Goal: Task Accomplishment & Management: Use online tool/utility

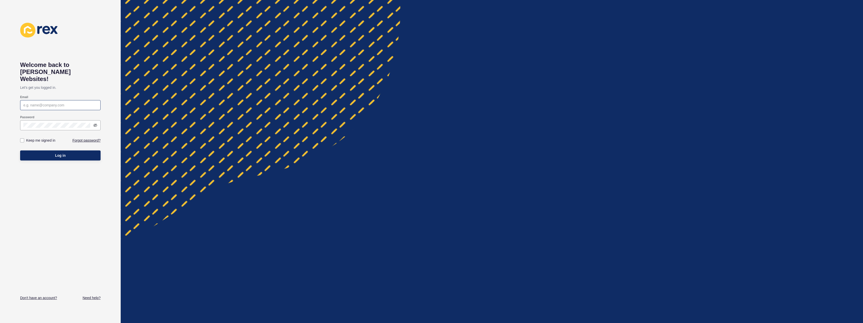
click at [69, 102] on div at bounding box center [60, 105] width 80 height 10
paste input "[EMAIL_ADDRESS][DOMAIN_NAME]"
type input "[EMAIL_ADDRESS][DOMAIN_NAME]"
click at [35, 138] on label "Keep me signed in" at bounding box center [40, 140] width 29 height 5
click at [24, 139] on input "Keep me signed in" at bounding box center [22, 140] width 3 height 3
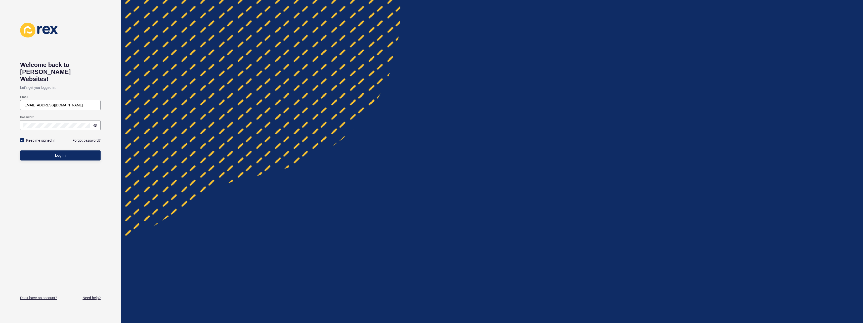
checkbox input "true"
click at [54, 150] on button "Log in" at bounding box center [60, 155] width 80 height 10
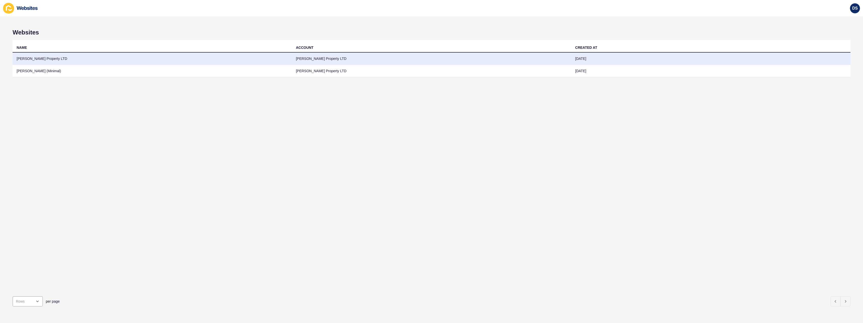
click at [271, 63] on td "[PERSON_NAME] Property LTD" at bounding box center [152, 59] width 279 height 12
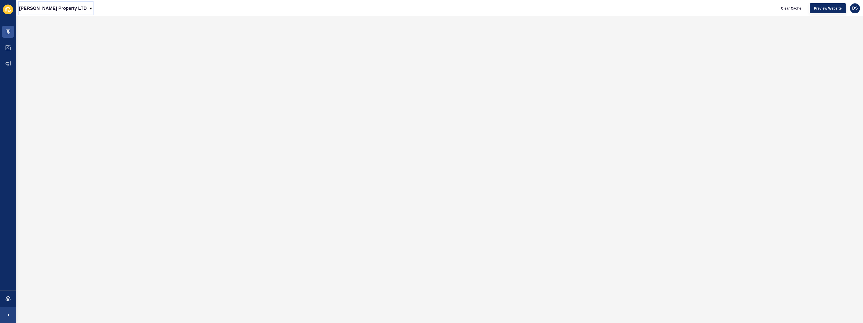
click at [89, 9] on icon at bounding box center [91, 9] width 4 height 4
click at [46, 23] on link "[PERSON_NAME] (Minimal)" at bounding box center [45, 21] width 53 height 11
click at [71, 12] on div "[PERSON_NAME] (Minimal)" at bounding box center [51, 8] width 65 height 13
click at [55, 31] on div "Back to website list" at bounding box center [48, 34] width 51 height 9
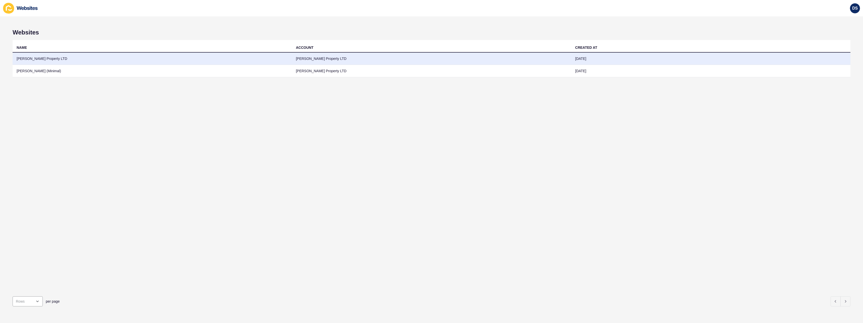
click at [48, 57] on td "[PERSON_NAME] Property LTD" at bounding box center [152, 59] width 279 height 12
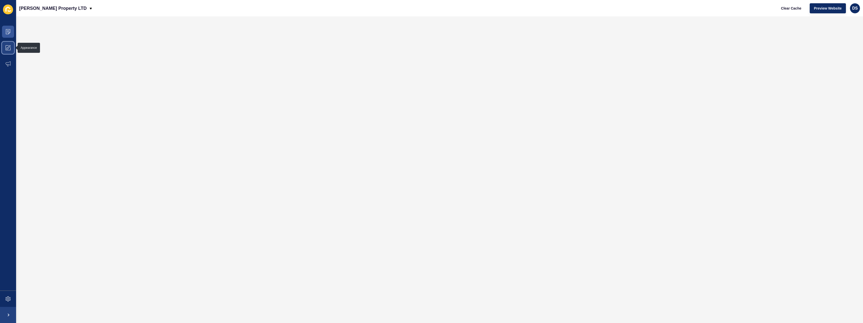
click at [11, 50] on span at bounding box center [8, 48] width 16 height 16
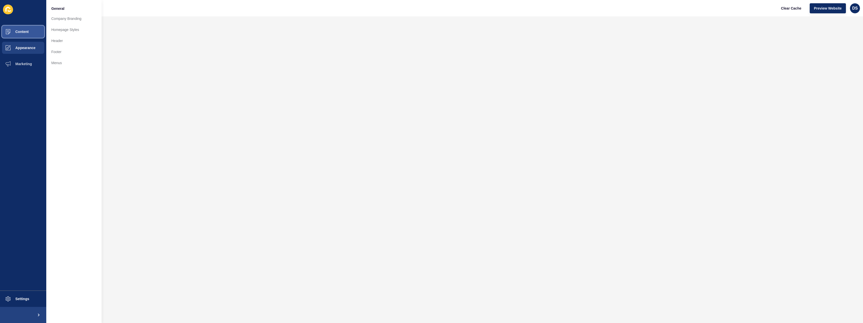
click at [29, 33] on button "Content" at bounding box center [23, 32] width 46 height 16
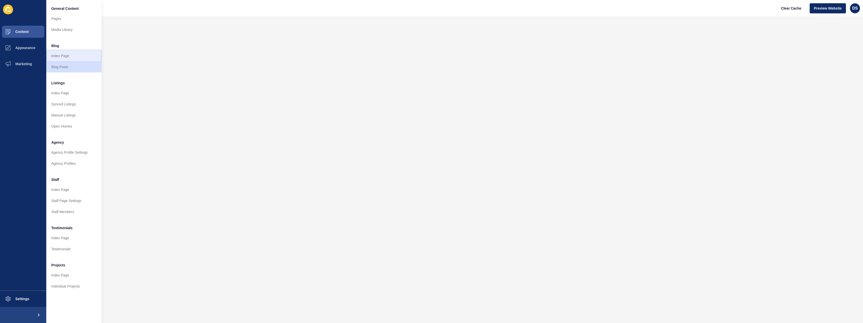
click at [74, 58] on link "Index Page" at bounding box center [73, 55] width 55 height 11
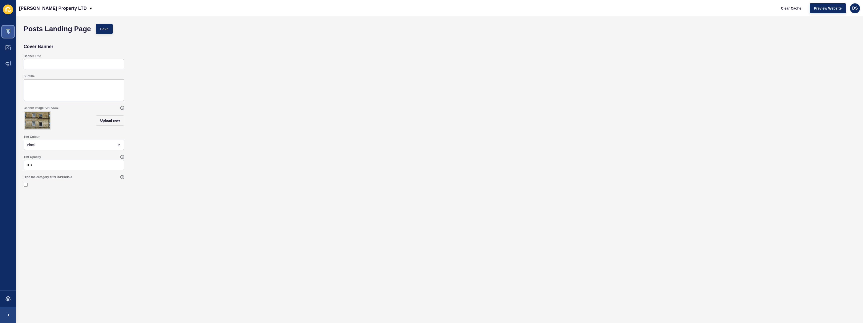
click at [6, 33] on icon at bounding box center [8, 31] width 5 height 5
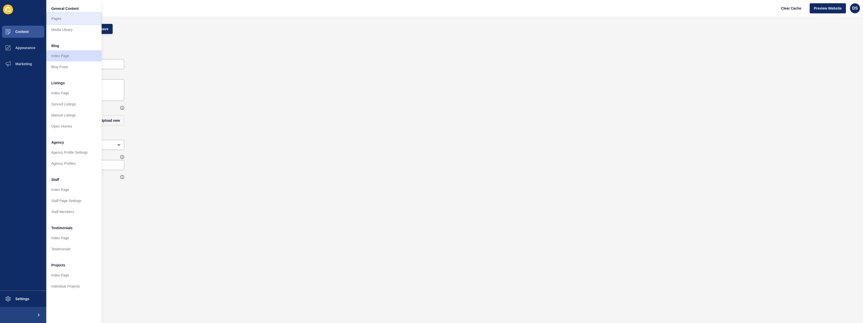
click at [73, 19] on link "Pages" at bounding box center [73, 18] width 55 height 11
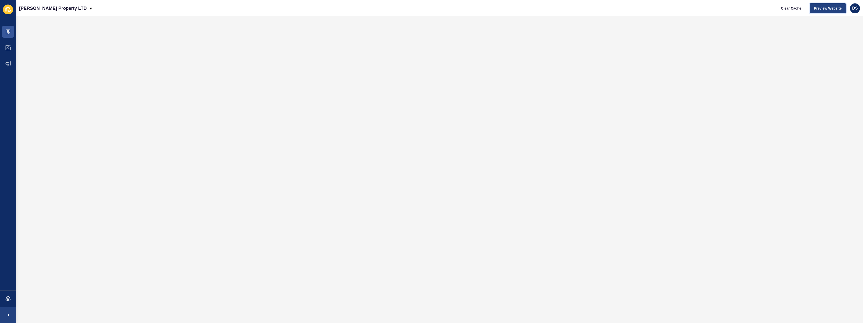
click at [815, 6] on span "Preview Website" at bounding box center [828, 8] width 28 height 5
click at [10, 36] on span at bounding box center [8, 32] width 16 height 16
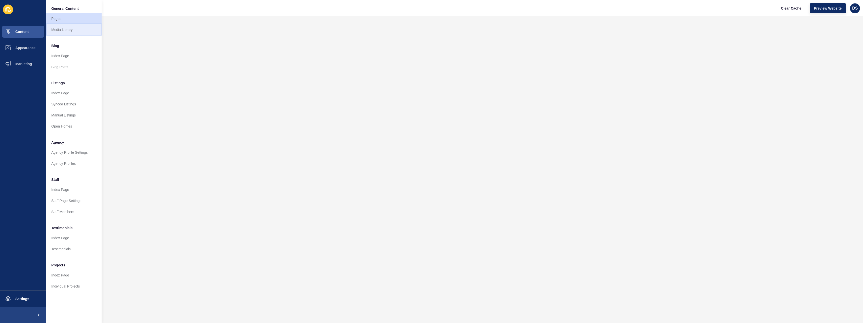
click at [68, 29] on link "Media Library" at bounding box center [73, 29] width 55 height 11
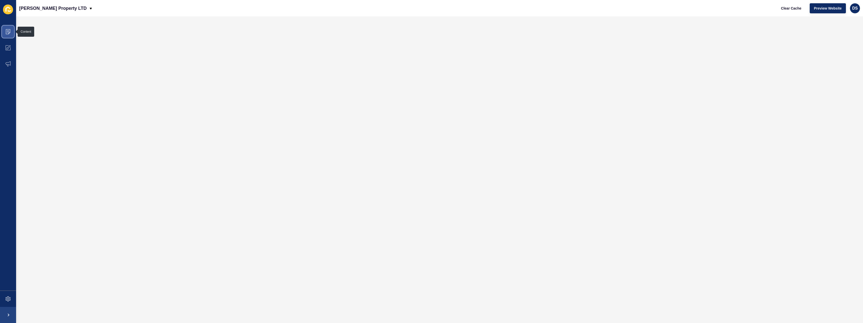
click at [10, 30] on icon at bounding box center [8, 31] width 5 height 5
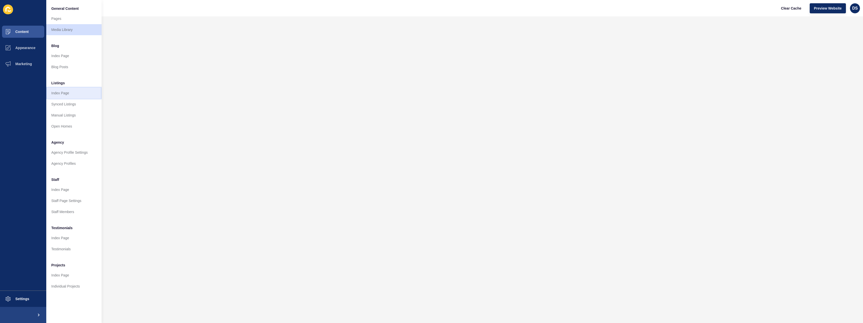
click at [70, 90] on link "Index Page" at bounding box center [73, 92] width 55 height 11
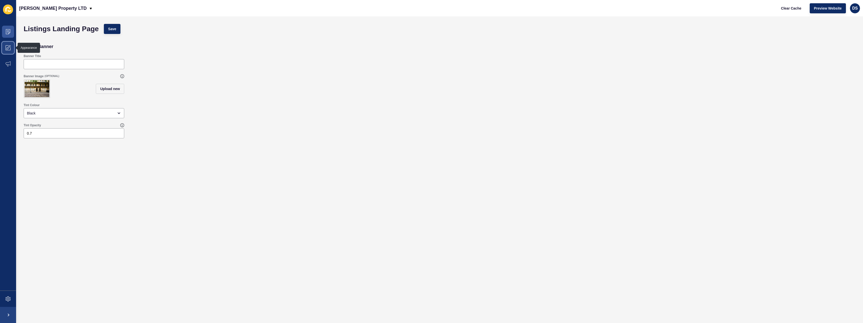
click at [9, 51] on span at bounding box center [8, 48] width 16 height 16
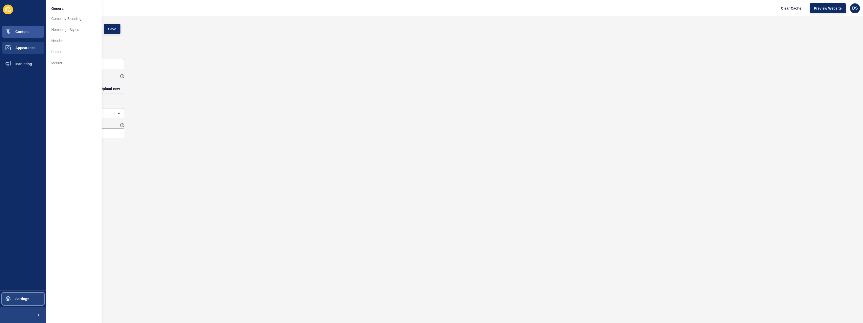
click at [24, 298] on span "Settings" at bounding box center [14, 299] width 30 height 4
click at [64, 169] on link "Custom CSS" at bounding box center [73, 170] width 55 height 11
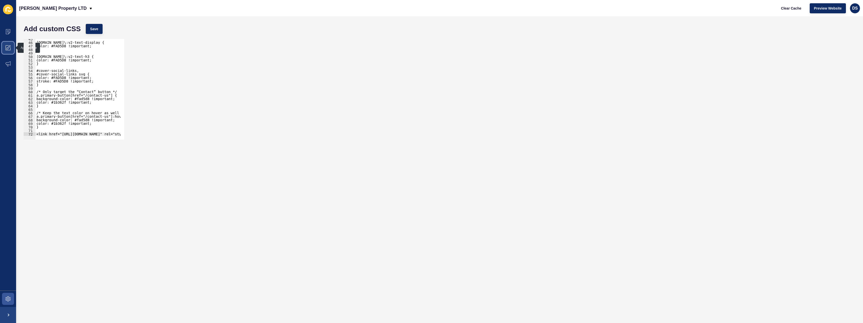
click at [11, 46] on span at bounding box center [8, 48] width 16 height 16
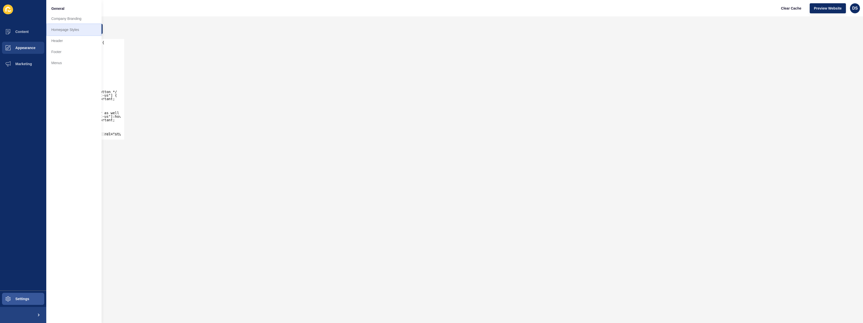
click at [53, 28] on link "Homepage Styles" at bounding box center [73, 29] width 55 height 11
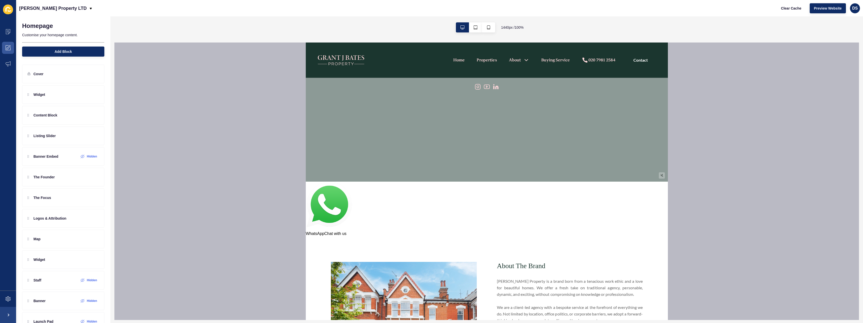
scroll to position [126, 0]
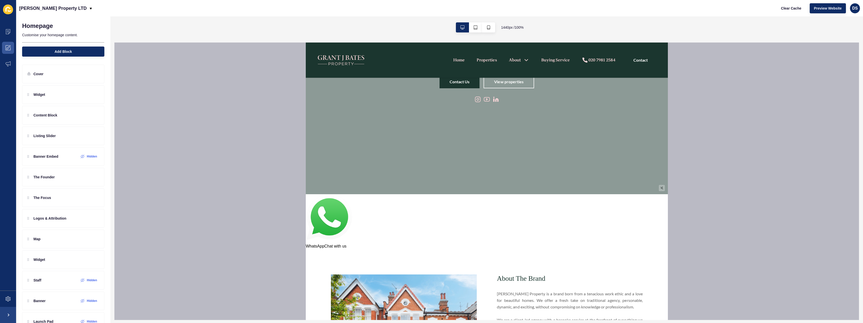
click at [341, 212] on img at bounding box center [328, 218] width 46 height 49
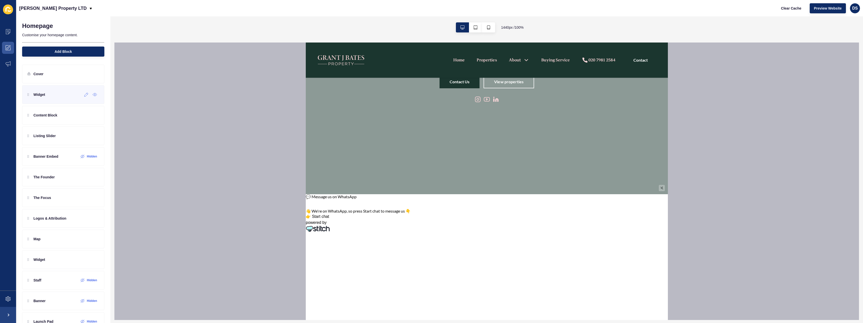
click at [51, 98] on div "Widget" at bounding box center [63, 94] width 82 height 19
click at [82, 99] on div "Widget" at bounding box center [63, 94] width 82 height 19
click at [84, 95] on icon at bounding box center [86, 94] width 4 height 4
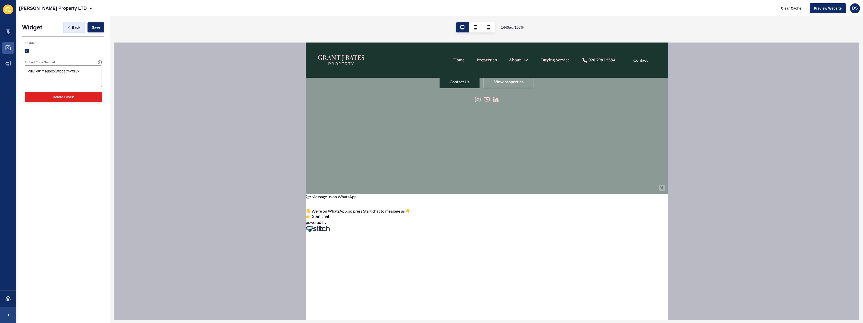
click at [76, 29] on span "Back" at bounding box center [76, 27] width 8 height 5
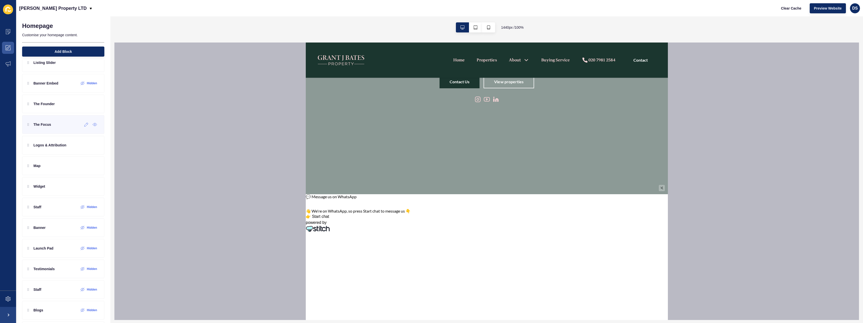
scroll to position [75, 0]
click at [84, 185] on icon at bounding box center [86, 184] width 4 height 4
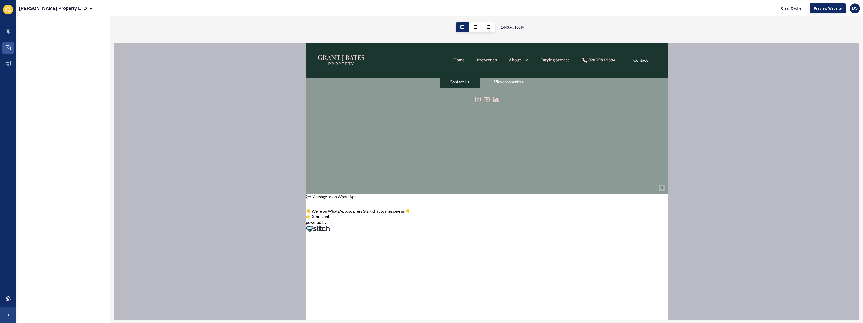
scroll to position [0, 0]
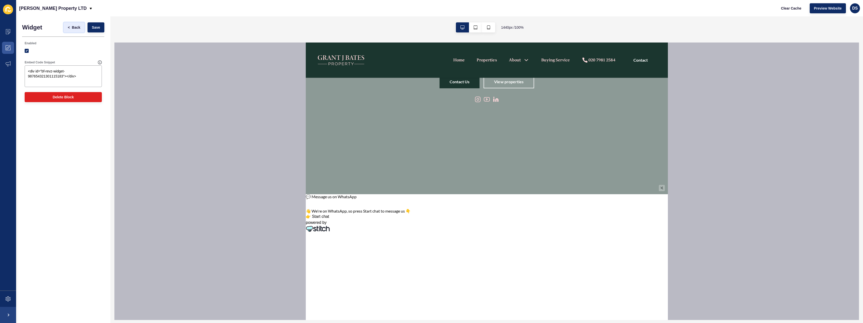
click at [75, 29] on span "Back" at bounding box center [76, 27] width 8 height 5
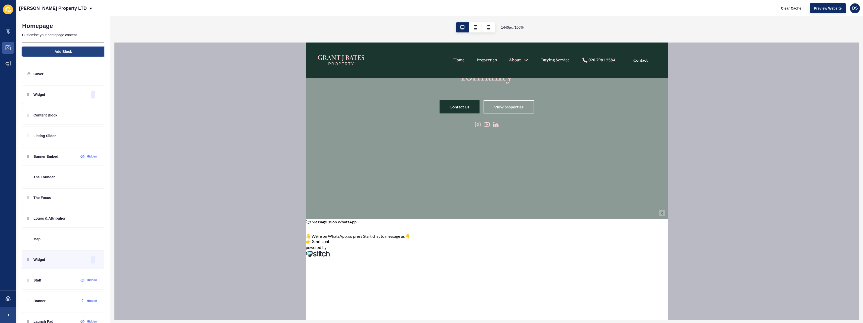
click at [73, 52] on button "Add Block" at bounding box center [63, 51] width 82 height 10
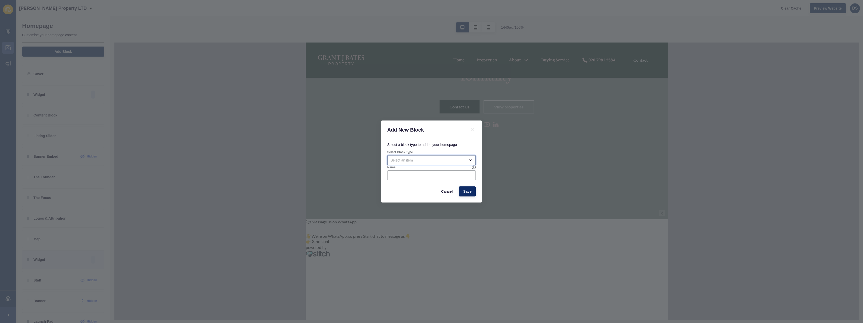
click at [469, 158] on div "open menu" at bounding box center [431, 160] width 88 height 10
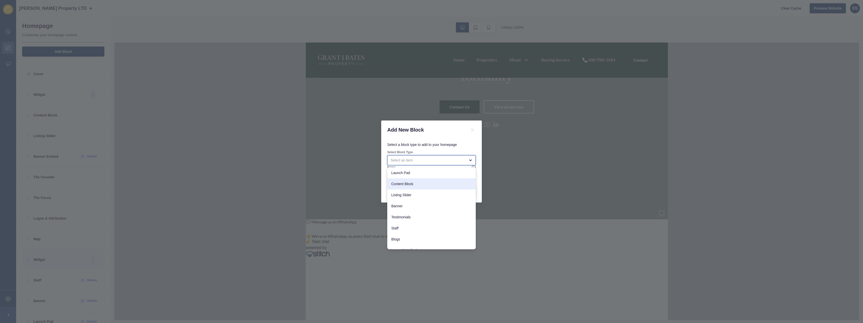
click at [427, 187] on div "Content Block" at bounding box center [431, 183] width 88 height 11
type input "Content Block"
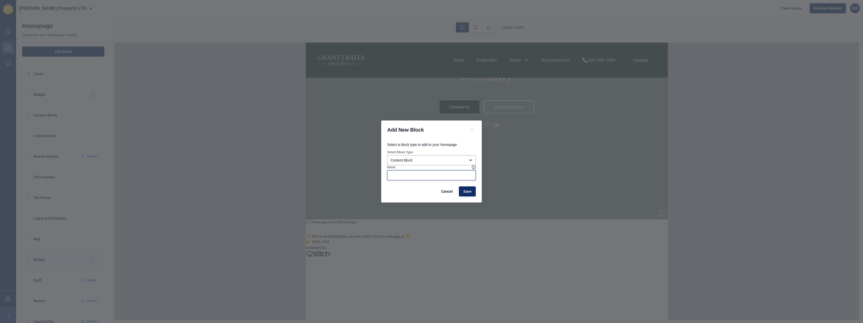
click at [442, 173] on input "Name" at bounding box center [431, 175] width 82 height 5
type input "Stitch Widget"
click at [470, 192] on span "Save" at bounding box center [467, 191] width 8 height 5
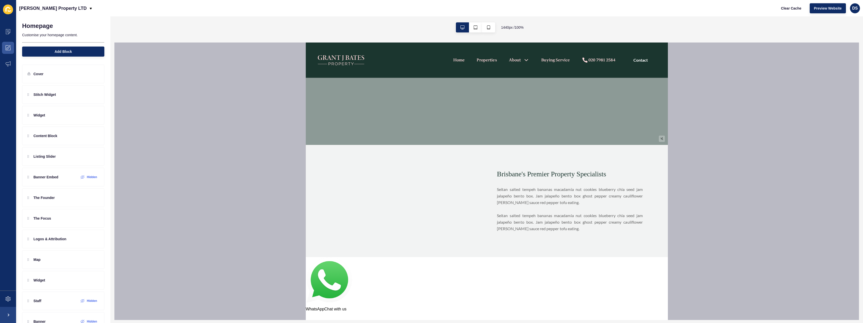
scroll to position [176, 0]
click at [449, 191] on div at bounding box center [404, 200] width 146 height 62
click at [84, 96] on icon at bounding box center [86, 94] width 4 height 4
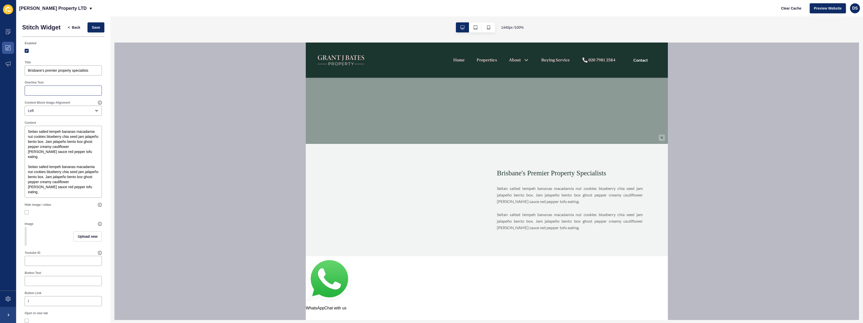
scroll to position [25, 0]
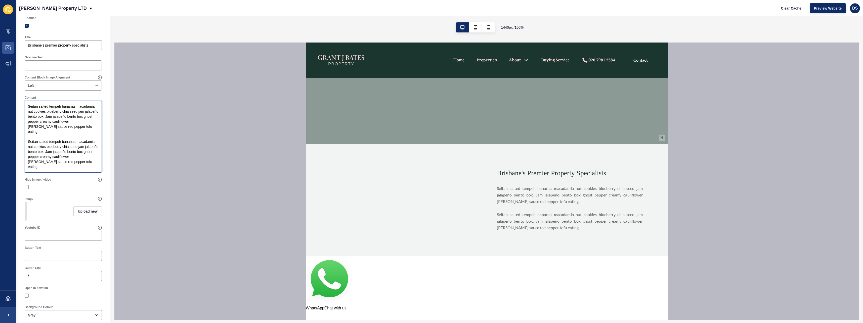
drag, startPoint x: 65, startPoint y: 170, endPoint x: 24, endPoint y: 108, distance: 74.4
click at [24, 108] on div "Content Seitan salted tempeh bananas macadamia nut cookies blueberry chia seed …" at bounding box center [63, 134] width 82 height 82
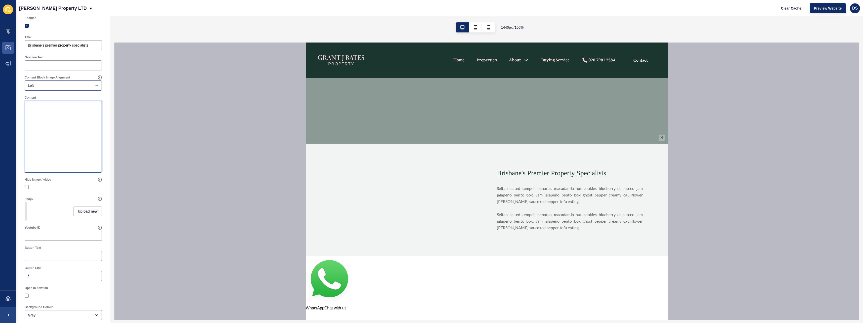
scroll to position [4, 0]
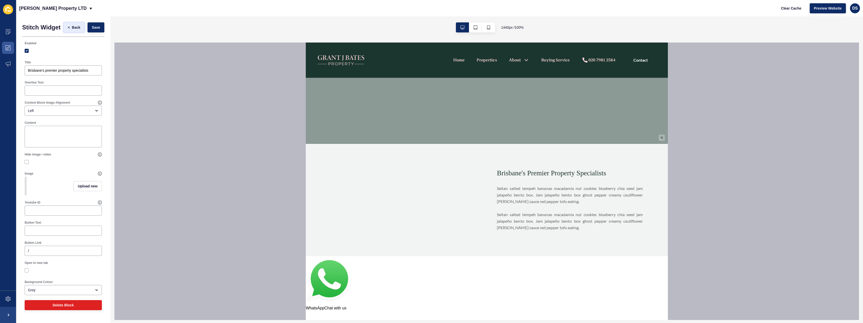
click at [72, 28] on span "Back" at bounding box center [76, 27] width 8 height 5
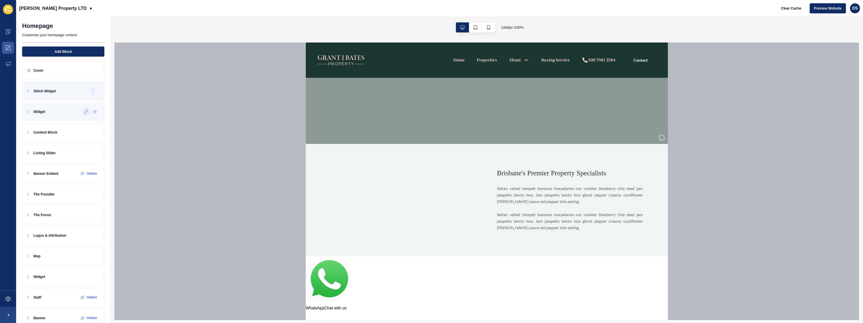
click at [82, 112] on div at bounding box center [86, 112] width 8 height 8
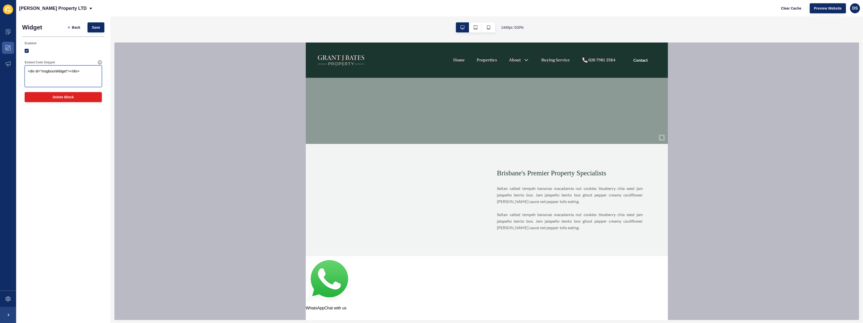
drag, startPoint x: 90, startPoint y: 76, endPoint x: 9, endPoint y: 75, distance: 81.4
click at [9, 75] on div "Content Appearance Marketing Settings [PERSON_NAME] Property LTD Clear Cache Pr…" at bounding box center [431, 161] width 863 height 323
click at [74, 26] on span "Back" at bounding box center [76, 27] width 8 height 5
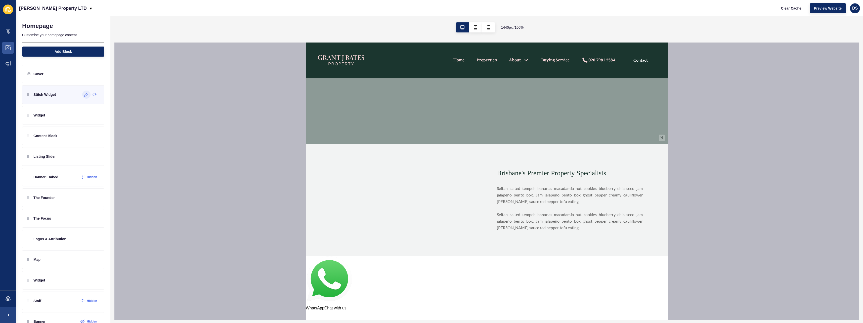
click at [84, 96] on icon at bounding box center [86, 94] width 4 height 4
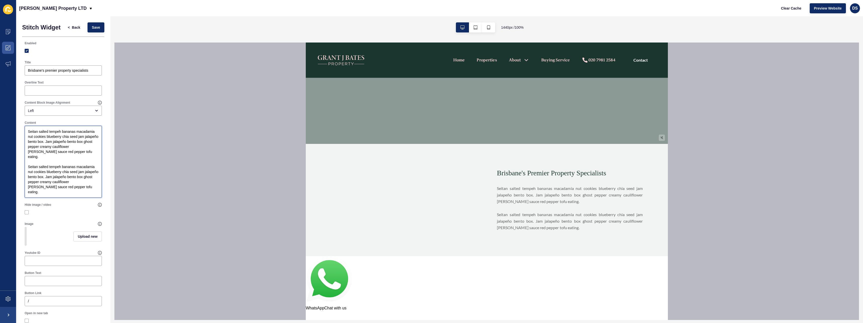
click at [52, 146] on textarea "Seitan salted tempeh bananas macadamia nut cookies blueberry chia seed jam jala…" at bounding box center [63, 161] width 76 height 70
paste textarea "<div id="msgboxxWidget"></div>"
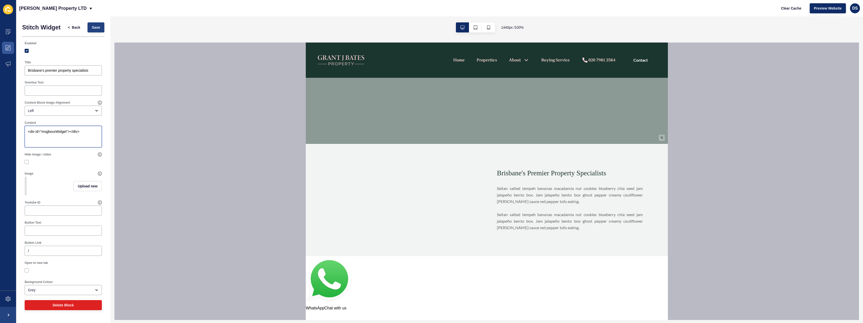
type textarea "<div id="msgboxxWidget"></div>"
click at [96, 30] on span "Save" at bounding box center [96, 27] width 8 height 5
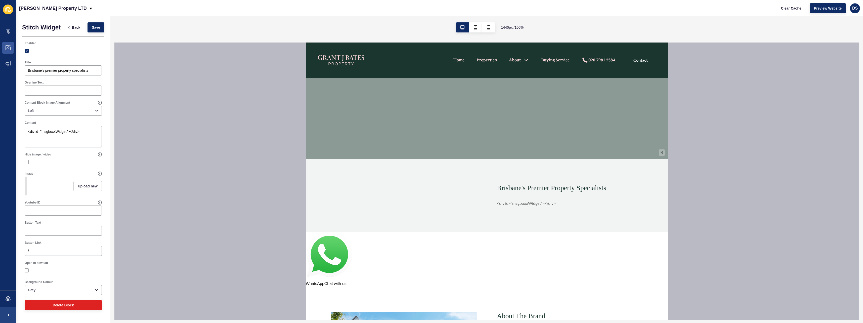
scroll to position [176, 0]
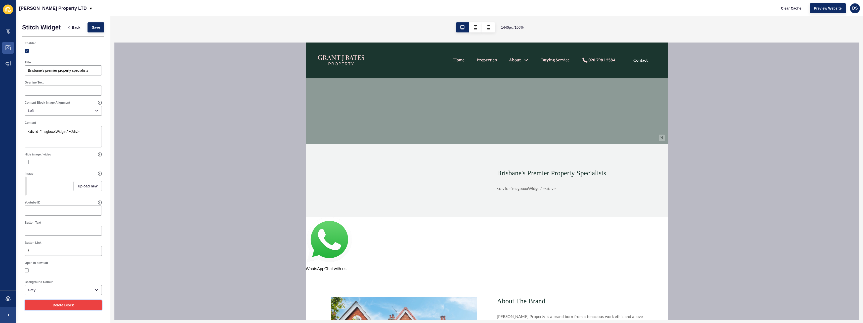
click at [71, 307] on span "Delete Block" at bounding box center [63, 304] width 21 height 5
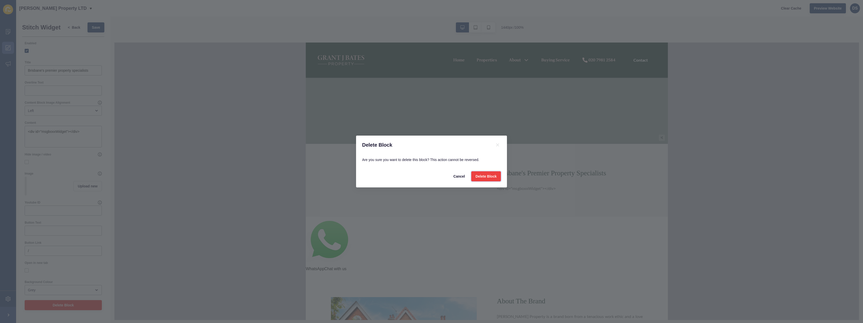
click at [491, 177] on span "Delete Block" at bounding box center [485, 176] width 21 height 5
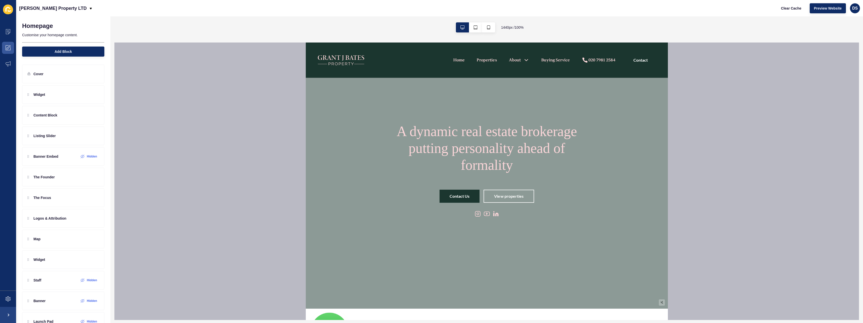
scroll to position [0, 0]
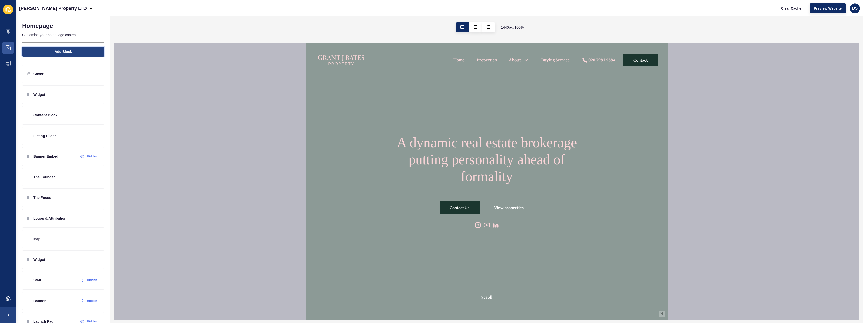
click at [59, 48] on button "Add Block" at bounding box center [63, 51] width 82 height 10
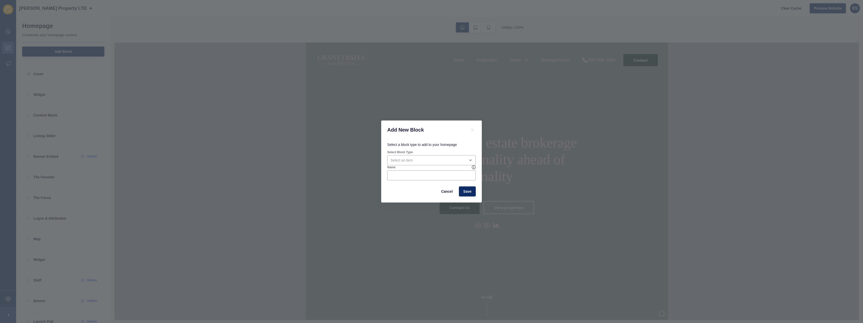
click at [453, 166] on div "Name" at bounding box center [429, 167] width 84 height 4
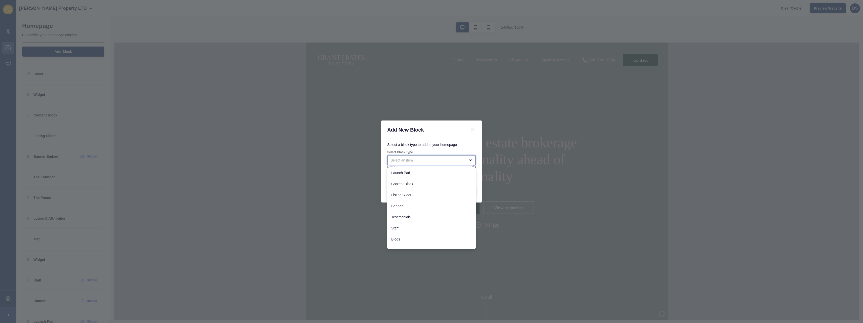
click at [454, 161] on div "close menu" at bounding box center [427, 160] width 75 height 5
click at [424, 182] on span "Content Block" at bounding box center [431, 183] width 80 height 5
type input "Content Block"
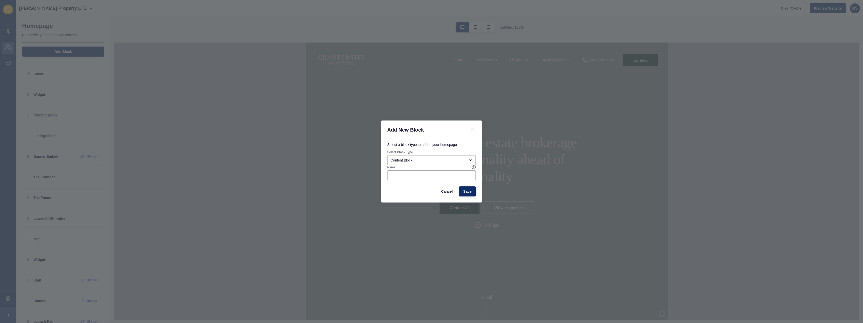
click at [447, 180] on div "Name" at bounding box center [431, 173] width 89 height 16
click at [448, 178] on div at bounding box center [431, 175] width 88 height 10
type input "Stitch Block"
click at [467, 193] on span "Save" at bounding box center [467, 191] width 8 height 5
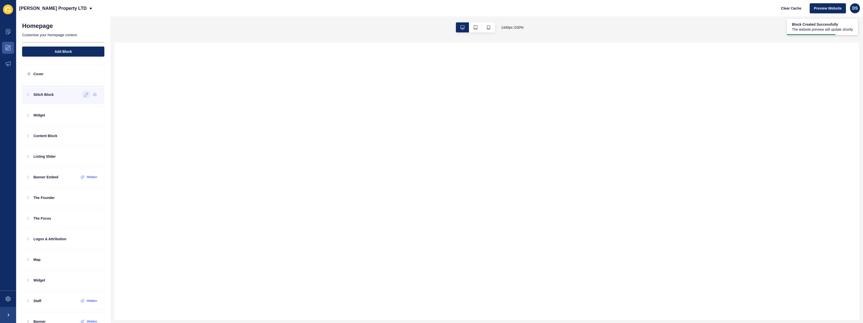
click at [84, 96] on icon at bounding box center [86, 95] width 4 height 4
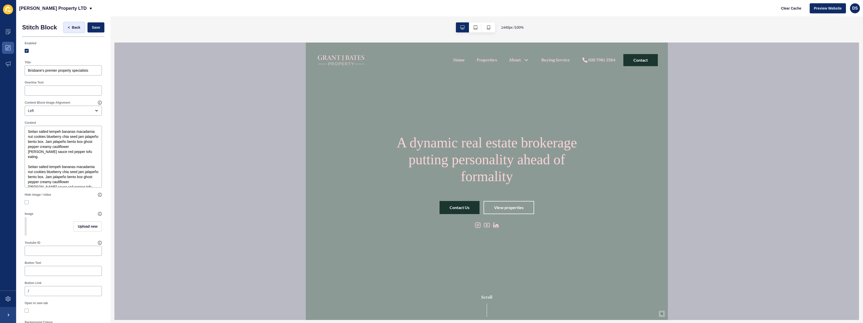
click at [74, 28] on span "Back" at bounding box center [76, 27] width 8 height 5
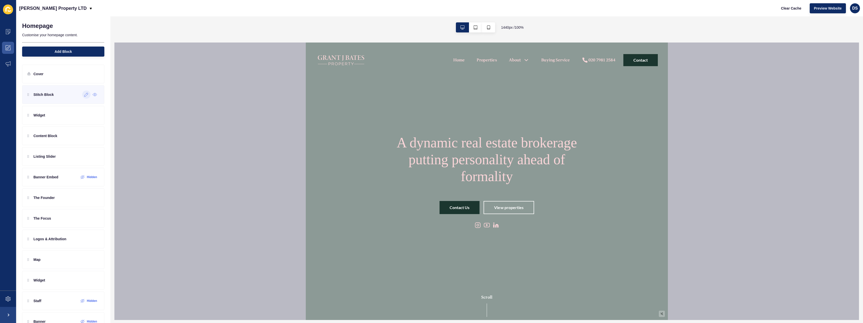
click at [46, 97] on p "Stitch Block" at bounding box center [43, 94] width 20 height 5
click at [84, 93] on icon at bounding box center [86, 95] width 4 height 4
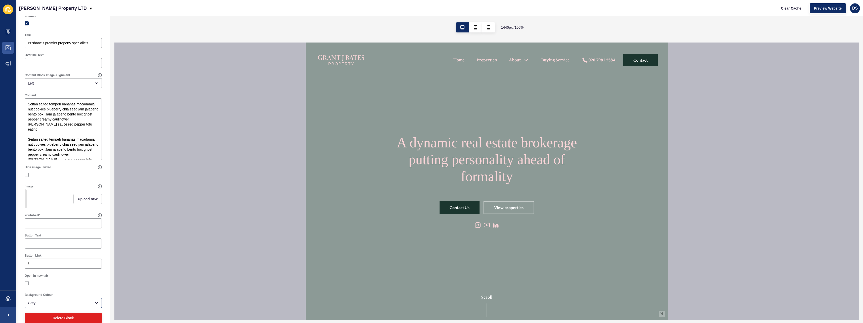
scroll to position [40, 0]
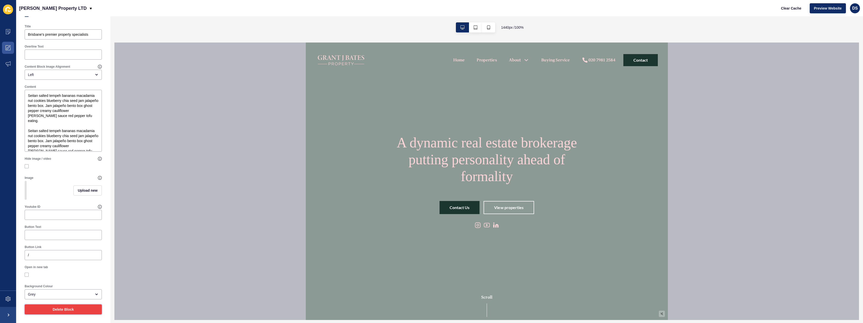
click at [57, 310] on span "Delete Block" at bounding box center [63, 309] width 21 height 5
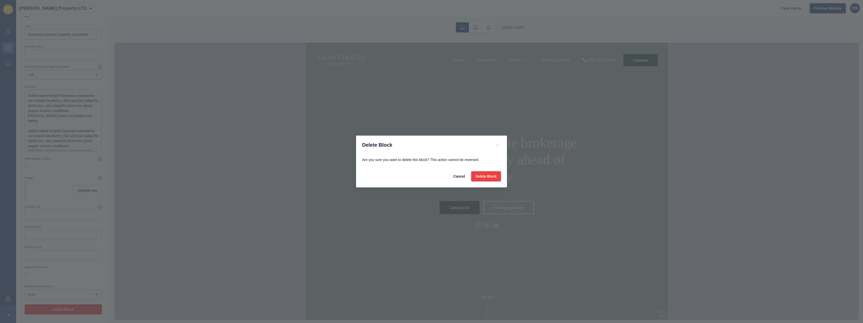
click at [473, 177] on button "Delete Block" at bounding box center [486, 176] width 30 height 10
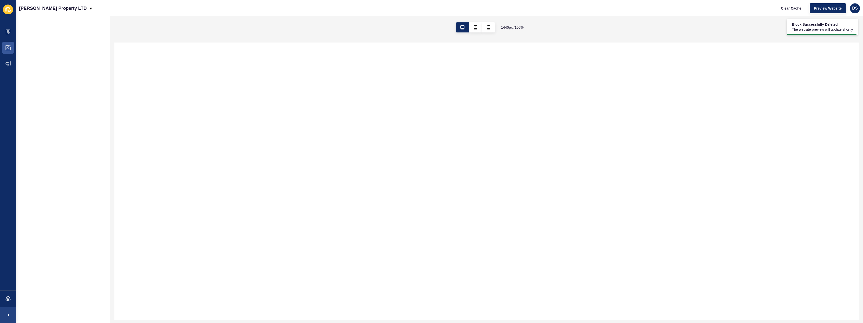
scroll to position [0, 0]
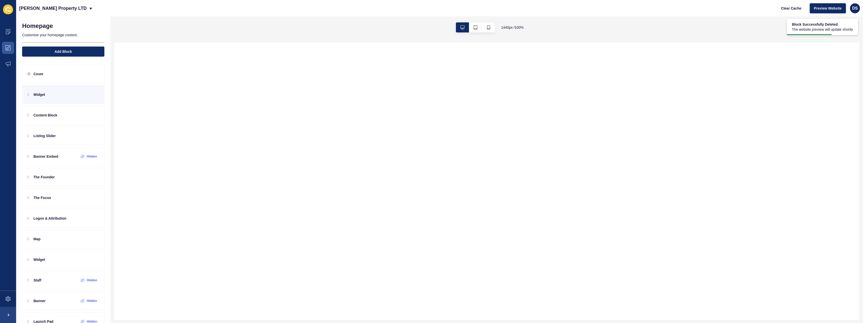
click at [63, 96] on div "Widget" at bounding box center [63, 94] width 82 height 19
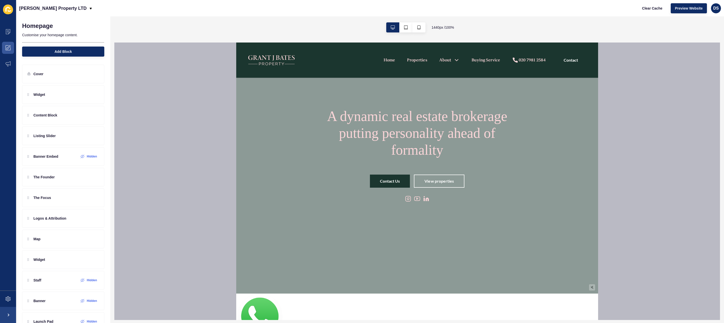
scroll to position [101, 0]
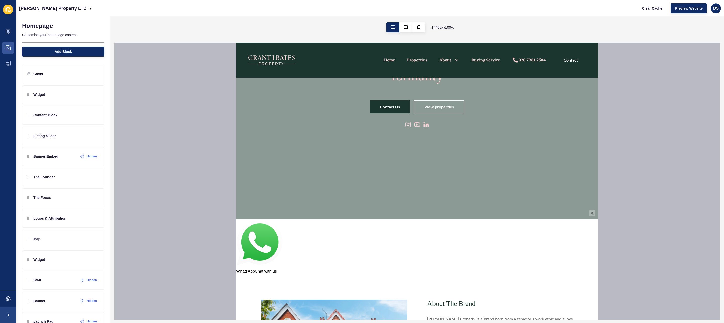
click at [255, 249] on img at bounding box center [259, 243] width 46 height 49
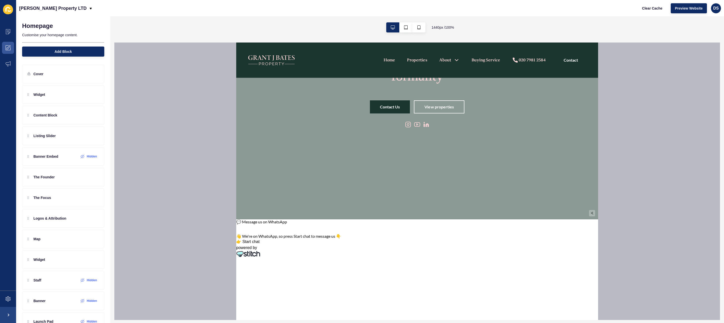
click at [293, 236] on p "👋 We're on WhatsApp, so press Start chat to message us 👇" at bounding box center [417, 235] width 362 height 5
click at [254, 243] on button "👉 Start chat" at bounding box center [247, 242] width 23 height 6
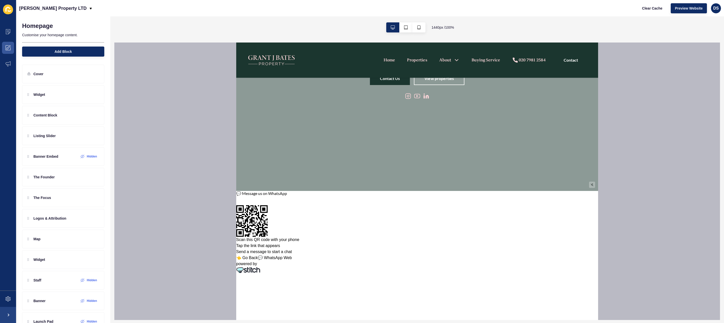
scroll to position [151, 0]
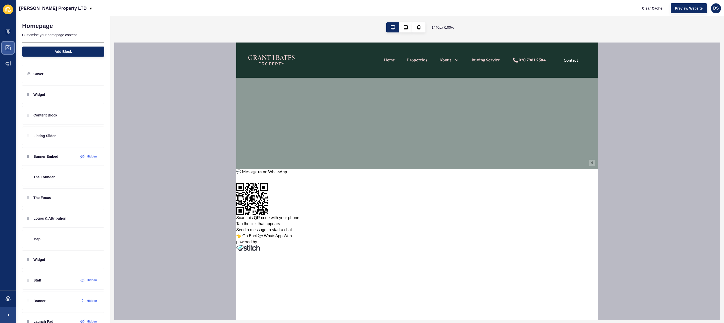
click at [10, 50] on icon at bounding box center [8, 47] width 5 height 5
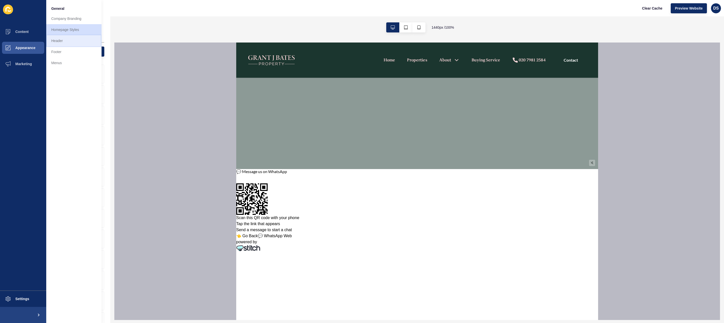
click at [61, 39] on link "Header" at bounding box center [73, 40] width 55 height 11
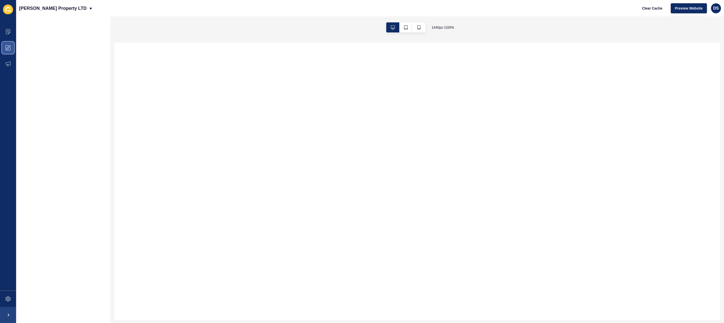
click at [6, 47] on icon at bounding box center [8, 47] width 5 height 5
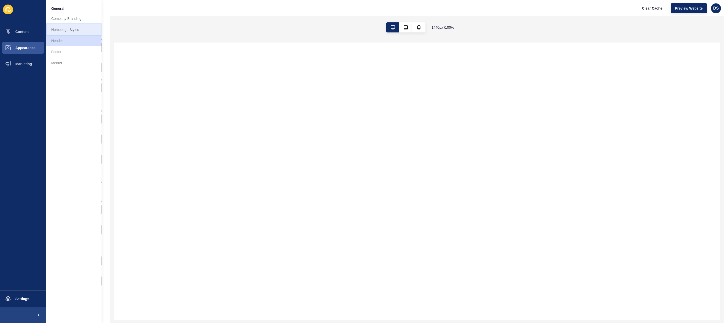
click at [75, 30] on link "Homepage Styles" at bounding box center [73, 29] width 55 height 11
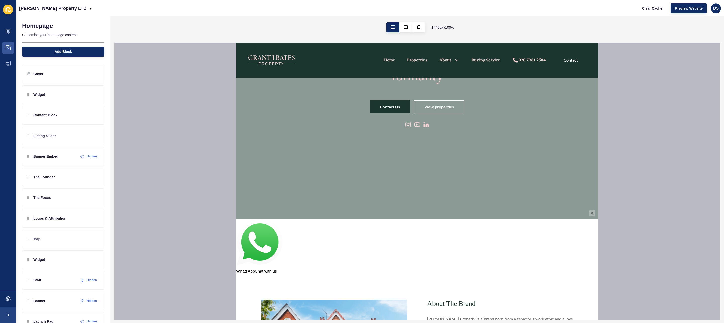
scroll to position [126, 0]
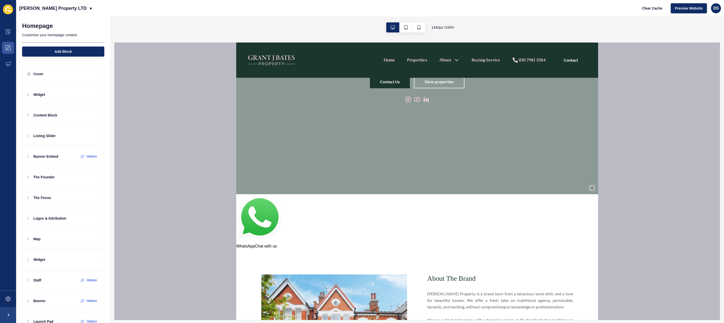
click at [264, 227] on img at bounding box center [259, 218] width 46 height 49
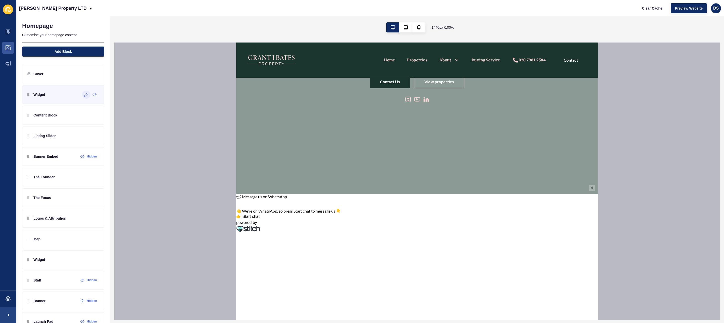
click at [82, 94] on div at bounding box center [86, 94] width 8 height 8
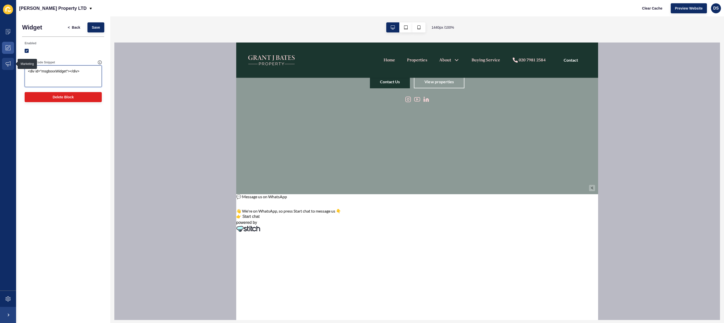
drag, startPoint x: 89, startPoint y: 74, endPoint x: 2, endPoint y: 70, distance: 87.0
click at [2, 70] on div "Content Appearance Marketing Settings [PERSON_NAME] Property LTD Clear Cache Pr…" at bounding box center [362, 161] width 724 height 323
click at [10, 33] on icon at bounding box center [8, 31] width 5 height 5
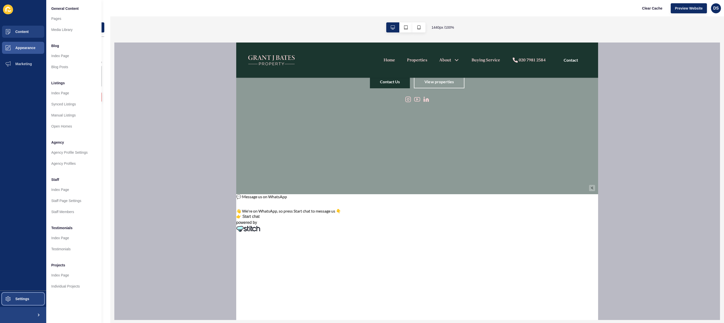
click at [22, 297] on span "Settings" at bounding box center [14, 299] width 30 height 4
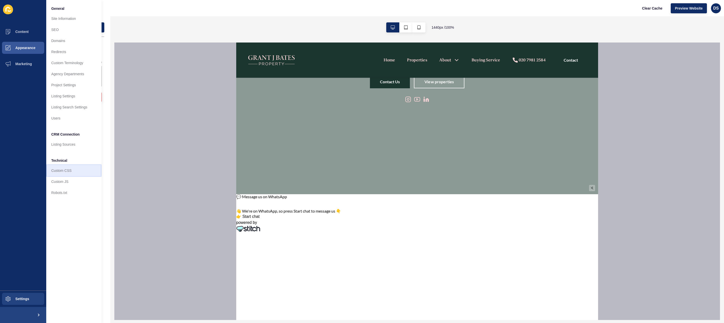
click at [75, 172] on link "Custom CSS" at bounding box center [73, 170] width 55 height 11
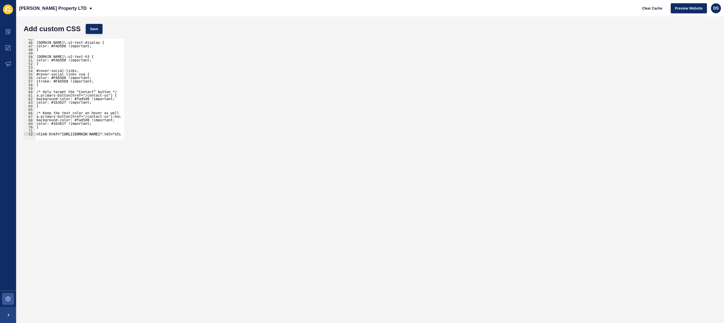
scroll to position [157, 0]
type textarea "<link href="[URL][DOMAIN_NAME]" rel="stylesheet">"
click at [74, 132] on div "[DOMAIN_NAME]\:v2-text-display { color: #FAD5D8 !important; } [DOMAIN_NAME]\:v2…" at bounding box center [118, 89] width 166 height 104
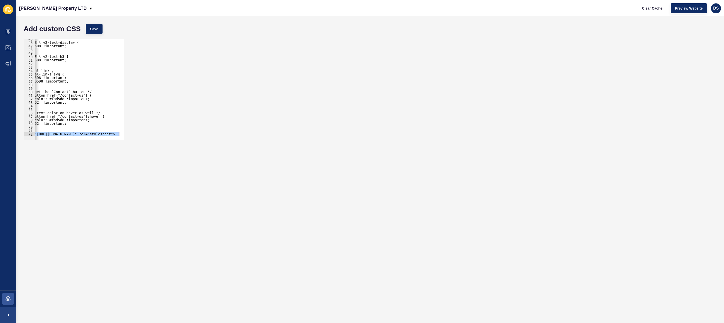
scroll to position [0, 57]
drag, startPoint x: 36, startPoint y: 134, endPoint x: 121, endPoint y: 135, distance: 84.5
click at [121, 135] on div "<link href="[URL][DOMAIN_NAME]" rel="stylesheet"> 45 46 47 48 49 50 51 52 53 54…" at bounding box center [74, 89] width 101 height 101
click at [89, 131] on div "[DOMAIN_NAME]\:v2-text-display { color: #FAD5D8 !important; } [DOMAIN_NAME]\:v2…" at bounding box center [118, 89] width 166 height 104
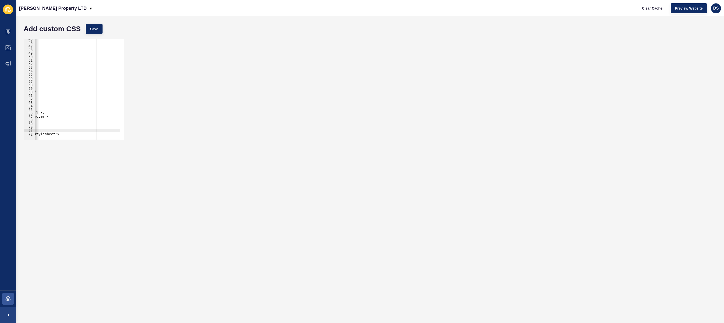
scroll to position [0, 0]
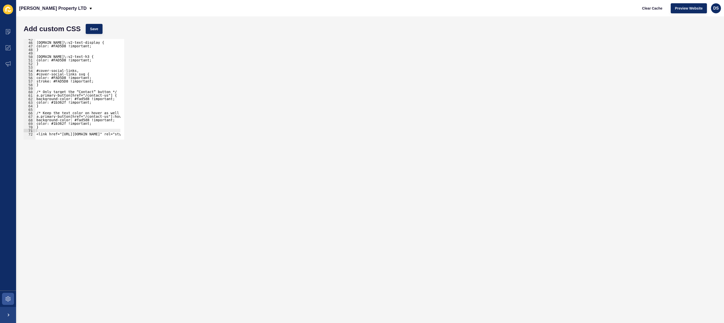
click at [93, 135] on div at bounding box center [118, 136] width 166 height 5
type textarea "<link href="[URL][DOMAIN_NAME]" rel="stylesheet">"
paste textarea "</style>"
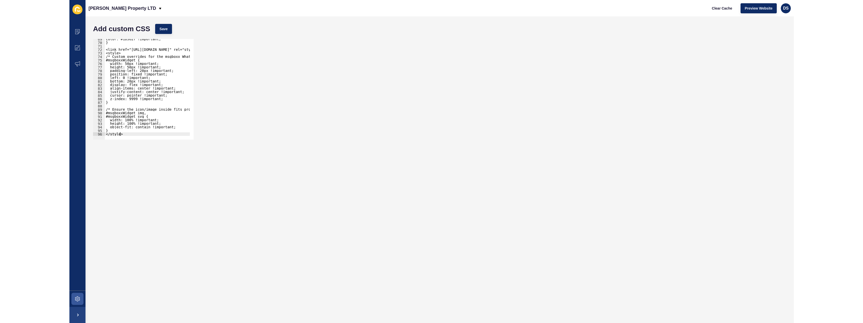
scroll to position [226, 0]
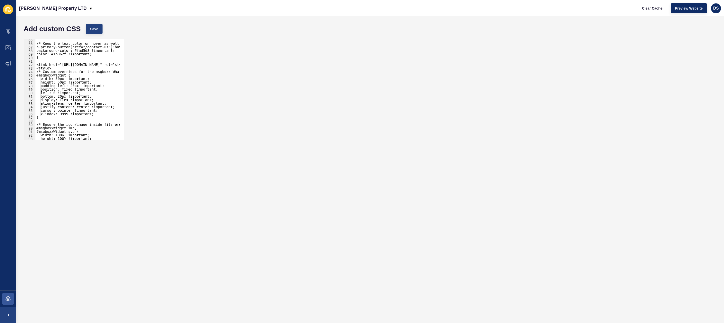
type textarea "</style>"
click at [95, 31] on span "Save" at bounding box center [94, 28] width 8 height 5
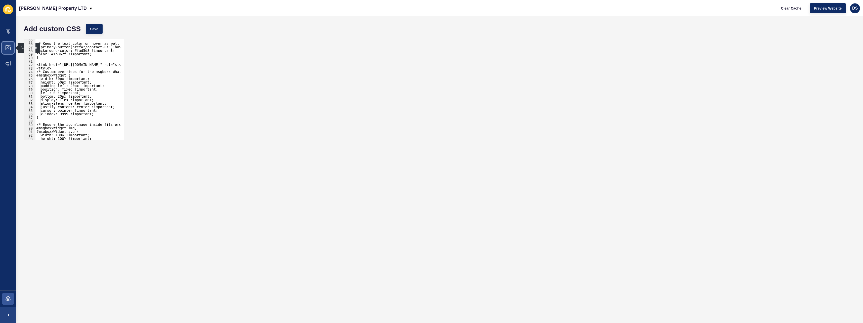
click at [7, 47] on icon at bounding box center [8, 47] width 5 height 5
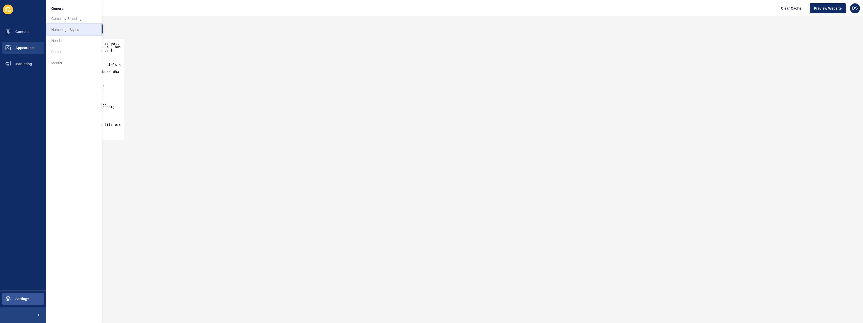
click at [70, 29] on link "Homepage Styles" at bounding box center [73, 29] width 55 height 11
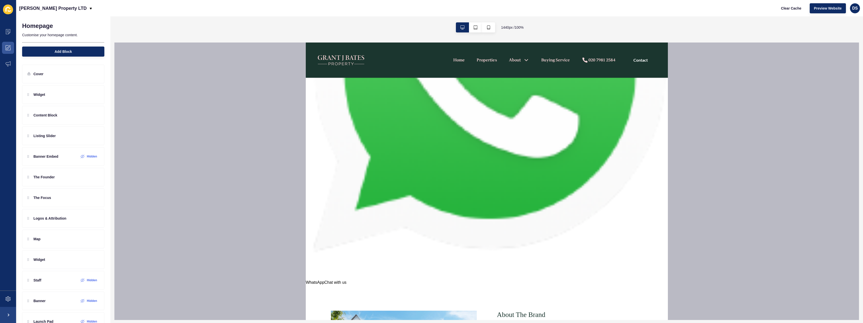
scroll to position [427, 0]
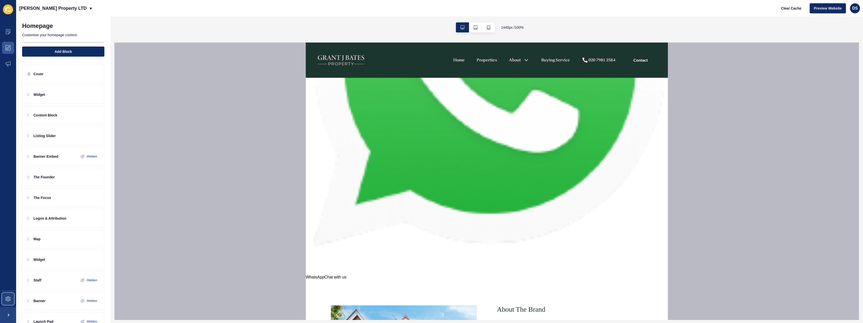
click at [4, 295] on span at bounding box center [8, 299] width 16 height 16
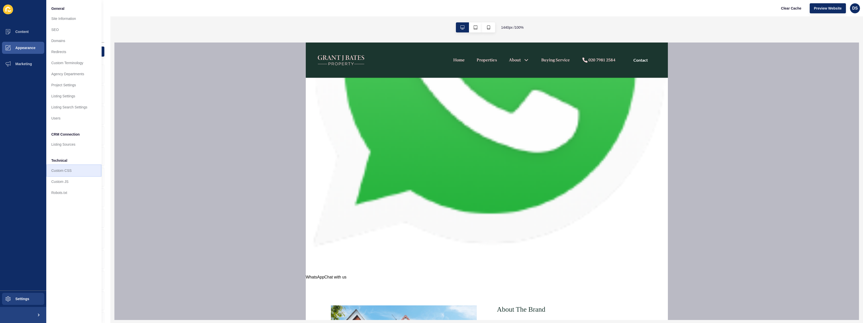
click at [69, 173] on link "Custom CSS" at bounding box center [73, 170] width 55 height 11
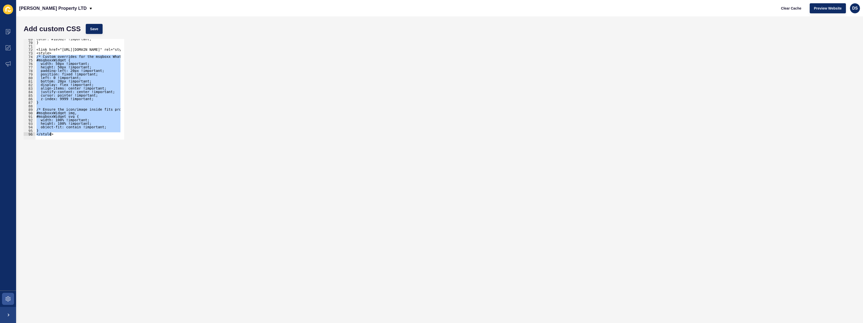
scroll to position [241, 0]
drag, startPoint x: 37, startPoint y: 72, endPoint x: 107, endPoint y: 153, distance: 107.1
click at [107, 153] on form "Add custom CSS Save /* Custom overrides for the msgboxx WhatsApp widget */ [PHO…" at bounding box center [439, 169] width 836 height 296
paste textarea
type textarea "</style>"
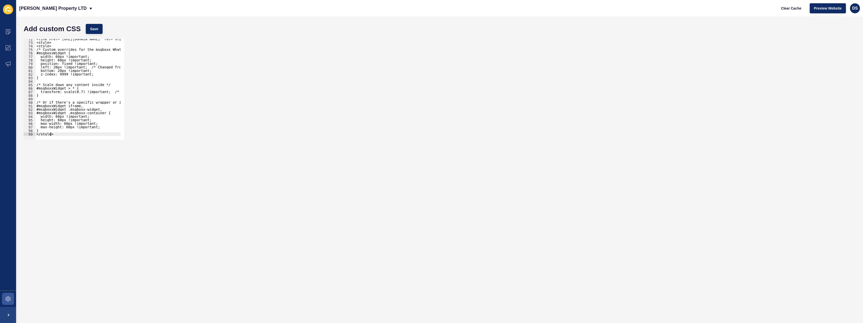
scroll to position [252, 0]
click at [93, 33] on button "Save" at bounding box center [94, 29] width 17 height 10
click at [6, 49] on icon at bounding box center [8, 47] width 5 height 5
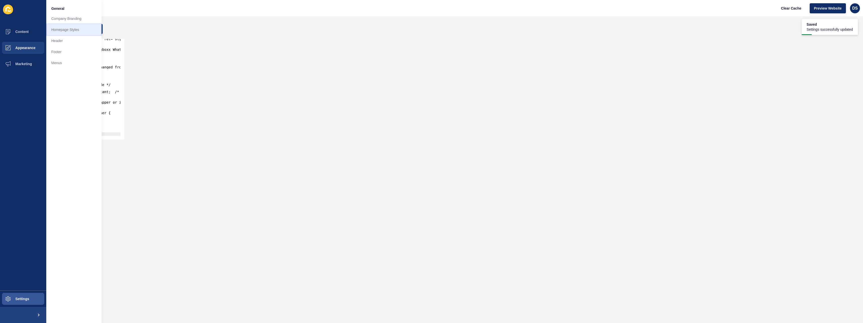
click at [70, 31] on link "Homepage Styles" at bounding box center [73, 29] width 55 height 11
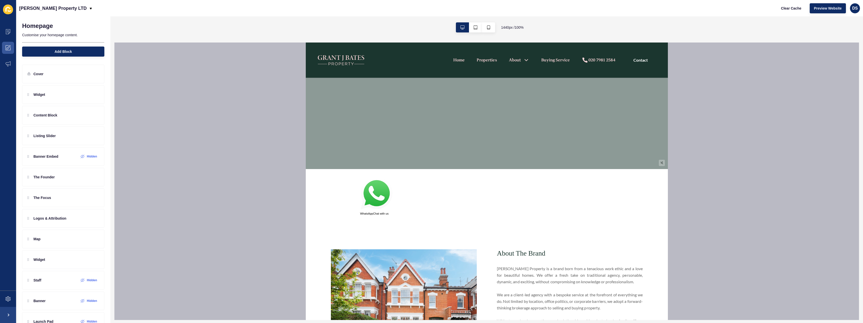
scroll to position [176, 0]
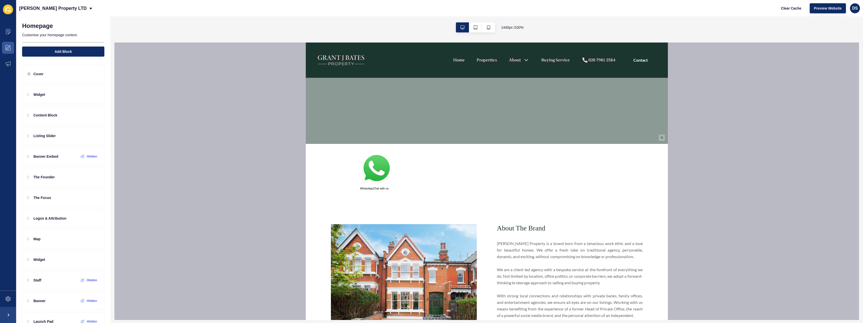
click at [380, 171] on img at bounding box center [376, 169] width 33 height 34
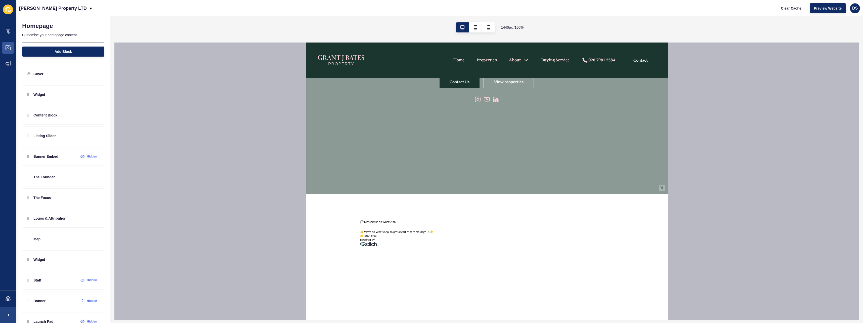
scroll to position [101, 0]
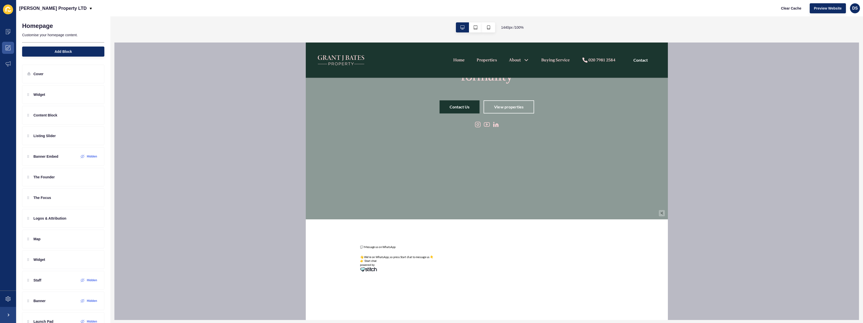
click at [373, 261] on button "👉 Start chat" at bounding box center [368, 261] width 16 height 4
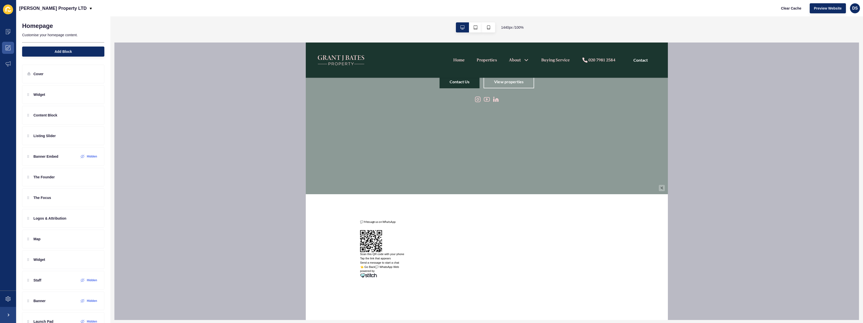
click at [371, 266] on button "👈 Go Back" at bounding box center [367, 267] width 15 height 4
click at [371, 236] on button "👉 Start chat" at bounding box center [368, 235] width 16 height 4
click at [375, 223] on p "💬 Message us on WhatsApp" at bounding box center [486, 222] width 253 height 4
click at [366, 267] on button "👈 Go Back" at bounding box center [367, 267] width 15 height 4
click at [8, 299] on icon at bounding box center [8, 298] width 5 height 5
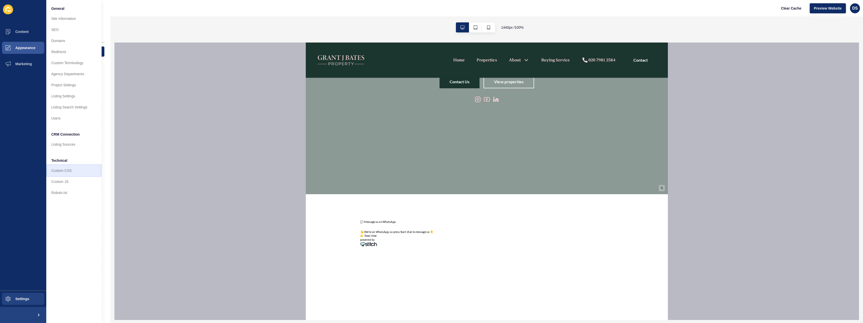
click at [65, 170] on link "Custom CSS" at bounding box center [73, 170] width 55 height 11
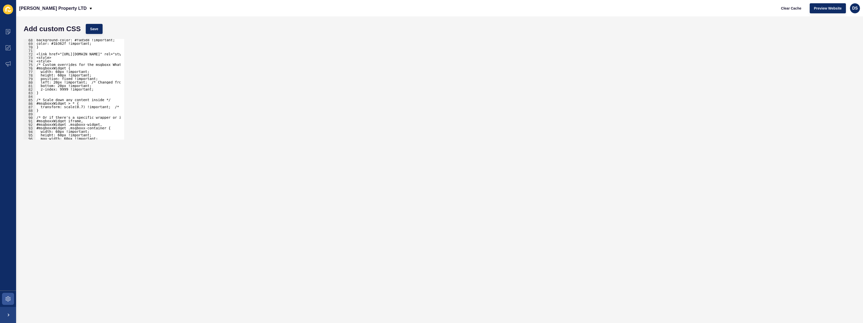
scroll to position [252, 0]
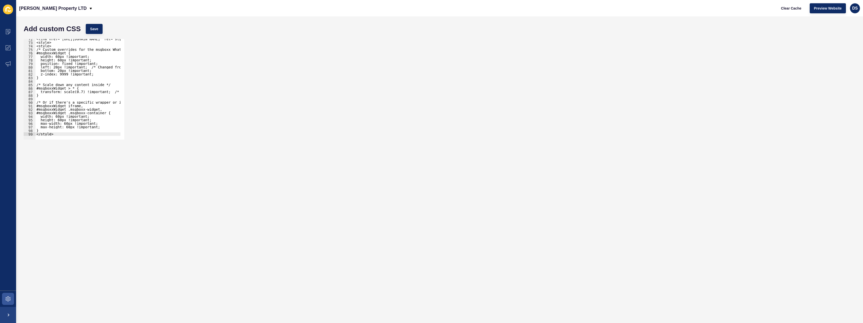
click at [58, 57] on div "<link href="[URL][DOMAIN_NAME]" rel="stylesheet"> <style> <style> /* Custom ove…" at bounding box center [118, 89] width 166 height 104
click at [60, 116] on div "<link href="[URL][DOMAIN_NAME]" rel="stylesheet"> <style> <style> /* Custom ove…" at bounding box center [118, 89] width 166 height 104
type textarea "max-height: 45px !important;"
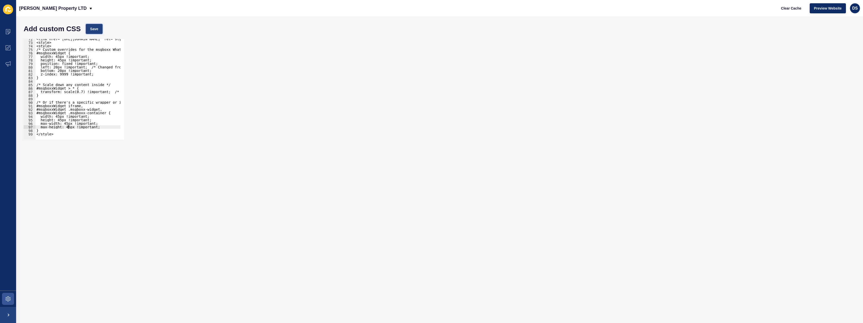
click at [92, 30] on span "Save" at bounding box center [94, 28] width 8 height 5
click at [8, 48] on icon at bounding box center [8, 47] width 5 height 5
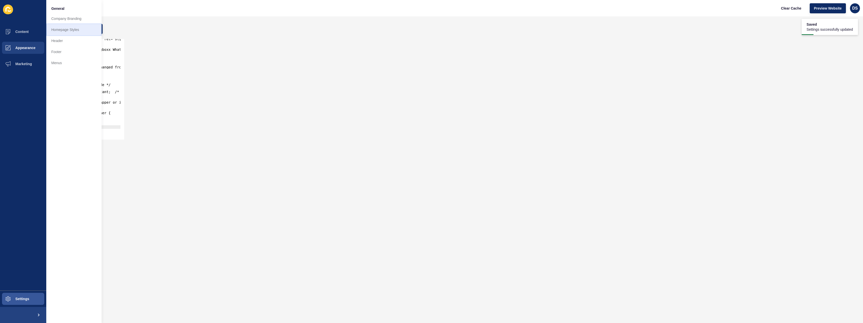
click at [71, 33] on link "Homepage Styles" at bounding box center [73, 29] width 55 height 11
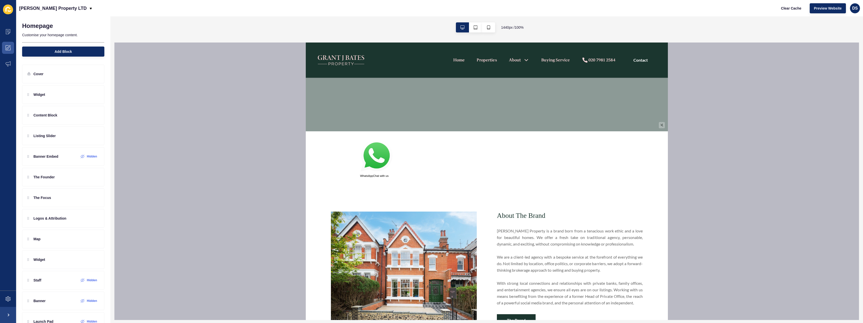
scroll to position [176, 0]
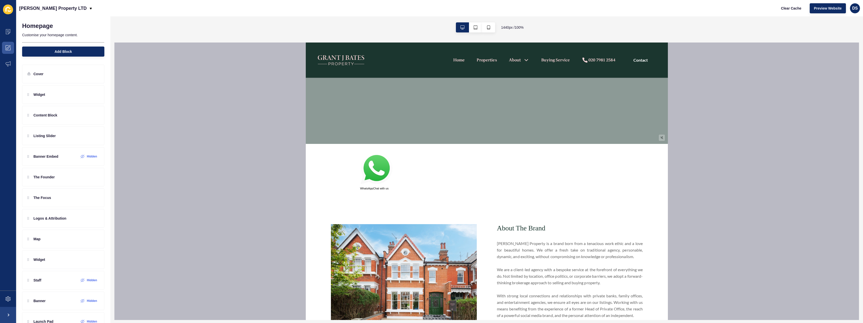
click at [366, 177] on img at bounding box center [376, 169] width 33 height 34
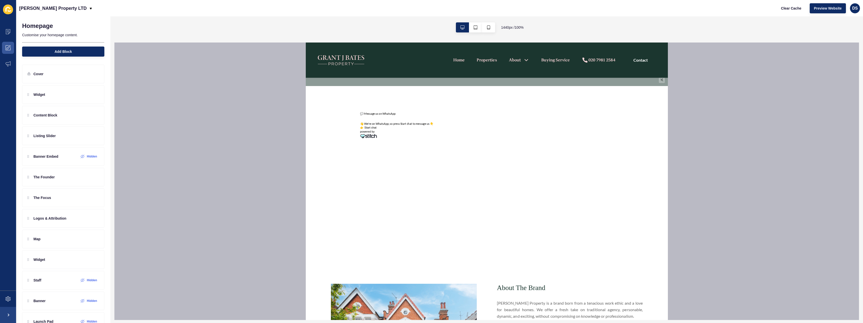
scroll to position [226, 0]
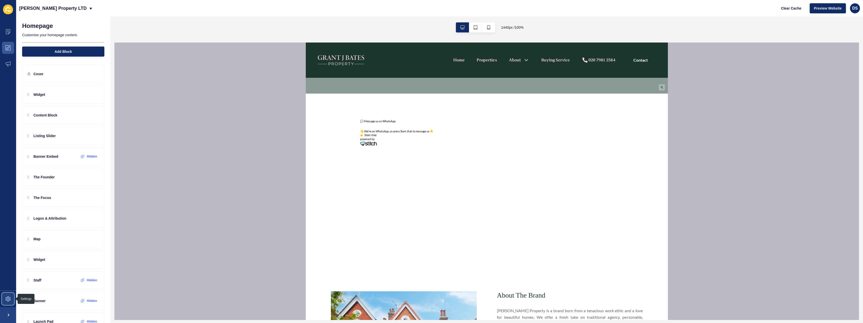
click at [6, 299] on icon at bounding box center [8, 298] width 5 height 5
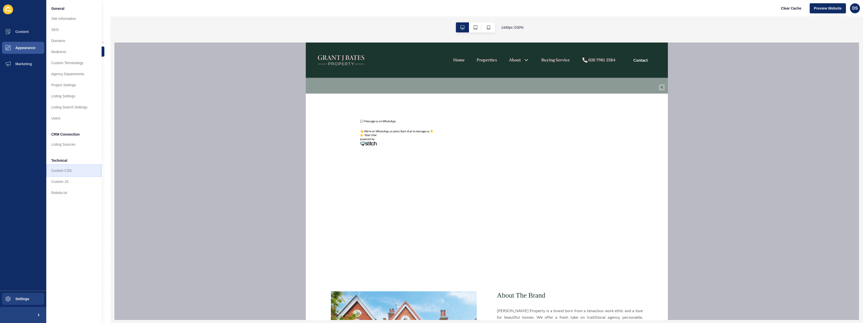
click at [74, 174] on link "Custom CSS" at bounding box center [73, 170] width 55 height 11
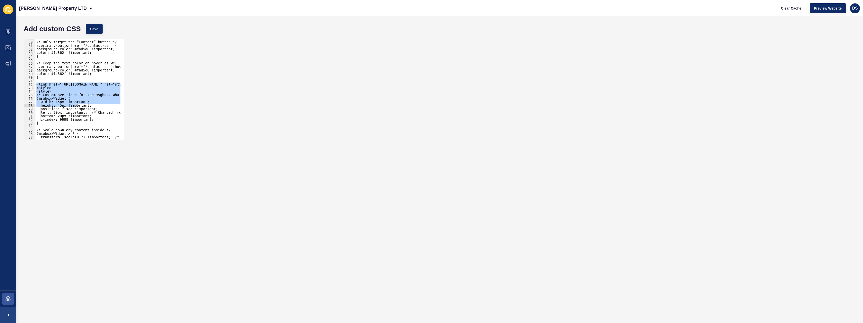
scroll to position [252, 0]
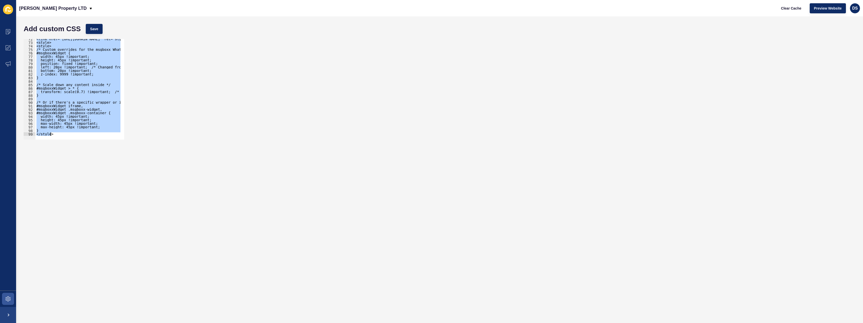
drag, startPoint x: 36, startPoint y: 84, endPoint x: 95, endPoint y: 154, distance: 91.3
click at [95, 154] on form "Add custom CSS Save <link href="[URL][DOMAIN_NAME]" rel="stylesheet"> 72 73 74 …" at bounding box center [439, 169] width 836 height 296
click at [63, 92] on div "<link href="[URL][DOMAIN_NAME]" rel="stylesheet"> <style> <style> /* Custom ove…" at bounding box center [77, 89] width 85 height 101
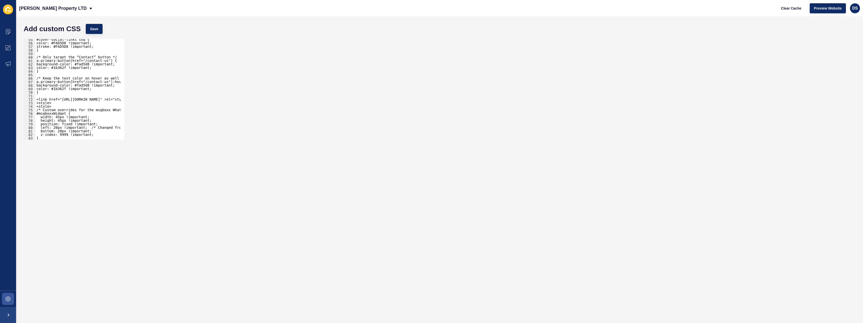
scroll to position [191, 0]
drag, startPoint x: 54, startPoint y: 104, endPoint x: 33, endPoint y: 104, distance: 21.6
click at [33, 104] on div "transform: scale(0.7) !important; /* Scale down the inner content */ 55 56 57 5…" at bounding box center [74, 89] width 101 height 101
type textarea "<style>"
drag, startPoint x: 37, startPoint y: 100, endPoint x: 167, endPoint y: 101, distance: 129.9
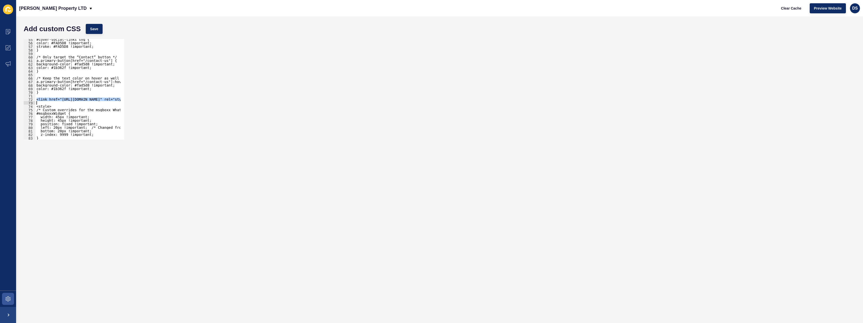
click at [167, 101] on div "55 56 57 58 59 60 61 62 63 64 65 66 67 68 69 70 71 72 73 74 75 76 77 78 79 80 8…" at bounding box center [439, 89] width 836 height 106
type textarea "<link href="[URL][DOMAIN_NAME]" rel="stylesheet">"
click at [91, 31] on span "Save" at bounding box center [94, 28] width 8 height 5
click at [10, 47] on icon at bounding box center [9, 46] width 3 height 3
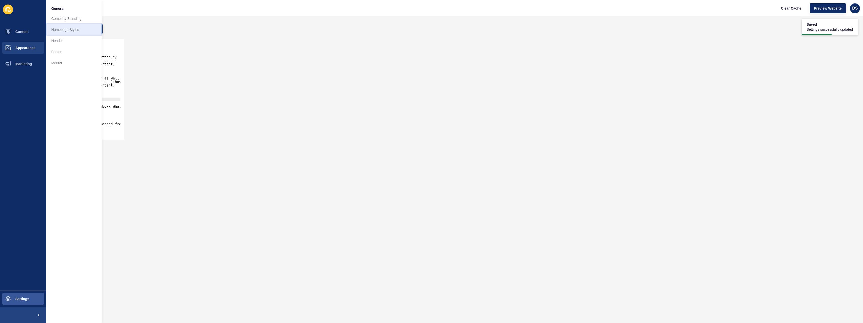
click at [67, 31] on link "Homepage Styles" at bounding box center [73, 29] width 55 height 11
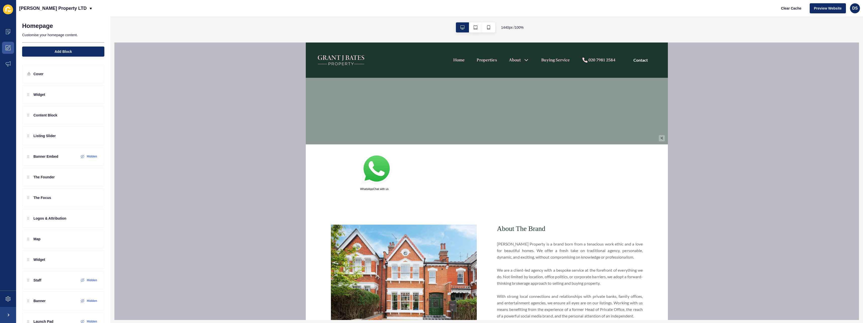
scroll to position [176, 0]
click at [376, 175] on img at bounding box center [376, 169] width 33 height 34
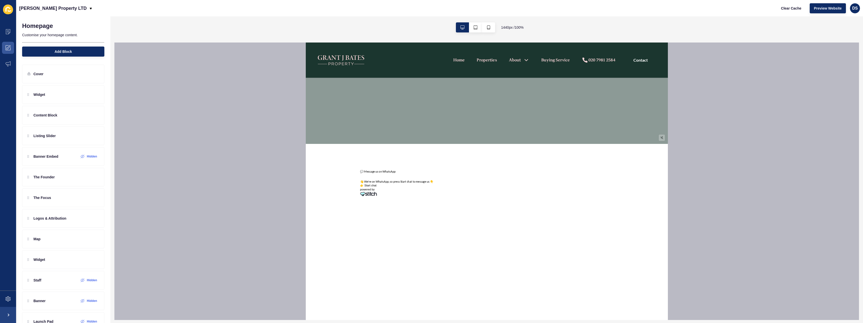
click at [371, 185] on button "👉 Start chat" at bounding box center [368, 185] width 16 height 4
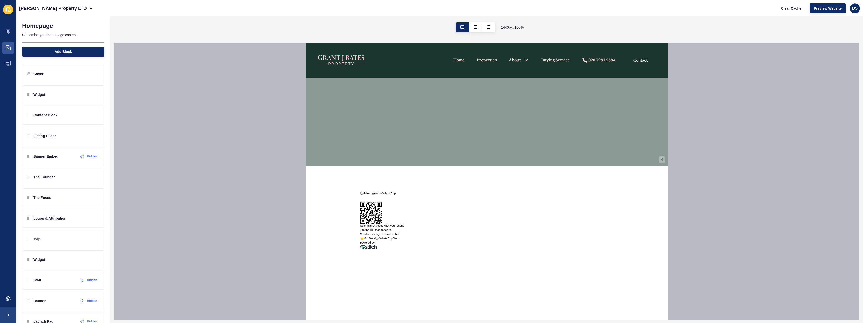
scroll to position [151, 0]
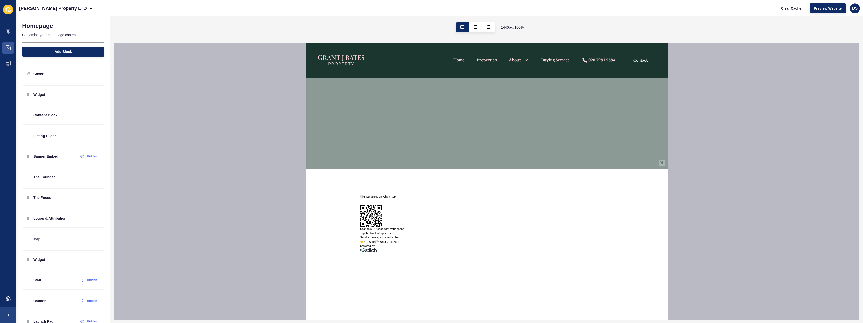
click at [367, 242] on button "👈 Go Back" at bounding box center [367, 242] width 15 height 4
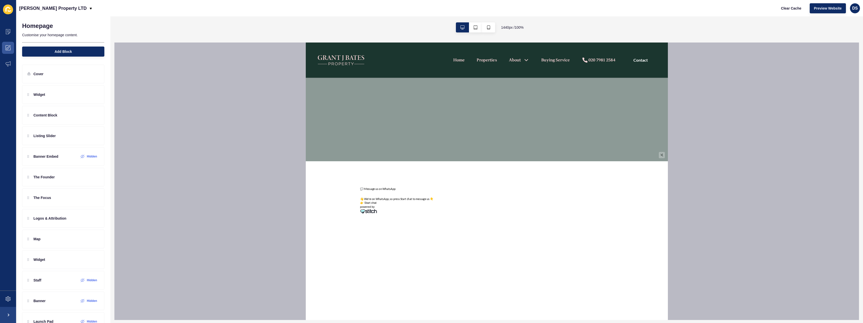
scroll to position [226, 0]
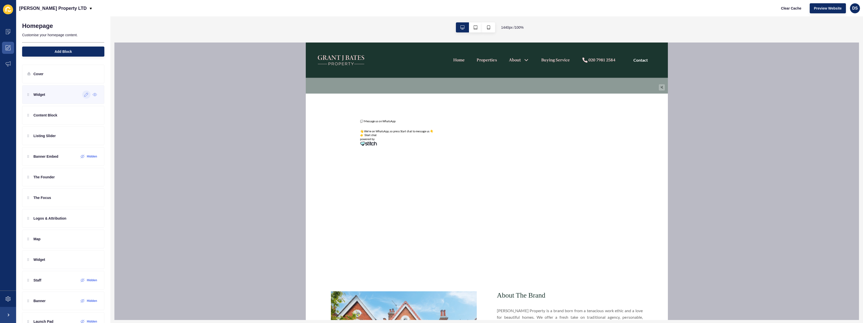
click at [83, 97] on div at bounding box center [86, 94] width 8 height 8
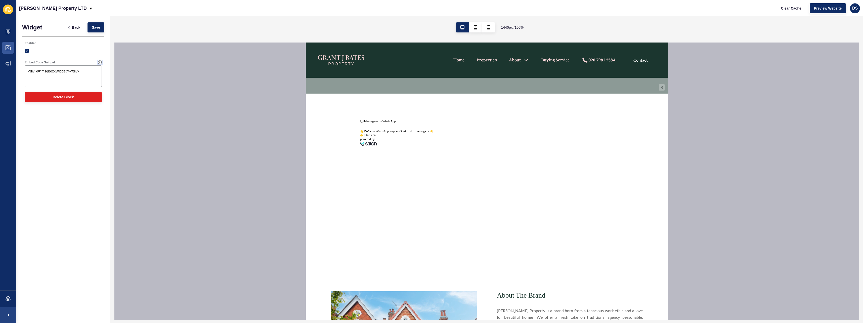
click at [98, 63] on icon at bounding box center [100, 63] width 4 height 4
click at [99, 63] on icon at bounding box center [100, 62] width 4 height 4
click at [92, 69] on textarea "<div id="msgboxxWidget"></div>" at bounding box center [63, 76] width 76 height 20
click at [75, 28] on span "Back" at bounding box center [76, 27] width 8 height 5
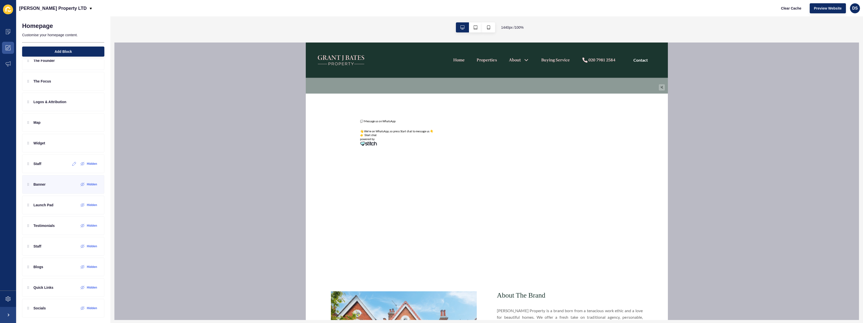
scroll to position [119, 0]
click at [8, 298] on icon at bounding box center [8, 298] width 5 height 5
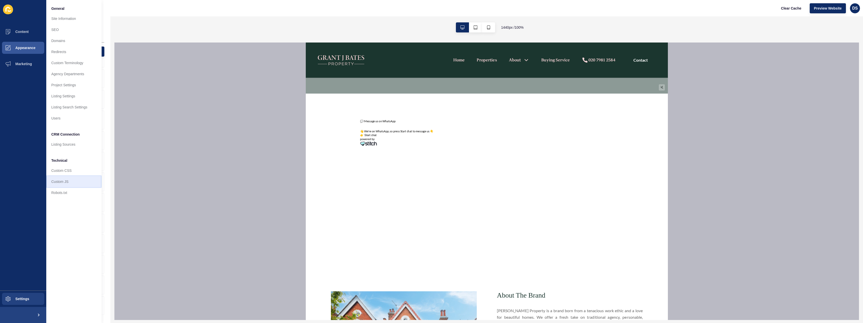
click at [64, 186] on link "Custom JS" at bounding box center [73, 181] width 55 height 11
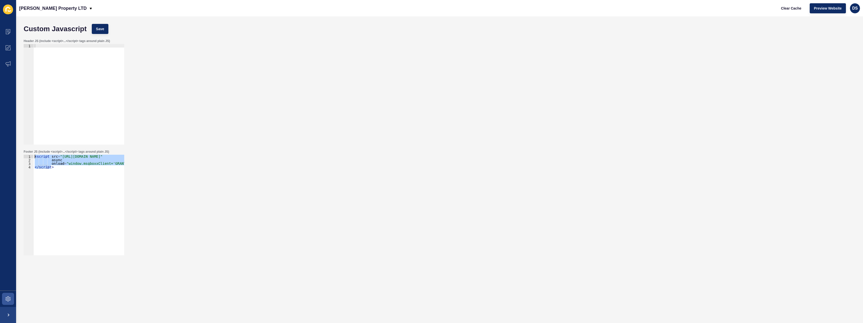
drag, startPoint x: 73, startPoint y: 174, endPoint x: 22, endPoint y: 154, distance: 55.4
click at [22, 154] on div "Footer JS (include <script>...</script> tags around plain JS) </script> 1 2 3 4…" at bounding box center [439, 202] width 836 height 111
drag, startPoint x: 88, startPoint y: 173, endPoint x: 83, endPoint y: 173, distance: 4.5
click at [88, 173] on div "< script src = "[URL][DOMAIN_NAME]" async onload = "window.msgboxxClient='GRANT…" at bounding box center [79, 205] width 90 height 101
drag, startPoint x: 77, startPoint y: 173, endPoint x: 22, endPoint y: 154, distance: 58.3
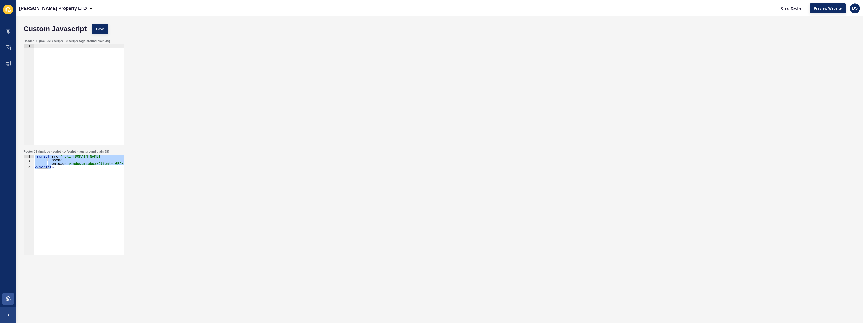
click at [22, 154] on div "Footer JS (include <script>...</script> tags around plain JS) </script> 1 2 3 4…" at bounding box center [439, 202] width 836 height 111
click at [86, 182] on div "< script src = "[URL][DOMAIN_NAME]" async onload = "window.msgboxxClient='GRANT…" at bounding box center [79, 205] width 90 height 101
paste textarea
type textarea "</script>"
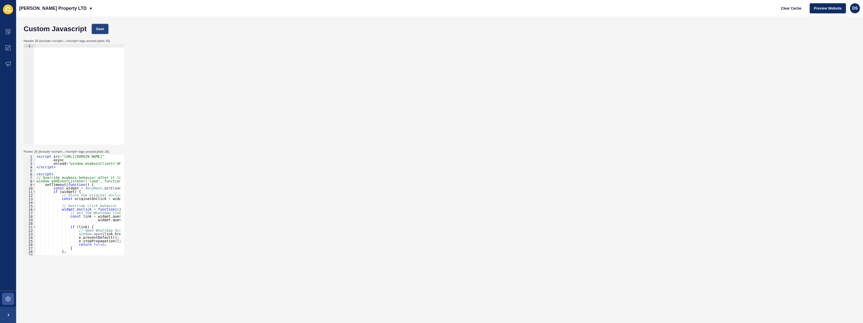
click at [98, 25] on button "Save" at bounding box center [100, 29] width 17 height 10
click at [7, 298] on icon at bounding box center [8, 298] width 5 height 5
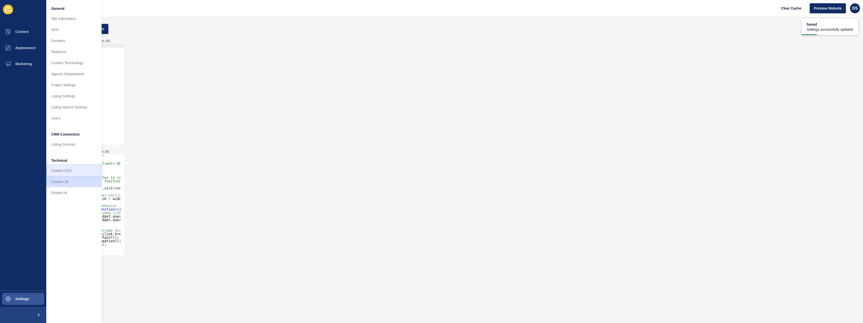
click at [72, 165] on link "Custom CSS" at bounding box center [73, 170] width 55 height 11
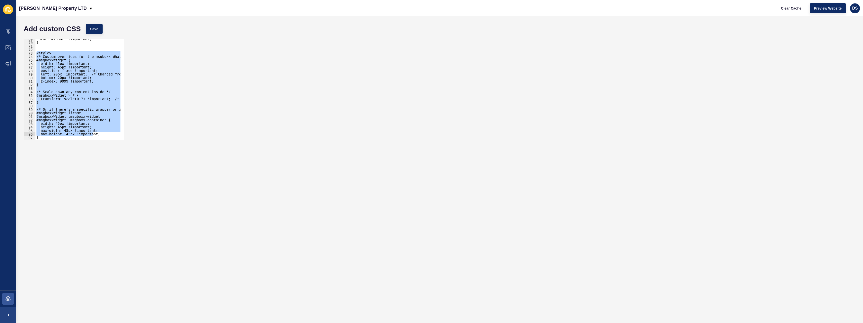
scroll to position [248, 0]
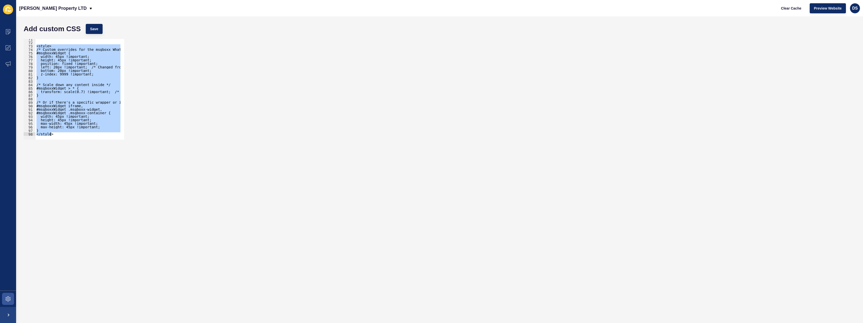
drag, startPoint x: 37, startPoint y: 67, endPoint x: 98, endPoint y: 143, distance: 97.1
click at [98, 143] on form "Add custom CSS Save <style> 71 72 73 74 75 76 77 78 79 80 81 82 83 84 85 86 87 …" at bounding box center [439, 169] width 836 height 296
paste textarea
type textarea "</style>"
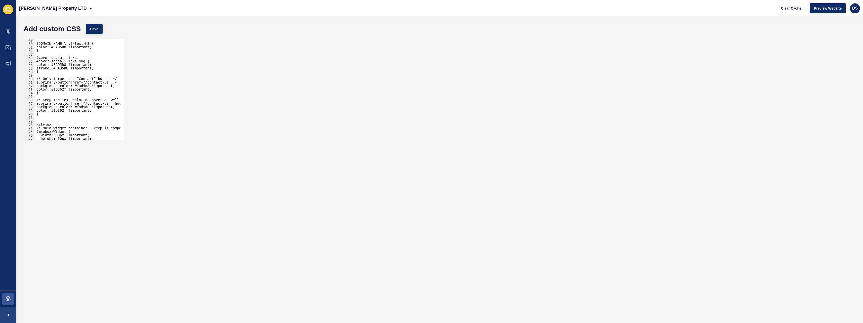
scroll to position [200, 0]
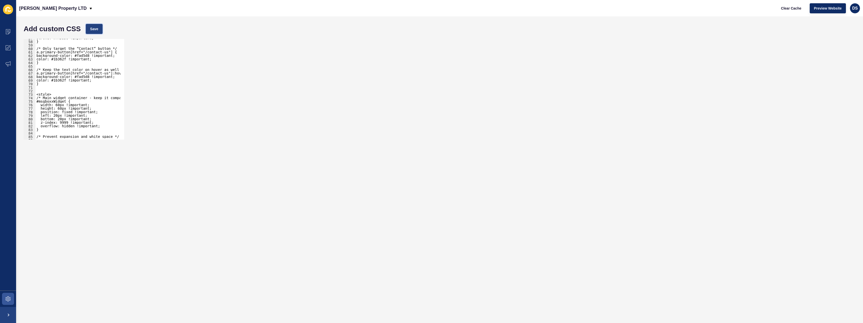
click at [100, 33] on button "Save" at bounding box center [94, 29] width 17 height 10
click at [8, 47] on icon at bounding box center [8, 47] width 5 height 5
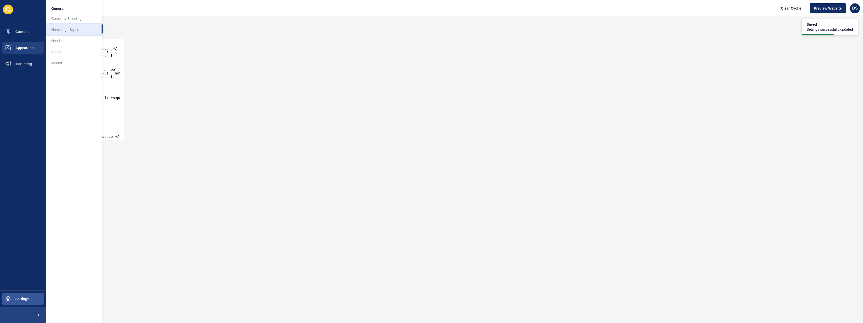
click at [71, 30] on link "Homepage Styles" at bounding box center [73, 29] width 55 height 11
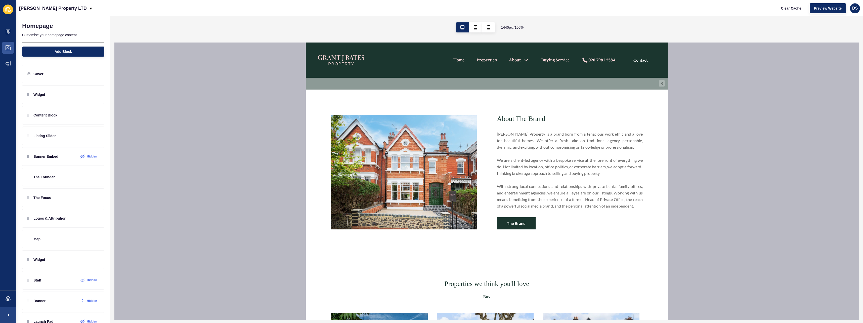
scroll to position [226, 0]
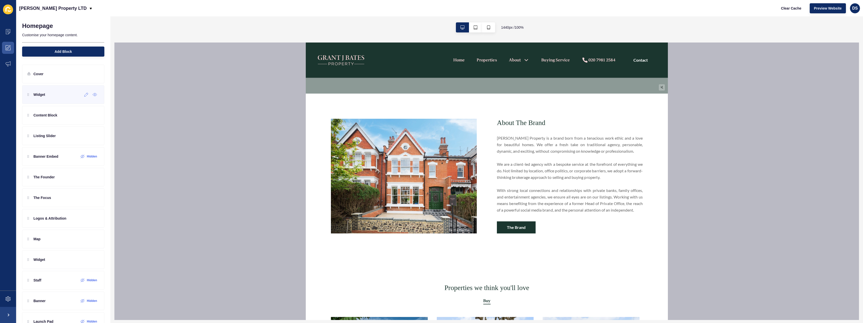
click at [82, 100] on div "Widget" at bounding box center [63, 94] width 82 height 19
click at [82, 97] on div at bounding box center [86, 94] width 8 height 8
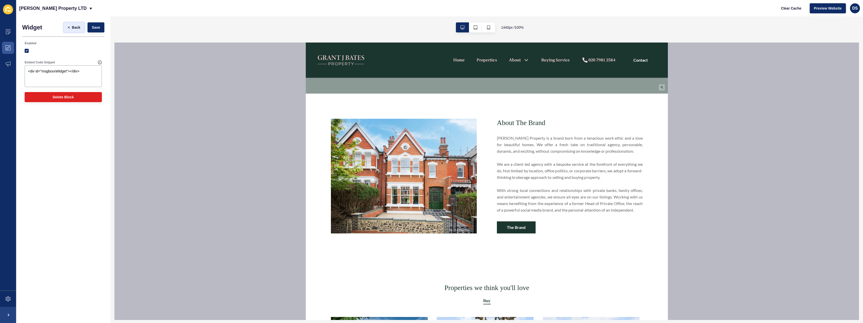
click at [73, 27] on span "Back" at bounding box center [76, 27] width 8 height 5
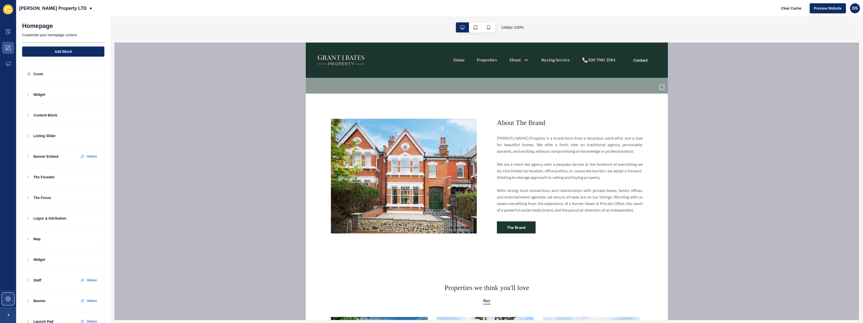
click at [11, 301] on span at bounding box center [8, 299] width 16 height 16
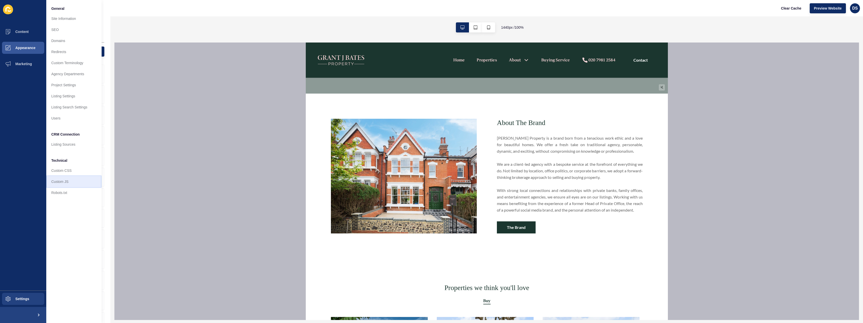
click at [65, 184] on link "Custom JS" at bounding box center [73, 181] width 55 height 11
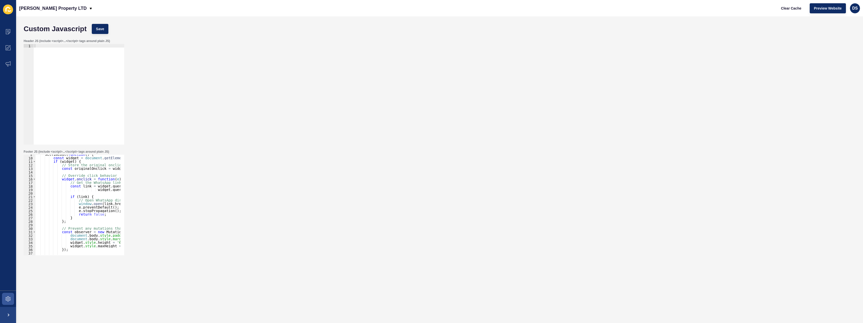
scroll to position [62, 0]
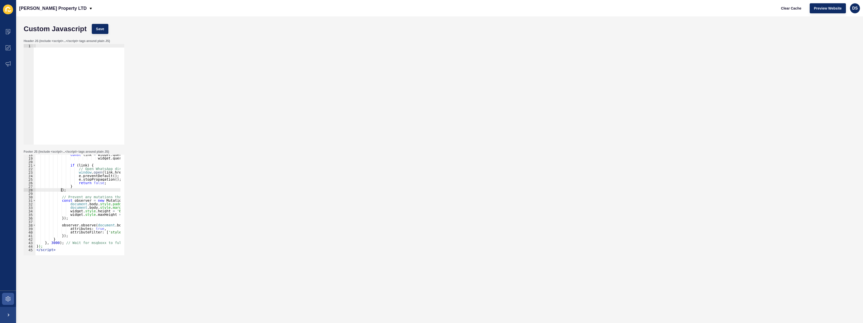
click at [84, 191] on div "const link = widget . querySelector ( 'a[href*="whatsapp"]' ) || widget . query…" at bounding box center [103, 205] width 136 height 104
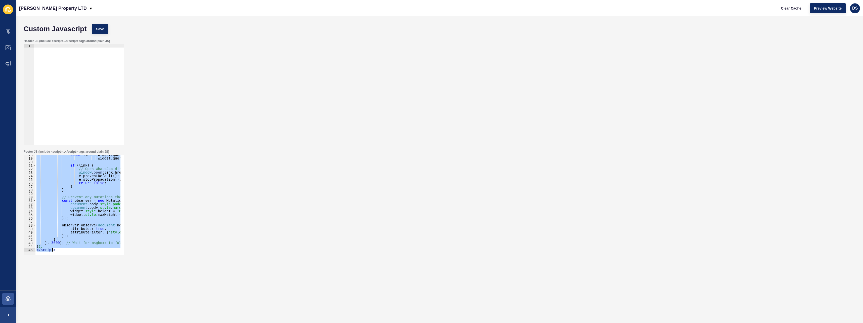
paste textarea
type textarea "</script>"
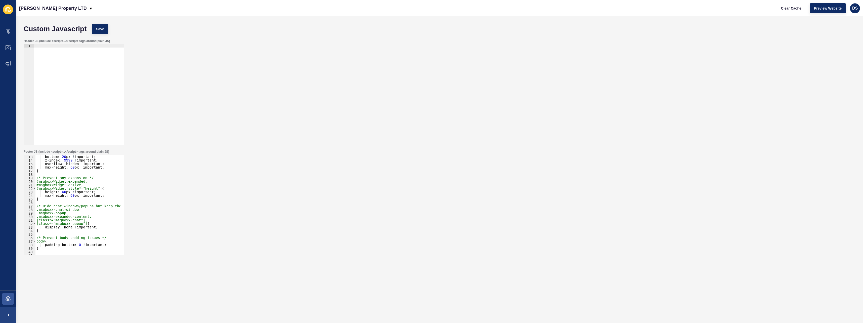
scroll to position [0, 0]
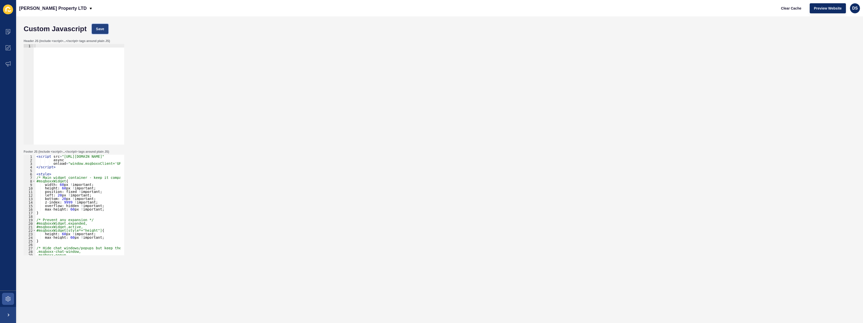
click at [98, 30] on span "Save" at bounding box center [100, 28] width 8 height 5
click at [12, 48] on span at bounding box center [8, 48] width 16 height 16
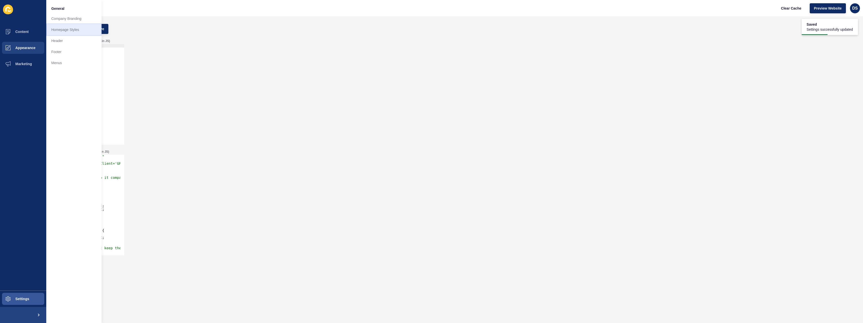
click at [74, 32] on link "Homepage Styles" at bounding box center [73, 29] width 55 height 11
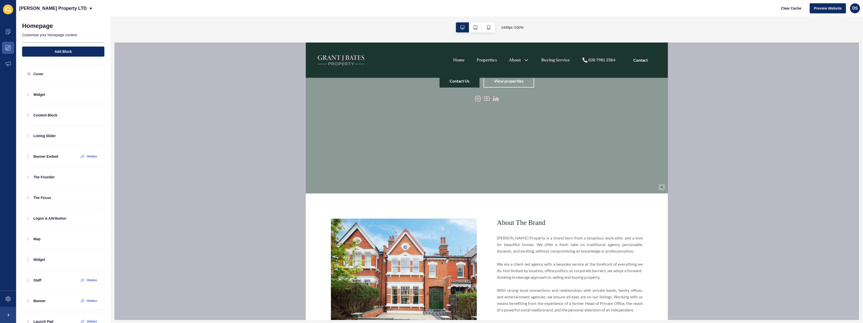
scroll to position [126, 0]
click at [7, 300] on icon at bounding box center [8, 298] width 5 height 5
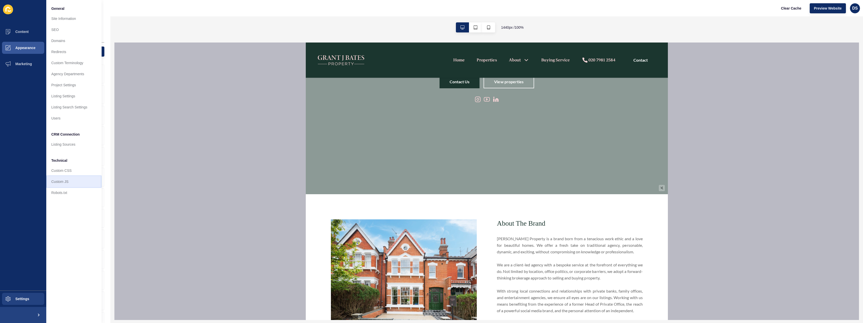
click at [69, 184] on link "Custom JS" at bounding box center [73, 181] width 55 height 11
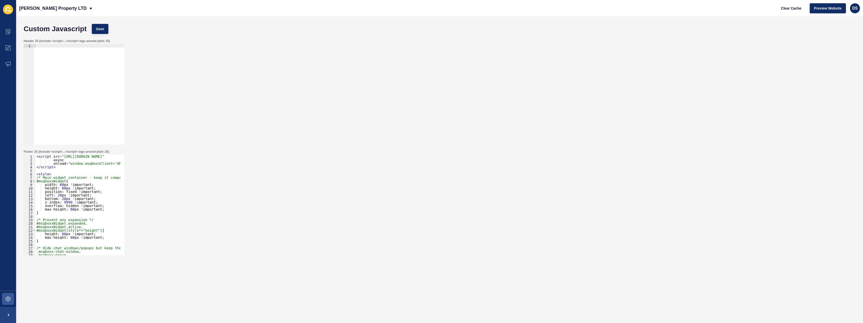
click at [82, 209] on div "< script src = "[URL][DOMAIN_NAME]" async onload = "window.msgboxxClient='GRANT…" at bounding box center [94, 207] width 118 height 104
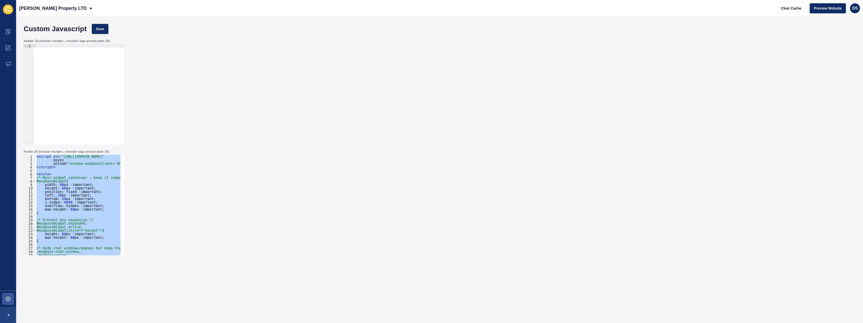
paste textarea "</style"
type textarea "</style>"
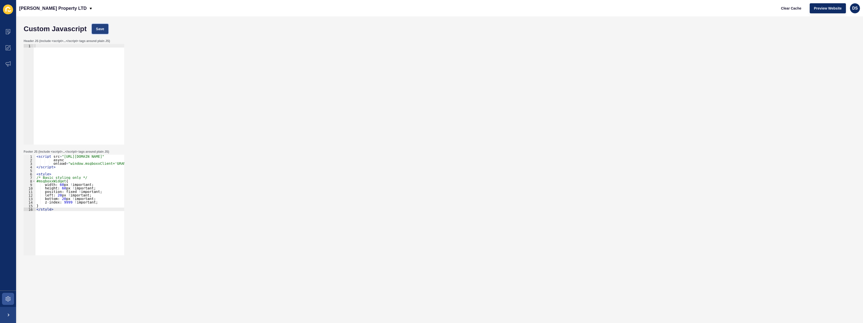
click at [98, 31] on span "Save" at bounding box center [100, 28] width 8 height 5
click at [9, 50] on icon at bounding box center [8, 47] width 5 height 5
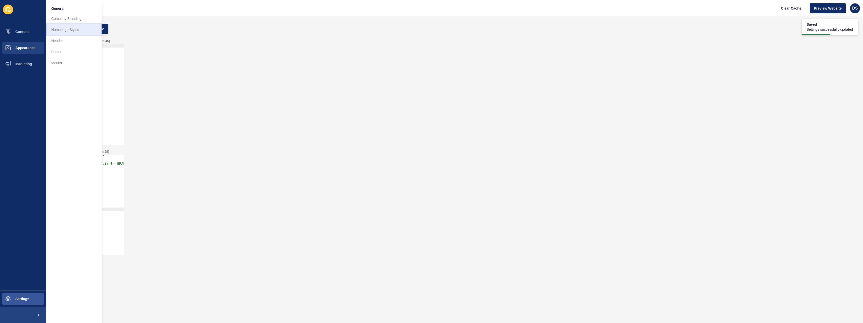
click at [73, 28] on link "Homepage Styles" at bounding box center [73, 29] width 55 height 11
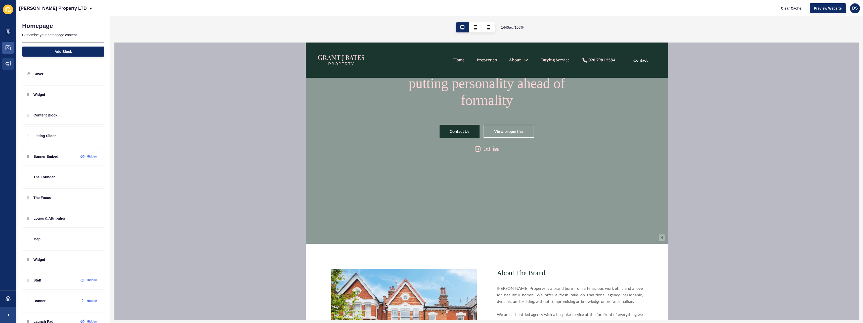
scroll to position [75, 0]
click at [9, 296] on icon at bounding box center [8, 298] width 5 height 5
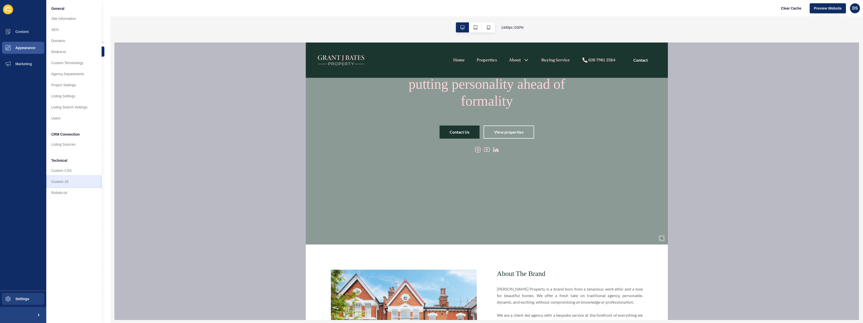
click at [65, 179] on link "Custom JS" at bounding box center [73, 181] width 55 height 11
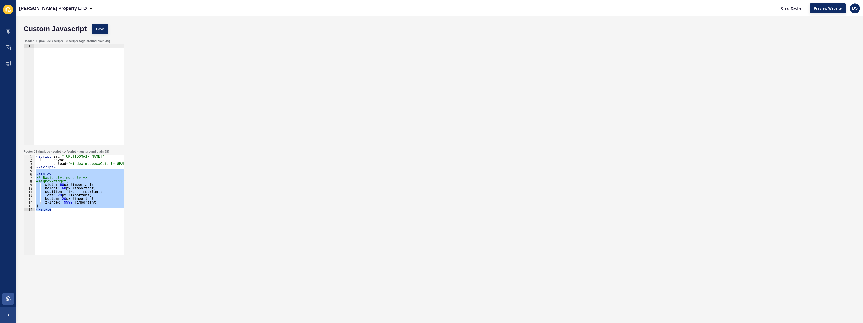
drag, startPoint x: 40, startPoint y: 171, endPoint x: 88, endPoint y: 243, distance: 86.0
click at [88, 243] on div "< script src = "[URL][DOMAIN_NAME]" async onload = "window.msgboxxClient='GRANT…" at bounding box center [89, 207] width 109 height 104
type textarea "} </style>"
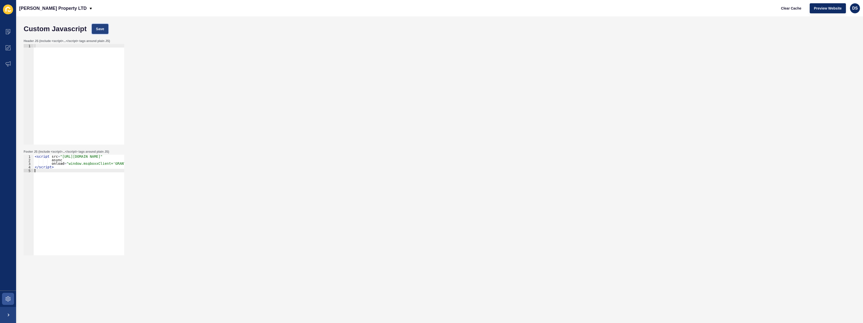
click at [96, 29] on span "Save" at bounding box center [100, 28] width 8 height 5
click at [9, 45] on span at bounding box center [8, 48] width 16 height 16
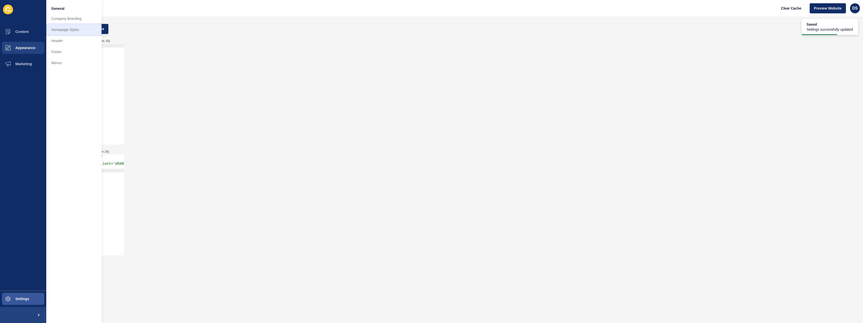
click at [64, 34] on link "Homepage Styles" at bounding box center [73, 29] width 55 height 11
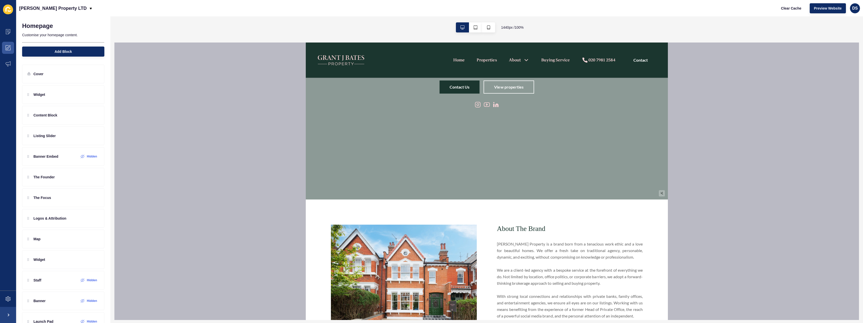
scroll to position [101, 0]
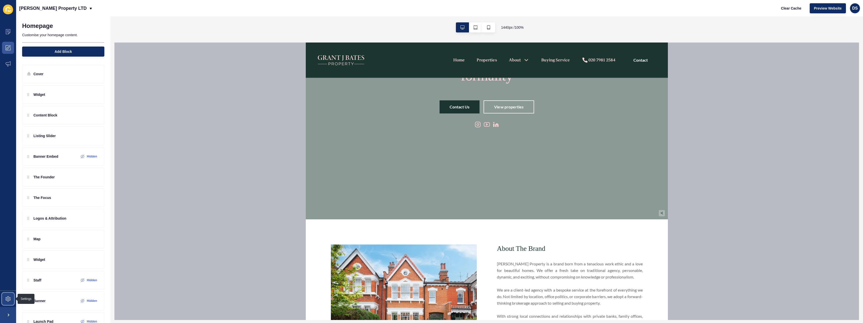
click at [4, 296] on span at bounding box center [8, 299] width 16 height 16
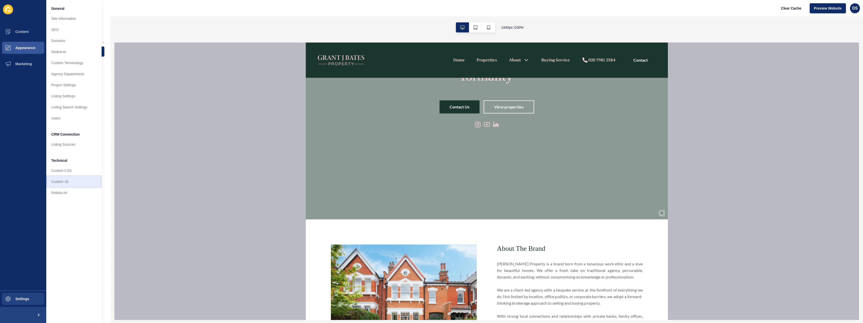
click at [65, 184] on link "Custom JS" at bounding box center [73, 181] width 55 height 11
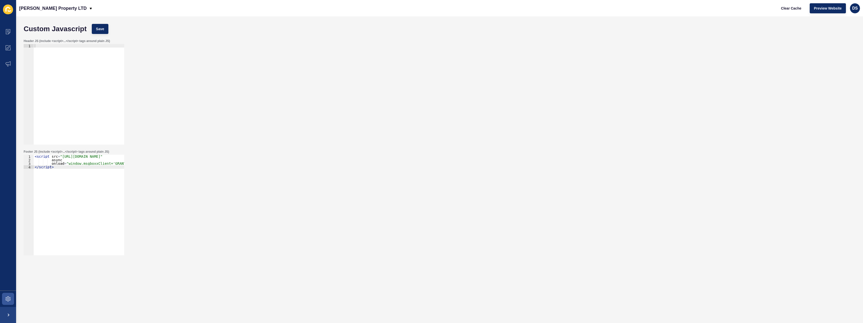
click at [47, 162] on div "< script src = "[URL][DOMAIN_NAME]" async onload = "window.msgboxxClient='GRANT…" at bounding box center [88, 207] width 109 height 104
type textarea "onload="window.msgboxxClient='GRANTJBATES';"> </script>"
paste textarea
click at [97, 30] on span "Save" at bounding box center [100, 28] width 8 height 5
click at [9, 298] on icon at bounding box center [8, 298] width 5 height 5
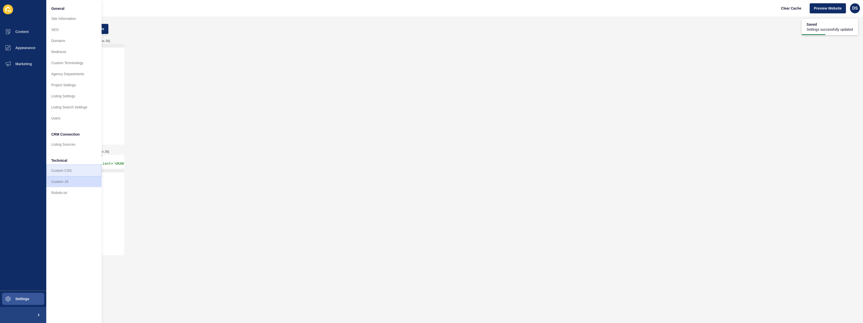
click at [66, 173] on link "Custom CSS" at bounding box center [73, 170] width 55 height 11
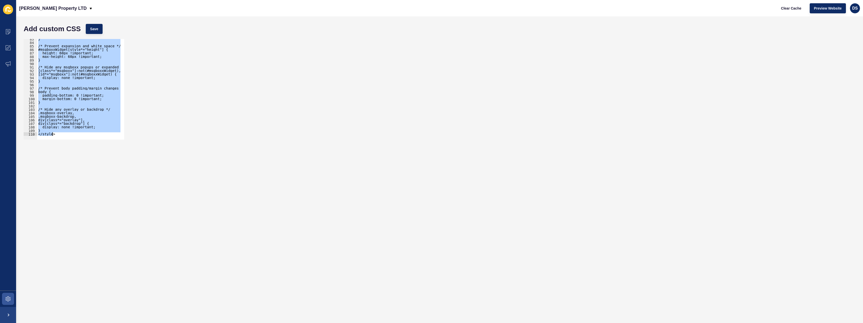
scroll to position [290, 0]
drag, startPoint x: 36, startPoint y: 80, endPoint x: 121, endPoint y: 168, distance: 121.9
click at [121, 168] on form "Add custom CSS Save <style> 83 84 85 86 87 88 89 90 91 92 93 94 95 96 97 98 99 …" at bounding box center [439, 169] width 836 height 296
paste textarea "</style"
type textarea "</style"
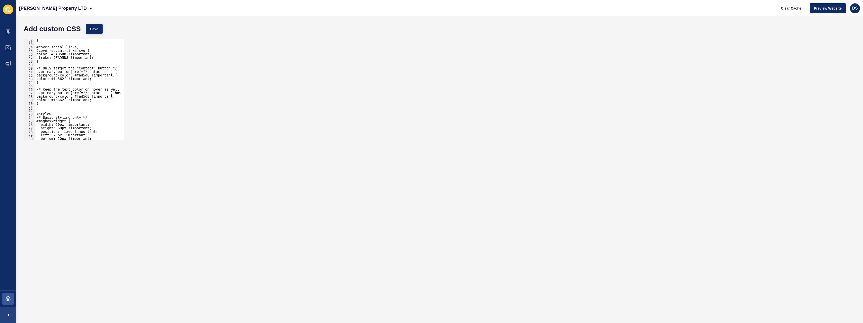
scroll to position [195, 0]
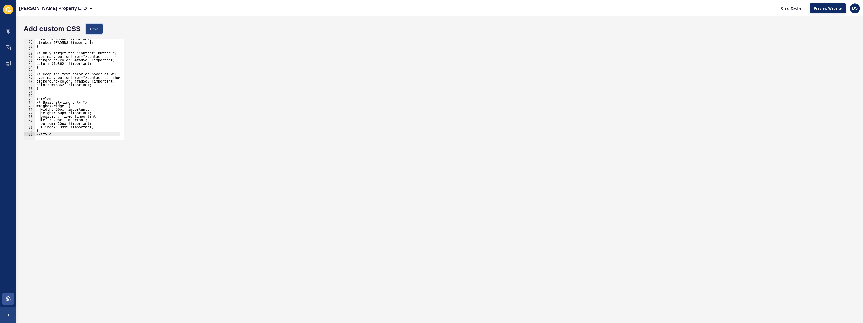
click at [96, 31] on span "Save" at bounding box center [94, 28] width 8 height 5
click at [10, 46] on icon at bounding box center [8, 47] width 5 height 5
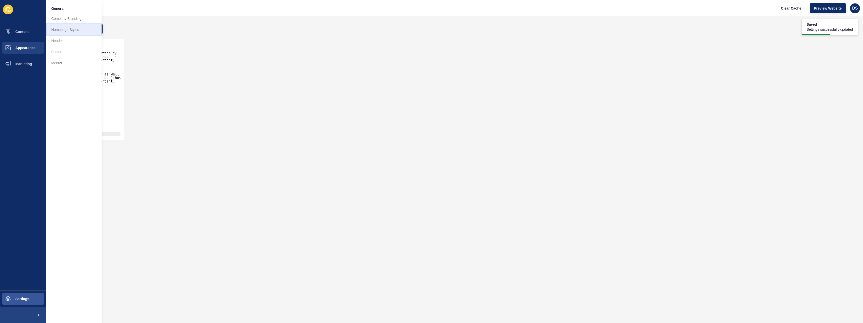
click at [61, 31] on link "Homepage Styles" at bounding box center [73, 29] width 55 height 11
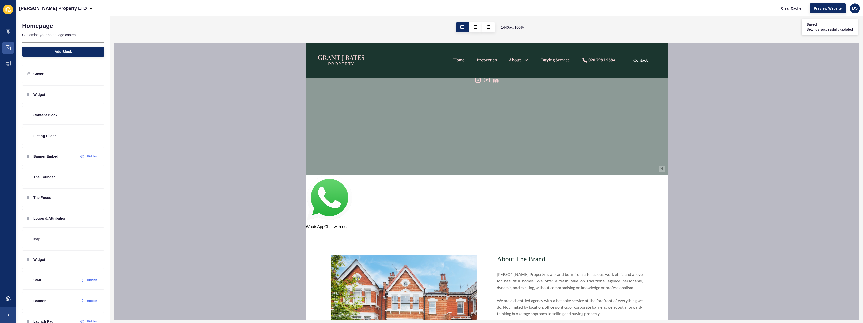
scroll to position [151, 0]
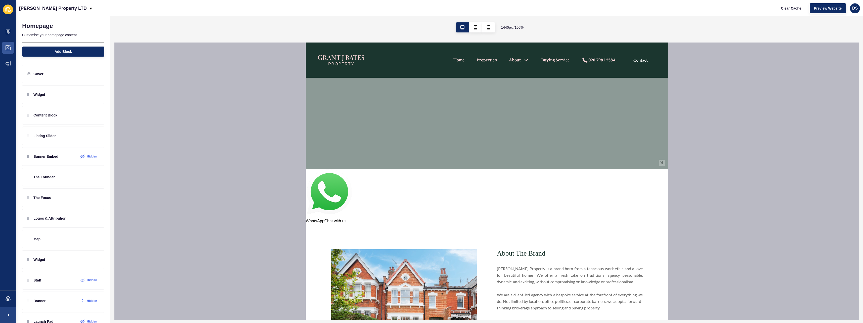
click at [334, 188] on img at bounding box center [328, 193] width 46 height 49
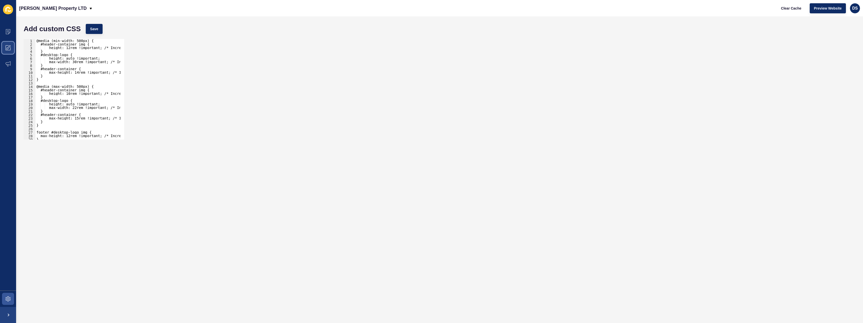
click at [7, 50] on icon at bounding box center [8, 47] width 5 height 5
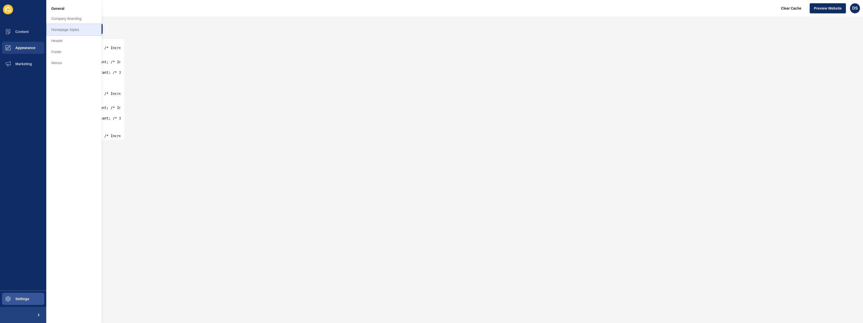
click at [62, 32] on link "Homepage Styles" at bounding box center [73, 29] width 55 height 11
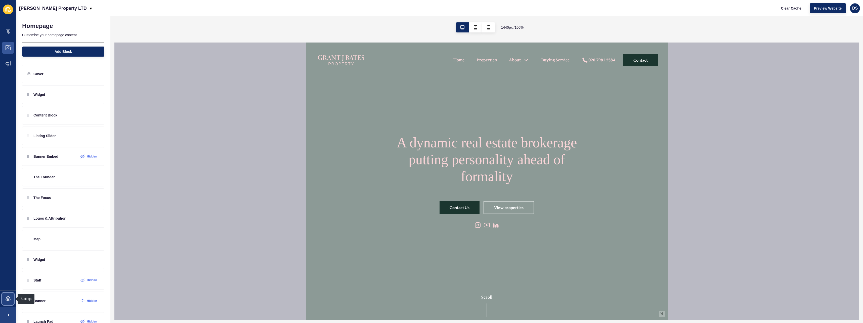
click at [8, 299] on icon at bounding box center [8, 298] width 5 height 5
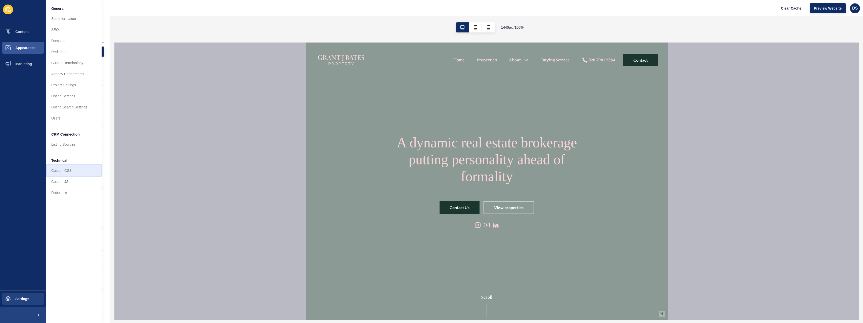
click at [66, 168] on link "Custom CSS" at bounding box center [73, 170] width 55 height 11
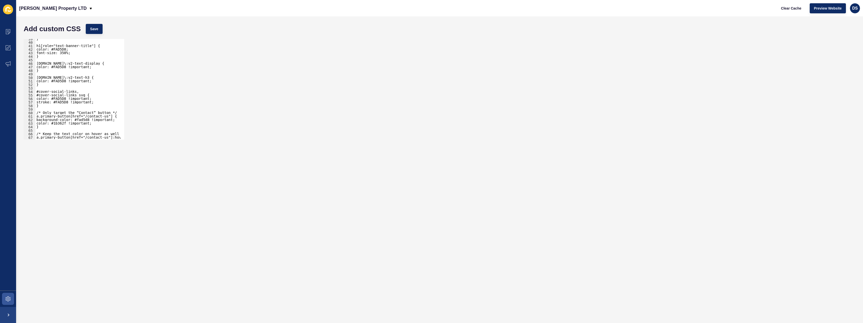
scroll to position [195, 0]
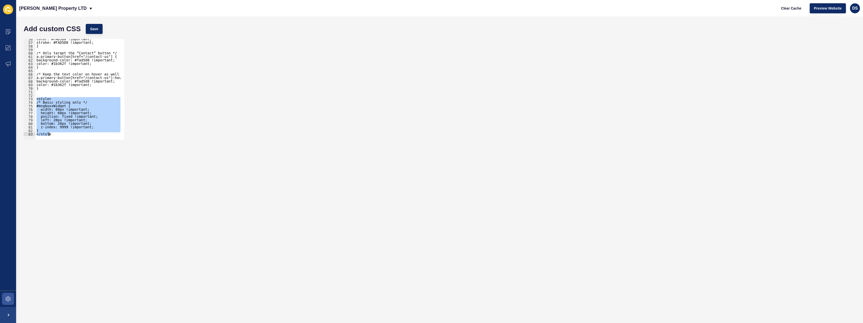
drag, startPoint x: 37, startPoint y: 99, endPoint x: 111, endPoint y: 176, distance: 106.8
click at [111, 176] on form "Add custom CSS Save <style> 56 57 58 59 60 61 62 63 64 65 66 67 68 69 70 71 72 …" at bounding box center [439, 169] width 836 height 296
paste textarea "</style>"
type textarea "</style>"
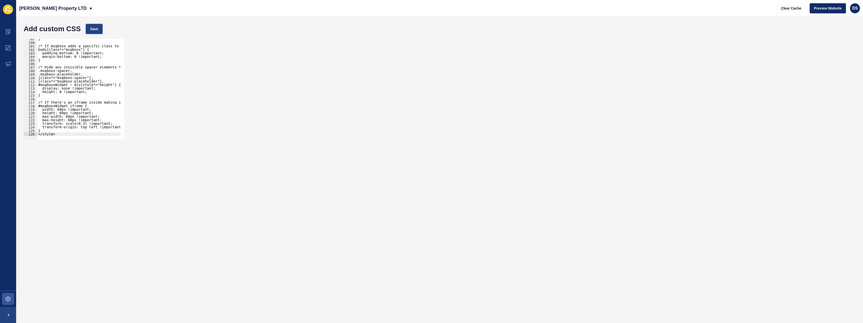
click at [94, 32] on button "Save" at bounding box center [94, 29] width 17 height 10
click at [12, 49] on span at bounding box center [8, 48] width 16 height 16
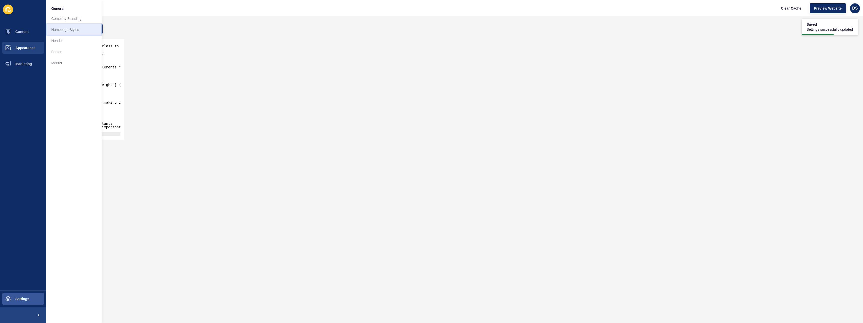
click at [60, 30] on link "Homepage Styles" at bounding box center [73, 29] width 55 height 11
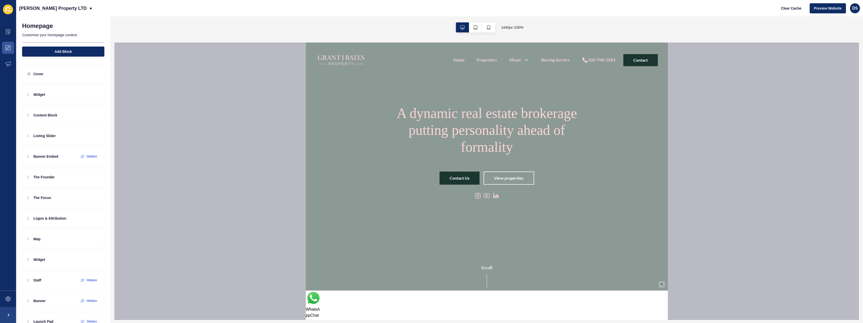
scroll to position [126, 0]
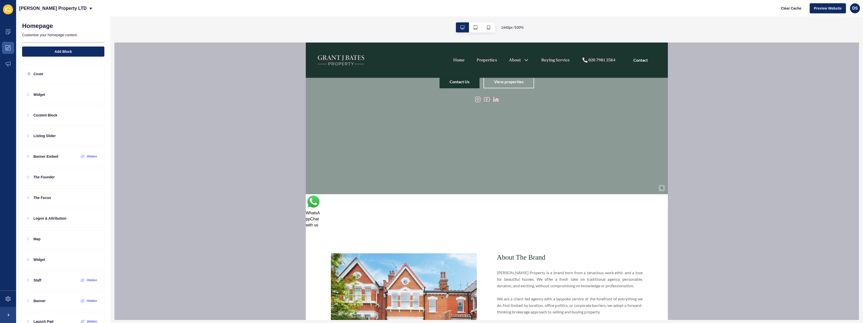
click at [314, 204] on img at bounding box center [312, 202] width 15 height 16
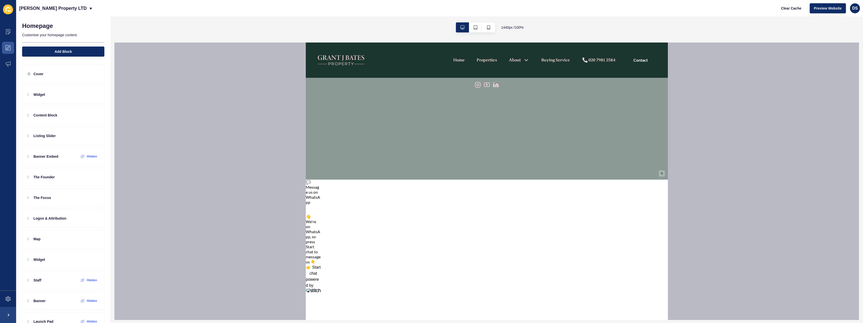
scroll to position [226, 0]
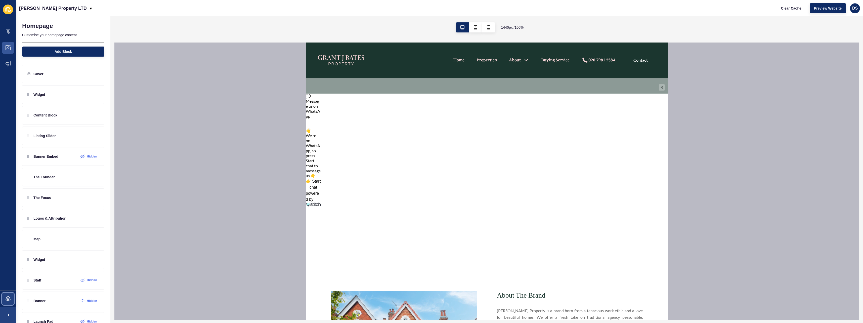
click at [11, 295] on span at bounding box center [8, 299] width 16 height 16
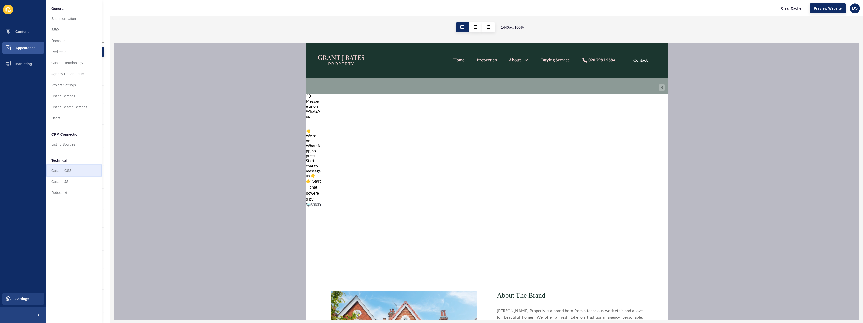
click at [67, 171] on link "Custom CSS" at bounding box center [73, 170] width 55 height 11
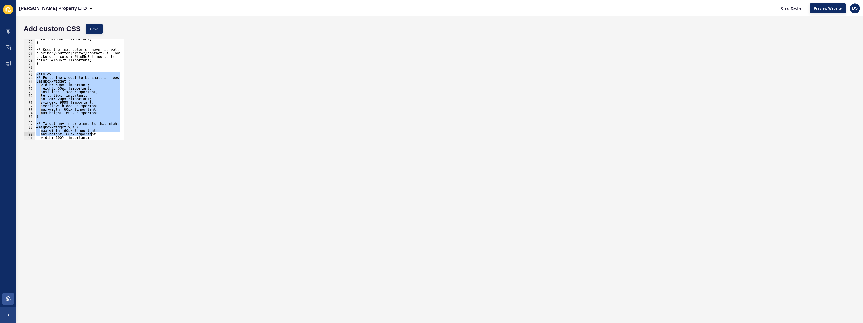
scroll to position [347, 0]
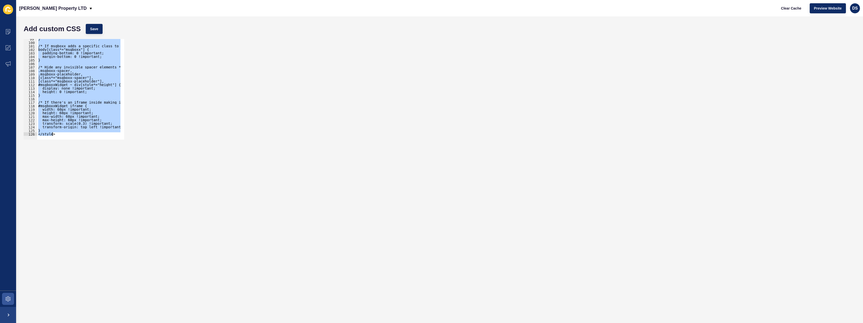
drag, startPoint x: 37, startPoint y: 97, endPoint x: 119, endPoint y: 161, distance: 104.0
click at [119, 161] on form "Add custom CSS Save <style> 99 100 101 102 103 104 105 106 107 108 109 110 111 …" at bounding box center [439, 169] width 836 height 296
paste textarea
type textarea "</style>"
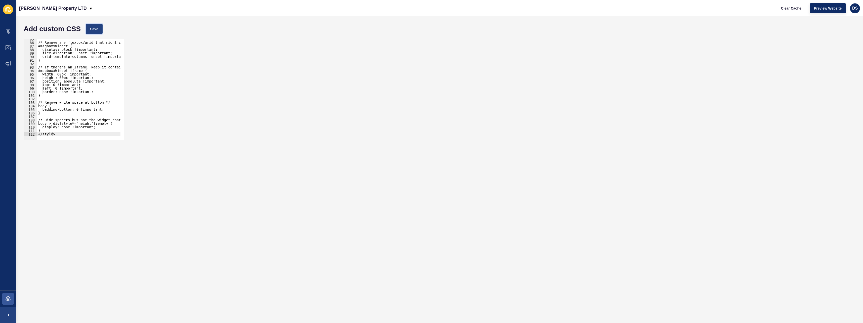
click at [96, 29] on span "Save" at bounding box center [94, 28] width 8 height 5
click at [7, 51] on span at bounding box center [8, 48] width 16 height 16
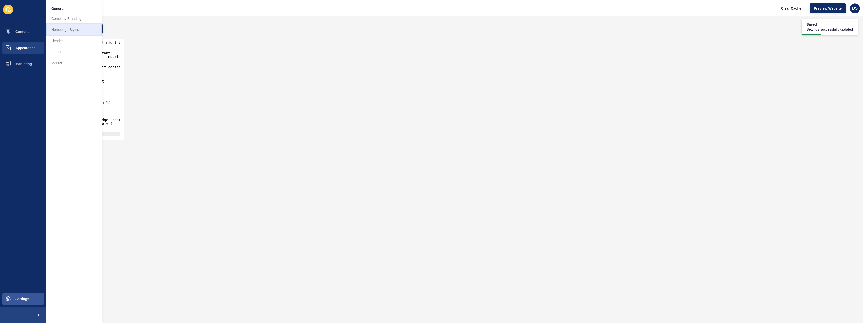
click at [72, 32] on link "Homepage Styles" at bounding box center [73, 29] width 55 height 11
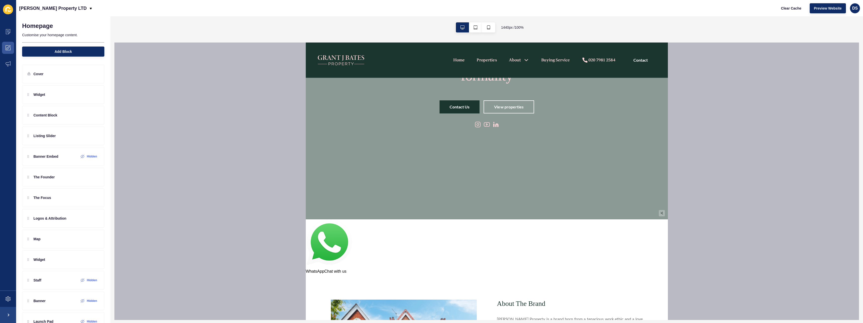
scroll to position [126, 0]
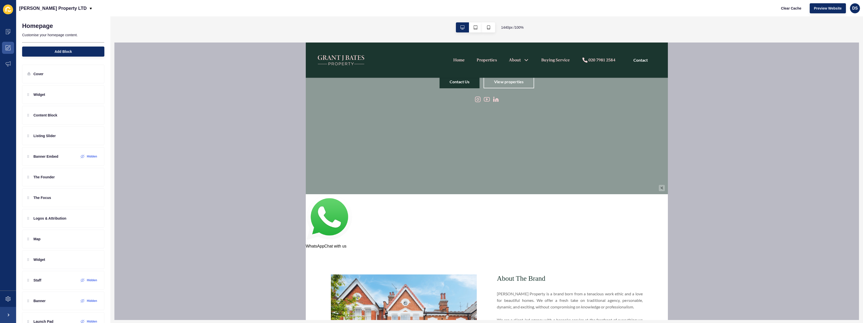
click at [328, 223] on img at bounding box center [328, 218] width 46 height 49
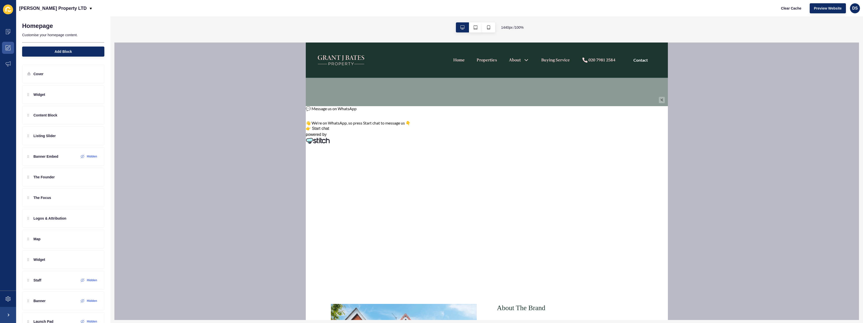
scroll to position [201, 0]
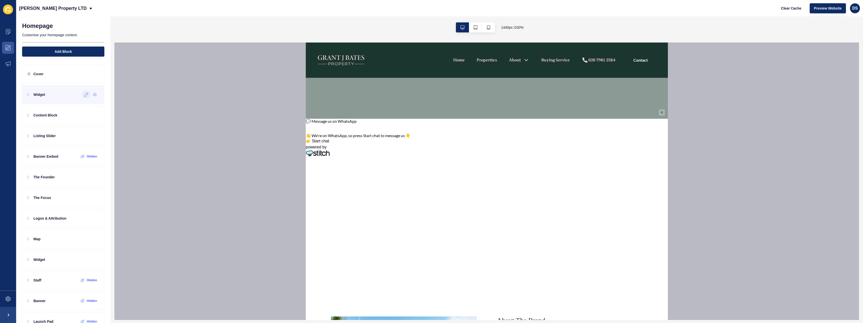
click at [84, 94] on icon at bounding box center [86, 95] width 4 height 4
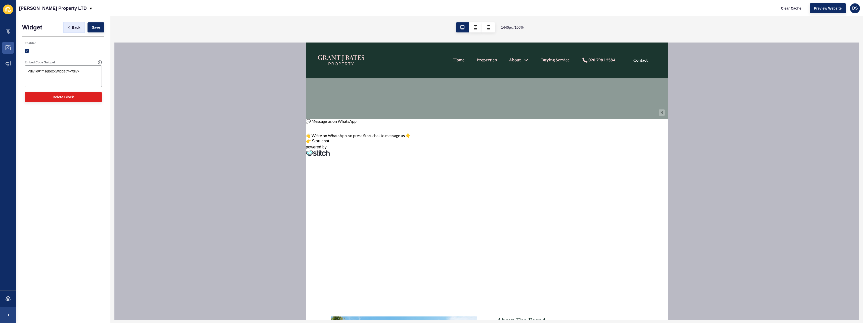
click at [74, 28] on span "Back" at bounding box center [76, 27] width 8 height 5
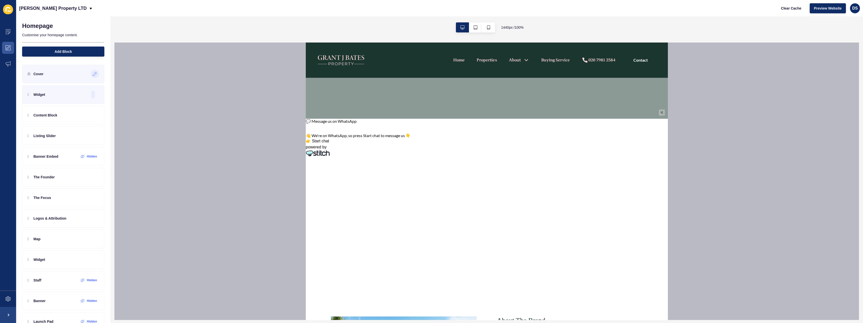
click at [91, 75] on div at bounding box center [95, 74] width 8 height 8
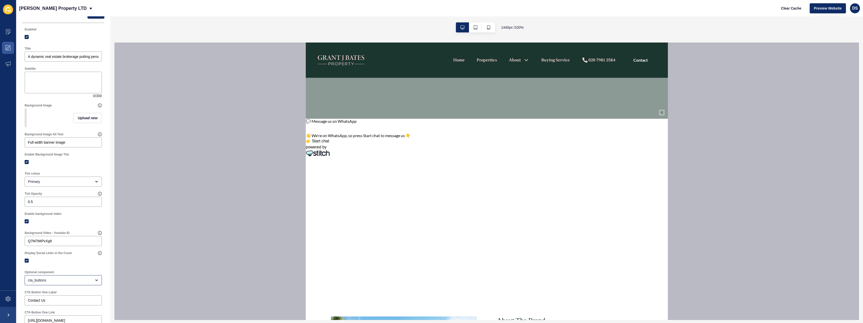
scroll to position [0, 0]
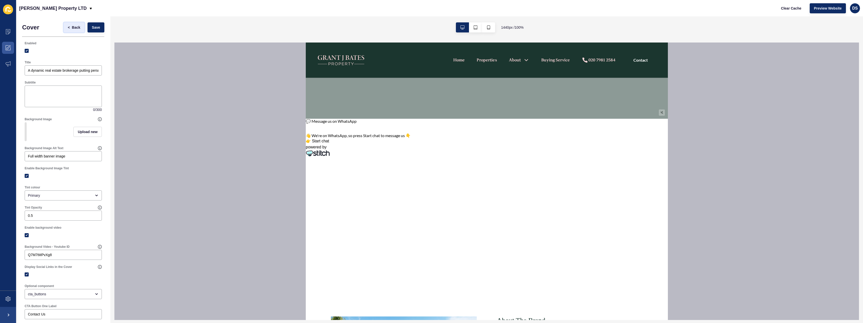
click at [72, 29] on span "Back" at bounding box center [76, 27] width 8 height 5
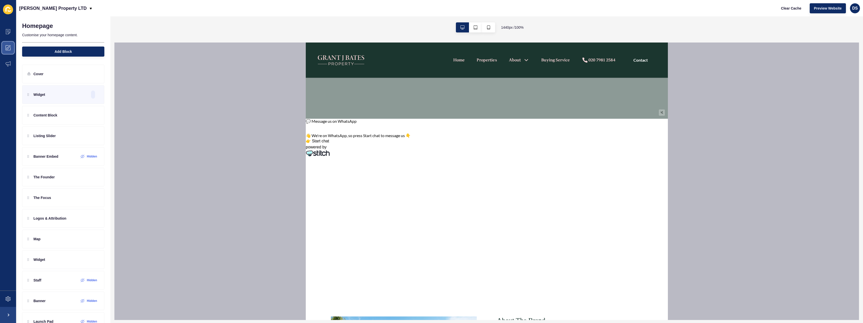
click at [10, 48] on icon at bounding box center [8, 47] width 5 height 5
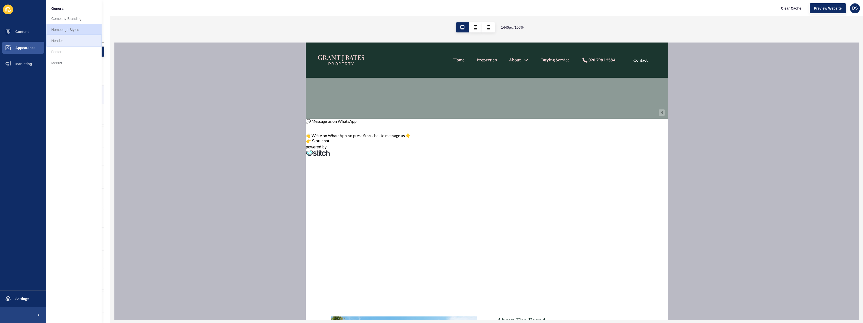
click at [56, 40] on link "Header" at bounding box center [73, 40] width 55 height 11
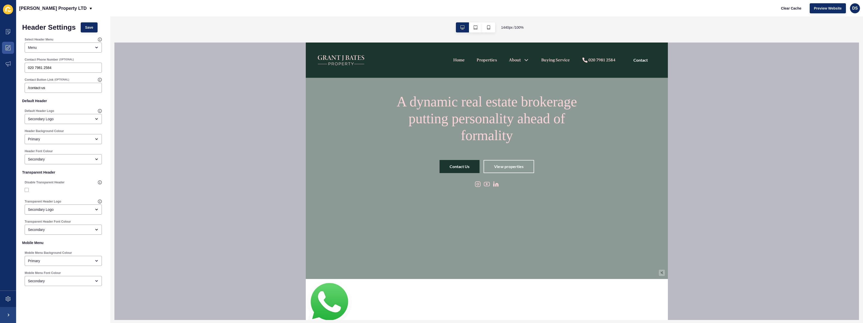
scroll to position [50, 0]
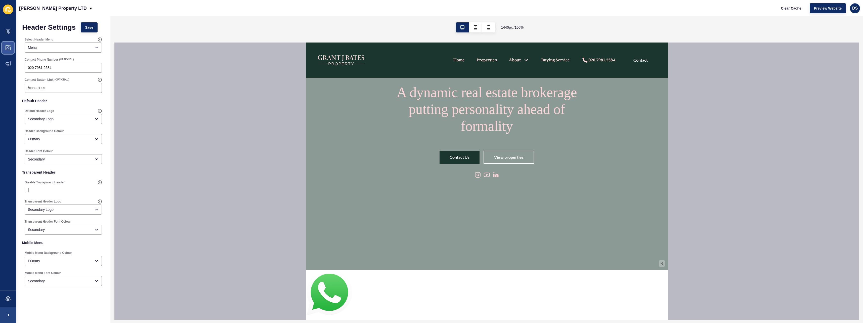
click at [9, 48] on icon at bounding box center [8, 47] width 5 height 5
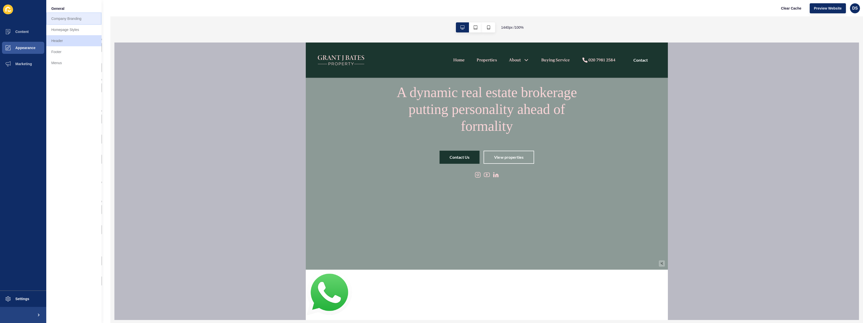
click at [71, 21] on link "Company Branding" at bounding box center [73, 18] width 55 height 11
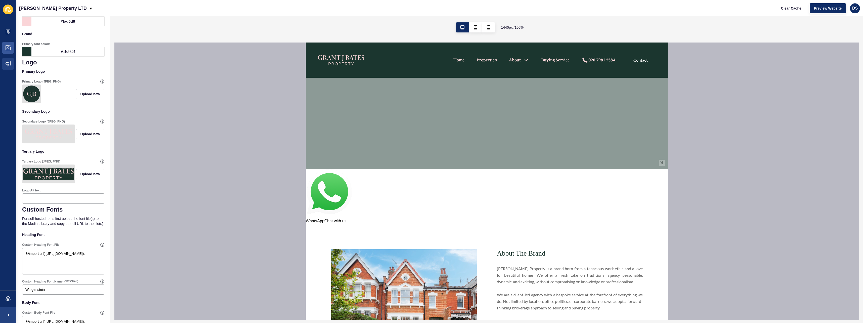
scroll to position [67, 0]
click at [4, 300] on span at bounding box center [8, 299] width 16 height 16
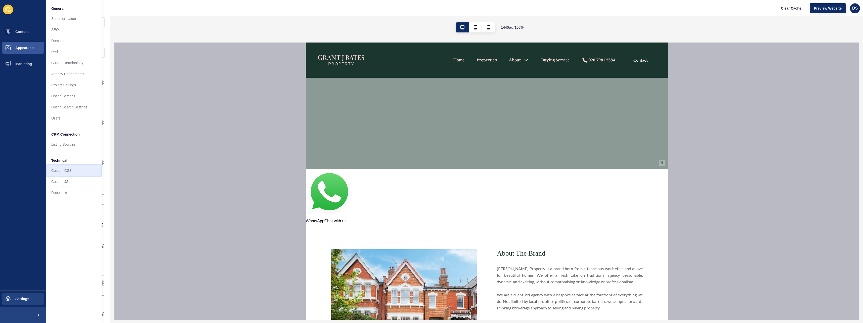
click at [71, 170] on link "Custom CSS" at bounding box center [73, 170] width 55 height 11
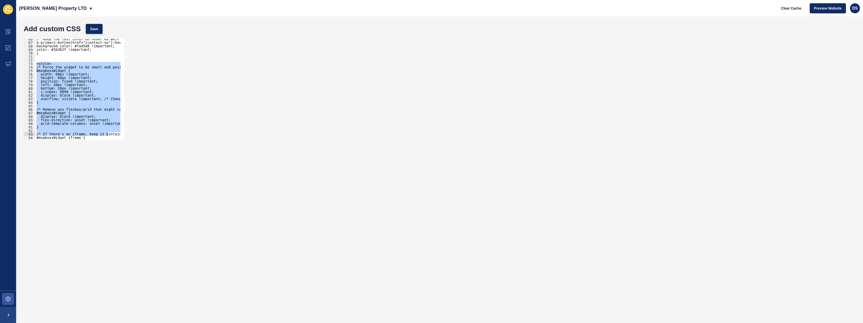
scroll to position [297, 0]
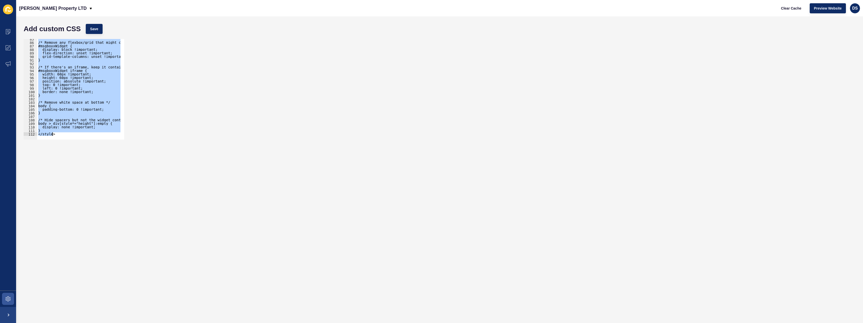
drag, startPoint x: 36, startPoint y: 84, endPoint x: 116, endPoint y: 160, distance: 110.6
click at [116, 160] on form "Add custom CSS Save <style> 85 86 87 88 89 90 91 92 93 94 95 96 97 98 99 100 10…" at bounding box center [439, 169] width 836 height 296
paste textarea
type textarea "</style>"
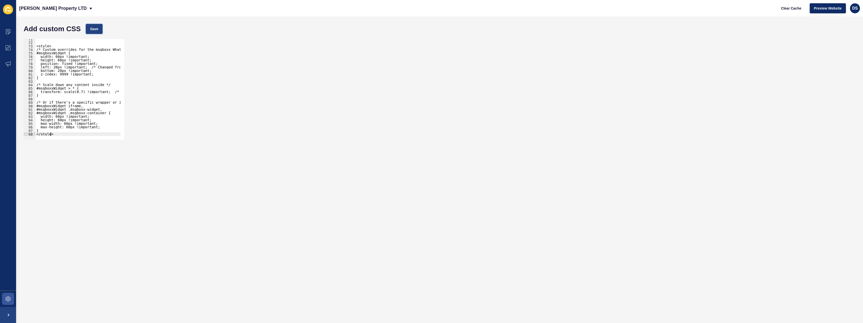
click at [96, 31] on span "Save" at bounding box center [94, 28] width 8 height 5
click at [7, 48] on icon at bounding box center [8, 47] width 5 height 5
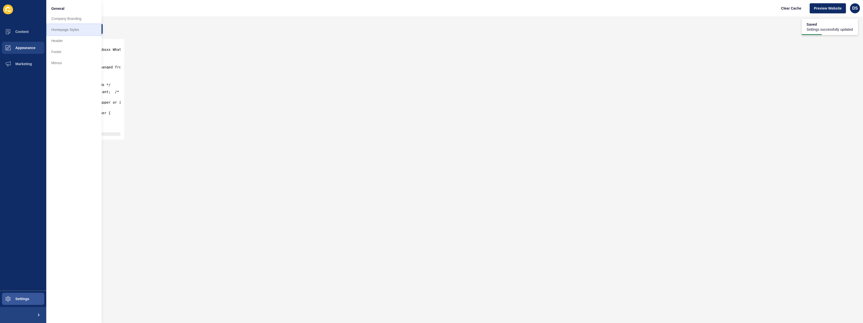
click at [75, 30] on link "Homepage Styles" at bounding box center [73, 29] width 55 height 11
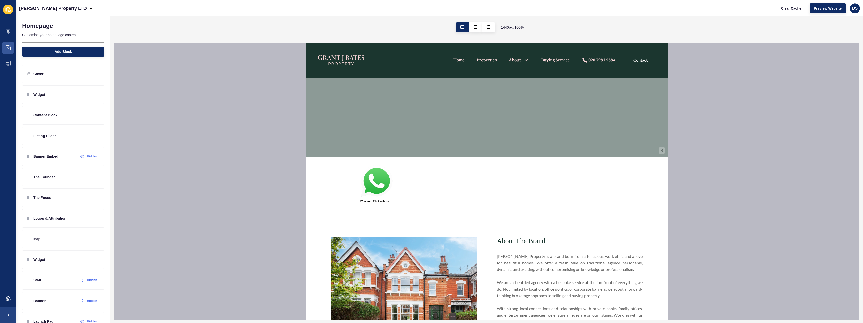
scroll to position [151, 0]
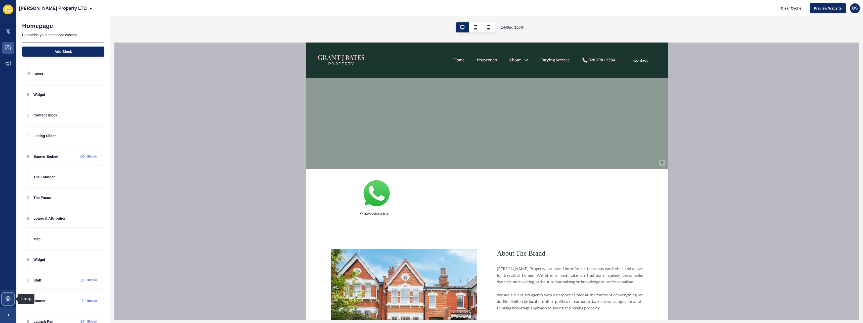
click at [10, 296] on span at bounding box center [8, 299] width 16 height 16
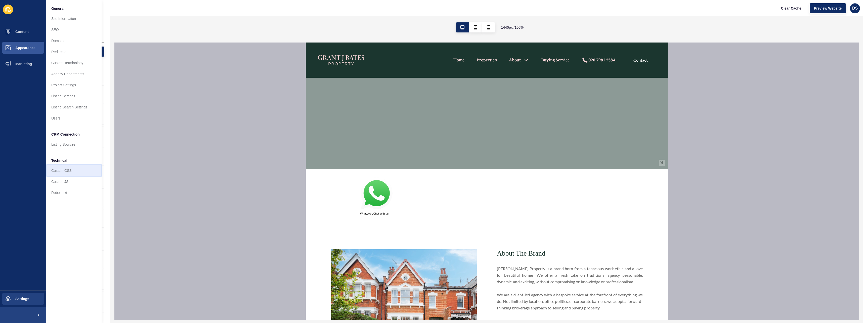
click at [68, 171] on link "Custom CSS" at bounding box center [73, 170] width 55 height 11
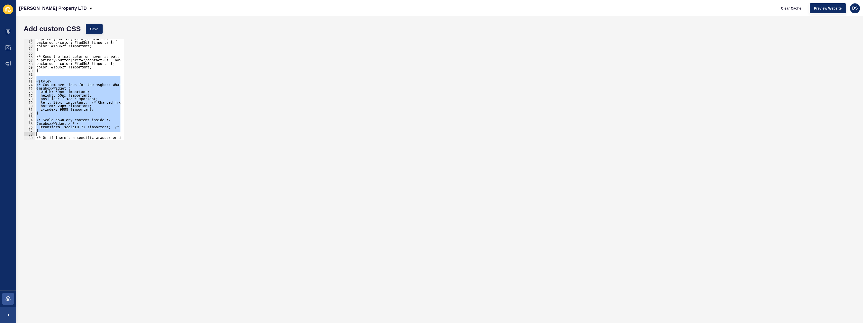
scroll to position [248, 0]
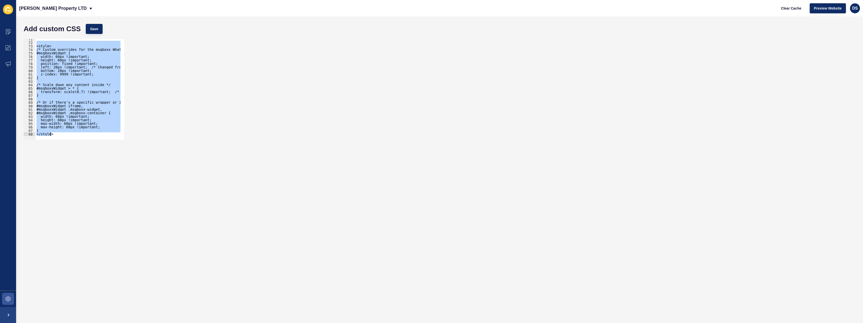
drag, startPoint x: 37, startPoint y: 96, endPoint x: 101, endPoint y: 158, distance: 89.1
click at [101, 158] on form "Add custom CSS Save 71 72 73 74 75 76 77 78 79 80 81 82 83 84 85 86 87 88 89 90…" at bounding box center [439, 169] width 836 height 296
paste textarea "<link href="[URL][DOMAIN_NAME]" rel="stylesheet""
type textarea "<link href="[URL][DOMAIN_NAME]" rel="stylesheet">"
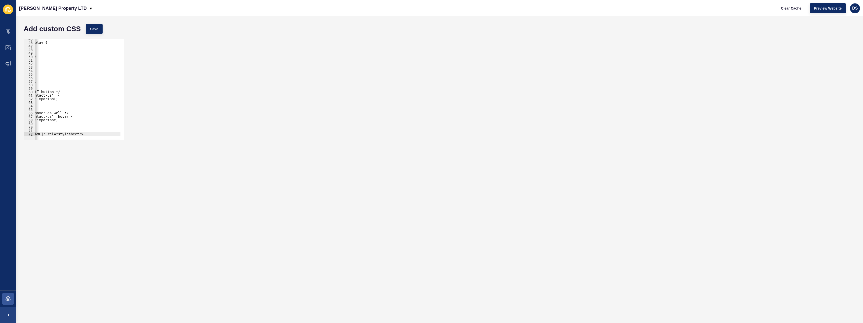
scroll to position [0, 0]
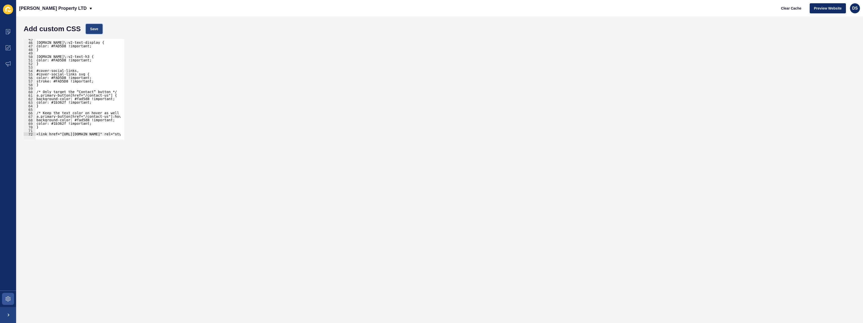
click at [95, 32] on button "Save" at bounding box center [94, 29] width 17 height 10
click at [8, 50] on span at bounding box center [8, 48] width 16 height 16
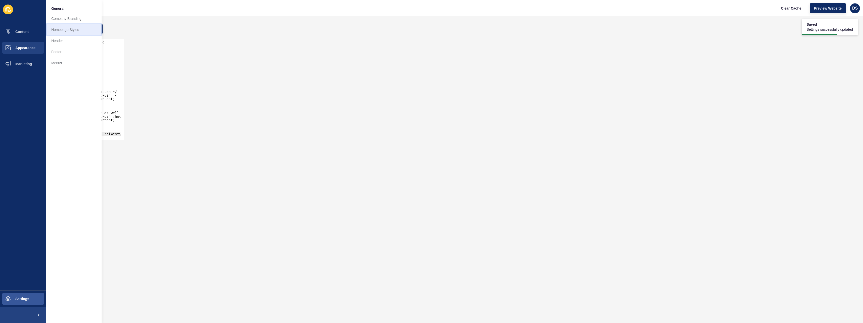
click at [71, 27] on link "Homepage Styles" at bounding box center [73, 29] width 55 height 11
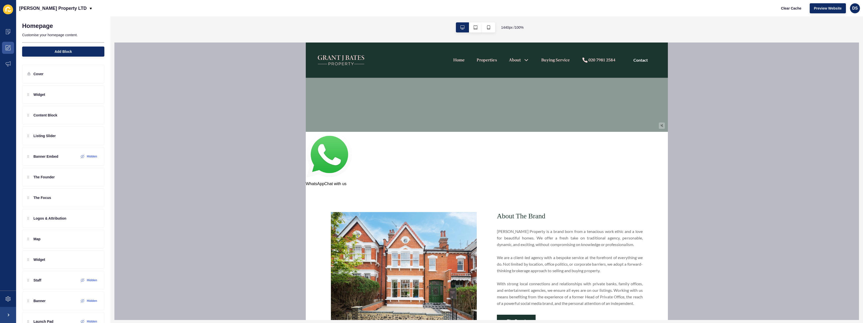
scroll to position [201, 0]
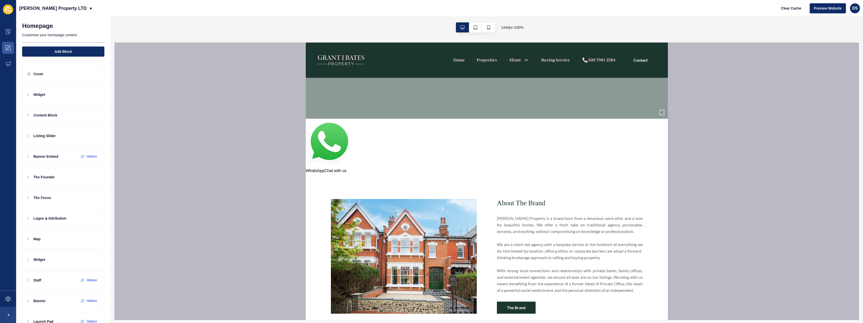
click at [328, 149] on img at bounding box center [328, 143] width 46 height 49
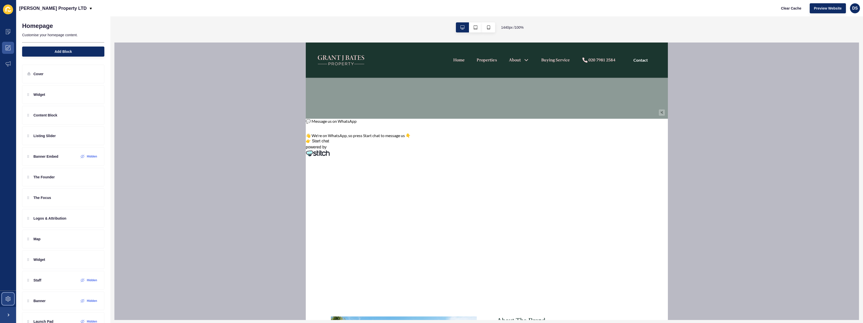
click at [6, 301] on icon at bounding box center [8, 298] width 5 height 5
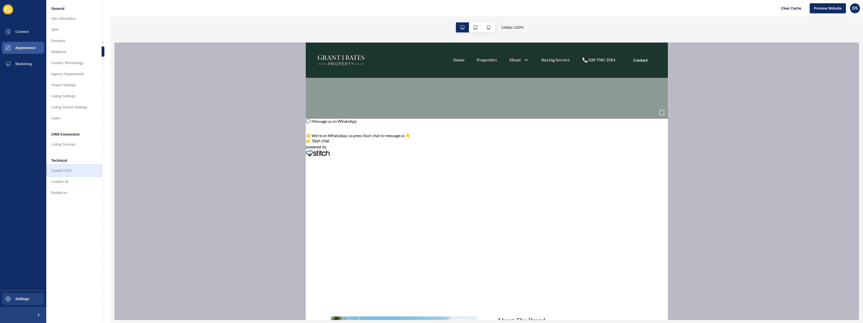
click at [73, 172] on link "Custom CSS" at bounding box center [73, 170] width 55 height 11
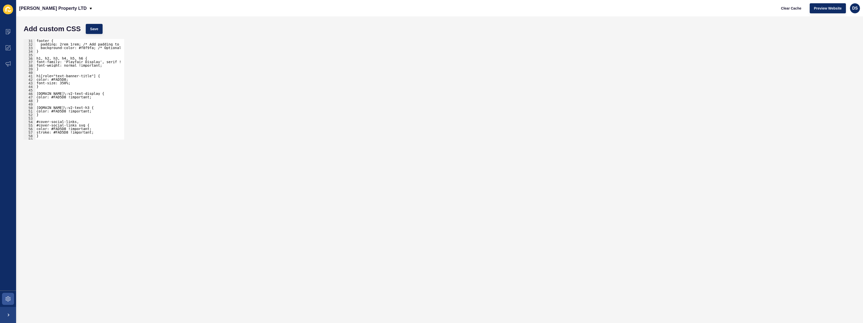
scroll to position [157, 0]
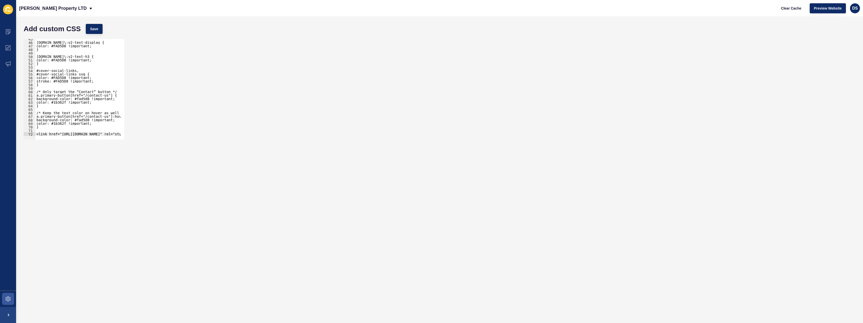
click at [39, 131] on div "[DOMAIN_NAME]\:v2-text-display { color: #FAD5D8 !important; } [DOMAIN_NAME]\:v2…" at bounding box center [118, 89] width 166 height 104
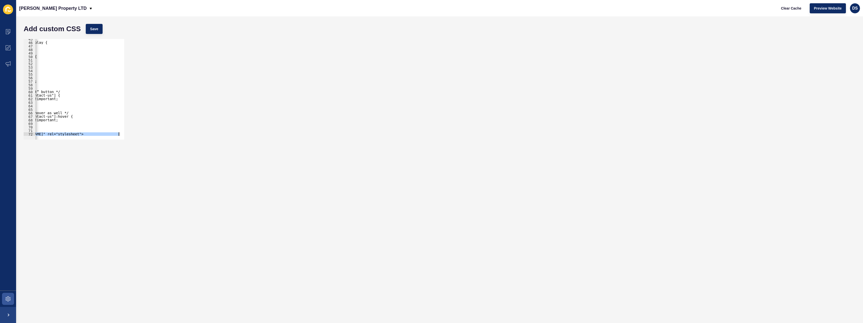
scroll to position [0, 57]
drag, startPoint x: 37, startPoint y: 134, endPoint x: 127, endPoint y: 152, distance: 91.9
click at [127, 152] on form "Add custom CSS Save 45 46 47 48 49 50 51 52 53 54 55 56 57 58 59 60 61 62 63 64…" at bounding box center [439, 169] width 836 height 296
paste textarea "/style"
type textarea "</style"
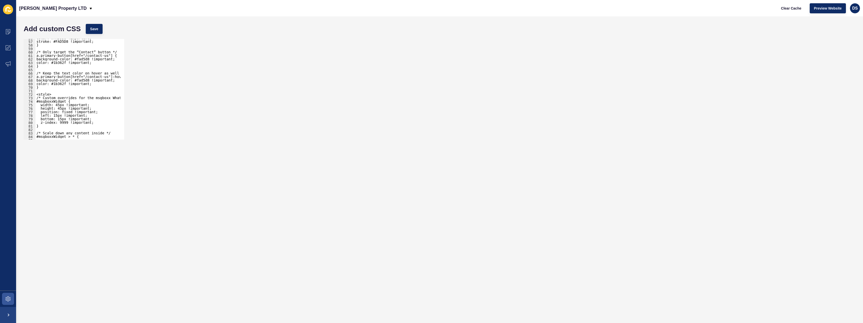
scroll to position [211, 0]
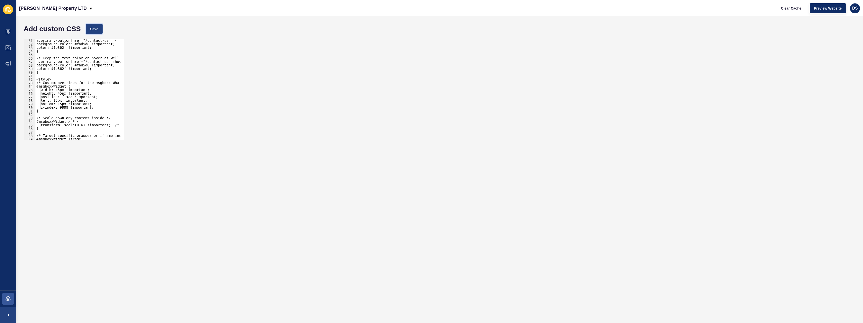
click at [93, 29] on span "Save" at bounding box center [94, 28] width 8 height 5
click at [8, 54] on span at bounding box center [8, 48] width 16 height 16
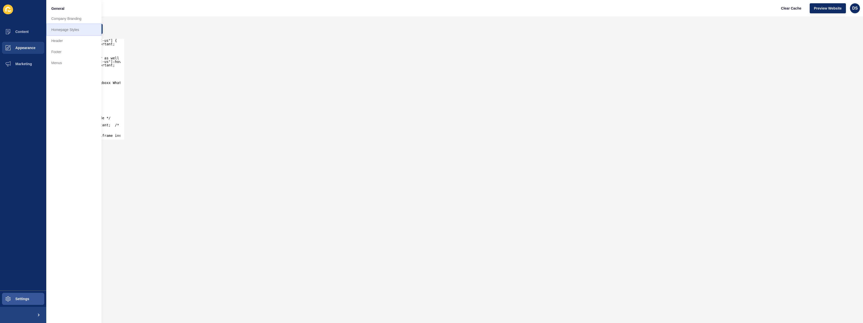
click at [62, 28] on link "Homepage Styles" at bounding box center [73, 29] width 55 height 11
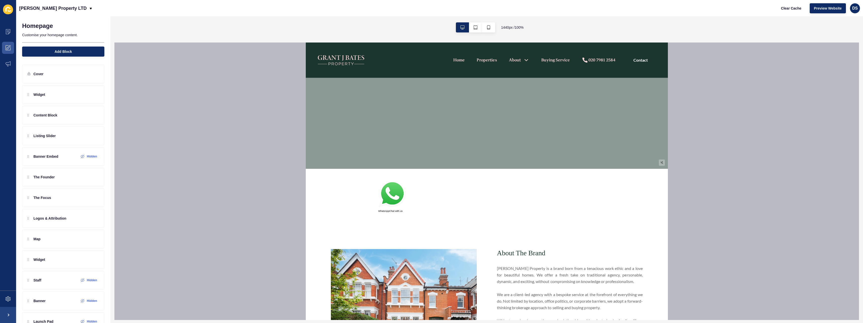
scroll to position [151, 0]
click at [389, 195] on img at bounding box center [392, 194] width 28 height 29
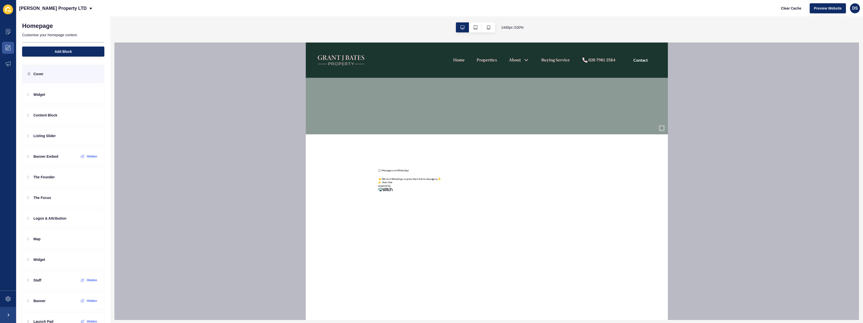
scroll to position [176, 0]
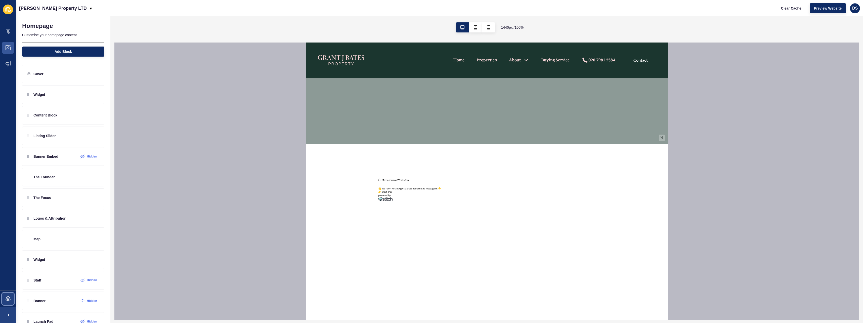
click at [11, 297] on span at bounding box center [8, 299] width 16 height 16
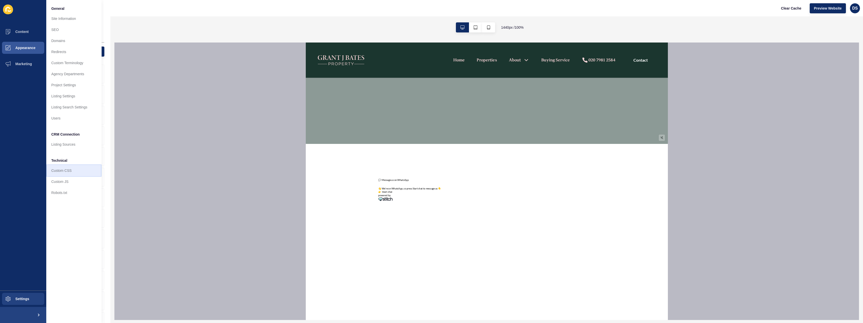
click at [70, 170] on link "Custom CSS" at bounding box center [73, 170] width 55 height 11
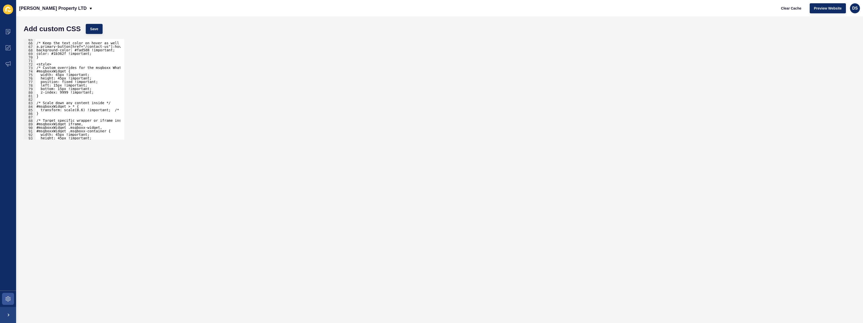
scroll to position [242, 0]
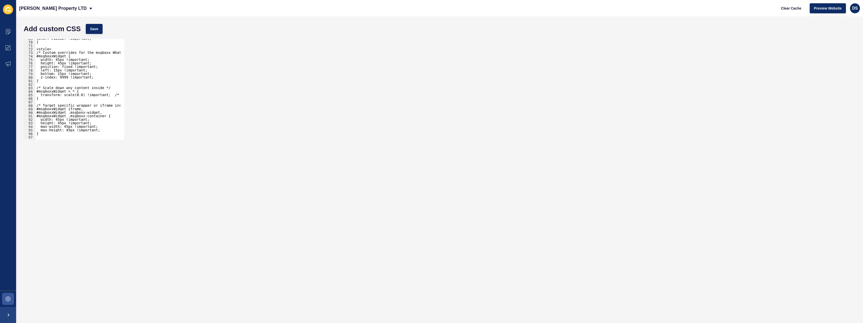
click at [79, 95] on div "color: #1b362f !important; } <style> /* Custom overrides for the msgboxx WhatsA…" at bounding box center [118, 89] width 166 height 104
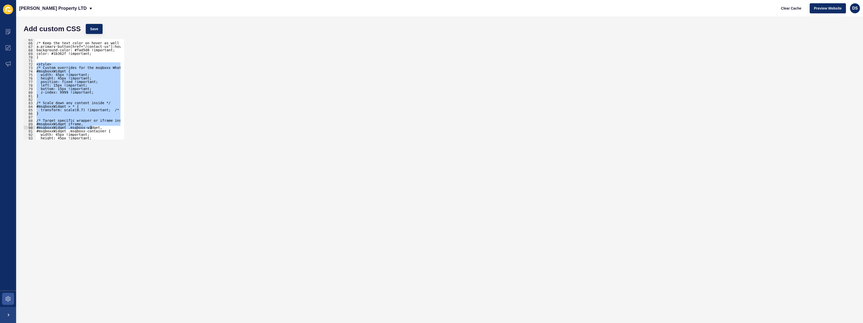
scroll to position [287, 0]
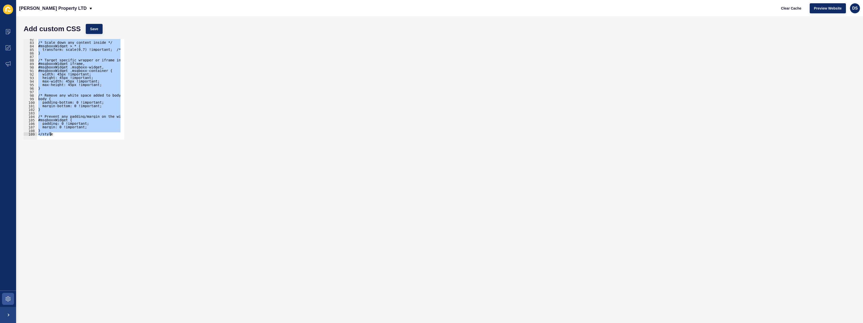
drag, startPoint x: 37, startPoint y: 65, endPoint x: 115, endPoint y: 173, distance: 133.2
click at [115, 173] on form "Add custom CSS Save transform: scale(0.7) !important; /* Scale down the inner c…" at bounding box center [439, 169] width 836 height 296
paste textarea "</style>"
type textarea "</style>"
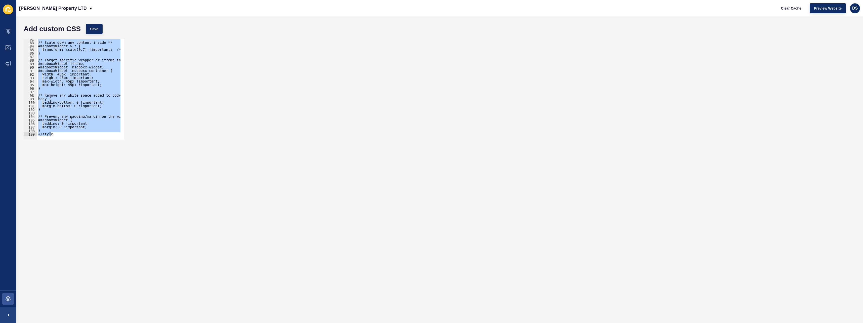
scroll to position [245, 0]
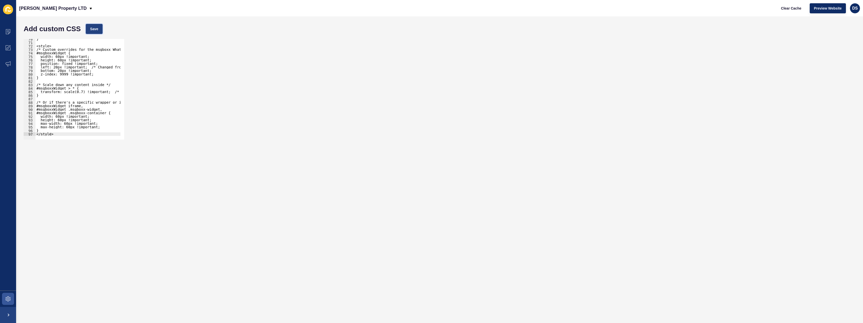
click at [91, 31] on span "Save" at bounding box center [94, 28] width 8 height 5
click at [8, 47] on icon at bounding box center [9, 46] width 3 height 3
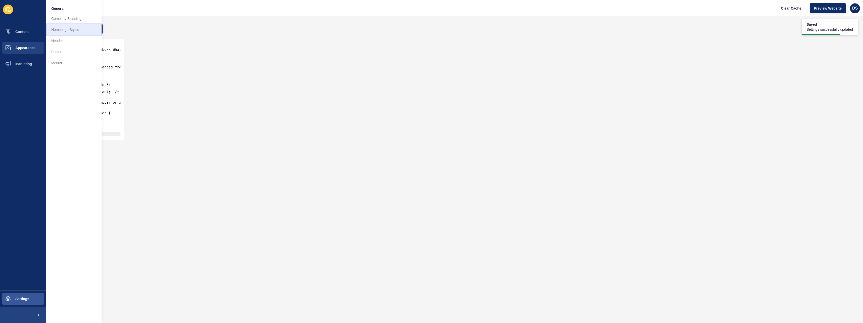
click at [74, 31] on link "Homepage Styles" at bounding box center [73, 29] width 55 height 11
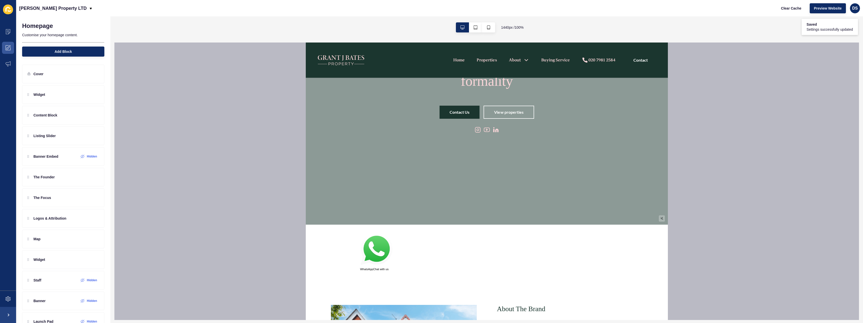
scroll to position [126, 0]
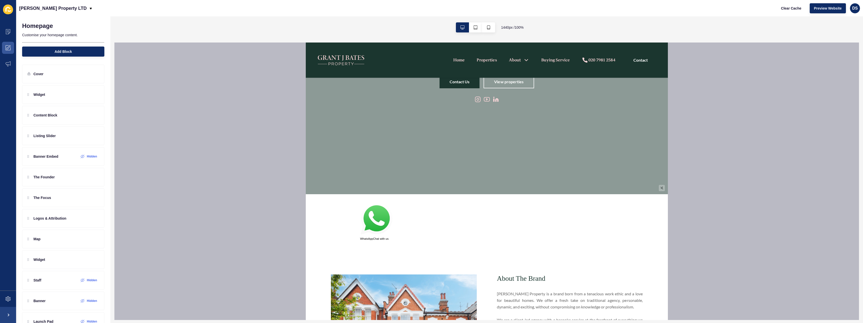
click at [379, 213] on img at bounding box center [376, 219] width 33 height 34
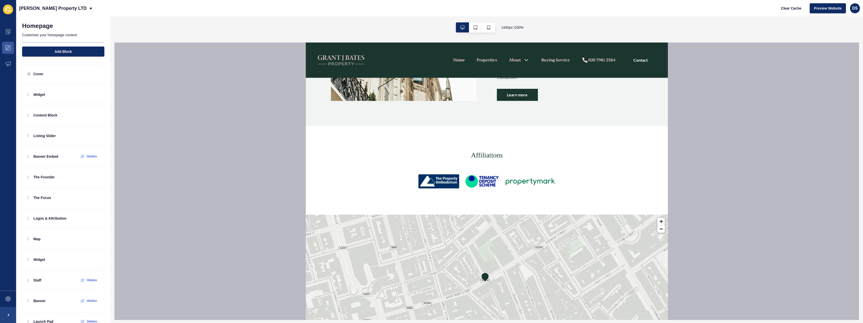
scroll to position [1126, 0]
click at [557, 191] on div at bounding box center [487, 183] width 312 height 16
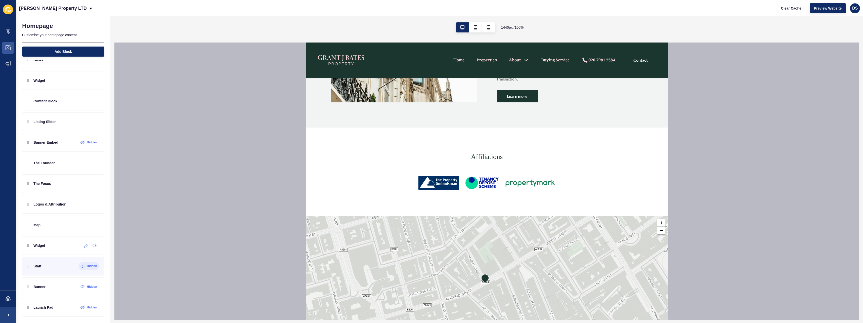
scroll to position [75, 0]
click at [84, 184] on icon at bounding box center [86, 184] width 4 height 4
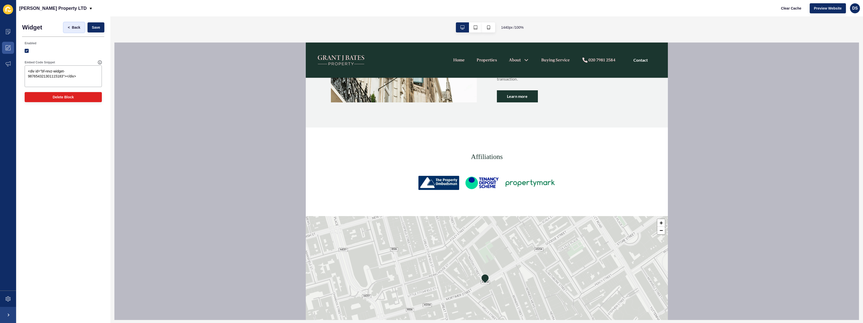
click at [70, 30] on button "< Back" at bounding box center [74, 27] width 21 height 10
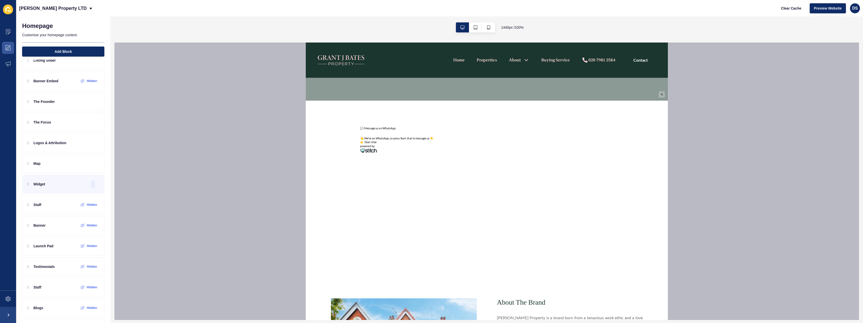
scroll to position [237, 0]
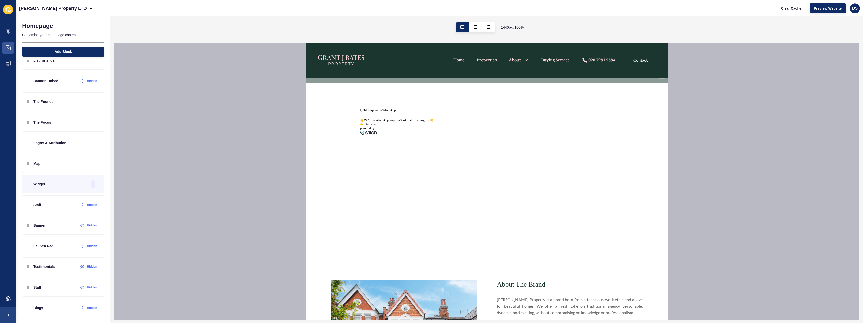
drag, startPoint x: 667, startPoint y: 260, endPoint x: 1039, endPoint y: 167, distance: 384.1
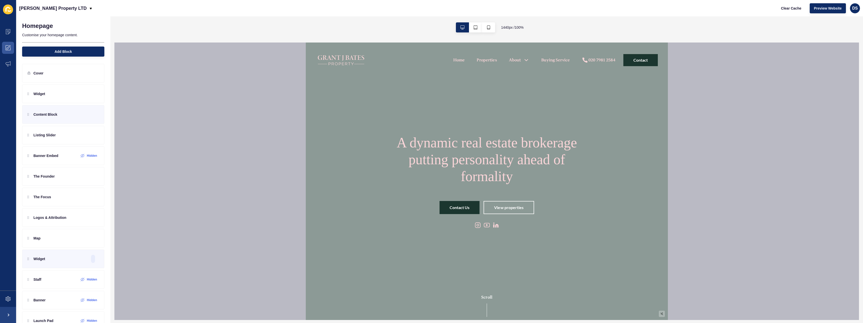
scroll to position [0, 0]
click at [84, 115] on icon at bounding box center [86, 115] width 4 height 4
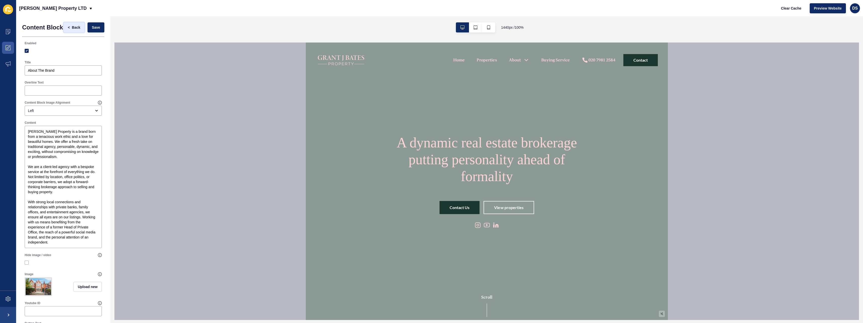
click at [74, 29] on span "Back" at bounding box center [76, 27] width 8 height 5
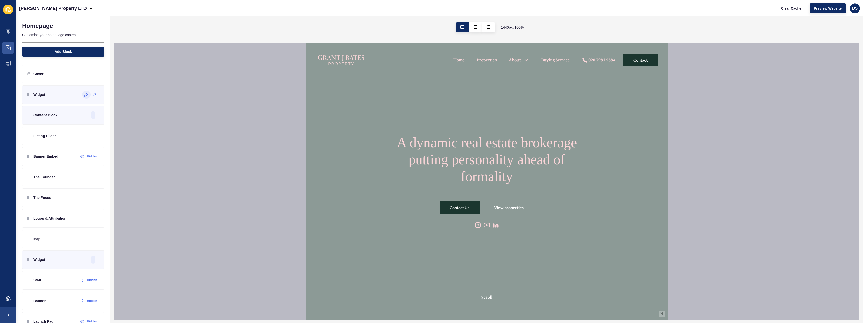
click at [84, 95] on icon at bounding box center [86, 94] width 4 height 4
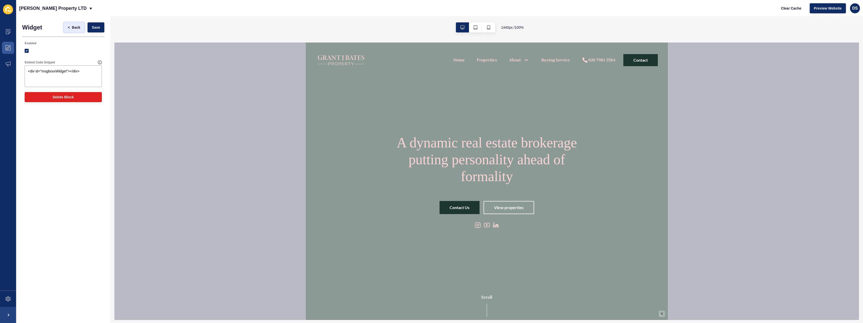
click at [72, 28] on span "Back" at bounding box center [76, 27] width 8 height 5
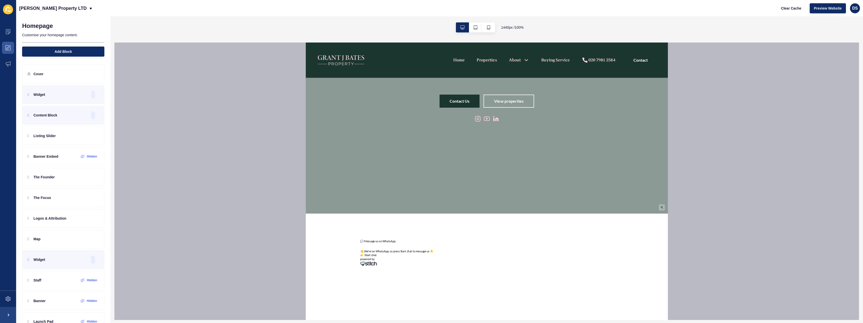
scroll to position [101, 0]
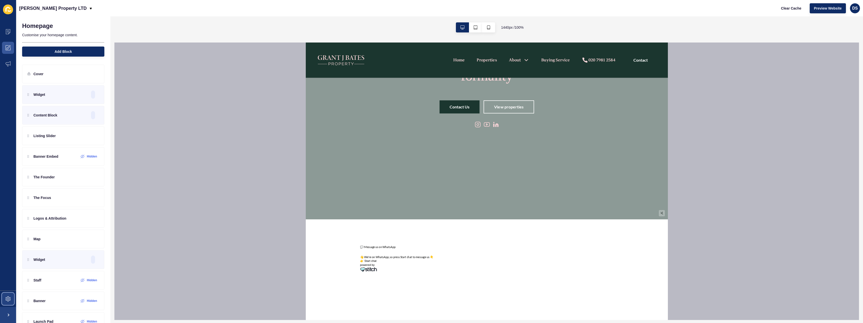
click at [6, 300] on icon at bounding box center [8, 298] width 5 height 5
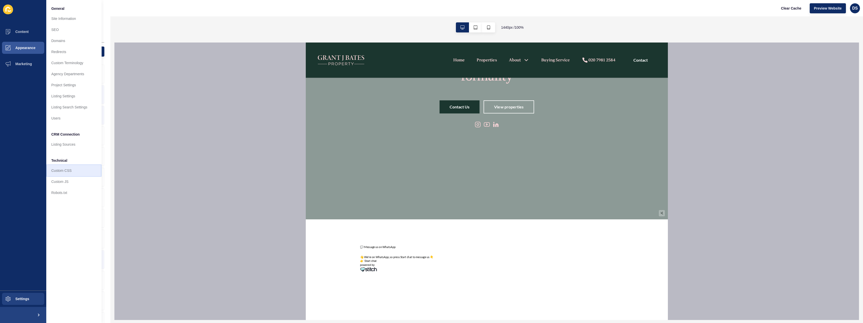
click at [75, 171] on link "Custom CSS" at bounding box center [73, 170] width 55 height 11
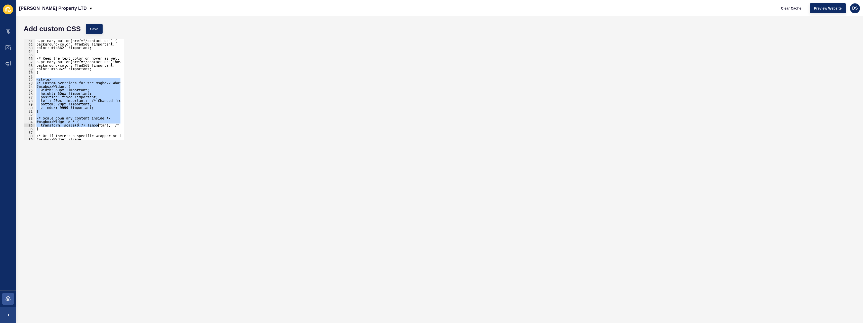
scroll to position [245, 0]
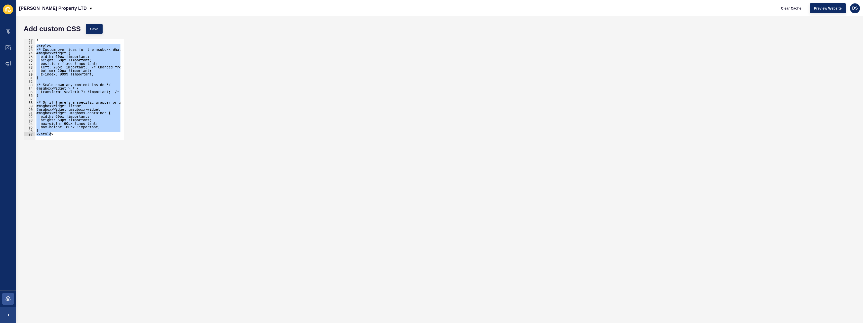
drag, startPoint x: 37, startPoint y: 80, endPoint x: 103, endPoint y: 150, distance: 96.9
click at [103, 150] on form "Add custom CSS Save <style> 70 71 72 73 74 75 76 77 78 79 80 81 82 83 84 85 86 …" at bounding box center [439, 169] width 836 height 296
type textarea "} </style>"
click at [3, 49] on span at bounding box center [8, 48] width 16 height 16
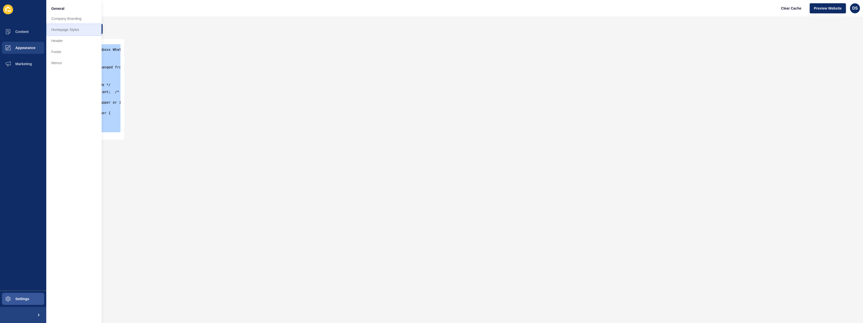
click at [70, 33] on link "Homepage Styles" at bounding box center [73, 29] width 55 height 11
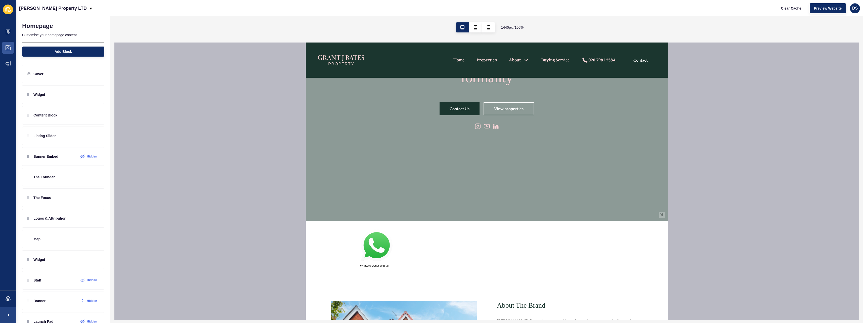
scroll to position [126, 0]
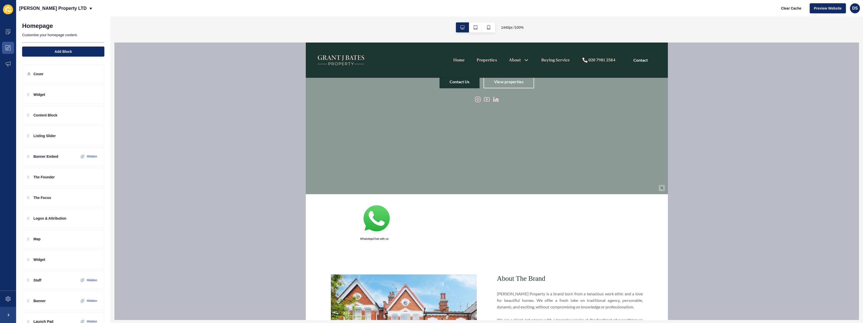
click at [372, 217] on img at bounding box center [376, 219] width 33 height 34
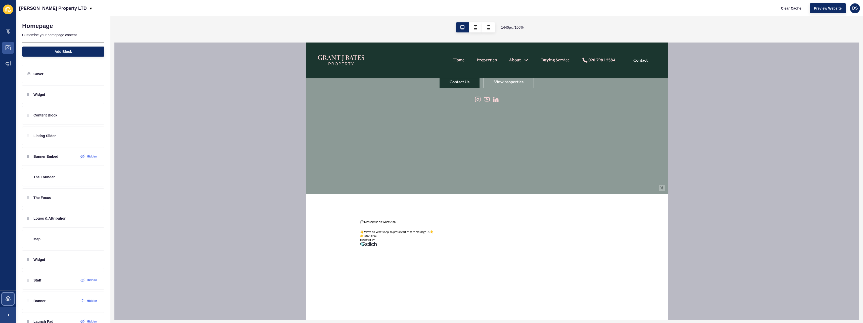
click at [9, 302] on span at bounding box center [8, 299] width 16 height 16
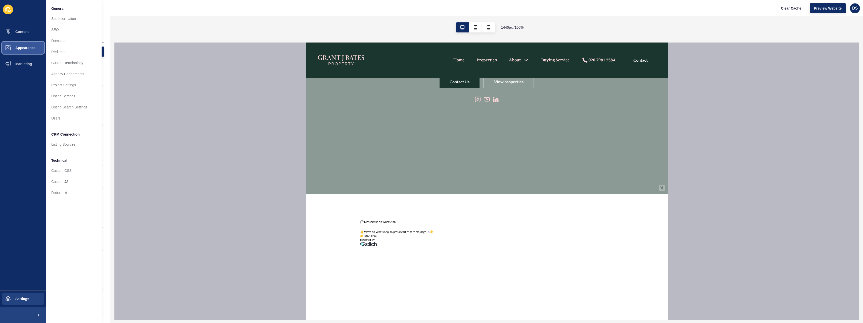
click at [24, 50] on span "Appearance" at bounding box center [17, 48] width 36 height 4
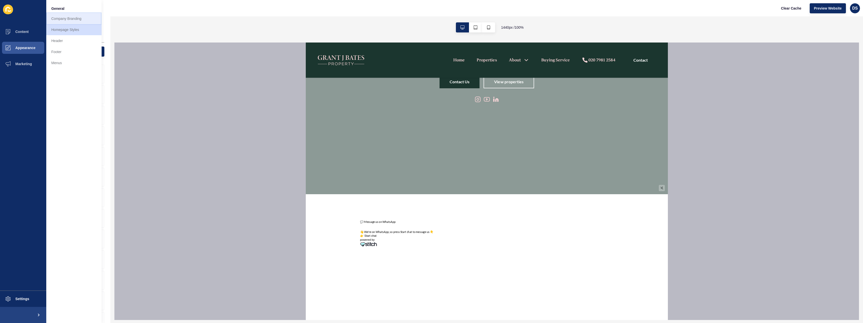
click at [60, 21] on link "Company Branding" at bounding box center [73, 18] width 55 height 11
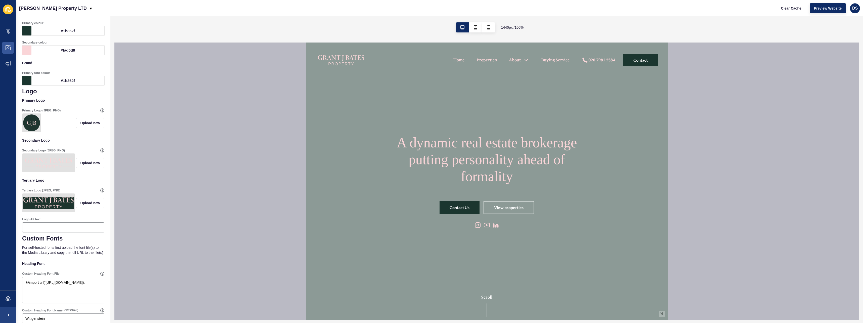
scroll to position [17, 0]
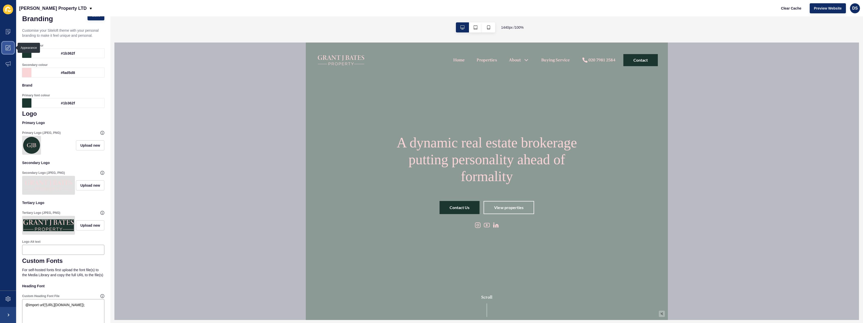
click at [7, 46] on icon at bounding box center [8, 47] width 5 height 5
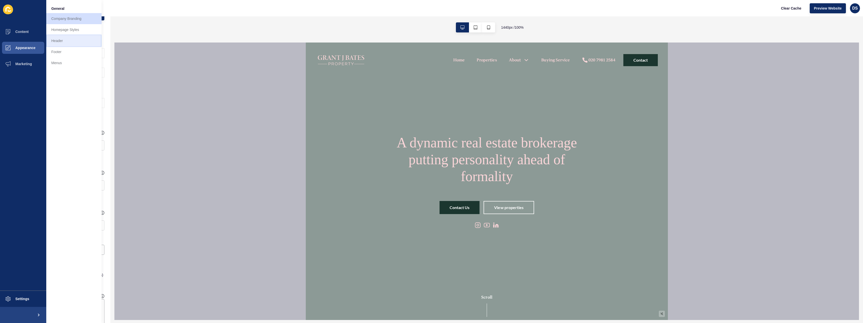
click at [65, 39] on link "Header" at bounding box center [73, 40] width 55 height 11
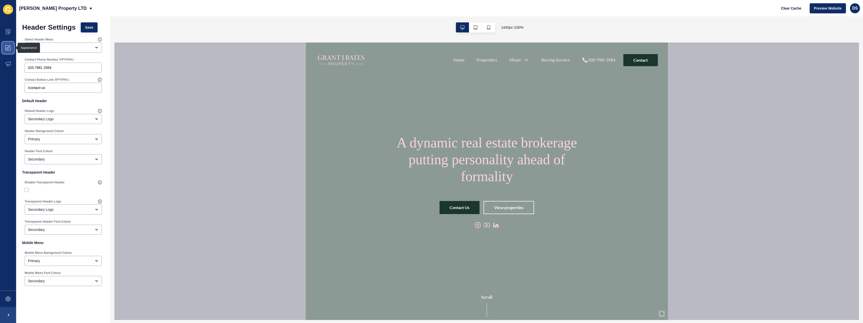
click at [7, 46] on icon at bounding box center [8, 47] width 5 height 5
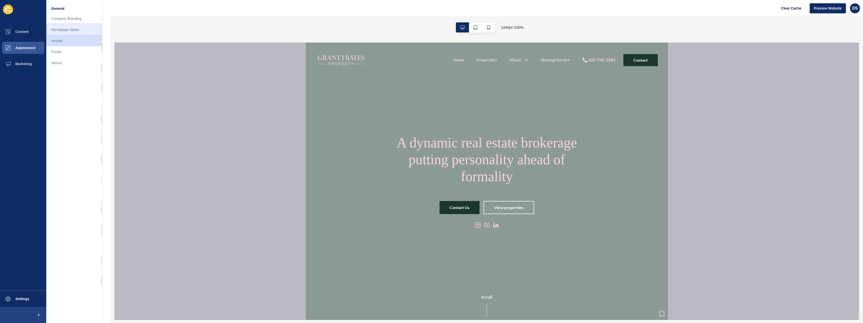
click at [62, 34] on link "Homepage Styles" at bounding box center [73, 29] width 55 height 11
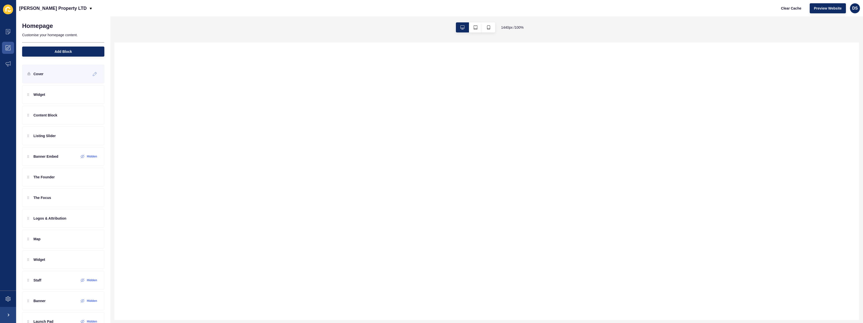
click at [54, 76] on div "Cover" at bounding box center [63, 74] width 82 height 19
click at [93, 75] on icon at bounding box center [95, 74] width 4 height 4
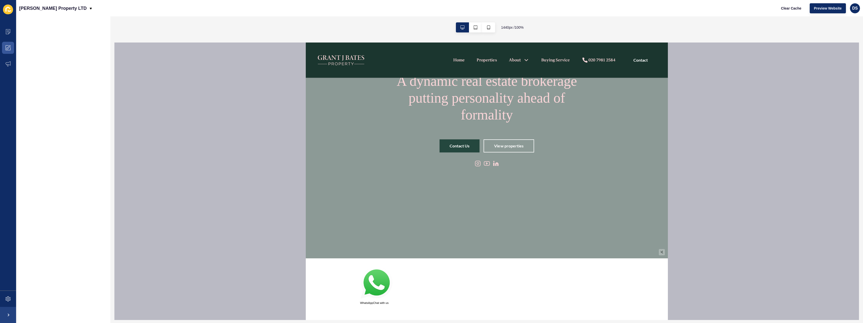
scroll to position [75, 0]
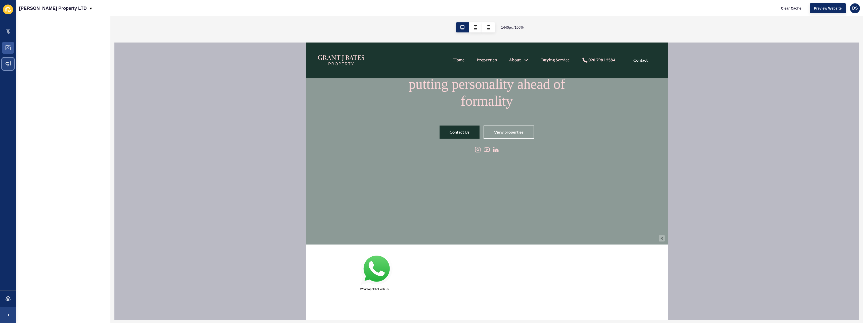
click at [7, 61] on span at bounding box center [8, 64] width 16 height 16
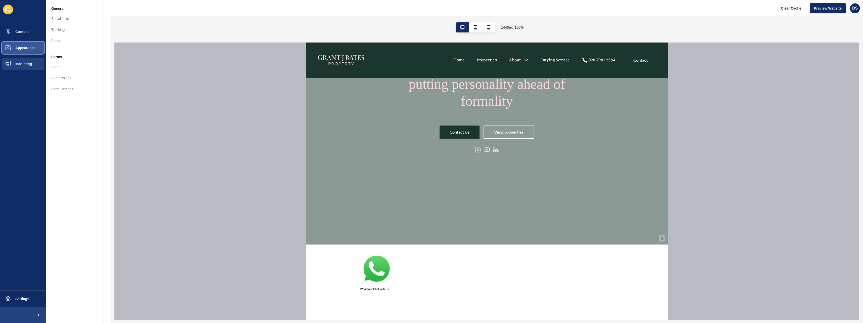
click at [7, 50] on icon at bounding box center [8, 47] width 5 height 5
click at [67, 39] on link "Header" at bounding box center [73, 40] width 55 height 11
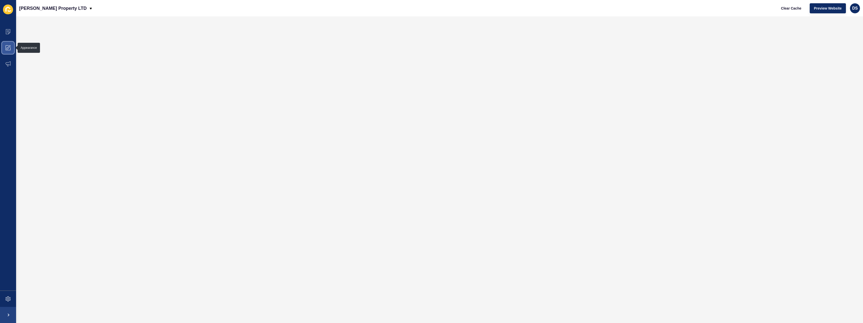
click at [8, 49] on icon at bounding box center [8, 47] width 5 height 5
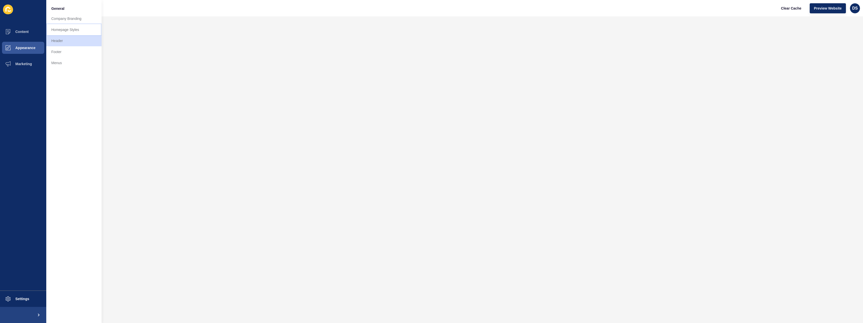
click at [71, 33] on link "Homepage Styles" at bounding box center [73, 29] width 55 height 11
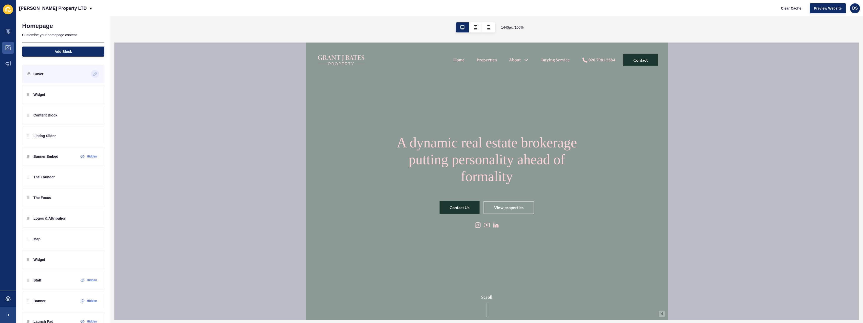
click at [91, 75] on div at bounding box center [95, 74] width 8 height 8
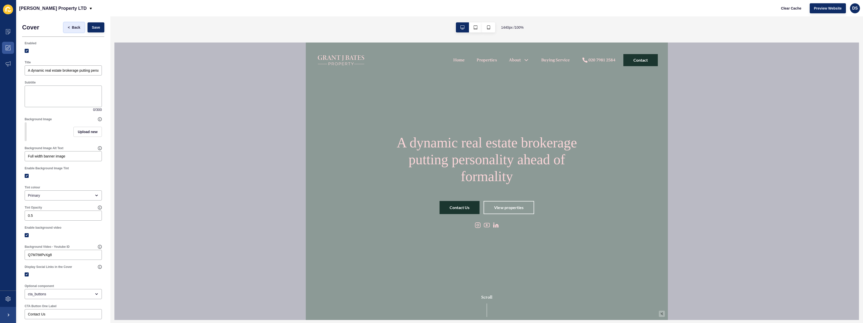
click at [73, 30] on button "< Back" at bounding box center [74, 27] width 21 height 10
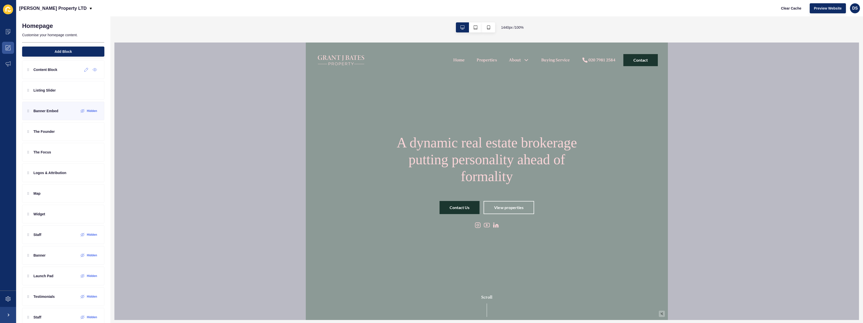
scroll to position [50, 0]
click at [7, 35] on span at bounding box center [8, 32] width 16 height 16
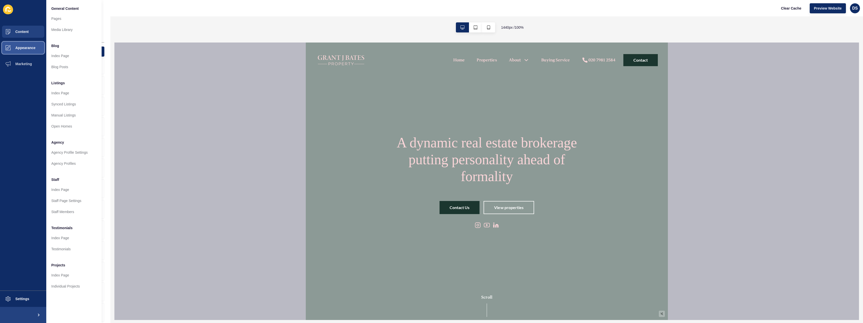
click at [21, 44] on button "Appearance" at bounding box center [23, 48] width 46 height 16
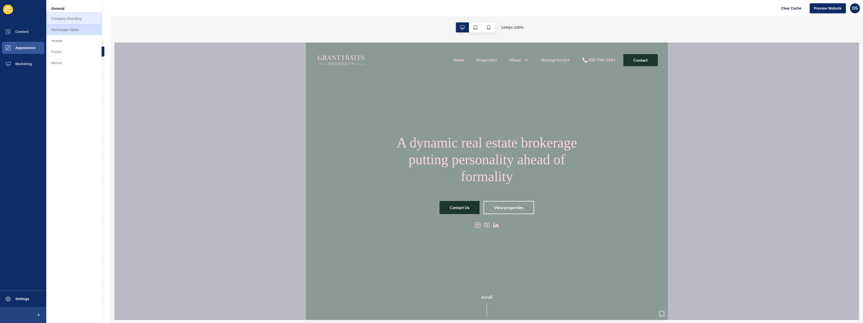
click at [67, 23] on link "Company Branding" at bounding box center [73, 18] width 55 height 11
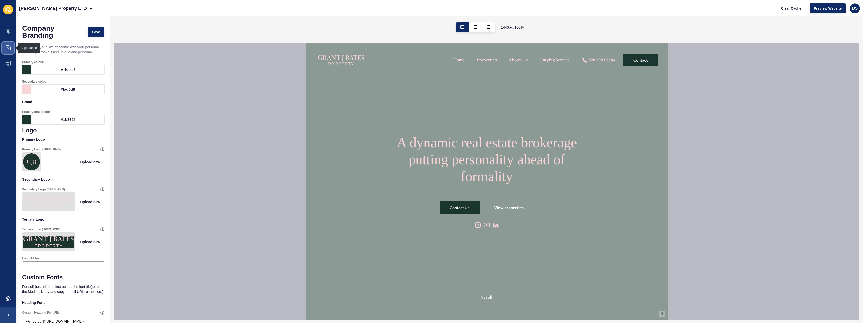
click at [10, 53] on span at bounding box center [8, 48] width 16 height 16
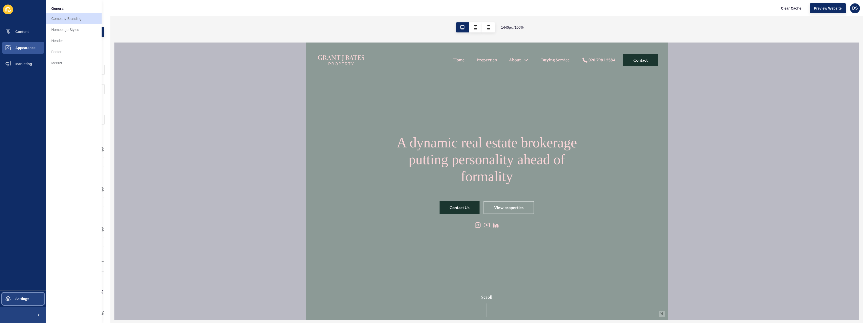
click at [29, 299] on span "Settings" at bounding box center [14, 299] width 30 height 4
click at [72, 167] on link "Custom CSS" at bounding box center [73, 170] width 55 height 11
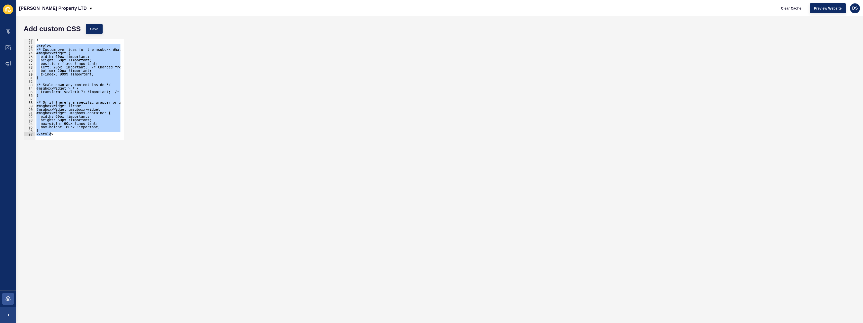
scroll to position [245, 0]
drag, startPoint x: 37, startPoint y: 93, endPoint x: 98, endPoint y: 160, distance: 89.9
click at [98, 160] on form "Add custom CSS Save <style> 70 71 72 73 74 75 76 77 78 79 80 81 82 83 84 85 86 …" at bounding box center [439, 169] width 836 height 296
paste textarea
type textarea "</style>"
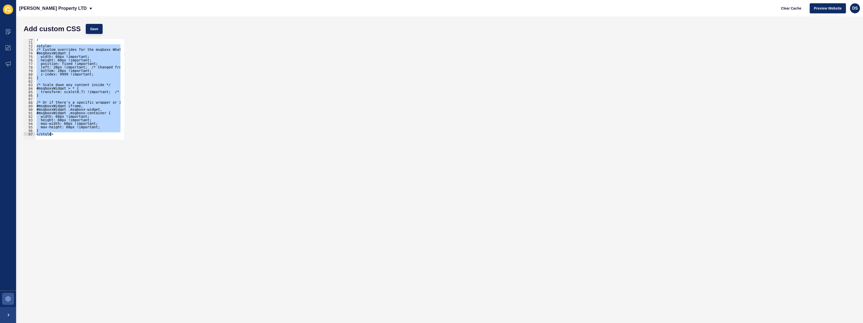
scroll to position [266, 0]
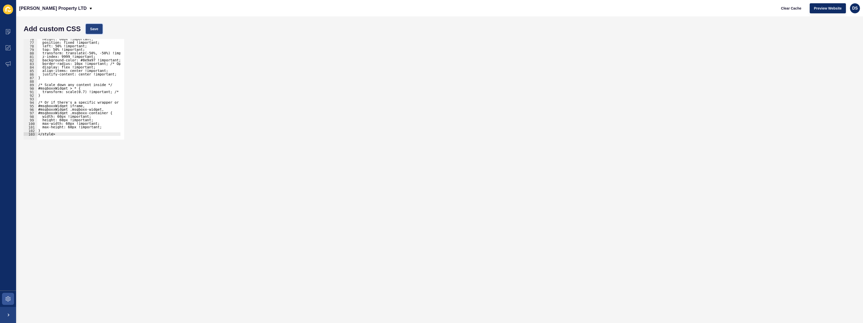
click at [93, 30] on span "Save" at bounding box center [94, 28] width 8 height 5
click at [11, 47] on span at bounding box center [8, 48] width 16 height 16
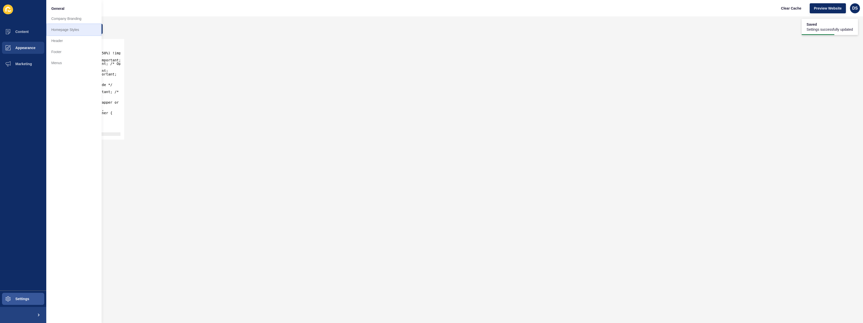
click at [58, 30] on link "Homepage Styles" at bounding box center [73, 29] width 55 height 11
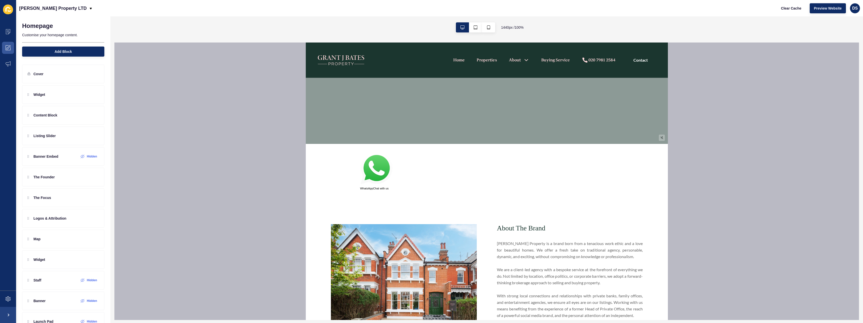
scroll to position [151, 0]
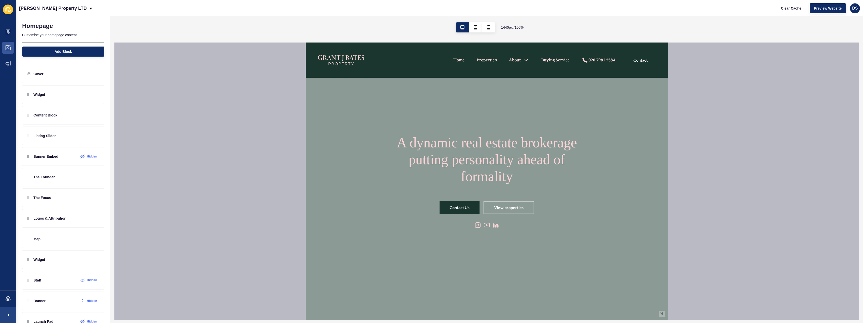
scroll to position [151, 0]
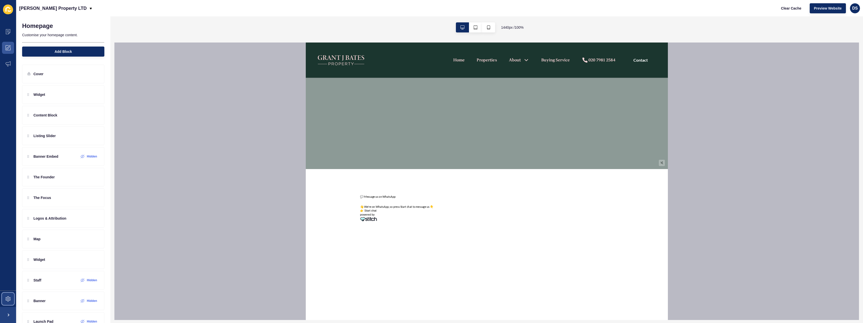
click at [2, 298] on span at bounding box center [8, 299] width 16 height 16
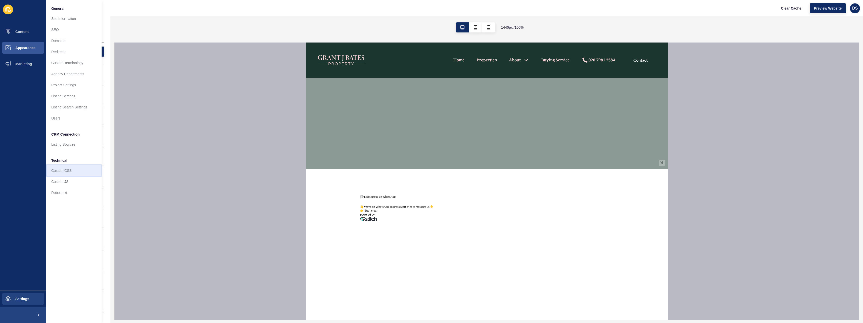
click at [71, 166] on link "Custom CSS" at bounding box center [73, 170] width 55 height 11
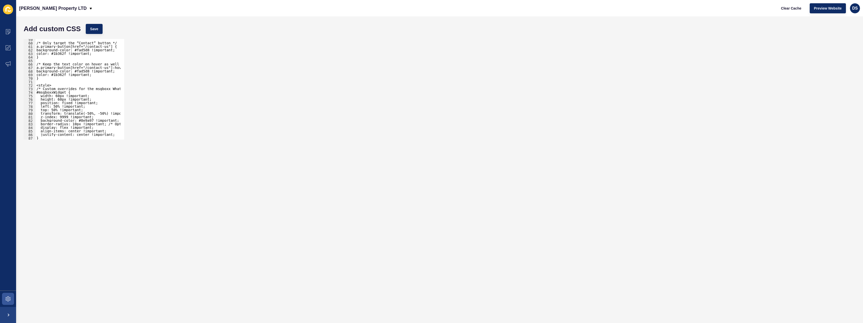
scroll to position [220, 0]
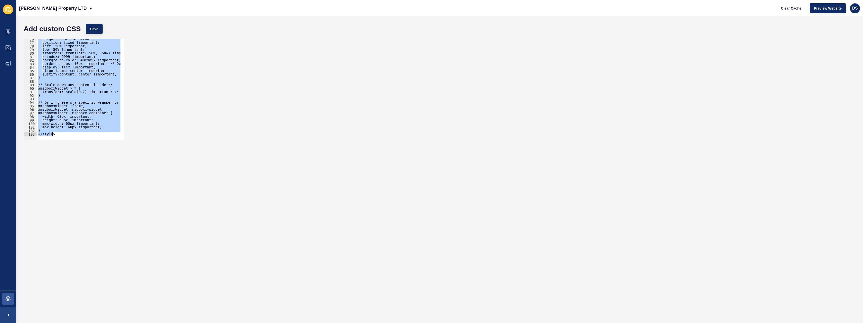
drag, startPoint x: 36, startPoint y: 70, endPoint x: 124, endPoint y: 165, distance: 129.3
click at [124, 165] on form "Add custom CSS Save <style> 76 77 78 79 80 81 82 83 84 85 86 87 88 89 90 91 92 …" at bounding box center [439, 169] width 836 height 296
paste textarea
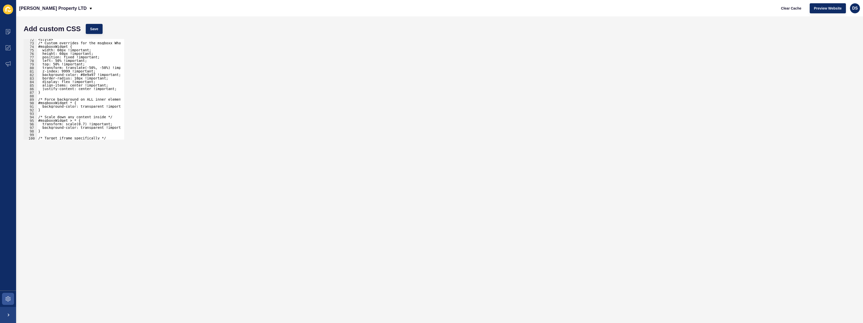
scroll to position [221, 0]
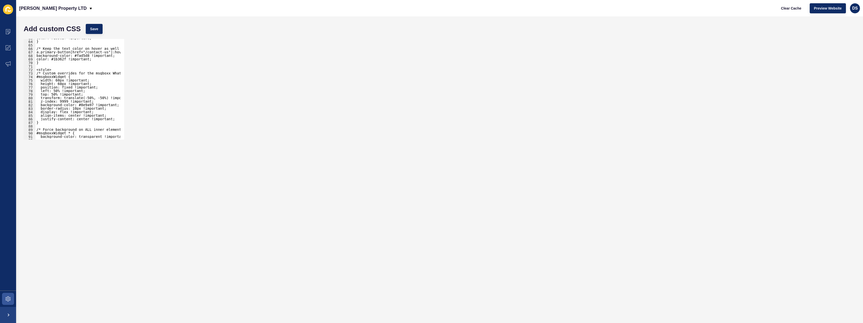
click at [95, 39] on div "color: #1b362f !important; } /* Keep the text color on hover as well */ a.prima…" at bounding box center [118, 88] width 166 height 104
type textarea "color: #1b362f !important;"
click at [96, 32] on button "Save" at bounding box center [94, 29] width 17 height 10
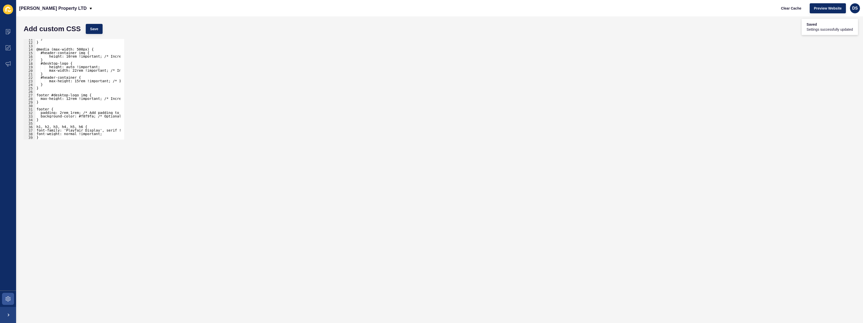
scroll to position [0, 0]
click at [3, 47] on span at bounding box center [8, 48] width 16 height 16
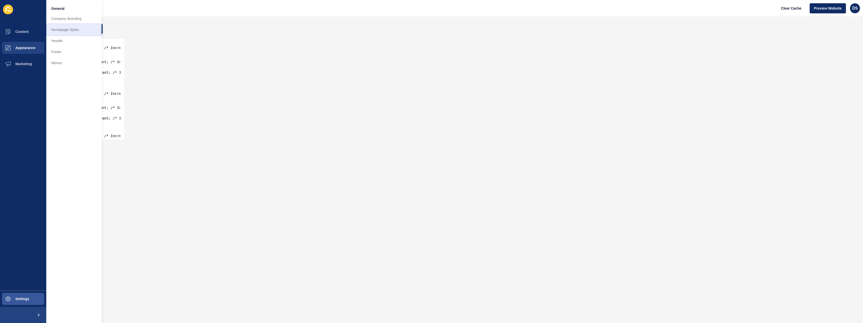
click at [63, 30] on link "Homepage Styles" at bounding box center [73, 29] width 55 height 11
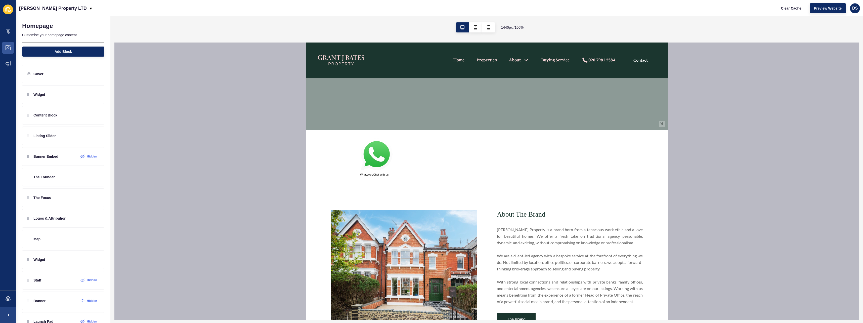
scroll to position [201, 0]
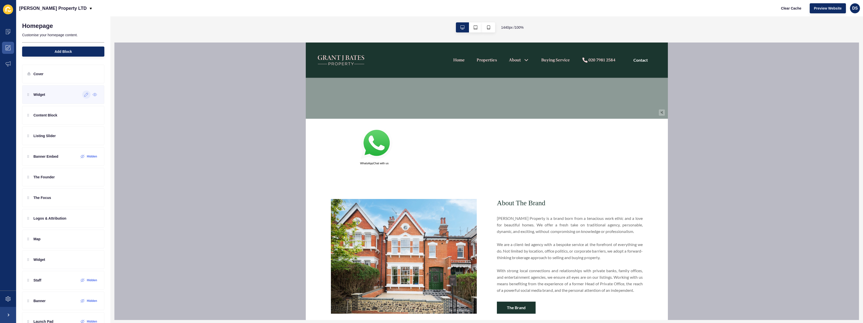
click at [82, 98] on div at bounding box center [86, 94] width 8 height 8
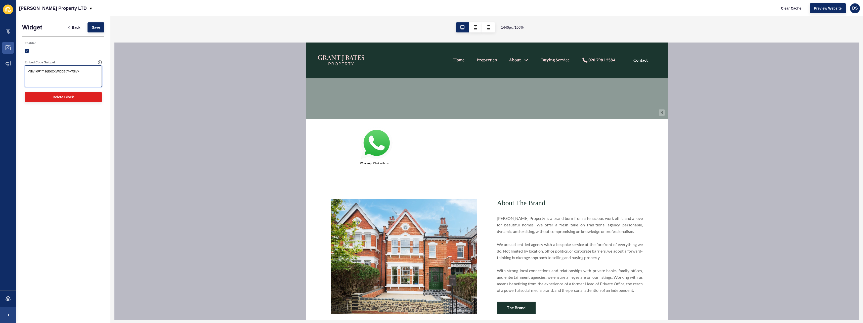
drag, startPoint x: 85, startPoint y: 75, endPoint x: 5, endPoint y: 74, distance: 79.9
click at [5, 74] on div "Content Appearance Marketing Settings [PERSON_NAME] Property LTD Clear Cache Pr…" at bounding box center [431, 161] width 863 height 323
click at [12, 46] on span at bounding box center [8, 48] width 16 height 16
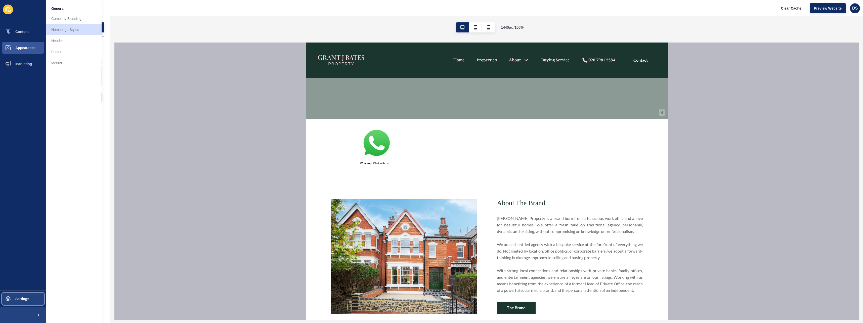
click at [15, 293] on span at bounding box center [8, 299] width 16 height 16
click at [69, 166] on link "Custom CSS" at bounding box center [73, 170] width 55 height 11
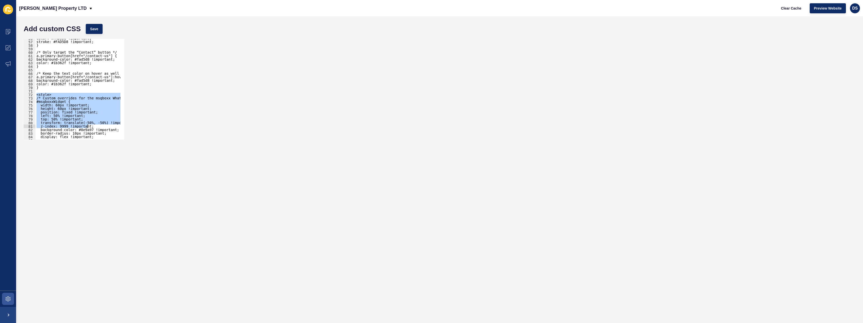
scroll to position [311, 0]
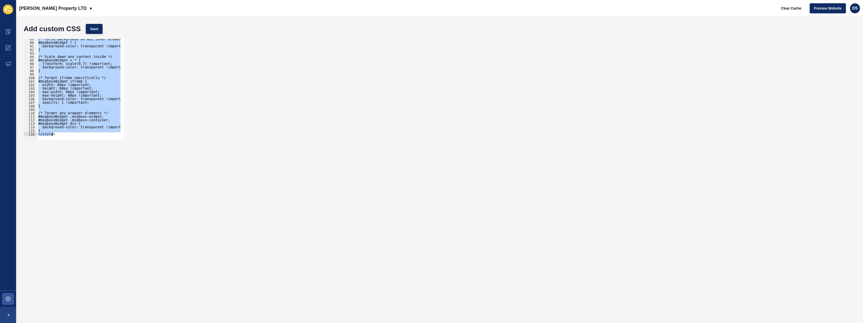
drag, startPoint x: 37, startPoint y: 95, endPoint x: 104, endPoint y: 158, distance: 92.1
click at [104, 158] on form "Add custom CSS Save <style> 89 90 91 92 93 94 95 96 97 98 99 100 101 102 103 10…" at bounding box center [439, 169] width 836 height 296
paste textarea
type textarea "</style>"
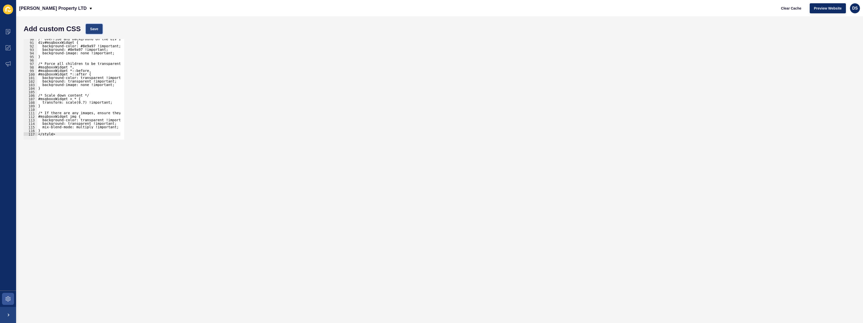
click at [92, 30] on span "Save" at bounding box center [94, 28] width 8 height 5
click at [11, 49] on span at bounding box center [8, 48] width 16 height 16
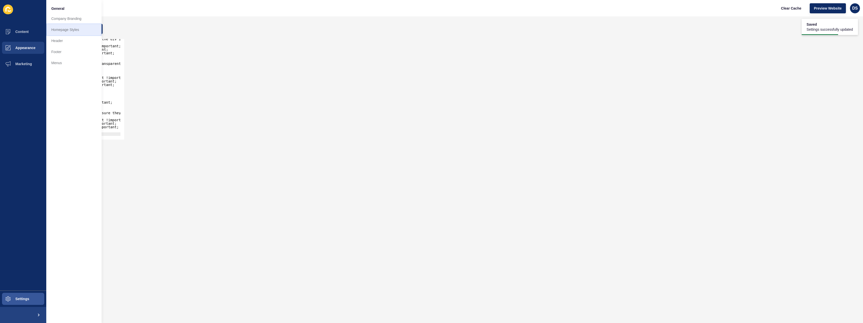
click at [71, 33] on link "Homepage Styles" at bounding box center [73, 29] width 55 height 11
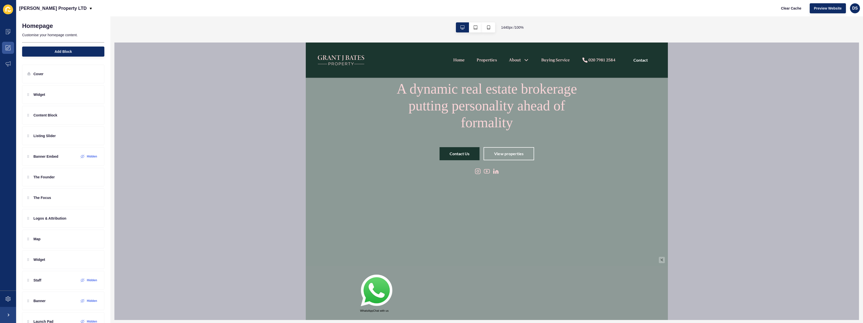
scroll to position [50, 0]
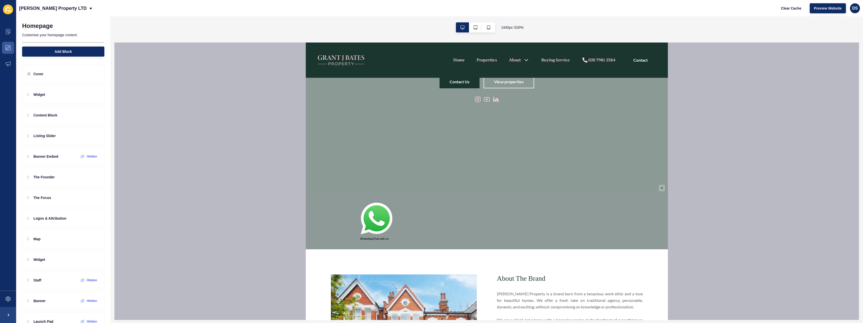
click at [386, 223] on img at bounding box center [376, 219] width 33 height 34
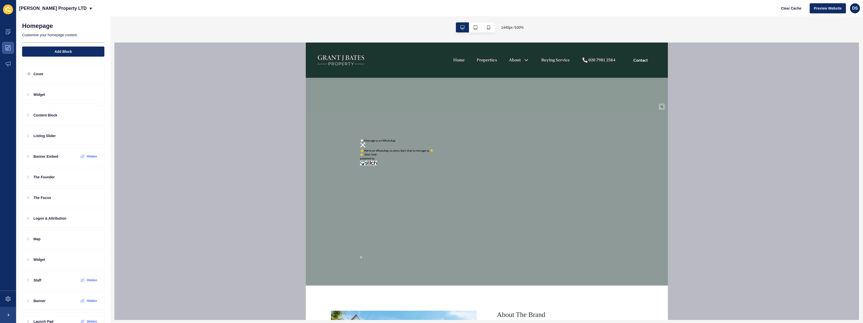
scroll to position [201, 0]
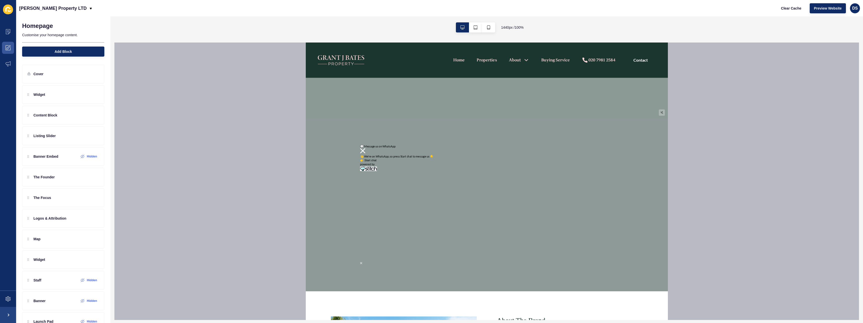
click at [360, 264] on img at bounding box center [361, 263] width 2 height 2
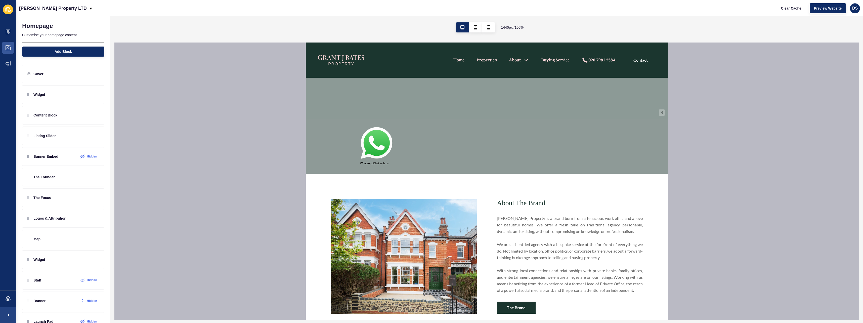
click at [383, 152] on img at bounding box center [376, 144] width 33 height 34
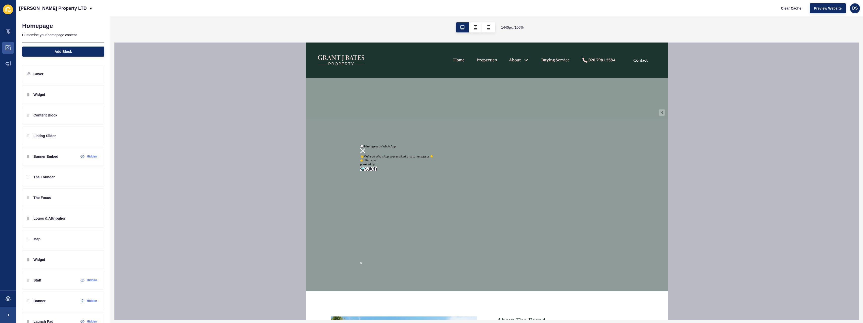
click at [360, 263] on img at bounding box center [361, 263] width 2 height 2
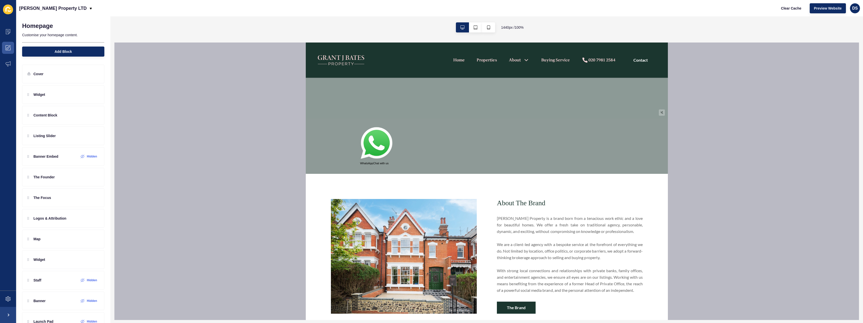
click at [362, 146] on img at bounding box center [376, 144] width 33 height 34
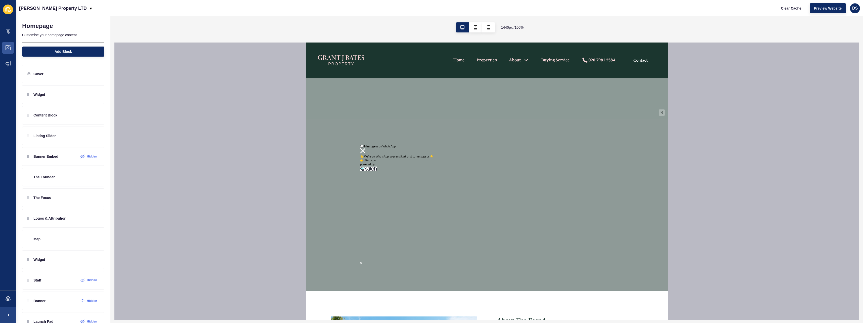
click at [363, 151] on img at bounding box center [362, 150] width 5 height 5
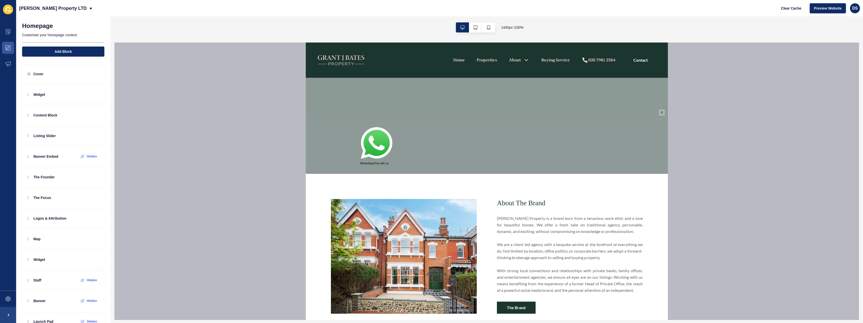
click at [373, 157] on img at bounding box center [376, 144] width 33 height 34
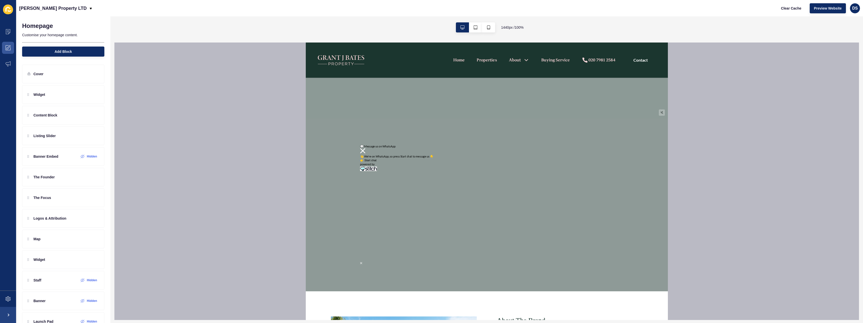
click at [363, 152] on img at bounding box center [362, 150] width 5 height 5
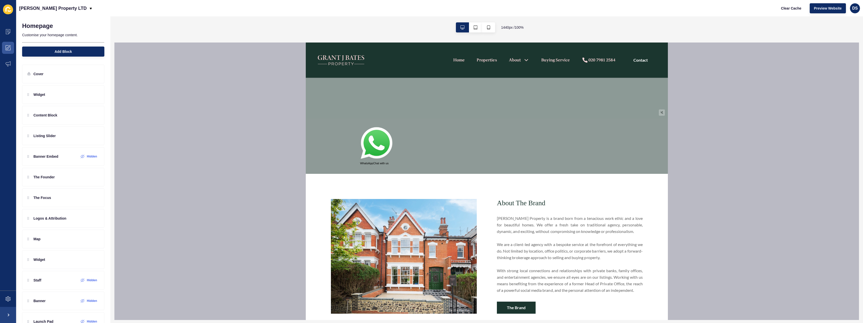
click at [365, 150] on img at bounding box center [376, 144] width 33 height 34
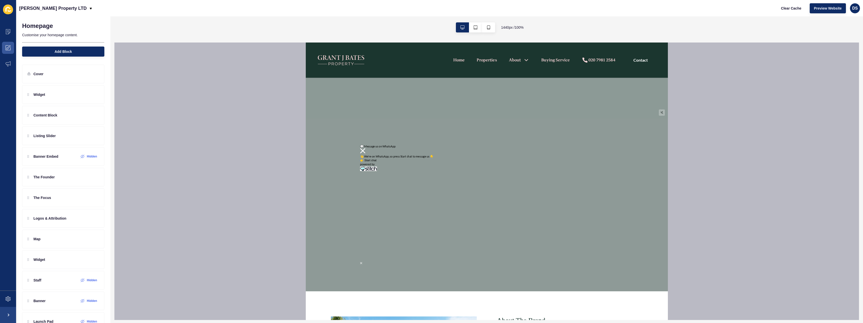
click at [360, 151] on img at bounding box center [362, 150] width 5 height 5
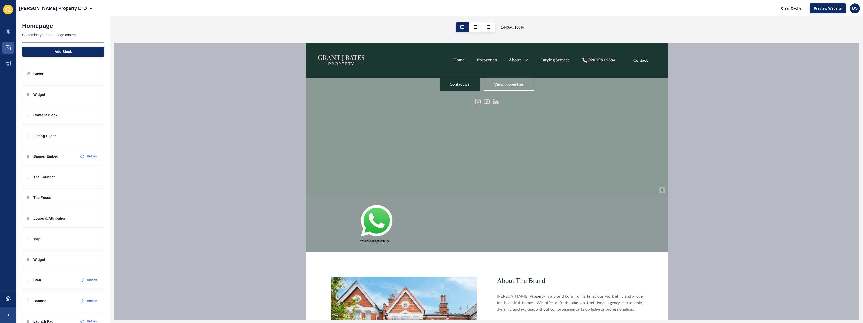
scroll to position [126, 0]
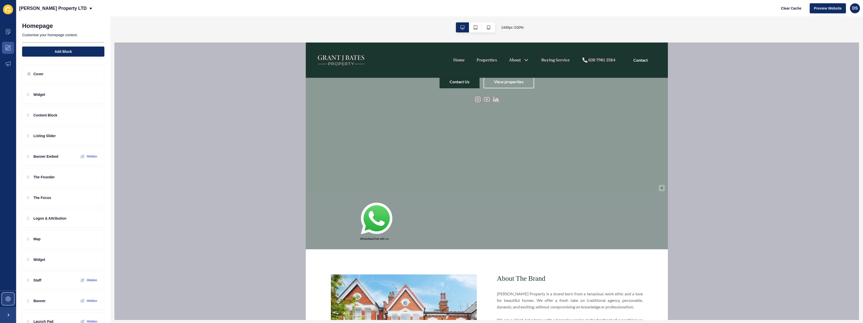
click at [9, 297] on icon at bounding box center [8, 298] width 5 height 5
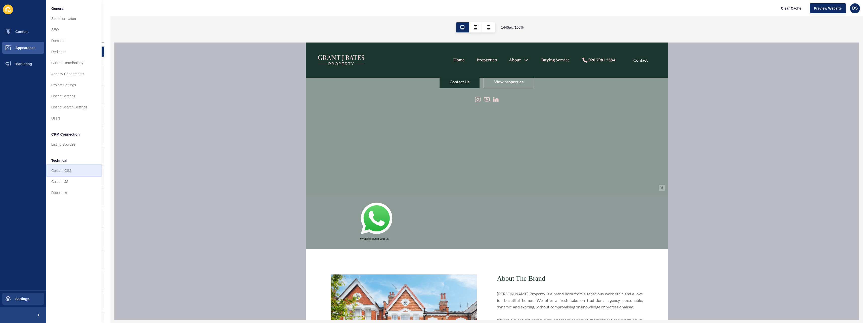
click at [69, 169] on link "Custom CSS" at bounding box center [73, 170] width 55 height 11
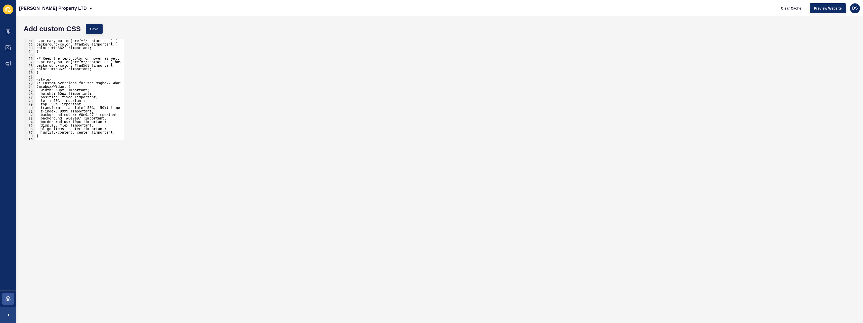
scroll to position [211, 0]
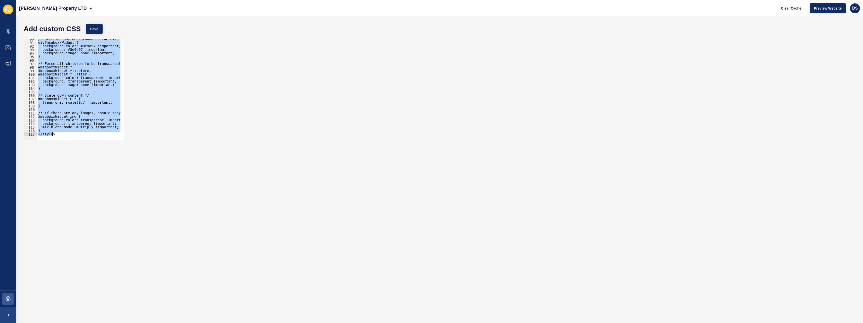
drag, startPoint x: 37, startPoint y: 79, endPoint x: 119, endPoint y: 163, distance: 116.8
click at [119, 163] on form "Add custom CSS Save <style> 90 91 92 93 94 95 96 97 98 99 100 101 102 103 104 1…" at bounding box center [439, 169] width 836 height 296
paste textarea
type textarea "</style>"
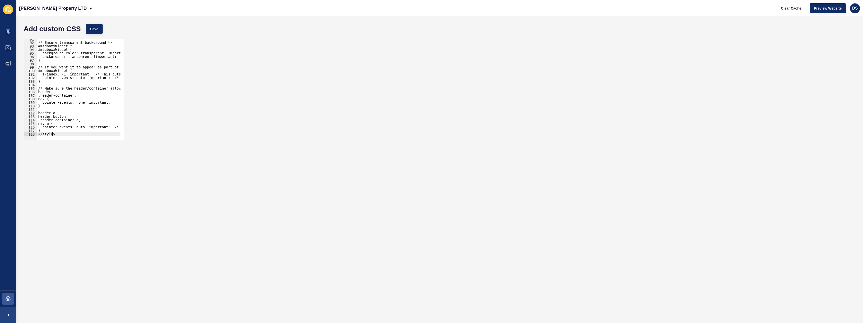
scroll to position [318, 0]
click at [97, 28] on span "Save" at bounding box center [94, 28] width 8 height 5
click at [10, 49] on icon at bounding box center [8, 47] width 5 height 5
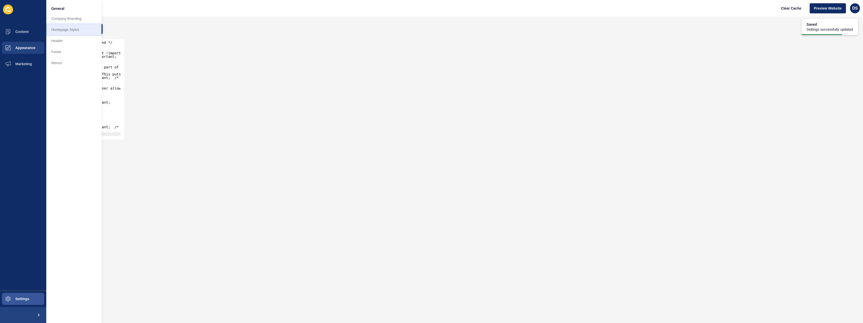
click at [72, 32] on link "Homepage Styles" at bounding box center [73, 29] width 55 height 11
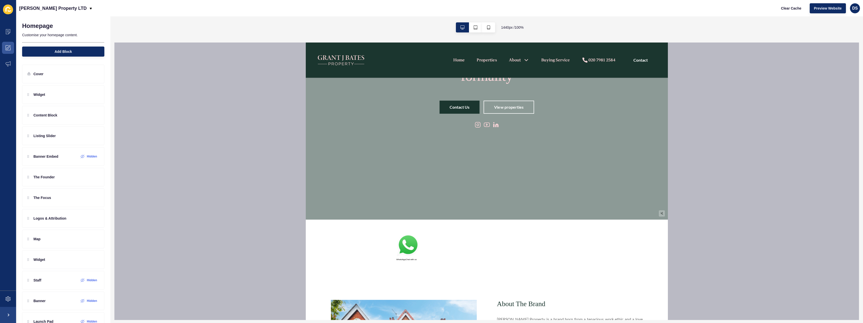
scroll to position [101, 0]
click at [403, 245] on img at bounding box center [407, 245] width 23 height 25
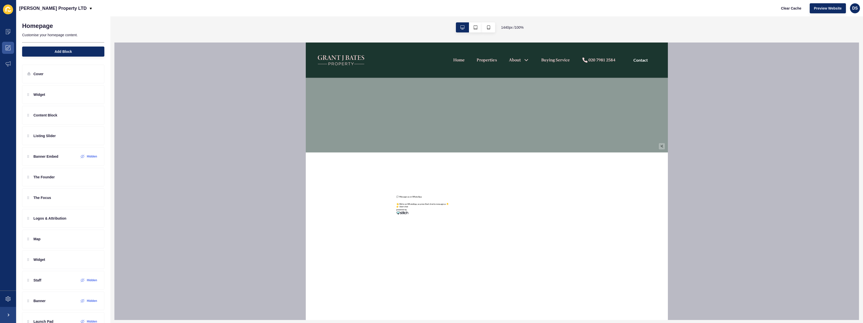
scroll to position [176, 0]
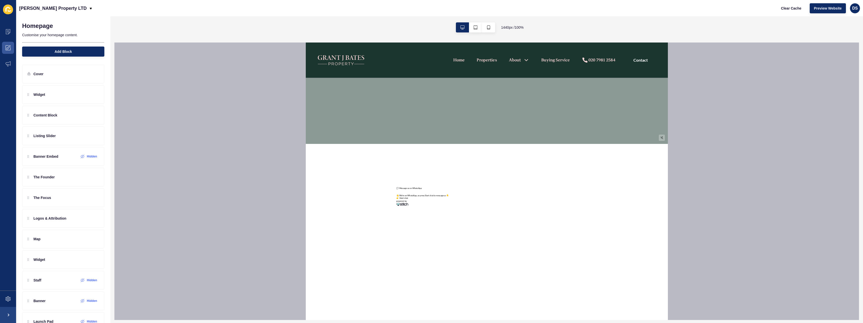
click at [398, 193] on img at bounding box center [398, 191] width 4 height 4
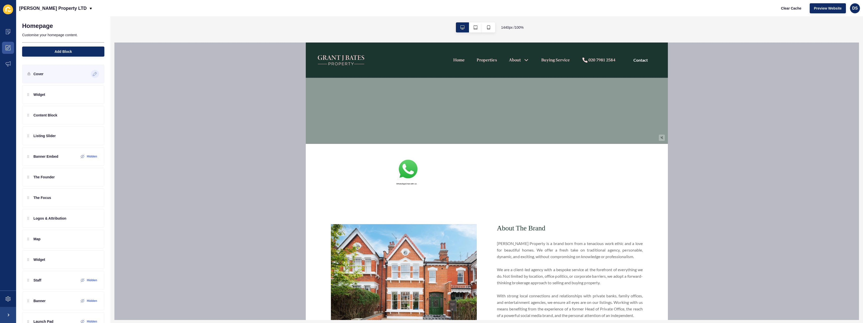
click at [95, 73] on icon at bounding box center [95, 73] width 1 height 1
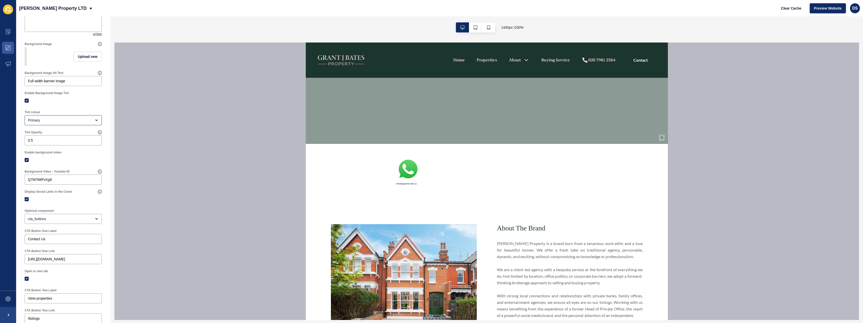
scroll to position [75, 0]
click at [8, 297] on icon at bounding box center [8, 298] width 5 height 5
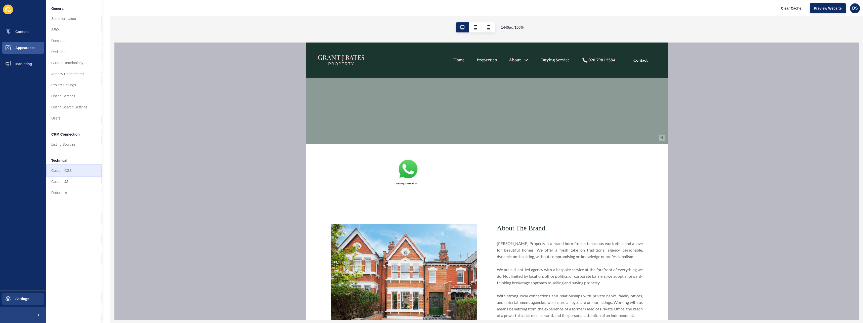
click at [63, 169] on link "Custom CSS" at bounding box center [73, 170] width 55 height 11
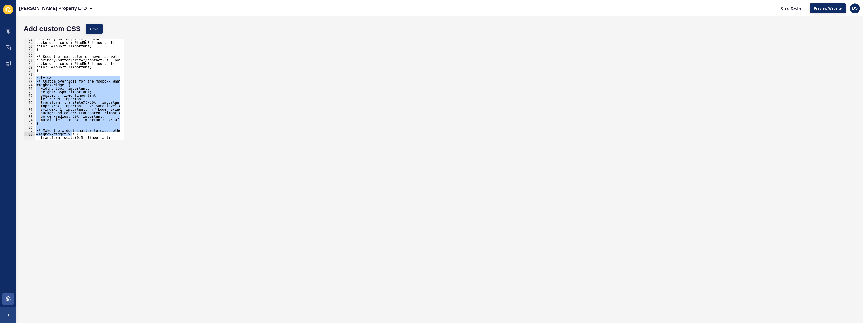
scroll to position [318, 0]
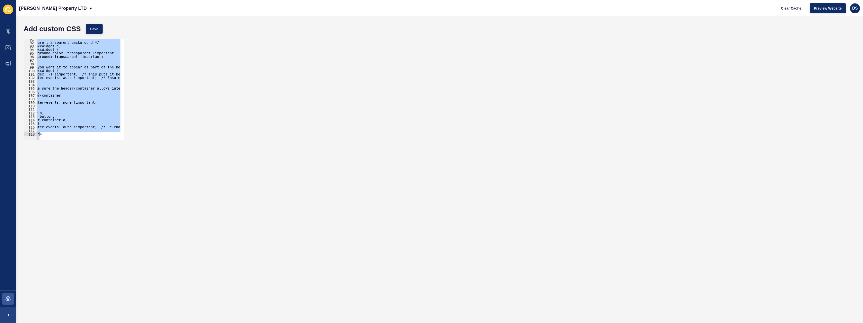
drag, startPoint x: 37, startPoint y: 79, endPoint x: 172, endPoint y: 185, distance: 171.7
click at [169, 185] on form "Add custom CSS Save <style> 91 92 93 94 95 96 97 98 99 100 101 102 103 104 105 …" at bounding box center [439, 169] width 836 height 296
paste textarea
type textarea "</style>"
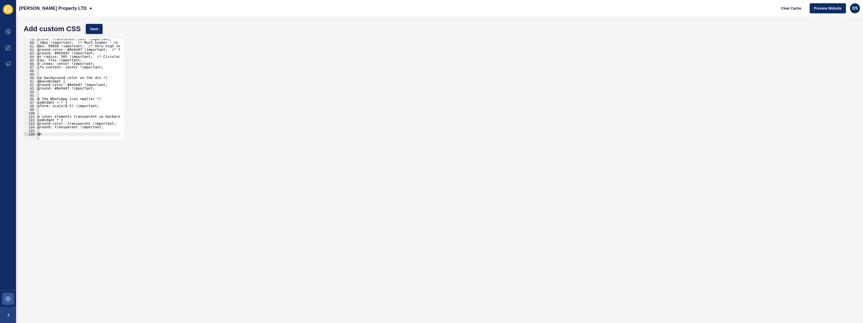
scroll to position [276, 0]
click at [97, 27] on span "Save" at bounding box center [94, 28] width 8 height 5
click at [11, 47] on span at bounding box center [8, 48] width 16 height 16
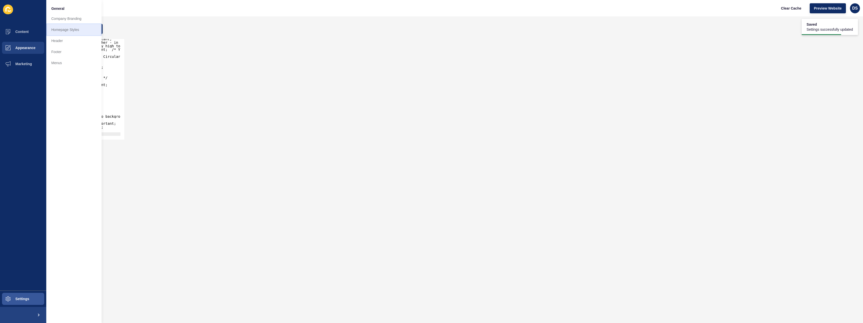
click at [78, 30] on link "Homepage Styles" at bounding box center [73, 29] width 55 height 11
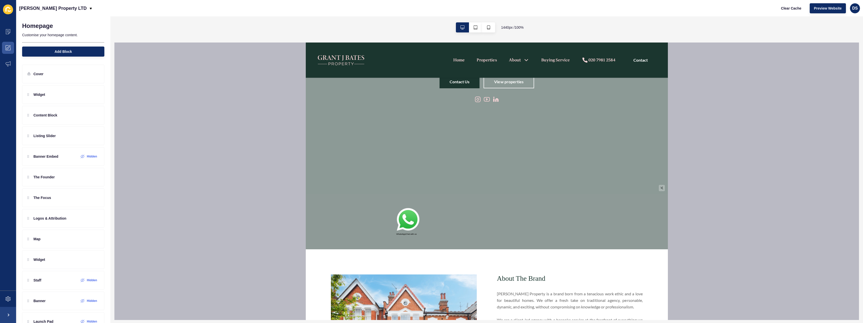
scroll to position [101, 0]
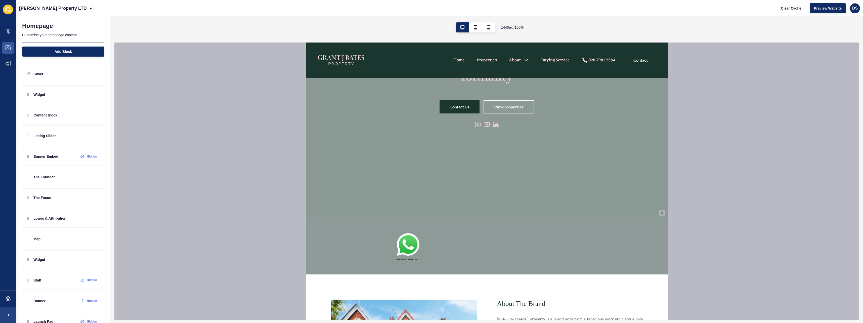
click at [409, 239] on img at bounding box center [407, 245] width 23 height 25
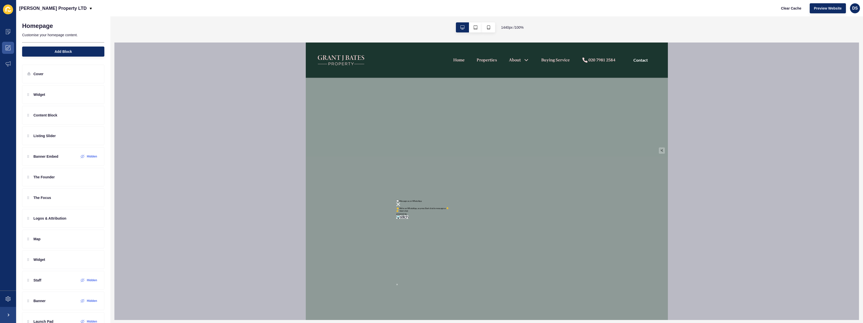
scroll to position [176, 0]
click at [397, 193] on img at bounding box center [398, 191] width 4 height 4
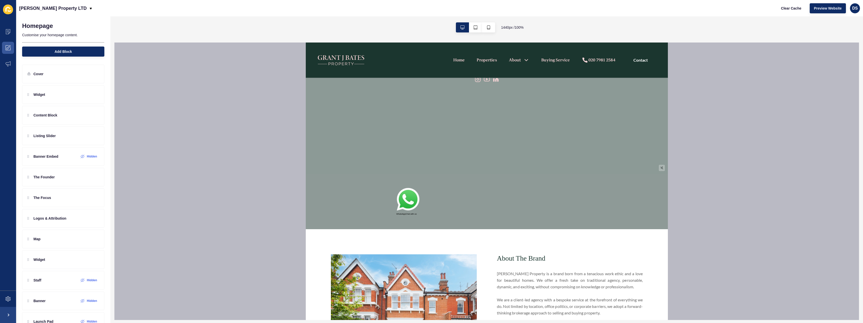
scroll to position [126, 0]
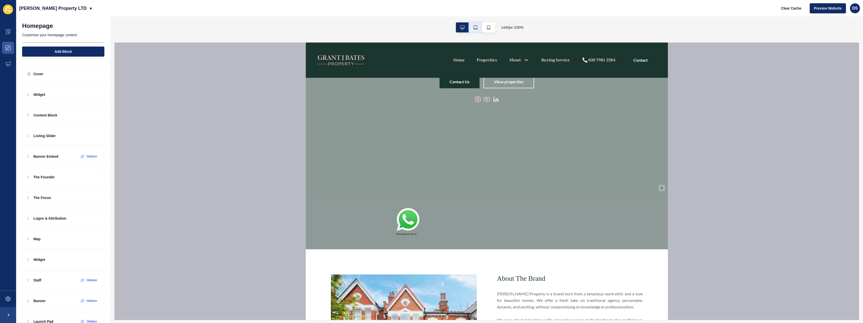
click at [474, 27] on icon "button" at bounding box center [475, 27] width 4 height 4
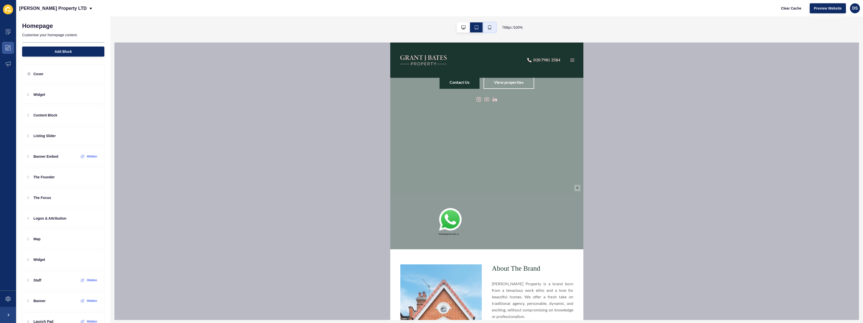
click at [489, 27] on icon "button" at bounding box center [489, 27] width 4 height 4
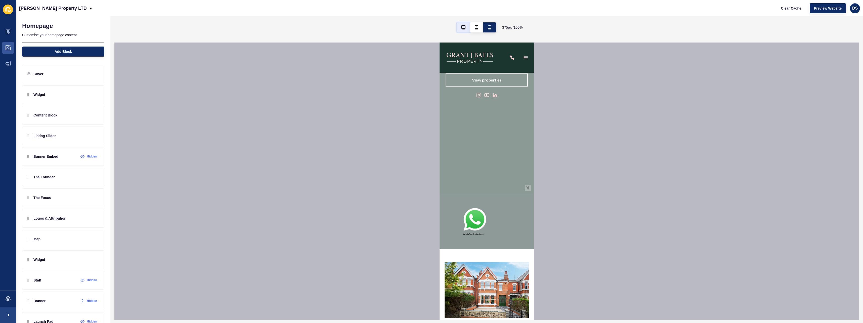
click at [461, 28] on icon "button" at bounding box center [463, 27] width 4 height 4
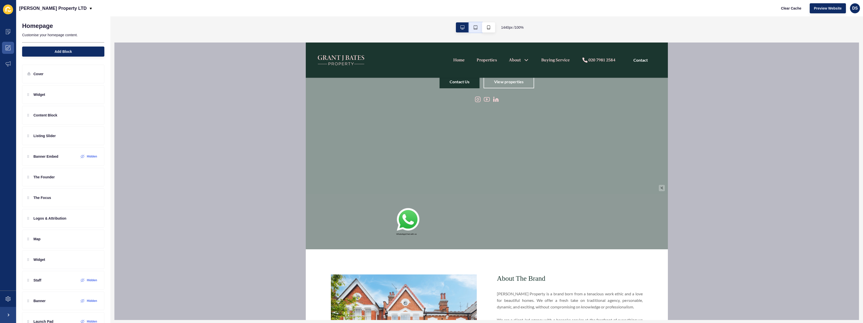
click at [473, 28] on icon "button" at bounding box center [475, 27] width 4 height 4
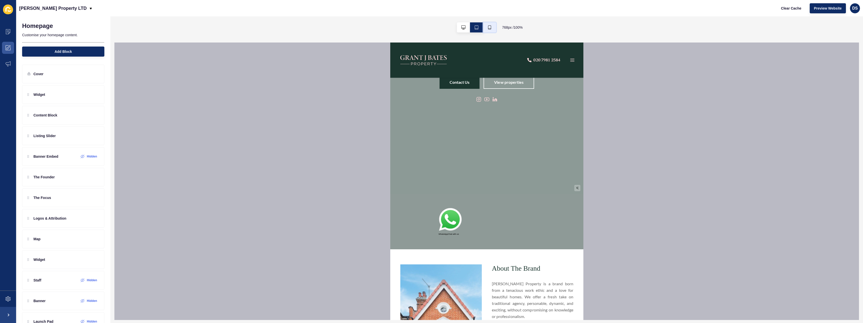
click at [491, 27] on button "button" at bounding box center [489, 27] width 13 height 10
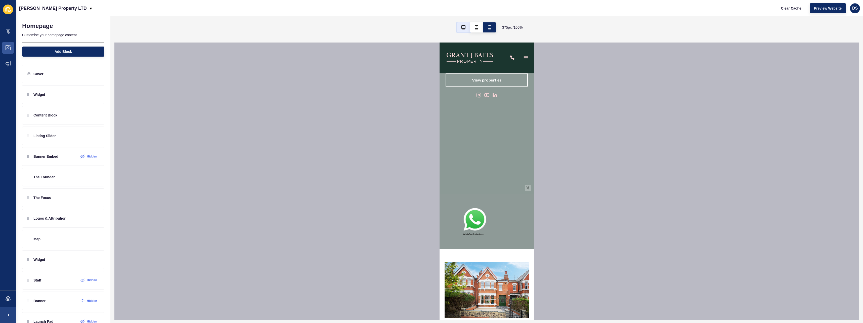
click at [465, 28] on button "button" at bounding box center [463, 27] width 13 height 10
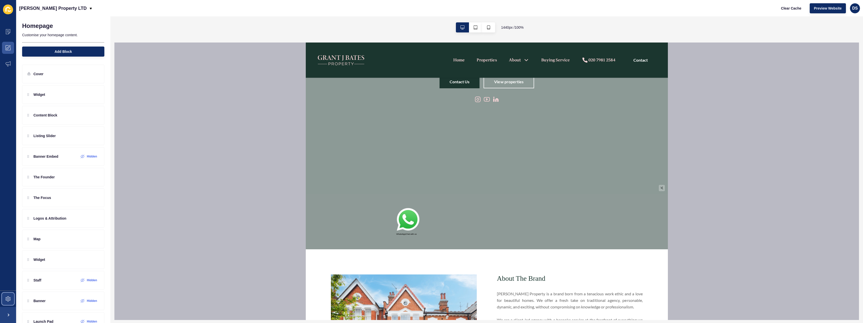
click at [12, 296] on span at bounding box center [8, 299] width 16 height 16
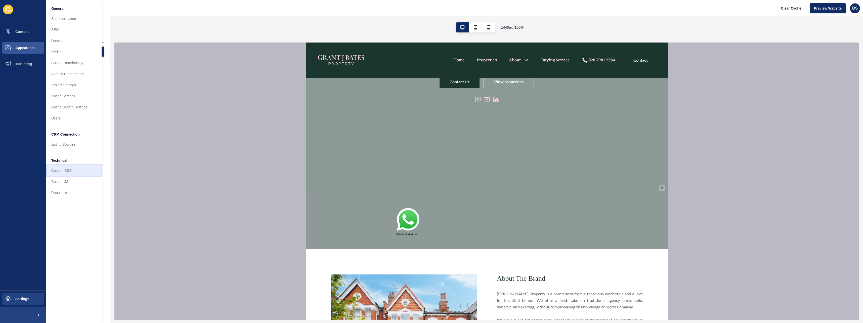
click at [63, 168] on link "Custom CSS" at bounding box center [73, 170] width 55 height 11
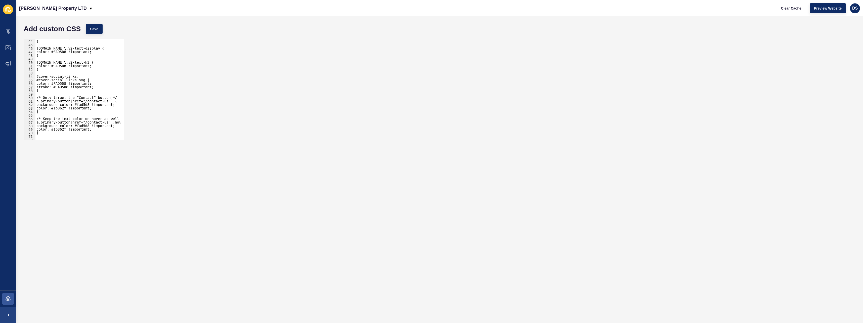
scroll to position [181, 0]
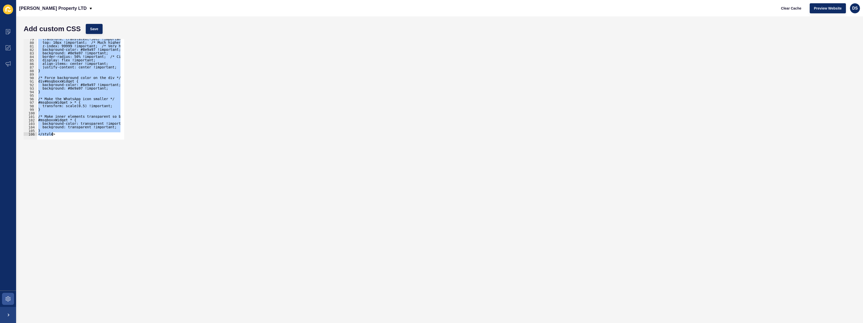
drag, startPoint x: 37, startPoint y: 109, endPoint x: 114, endPoint y: 152, distance: 88.1
click at [114, 152] on form "Add custom CSS Save <style> 79 80 81 82 83 84 85 86 87 88 89 90 91 92 93 94 95 …" at bounding box center [439, 169] width 836 height 296
paste textarea
type textarea "</style>"
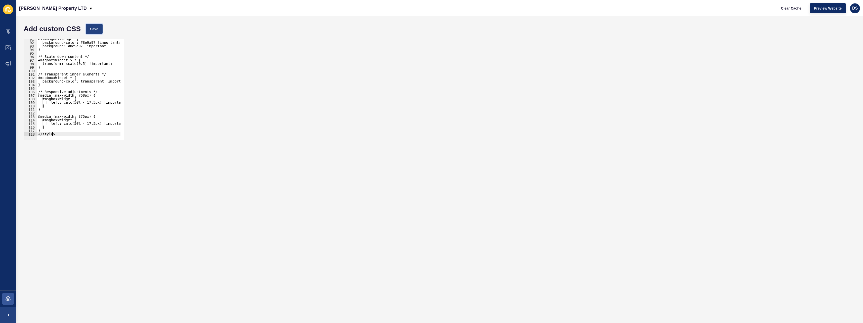
click at [90, 33] on button "Save" at bounding box center [94, 29] width 17 height 10
click at [12, 46] on span at bounding box center [8, 48] width 16 height 16
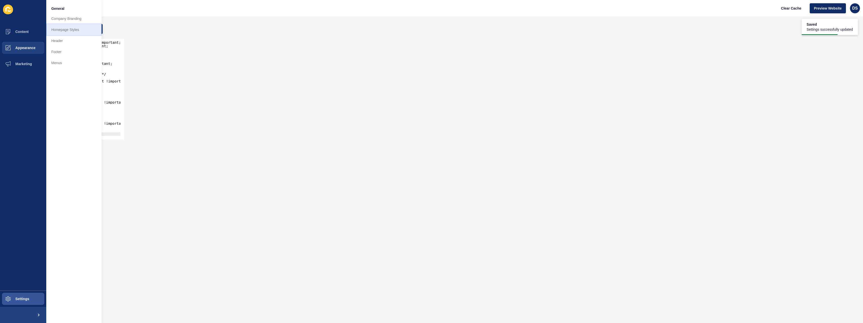
click at [74, 32] on link "Homepage Styles" at bounding box center [73, 29] width 55 height 11
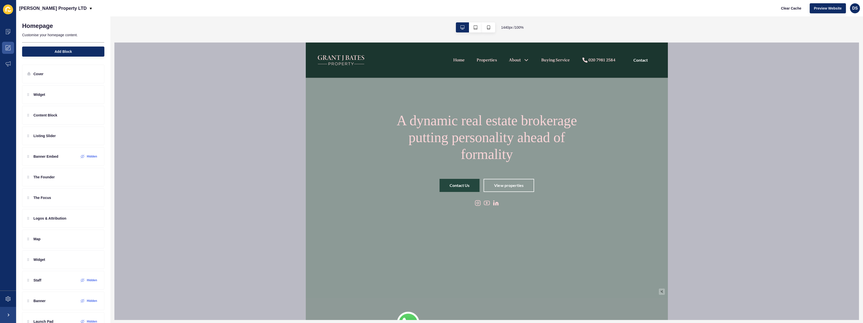
scroll to position [101, 0]
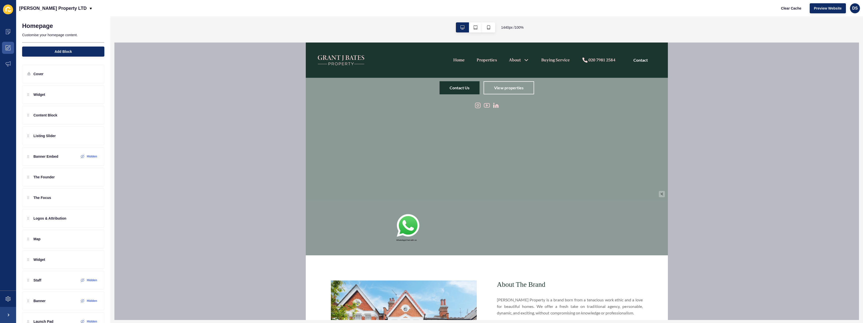
scroll to position [126, 0]
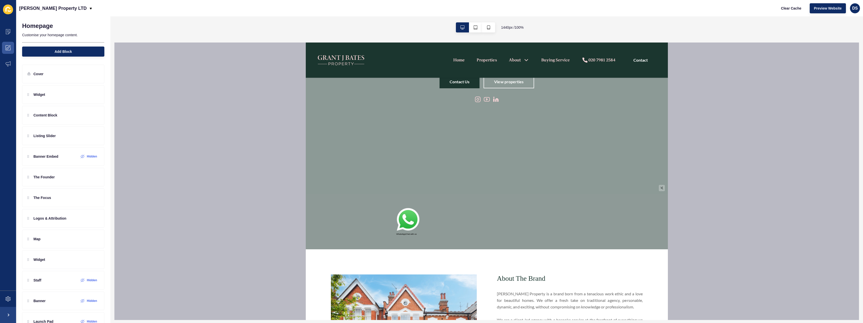
click at [408, 227] on img at bounding box center [407, 220] width 23 height 25
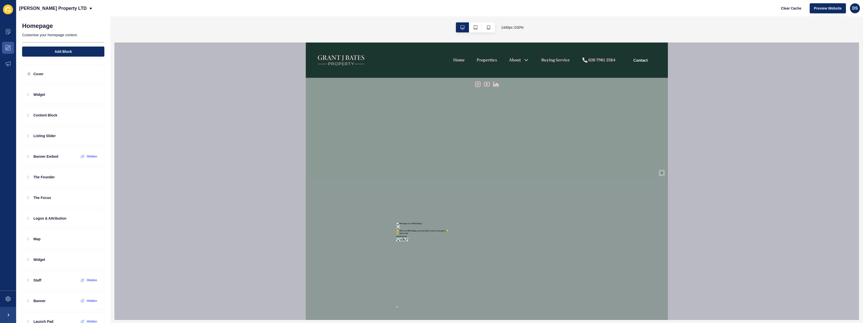
scroll to position [201, 0]
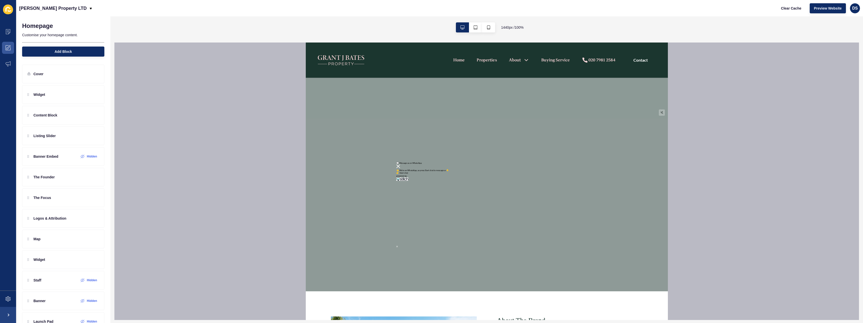
click at [398, 169] on p "👋 We're on WhatsApp, so press Start chat to message us 👇" at bounding box center [486, 170] width 181 height 3
click at [396, 166] on img at bounding box center [398, 166] width 4 height 4
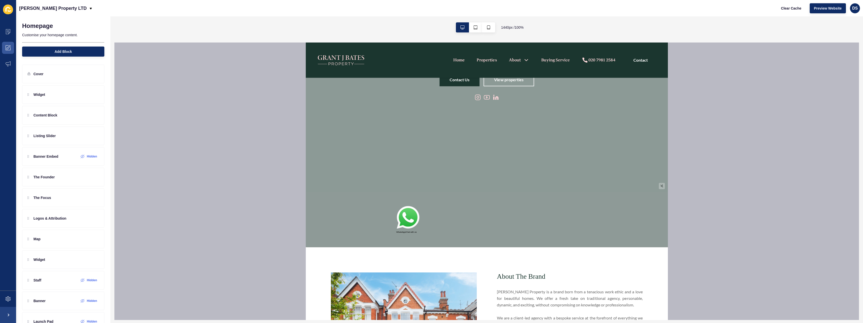
scroll to position [126, 0]
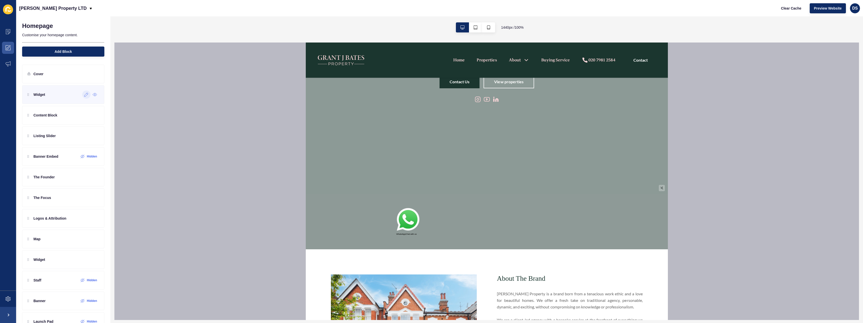
click at [84, 96] on icon at bounding box center [86, 94] width 4 height 4
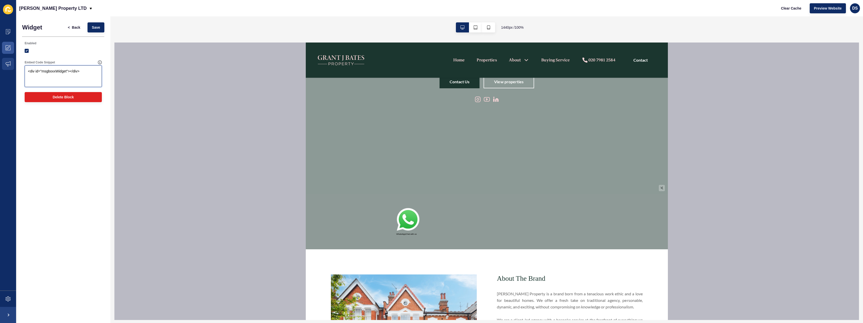
drag, startPoint x: 89, startPoint y: 74, endPoint x: 8, endPoint y: 70, distance: 81.0
click at [8, 70] on div "Content Appearance Marketing Settings [PERSON_NAME] Property LTD Clear Cache Pr…" at bounding box center [431, 161] width 863 height 323
click at [91, 76] on textarea "<div id="msgboxxWidget"></div>" at bounding box center [63, 76] width 76 height 20
drag, startPoint x: 95, startPoint y: 72, endPoint x: 16, endPoint y: 72, distance: 78.9
click at [16, 72] on div "Widget < Back Save Enabled Embed Code Snippet <div id="msgboxxWidget"></div> De…" at bounding box center [63, 63] width 94 height 94
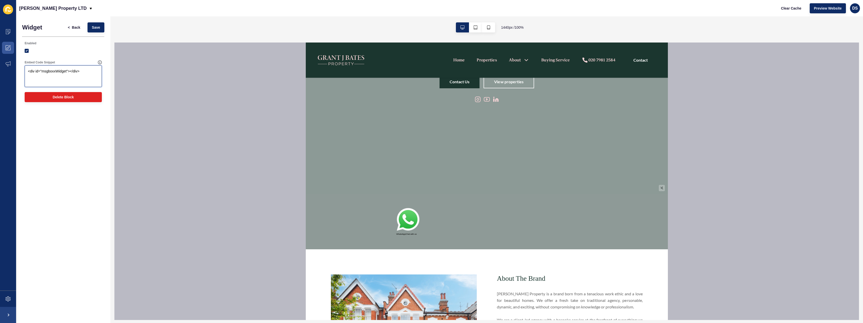
paste textarea "whatsapp-container" style=" position: fixed; top: 10px; left: 50%; transform: t…"
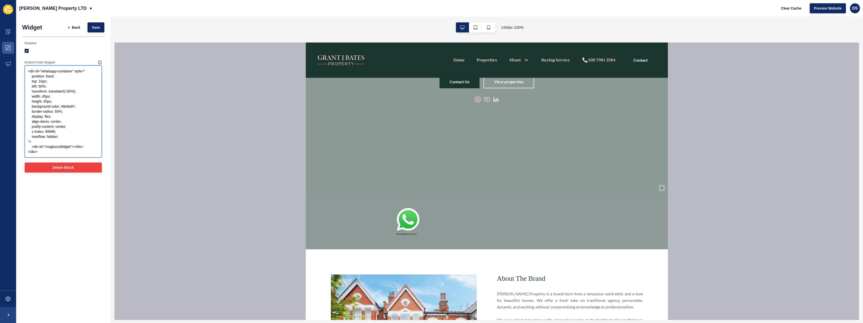
type textarea "<div id="whatsapp-container" style=" position: fixed; top: 10px; left: 50%; tra…"
click at [80, 168] on button "Delete Block" at bounding box center [63, 167] width 77 height 10
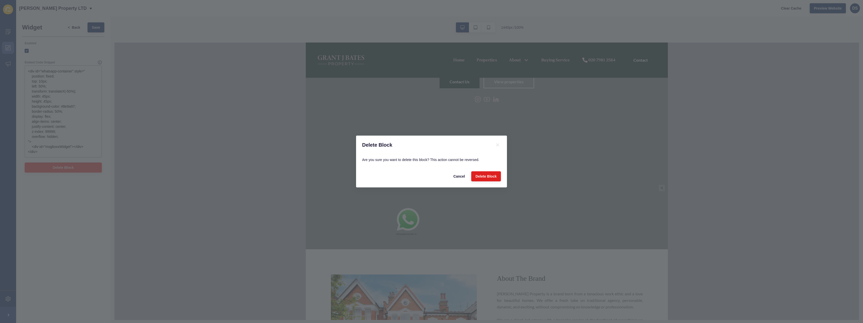
click at [80, 168] on div "Delete Block Are you sure you want to delete this block? This action cannot be …" at bounding box center [431, 161] width 863 height 323
click at [460, 174] on span "Cancel" at bounding box center [459, 176] width 12 height 5
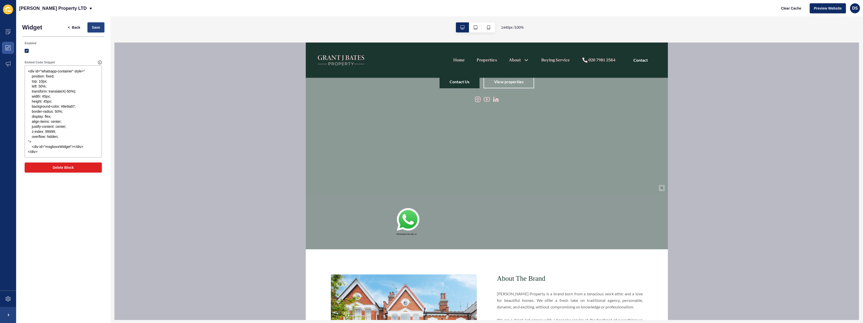
click at [100, 27] on button "Save" at bounding box center [95, 27] width 17 height 10
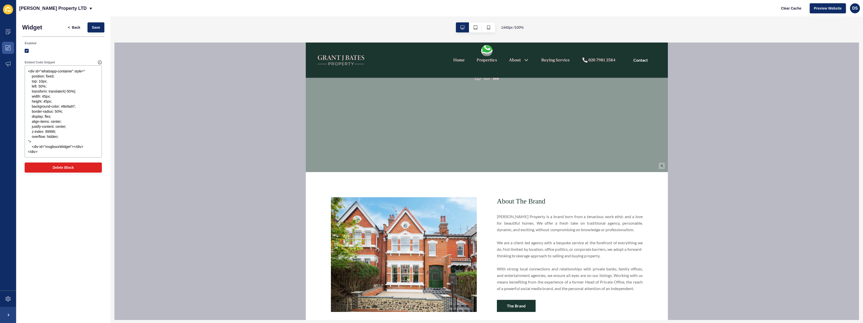
scroll to position [151, 0]
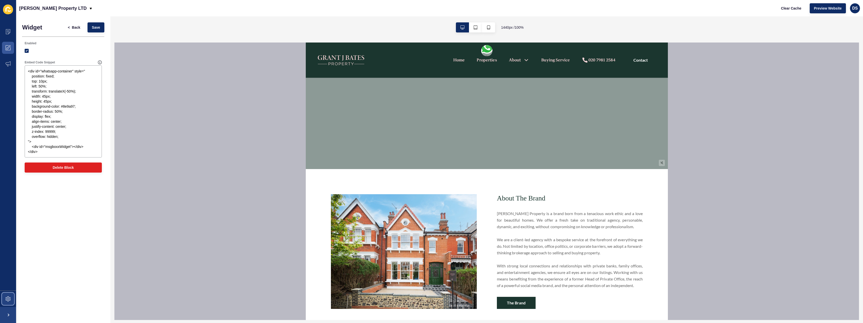
click at [8, 295] on span at bounding box center [8, 299] width 16 height 16
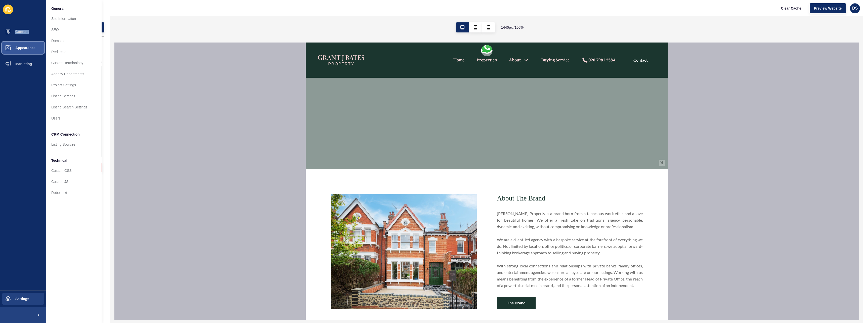
click at [24, 50] on span "Appearance" at bounding box center [17, 48] width 36 height 4
click at [69, 34] on link "Homepage Styles" at bounding box center [73, 29] width 55 height 11
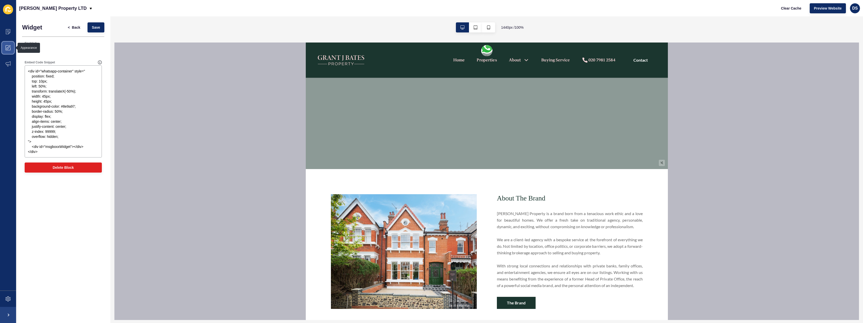
click at [10, 52] on span at bounding box center [8, 48] width 16 height 16
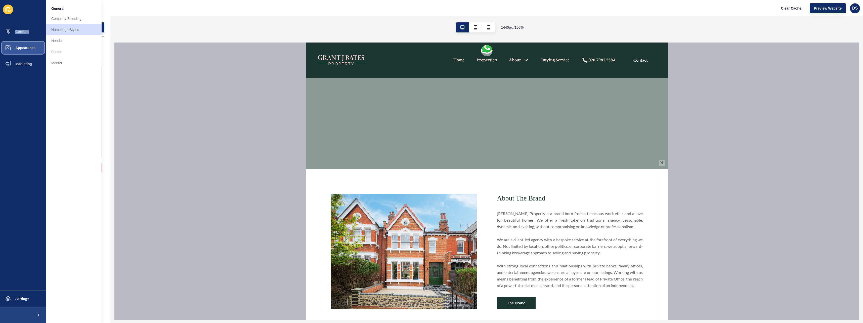
click at [10, 52] on span at bounding box center [8, 48] width 16 height 16
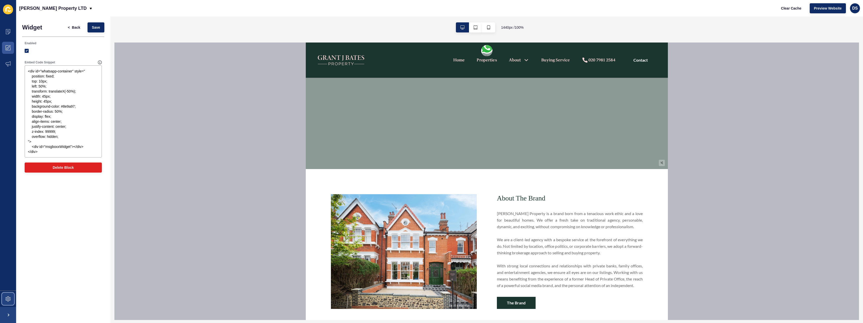
click at [9, 301] on span at bounding box center [8, 299] width 16 height 16
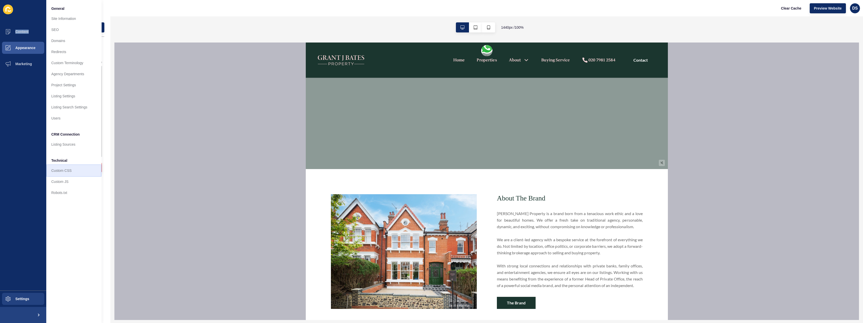
click at [68, 169] on link "Custom CSS" at bounding box center [73, 170] width 55 height 11
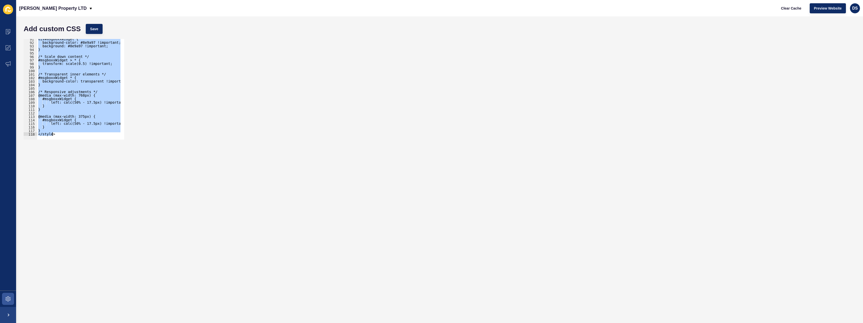
scroll to position [318, 0]
drag, startPoint x: 36, startPoint y: 94, endPoint x: 102, endPoint y: 157, distance: 90.5
click at [102, 157] on form "Add custom CSS Save <<style> 91 92 93 94 95 96 97 98 99 100 101 102 103 104 105…" at bounding box center [439, 169] width 836 height 296
paste textarea
type textarea "</style>"
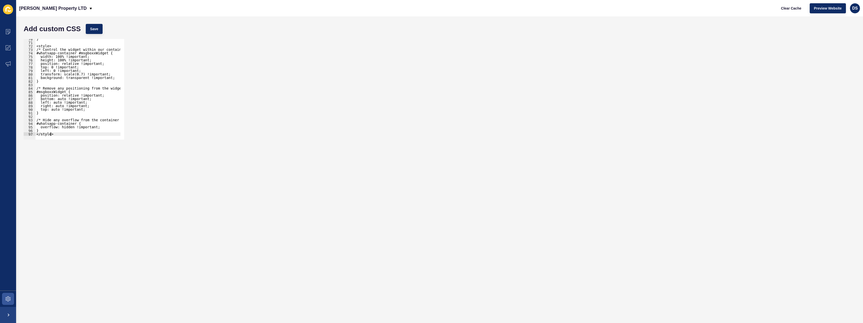
scroll to position [245, 0]
click at [97, 27] on button "Save" at bounding box center [94, 29] width 17 height 10
click at [6, 47] on icon at bounding box center [8, 47] width 5 height 5
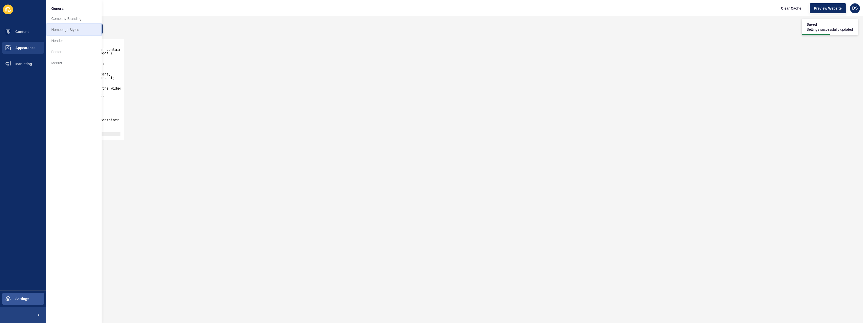
click at [70, 32] on link "Homepage Styles" at bounding box center [73, 29] width 55 height 11
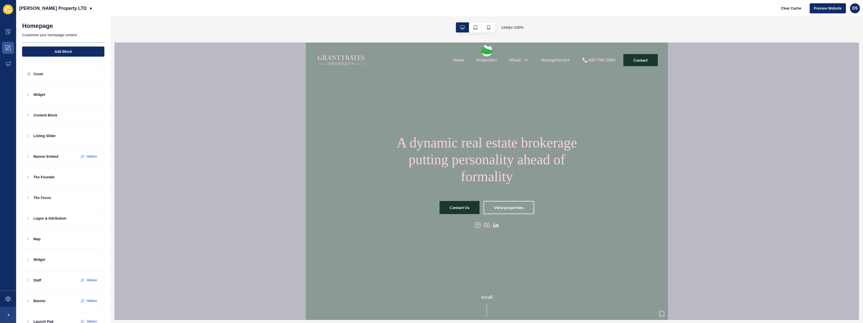
click at [487, 52] on img at bounding box center [486, 44] width 27 height 28
click at [485, 55] on img at bounding box center [487, 55] width 20 height 5
click at [84, 96] on icon at bounding box center [86, 95] width 4 height 4
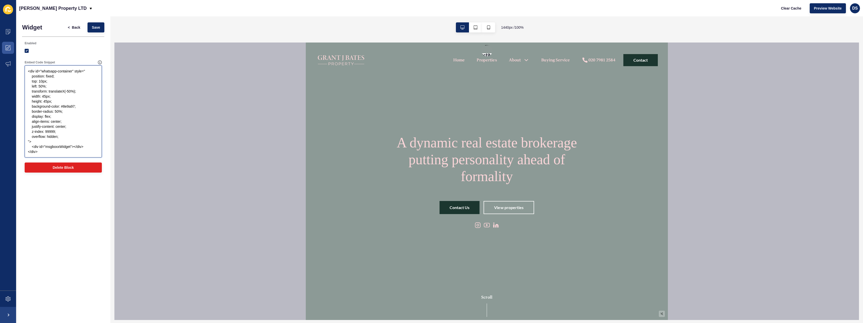
click at [79, 91] on textarea "<div id="whatsapp-container" style=" position: fixed; top: 10px; left: 50%; tra…" at bounding box center [63, 111] width 76 height 90
paste textarea "msgboxxWidget">"
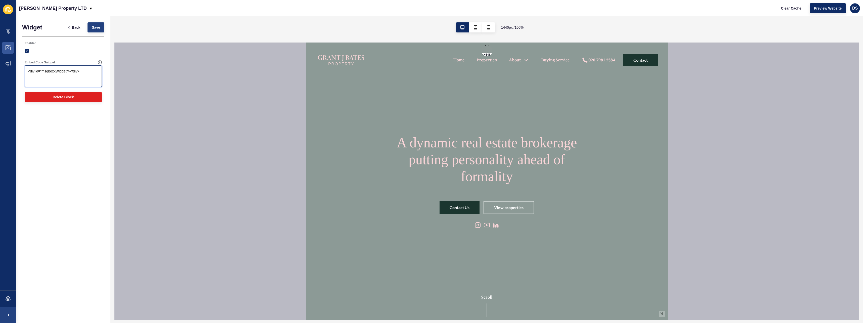
type textarea "<div id="msgboxxWidget"></div>"
click at [99, 28] on span "Save" at bounding box center [96, 27] width 8 height 5
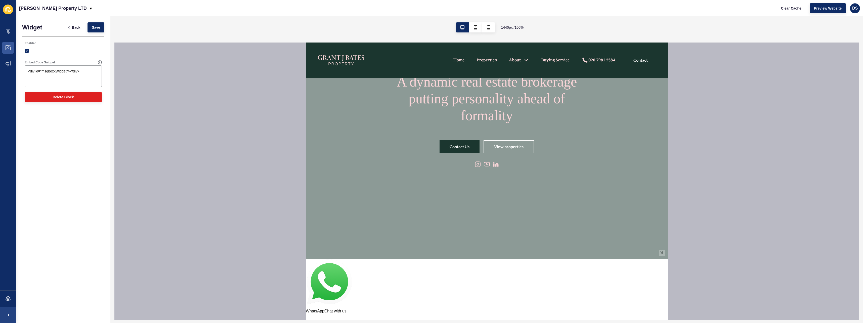
scroll to position [101, 0]
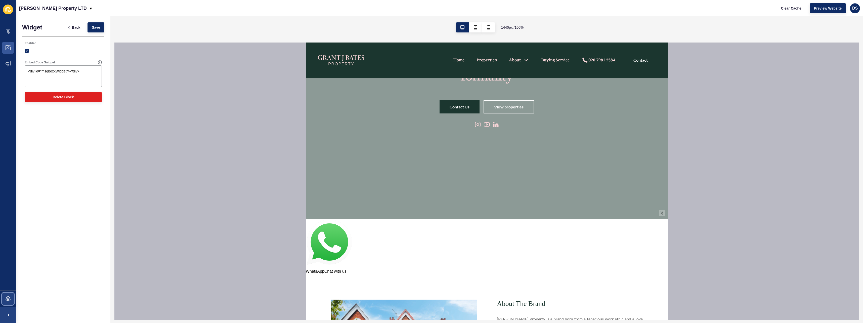
click at [8, 296] on icon at bounding box center [8, 298] width 5 height 5
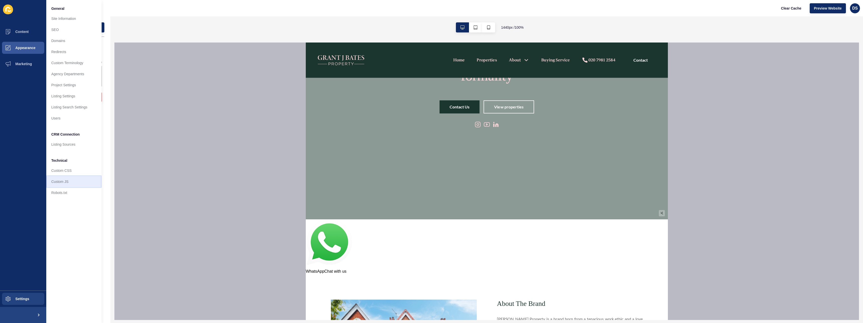
click at [69, 181] on link "Custom JS" at bounding box center [73, 181] width 55 height 11
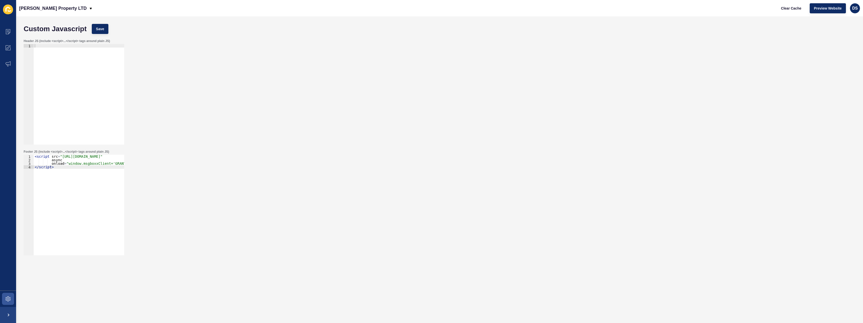
type textarea "</script>"
click at [62, 168] on div "< script src = "[URL][DOMAIN_NAME]" async onload = "window.msgboxxClient='GRANT…" at bounding box center [88, 207] width 109 height 104
paste textarea "</script>"
type textarea "</script>"
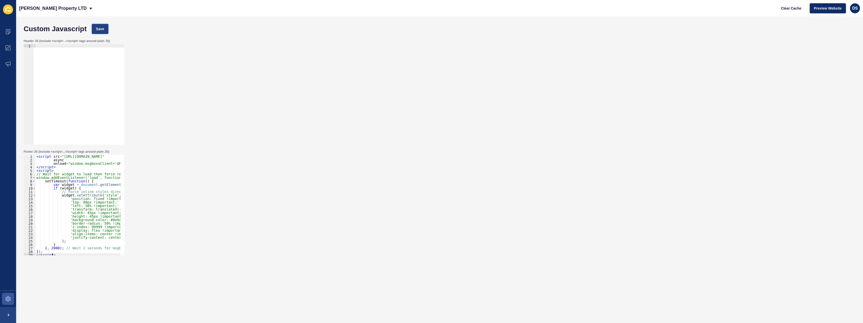
click at [102, 29] on span "Save" at bounding box center [100, 28] width 8 height 5
click at [9, 297] on icon at bounding box center [8, 298] width 5 height 5
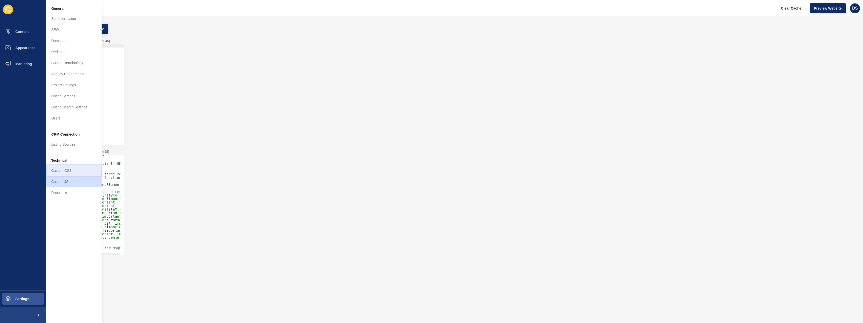
click at [71, 171] on link "Custom CSS" at bounding box center [73, 170] width 55 height 11
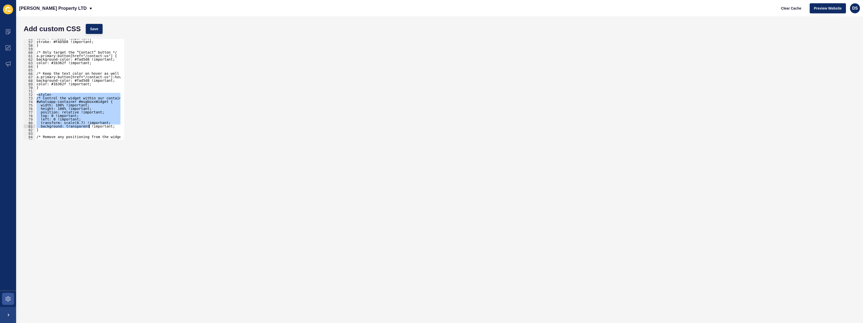
scroll to position [199, 0]
drag, startPoint x: 37, startPoint y: 95, endPoint x: 96, endPoint y: 135, distance: 70.9
click at [96, 135] on div "<style> 57 58 59 60 61 62 63 64 65 66 67 68 69 70 71 72 73 74 75 76 77 78 79 80…" at bounding box center [74, 89] width 101 height 101
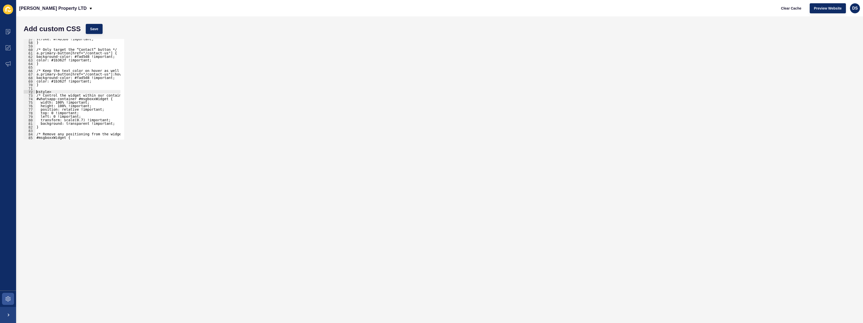
click at [37, 93] on div "stroke: #FAD5D8 !important; } /* Only target the “Contact” button */ a.primary-…" at bounding box center [118, 89] width 166 height 104
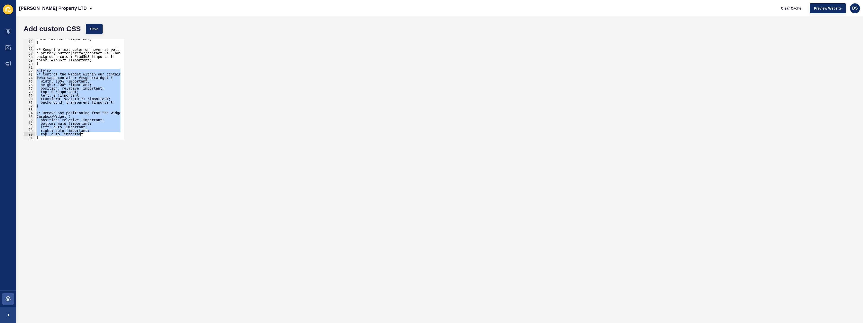
scroll to position [245, 0]
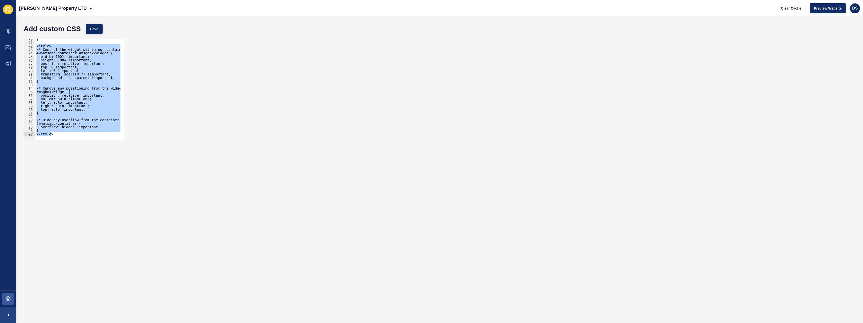
drag, startPoint x: 36, startPoint y: 91, endPoint x: 123, endPoint y: 160, distance: 110.0
click at [123, 160] on form "Add custom CSS Save <style> 70 71 72 73 74 75 76 77 78 79 80 81 82 83 84 85 86 …" at bounding box center [439, 169] width 836 height 296
paste textarea
type textarea "</style>"
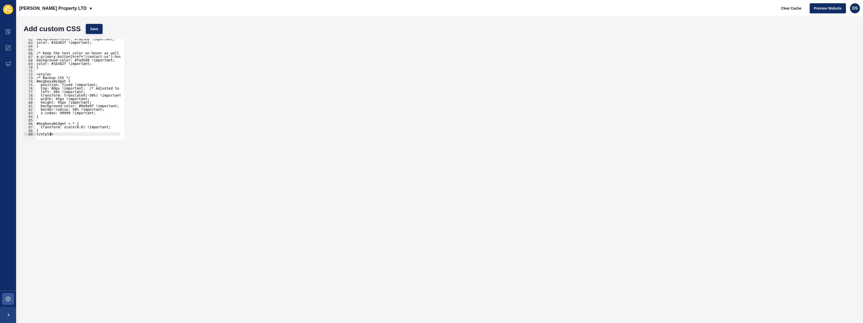
scroll to position [216, 0]
click at [93, 29] on span "Save" at bounding box center [94, 28] width 8 height 5
click at [6, 48] on icon at bounding box center [8, 47] width 5 height 5
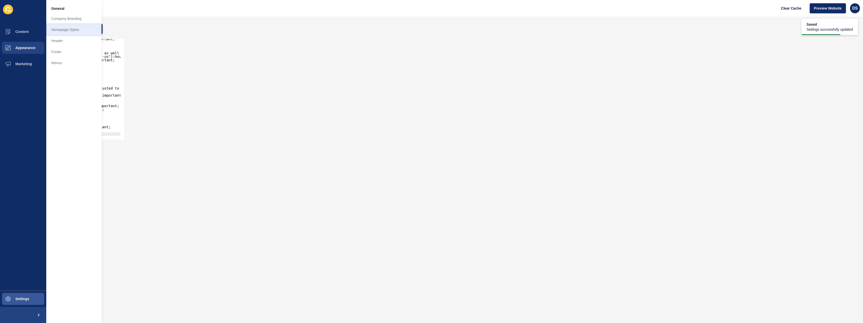
click at [70, 31] on link "Homepage Styles" at bounding box center [73, 29] width 55 height 11
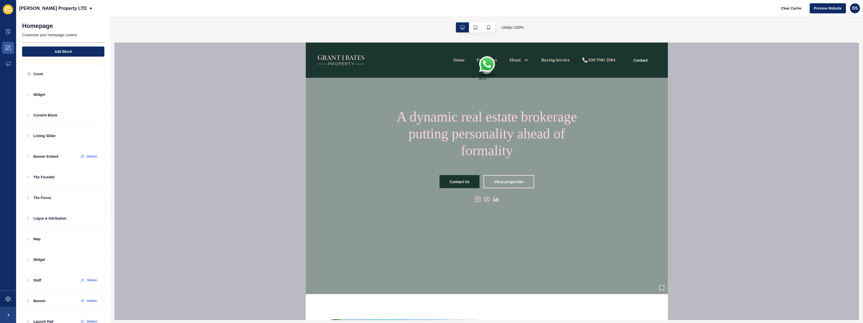
scroll to position [25, 0]
click at [487, 66] on img at bounding box center [486, 64] width 16 height 17
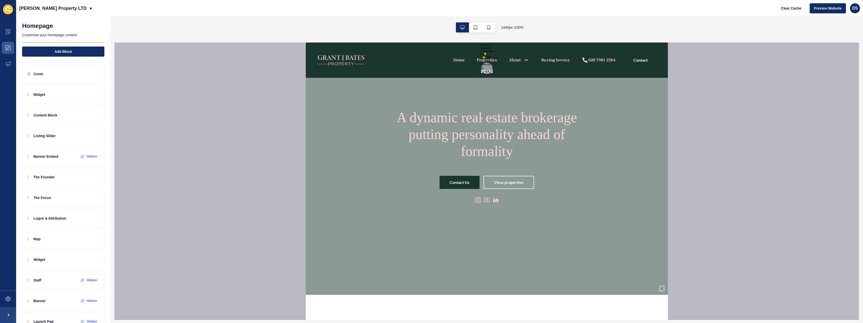
click at [481, 56] on button "👉 Start chat" at bounding box center [487, 58] width 12 height 7
click at [10, 298] on icon at bounding box center [8, 298] width 5 height 5
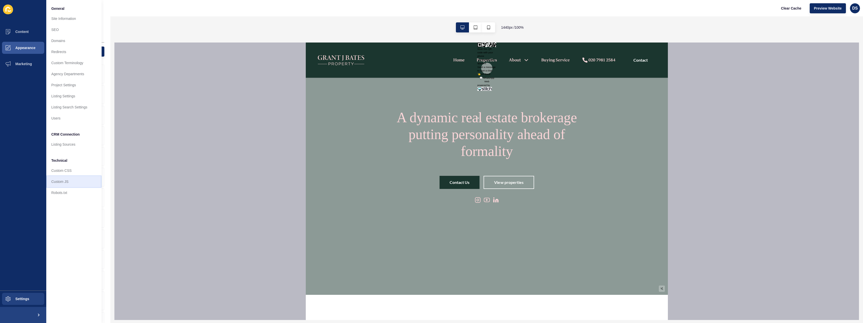
click at [64, 183] on link "Custom JS" at bounding box center [73, 181] width 55 height 11
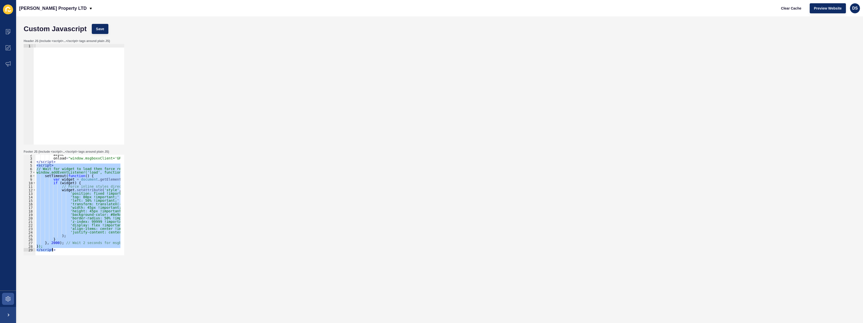
scroll to position [5, 0]
drag, startPoint x: 37, startPoint y: 171, endPoint x: 122, endPoint y: 276, distance: 135.1
click at [122, 276] on form "Custom Javascript Save Header JS (include <script>...</script> tags around plai…" at bounding box center [439, 159] width 836 height 276
paste textarea "</style"
click at [65, 185] on div "async onload = "window.msgboxxClient='GRANTJBATES';" > </ script > < script > /…" at bounding box center [77, 205] width 85 height 101
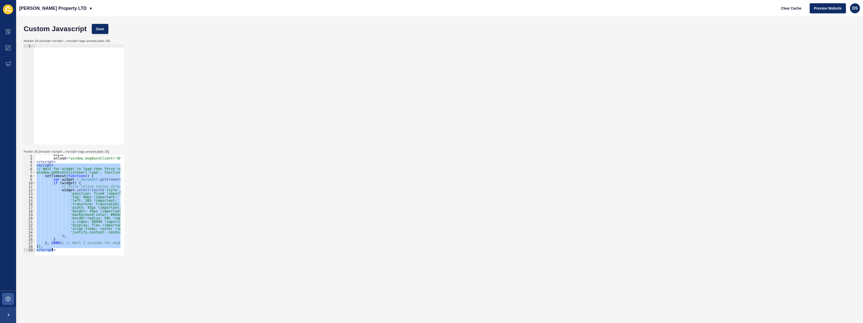
drag, startPoint x: 37, startPoint y: 165, endPoint x: 119, endPoint y: 264, distance: 128.9
click at [119, 264] on form "Custom Javascript Save Header JS (include <script>...</script> tags around plai…" at bounding box center [439, 159] width 836 height 276
paste textarea
type textarea "</script>"
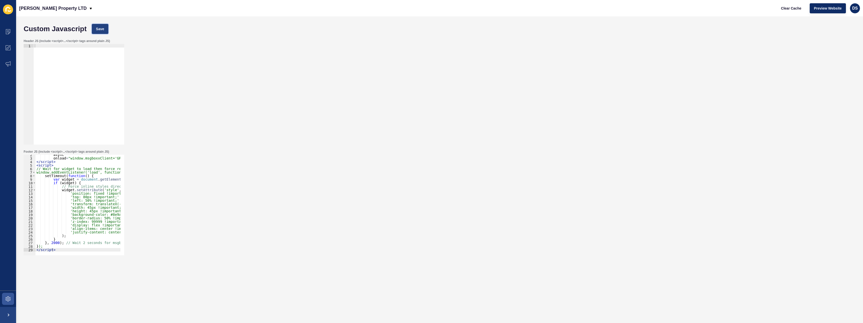
click at [103, 31] on button "Save" at bounding box center [100, 29] width 17 height 10
click at [8, 295] on span at bounding box center [8, 299] width 16 height 16
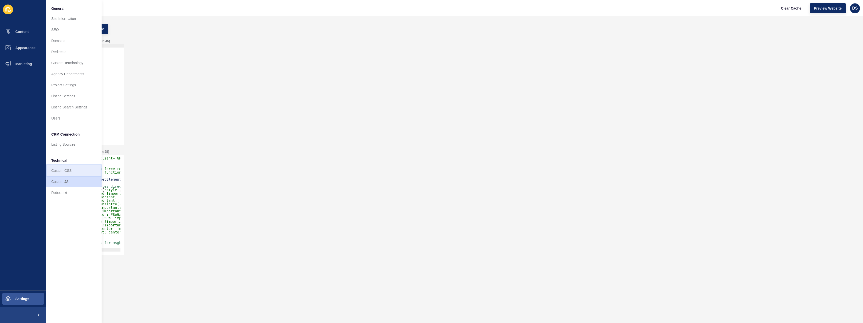
click at [70, 171] on link "Custom CSS" at bounding box center [73, 170] width 55 height 11
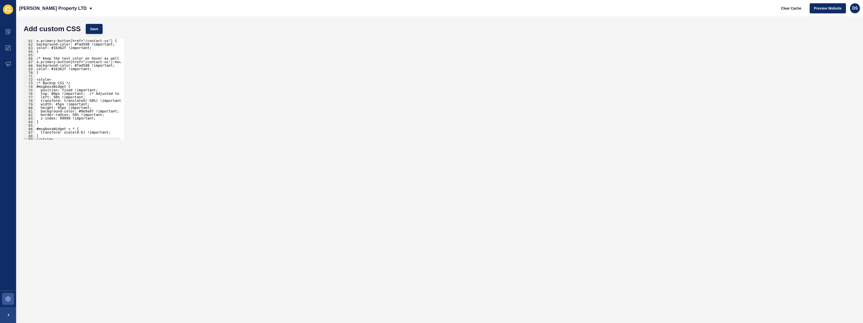
scroll to position [216, 0]
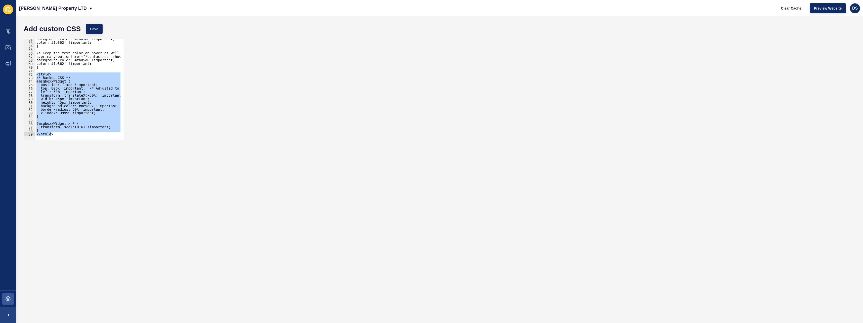
drag, startPoint x: 37, startPoint y: 75, endPoint x: 103, endPoint y: 159, distance: 106.2
click at [103, 159] on form "Add custom CSS Save <style> 62 63 64 65 66 67 68 69 70 71 72 73 74 75 76 77 78 …" at bounding box center [439, 169] width 836 height 296
paste textarea
type textarea "</style>"
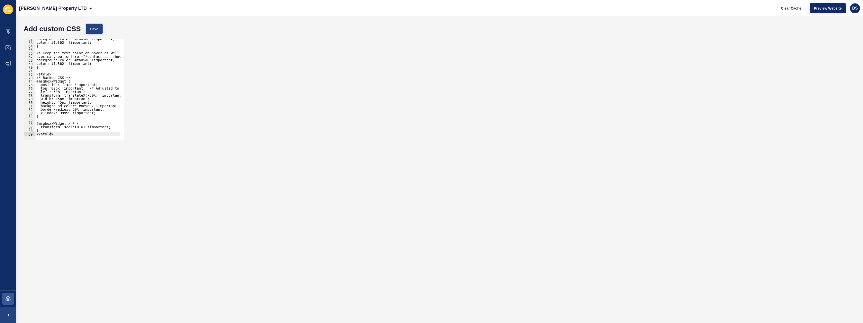
click at [95, 31] on span "Save" at bounding box center [94, 28] width 8 height 5
click at [5, 47] on span at bounding box center [8, 48] width 16 height 16
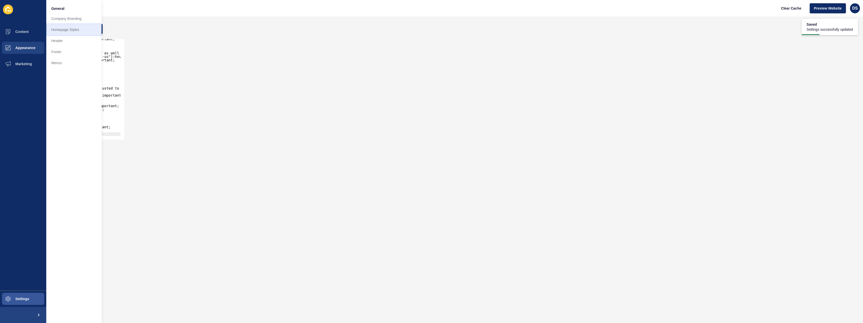
click at [70, 32] on link "Homepage Styles" at bounding box center [73, 29] width 55 height 11
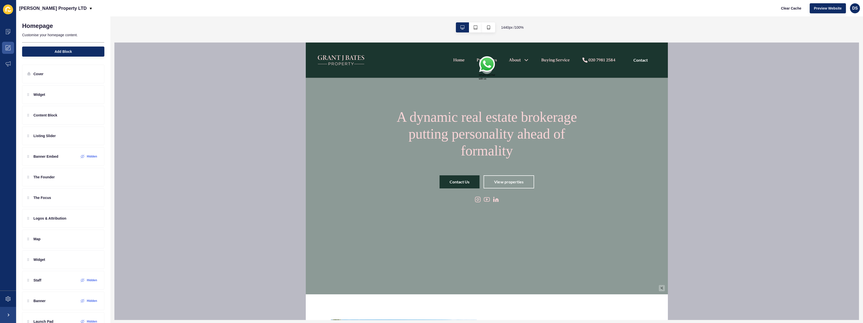
scroll to position [25, 0]
click at [5, 297] on span at bounding box center [8, 299] width 16 height 16
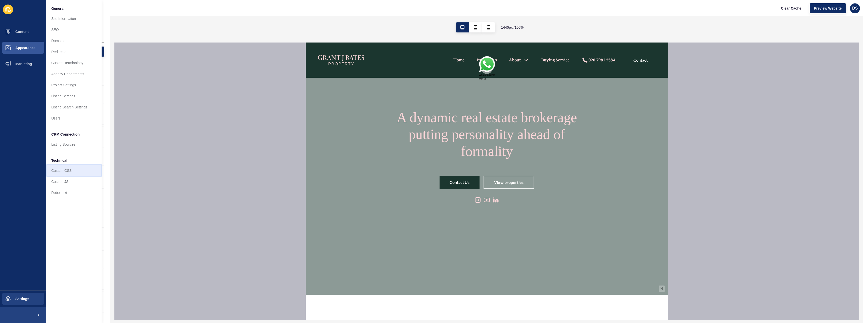
click at [68, 171] on link "Custom CSS" at bounding box center [73, 170] width 55 height 11
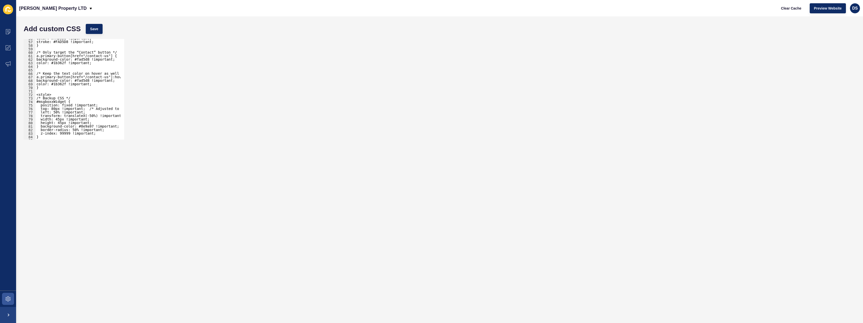
scroll to position [216, 0]
click at [55, 89] on div "background-color: #fad5d8 !important; color: #1b362f !important; } /* Keep the …" at bounding box center [118, 89] width 166 height 104
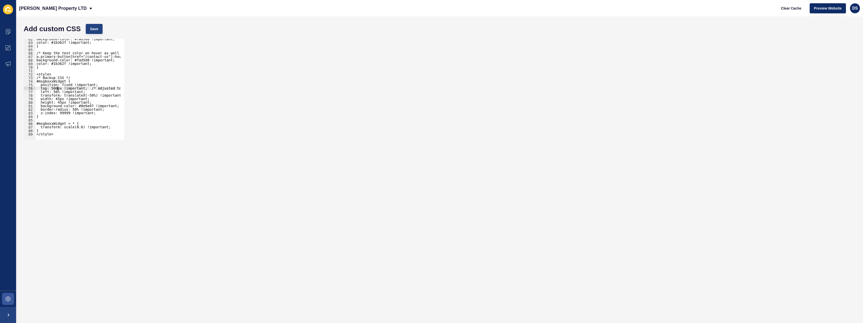
type textarea "top: 500px !important; /* Adjusted to be lower */"
click at [91, 32] on button "Save" at bounding box center [94, 29] width 17 height 10
click at [12, 52] on span at bounding box center [8, 48] width 16 height 16
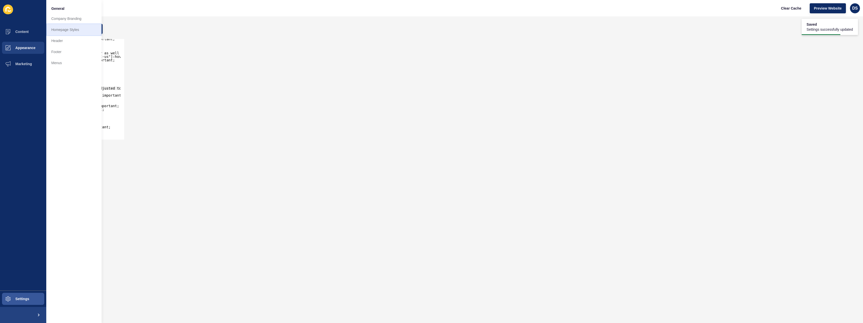
click at [69, 32] on link "Homepage Styles" at bounding box center [73, 29] width 55 height 11
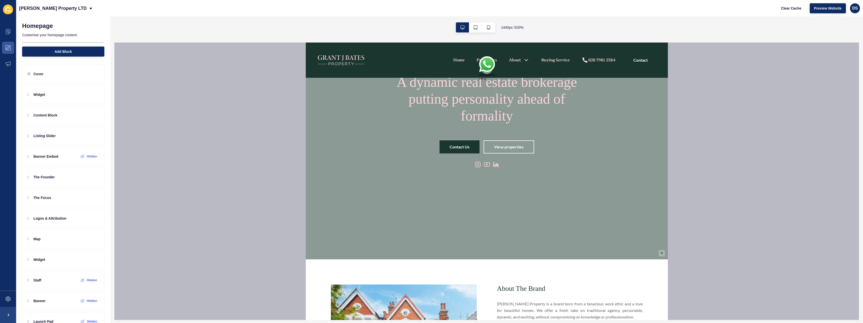
scroll to position [50, 0]
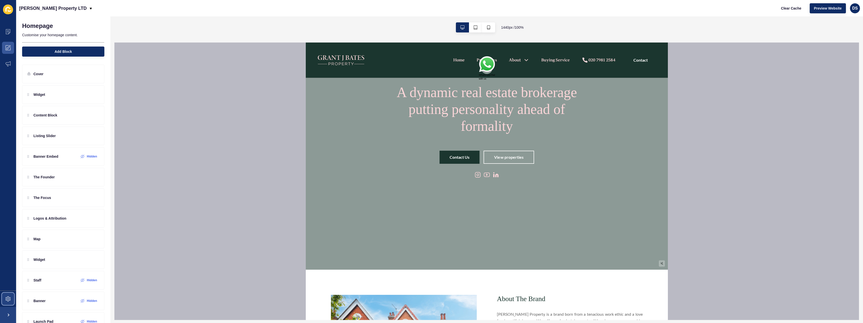
click at [2, 302] on span at bounding box center [8, 299] width 16 height 16
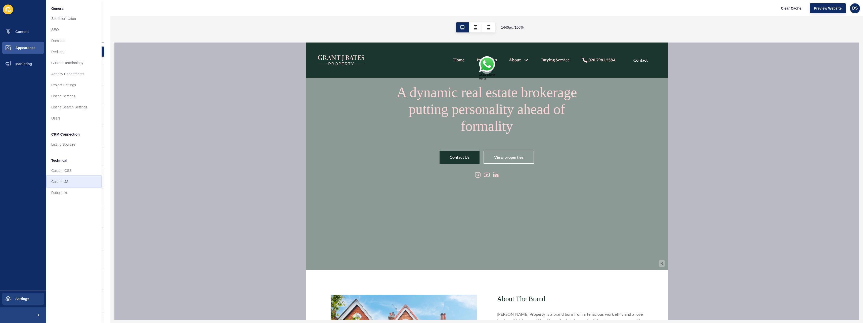
click at [68, 183] on link "Custom JS" at bounding box center [73, 181] width 55 height 11
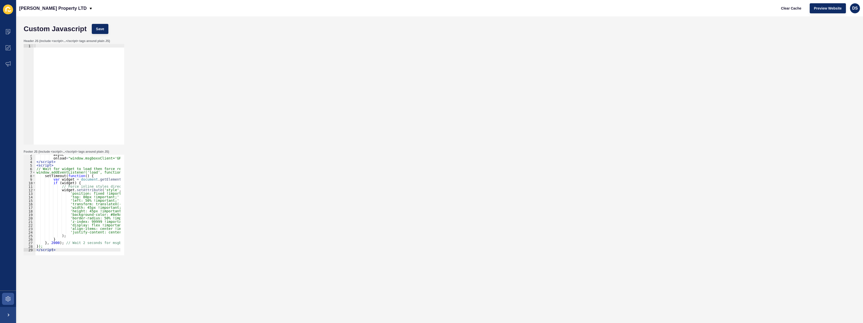
scroll to position [5, 0]
click at [79, 198] on div "async onload = "window.msgboxxClient='GRANTJBATES';" > </ script > < script > /…" at bounding box center [115, 205] width 160 height 104
type textarea "'top: 400px !important;' + // Changed from 10px to 80px - adjust as needed"
click at [101, 28] on span "Save" at bounding box center [100, 28] width 8 height 5
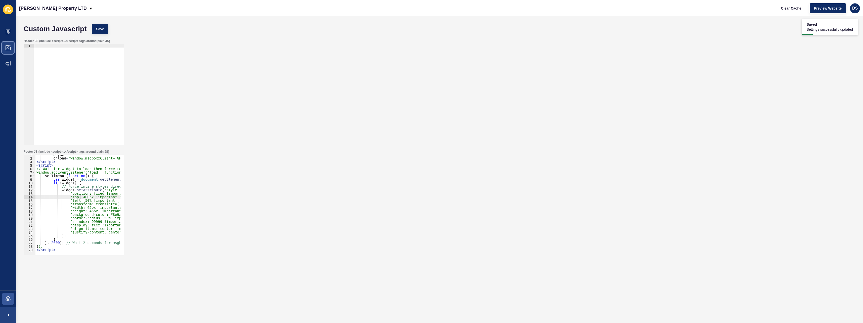
click at [8, 48] on icon at bounding box center [8, 47] width 5 height 5
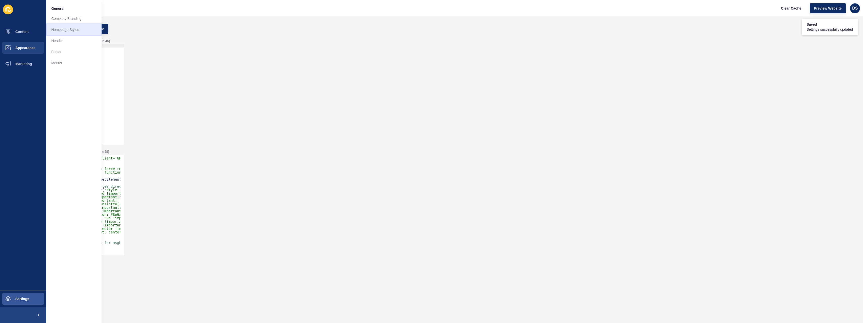
click at [67, 32] on link "Homepage Styles" at bounding box center [73, 29] width 55 height 11
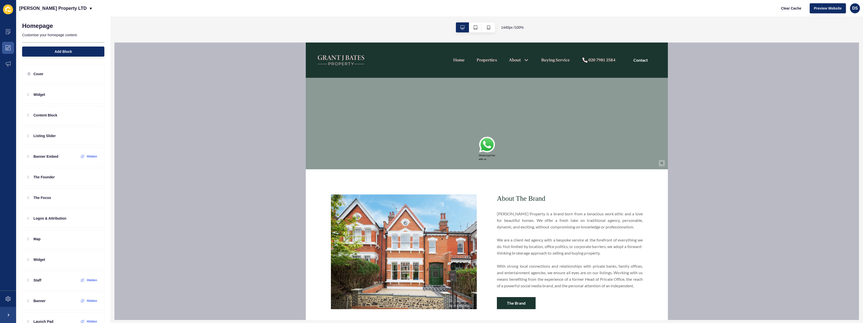
scroll to position [151, 0]
click at [480, 145] on img at bounding box center [486, 144] width 16 height 17
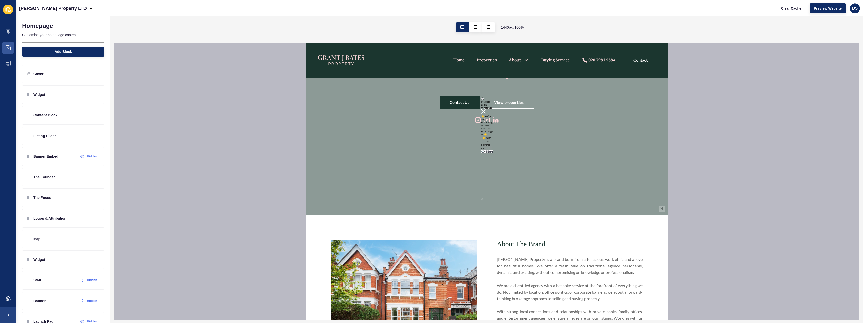
scroll to position [101, 0]
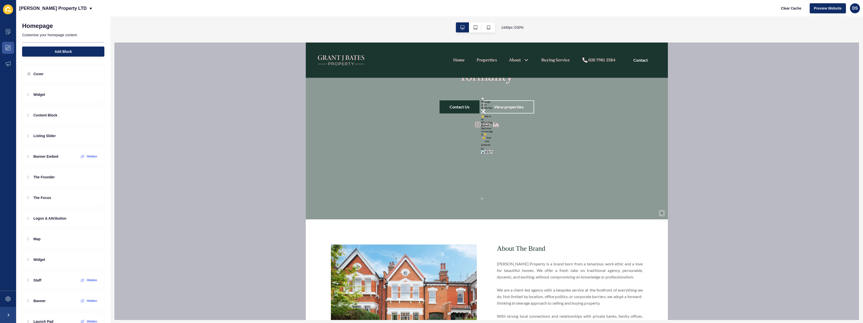
click at [482, 113] on img at bounding box center [483, 111] width 5 height 5
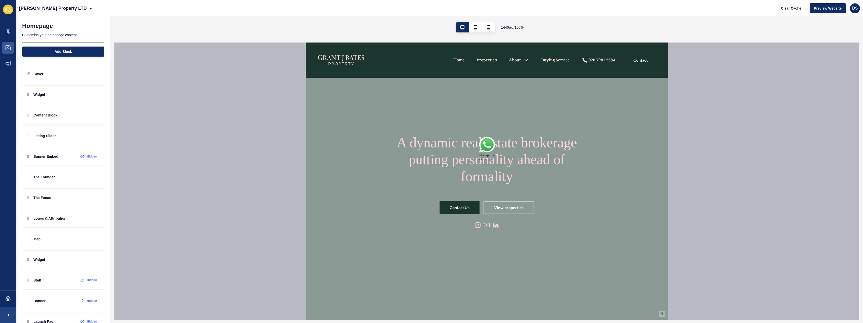
scroll to position [25, 0]
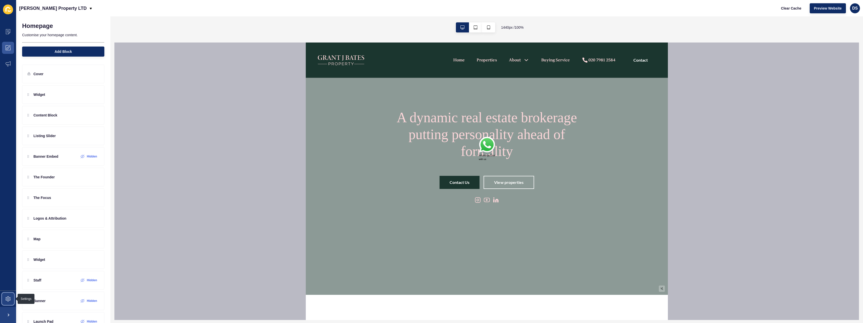
click at [10, 298] on icon at bounding box center [8, 298] width 5 height 5
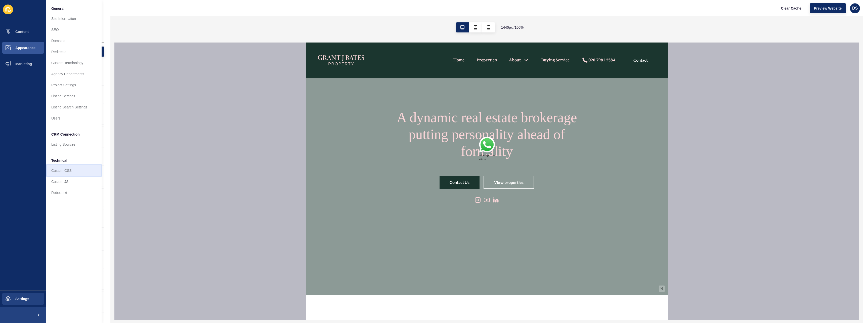
click at [73, 172] on link "Custom CSS" at bounding box center [73, 170] width 55 height 11
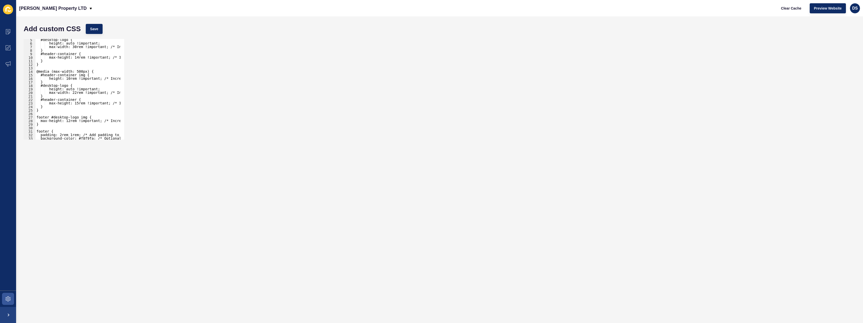
scroll to position [30, 0]
click at [8, 300] on icon at bounding box center [8, 298] width 5 height 5
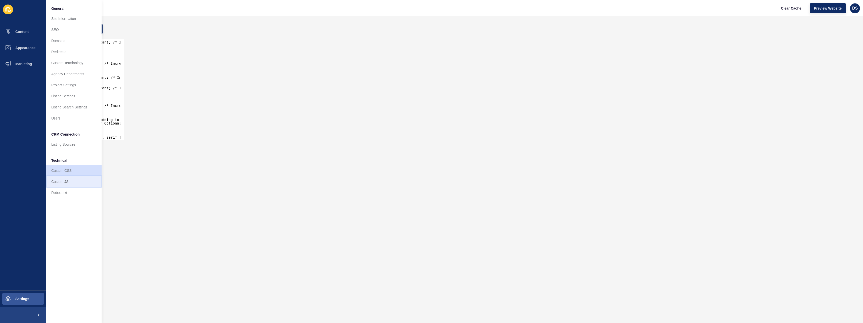
click at [67, 184] on link "Custom JS" at bounding box center [73, 181] width 55 height 11
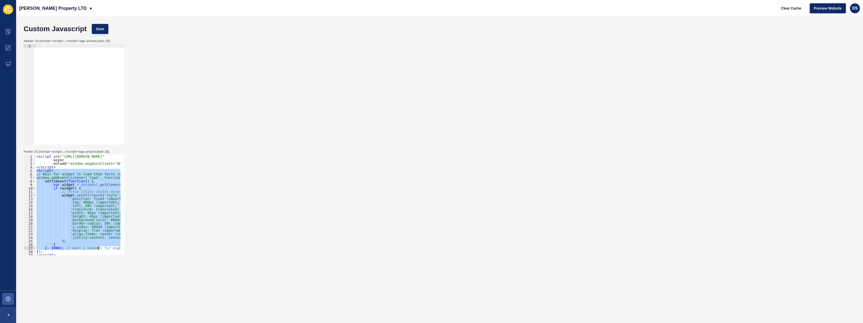
scroll to position [5, 0]
drag, startPoint x: 35, startPoint y: 170, endPoint x: 101, endPoint y: 259, distance: 110.0
click at [101, 259] on form "Custom Javascript Save Header JS (include <script>...</script> tags around plai…" at bounding box center [439, 159] width 836 height 276
paste textarea
type textarea "</script>"
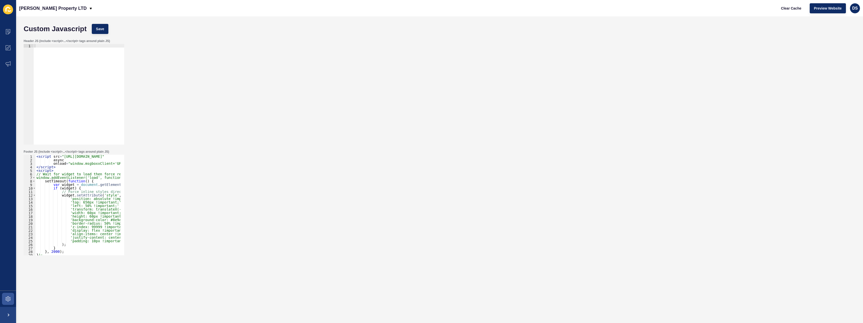
scroll to position [0, 0]
click at [95, 26] on button "Save" at bounding box center [100, 29] width 17 height 10
click at [4, 292] on span at bounding box center [8, 299] width 16 height 16
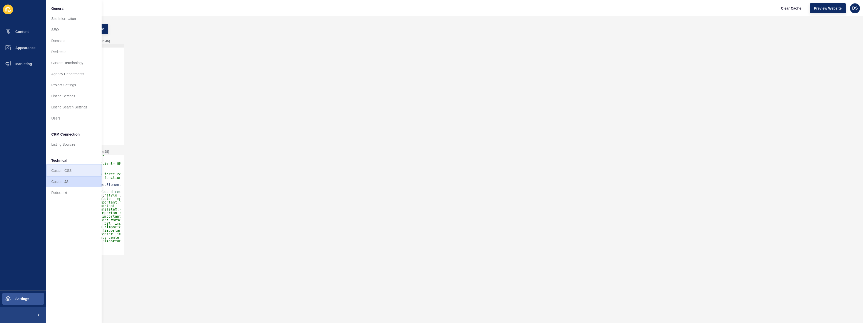
click at [67, 173] on link "Custom CSS" at bounding box center [73, 170] width 55 height 11
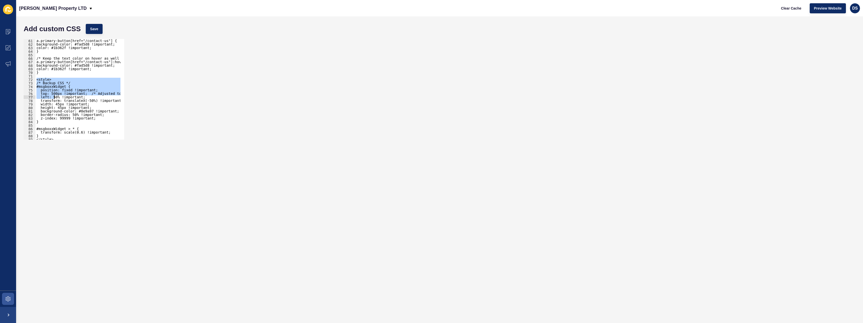
scroll to position [216, 0]
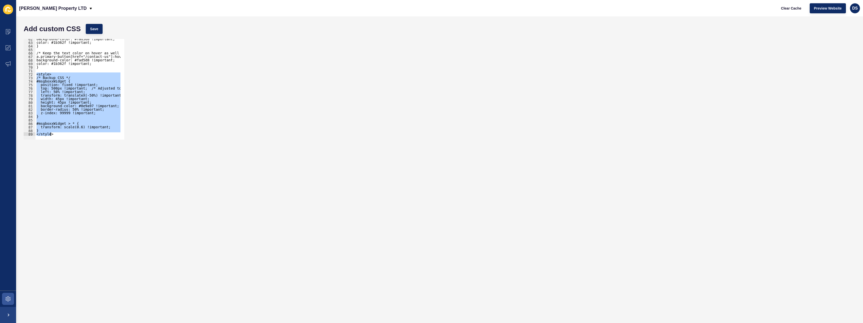
drag, startPoint x: 36, startPoint y: 78, endPoint x: 83, endPoint y: 151, distance: 86.0
click at [83, 151] on form "Add custom CSS Save <style> 62 63 64 65 66 67 68 69 70 71 72 73 74 75 76 77 78 …" at bounding box center [439, 169] width 836 height 296
paste textarea
type textarea "</style>"
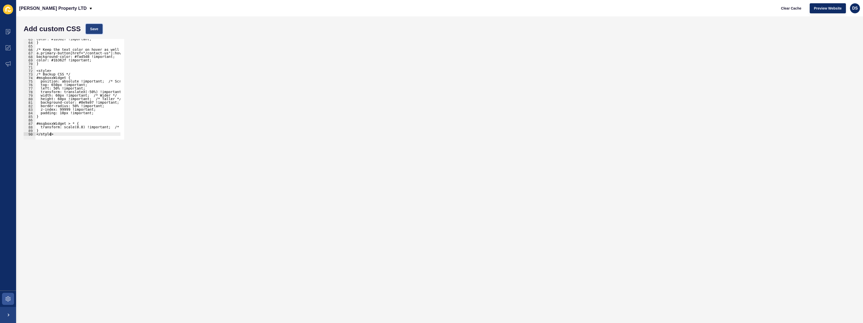
click at [94, 29] on span "Save" at bounding box center [94, 28] width 8 height 5
click at [8, 49] on icon at bounding box center [8, 47] width 5 height 5
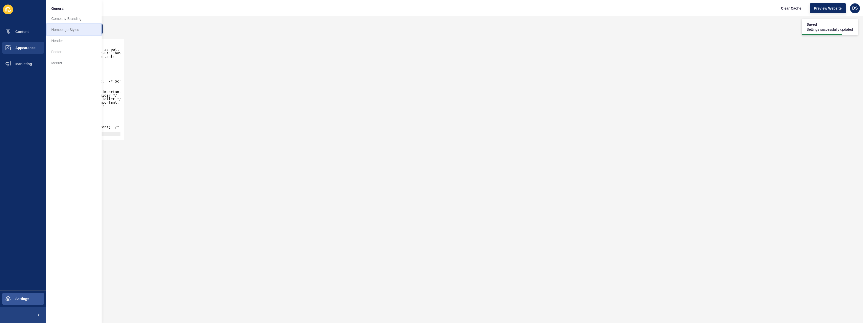
click at [76, 28] on link "Homepage Styles" at bounding box center [73, 29] width 55 height 11
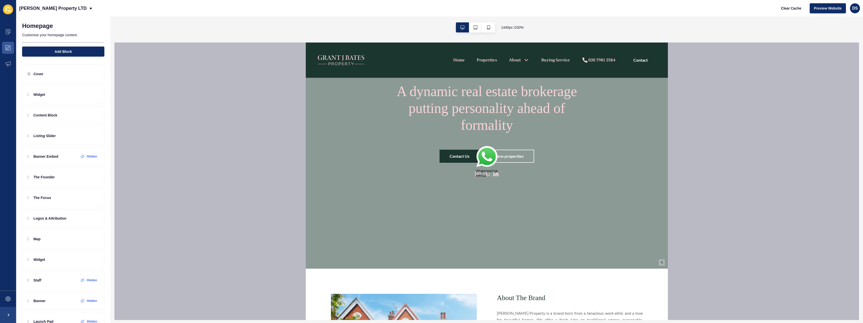
scroll to position [50, 0]
click at [482, 152] on img at bounding box center [487, 158] width 22 height 23
click at [479, 228] on img at bounding box center [480, 229] width 3 height 3
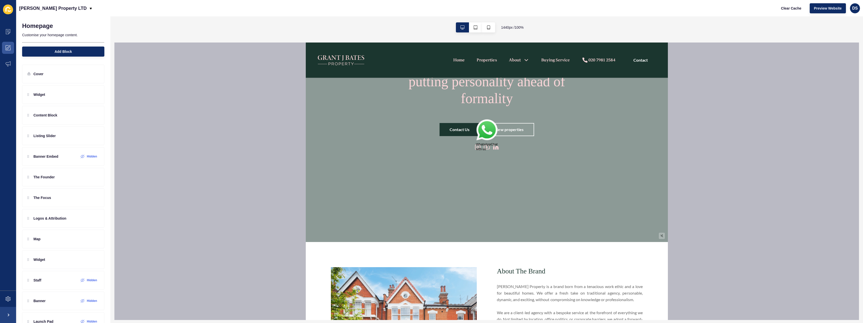
scroll to position [101, 0]
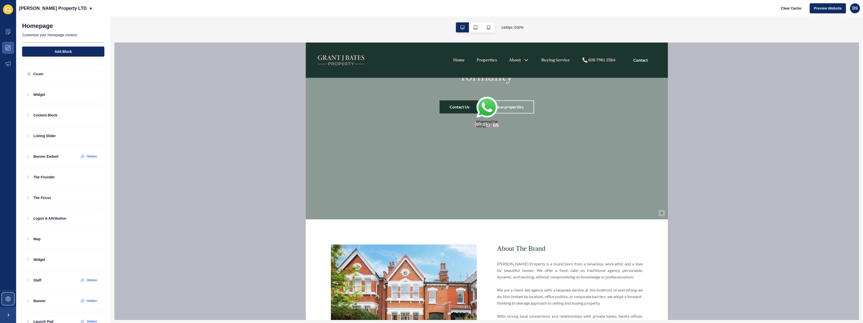
click at [7, 294] on span at bounding box center [8, 299] width 16 height 16
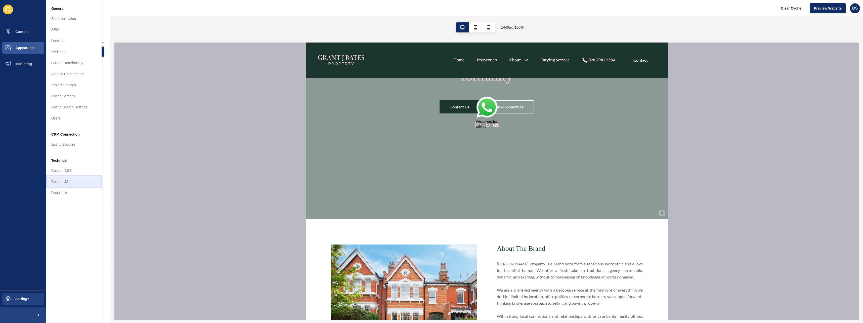
click at [61, 183] on link "Custom JS" at bounding box center [73, 181] width 55 height 11
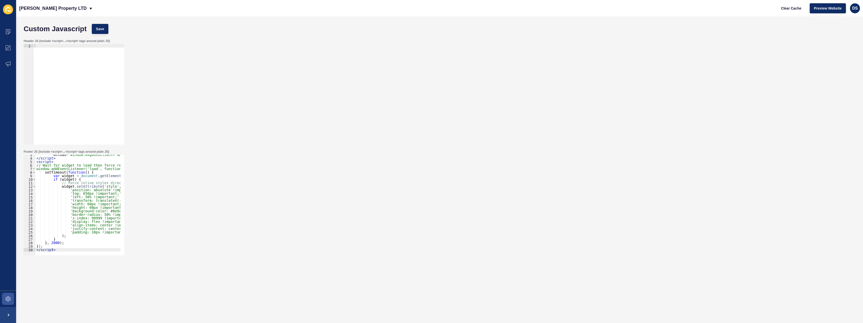
scroll to position [9, 0]
click at [77, 193] on div "onload = "window.msgboxxClient='GRANTJBATES';" > </ script > < script > // Wait…" at bounding box center [112, 205] width 155 height 104
click at [81, 204] on div "onload = "window.msgboxxClient='GRANTJBATES';" > </ script > < script > // Wait…" at bounding box center [112, 205] width 155 height 104
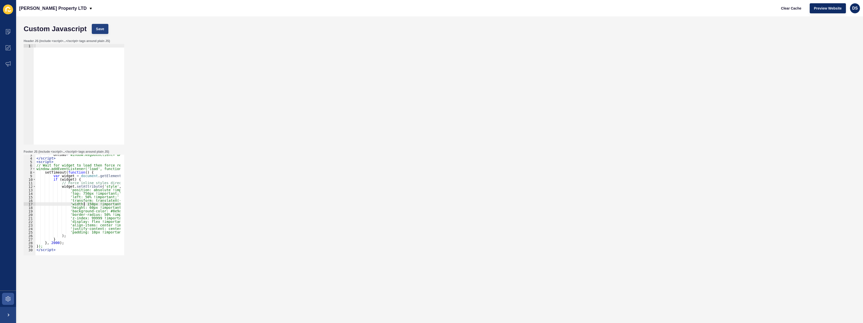
type textarea "'width: 150px !important;' + // Increased width"
click at [101, 31] on span "Save" at bounding box center [100, 28] width 8 height 5
click at [5, 303] on span at bounding box center [8, 299] width 16 height 16
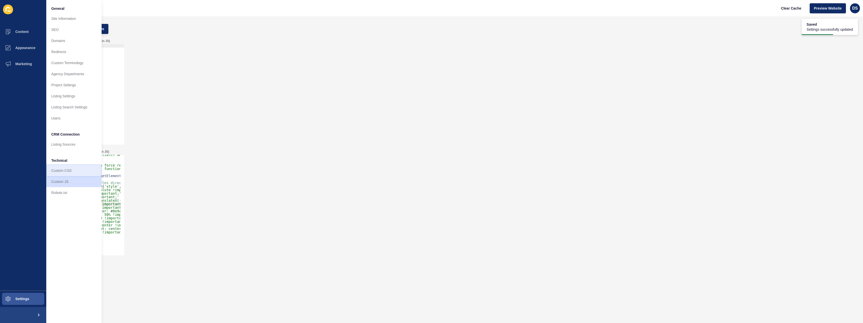
click at [68, 170] on link "Custom CSS" at bounding box center [73, 170] width 55 height 11
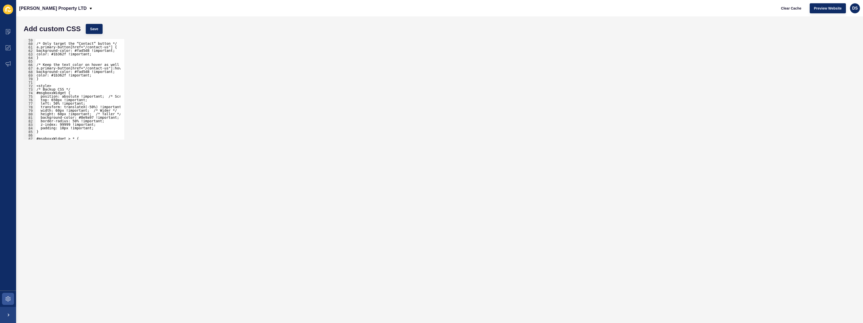
scroll to position [205, 0]
click at [55, 100] on div "/* Only target the “Contact” button */ a.primary-button[href="/contact-us"] { b…" at bounding box center [118, 90] width 166 height 104
click at [58, 111] on div "/* Only target the “Contact” button */ a.primary-button[href="/contact-us"] { b…" at bounding box center [118, 90] width 166 height 104
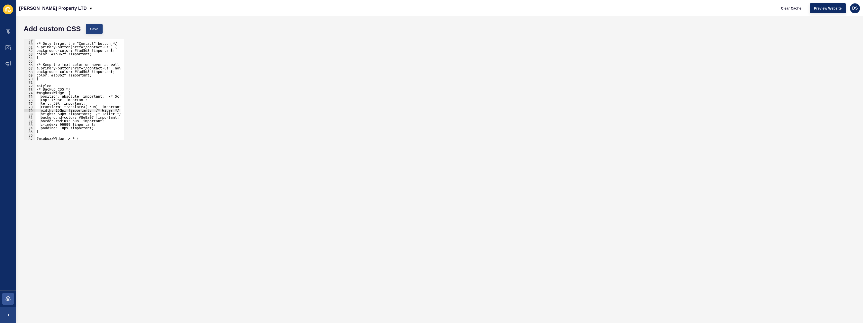
type textarea "width: 150px !important; /* Wider */"
click at [96, 27] on span "Save" at bounding box center [94, 28] width 8 height 5
click at [15, 48] on span at bounding box center [8, 48] width 16 height 16
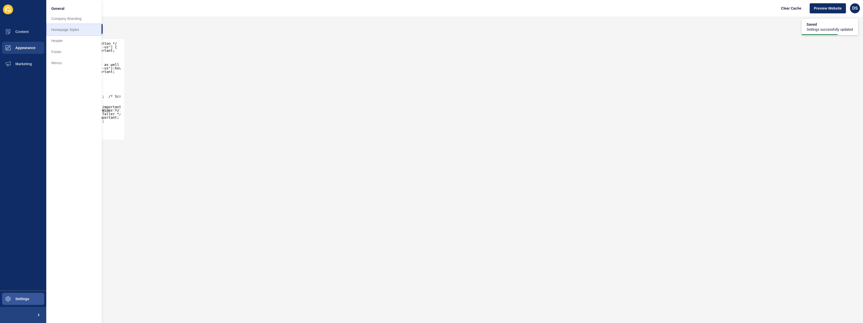
click at [69, 31] on link "Homepage Styles" at bounding box center [73, 29] width 55 height 11
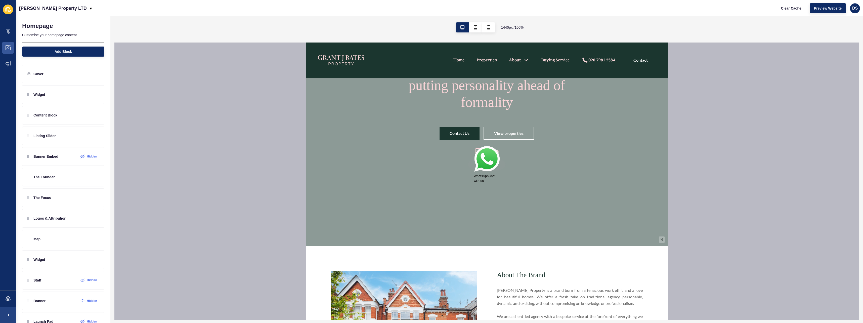
scroll to position [50, 0]
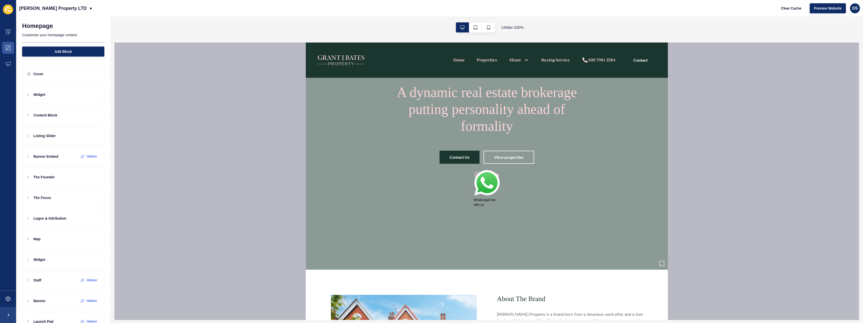
click at [483, 186] on img at bounding box center [486, 184] width 26 height 28
click at [475, 133] on img at bounding box center [476, 130] width 6 height 6
click at [7, 299] on icon at bounding box center [8, 298] width 5 height 5
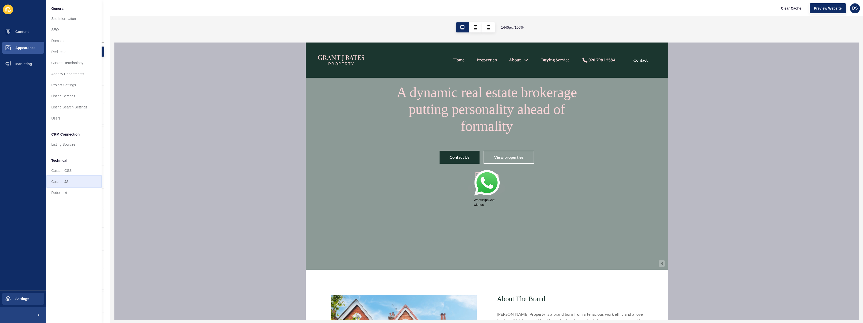
click at [66, 179] on link "Custom JS" at bounding box center [73, 181] width 55 height 11
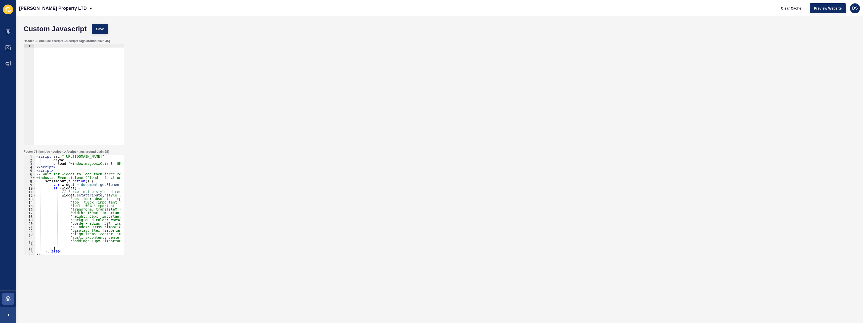
click at [70, 202] on div "< script src = "https://cdn.msgboxx.io/static/js/bundle.min.js" async onload = …" at bounding box center [112, 207] width 155 height 104
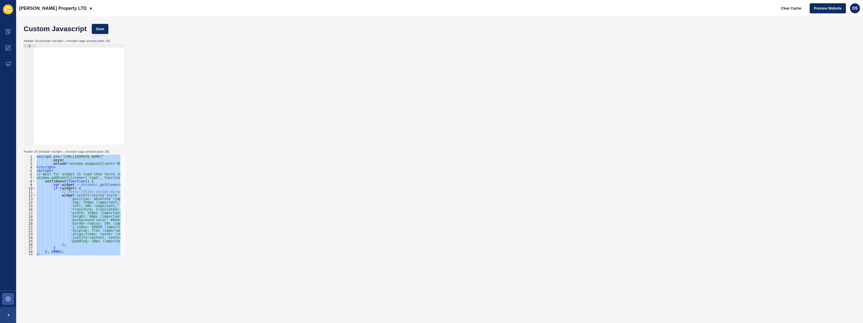
click at [81, 191] on div "< script src = "https://cdn.msgboxx.io/static/js/bundle.min.js" async onload = …" at bounding box center [77, 205] width 85 height 101
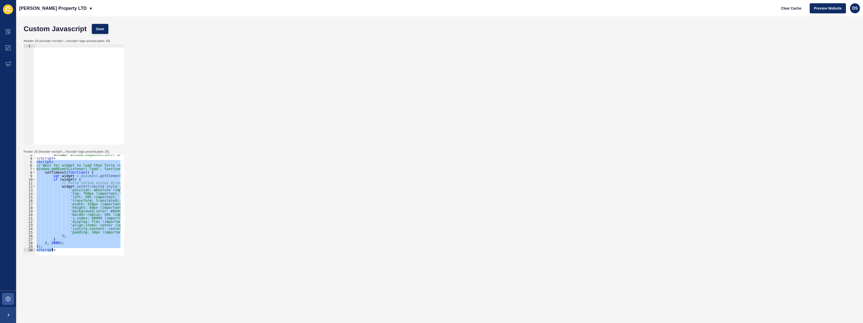
drag, startPoint x: 37, startPoint y: 172, endPoint x: 103, endPoint y: 265, distance: 114.3
click at [103, 265] on form "Custom Javascript Save Header JS (include <script>...</script> tags around plai…" at bounding box center [439, 159] width 836 height 276
type textarea "}); </script>"
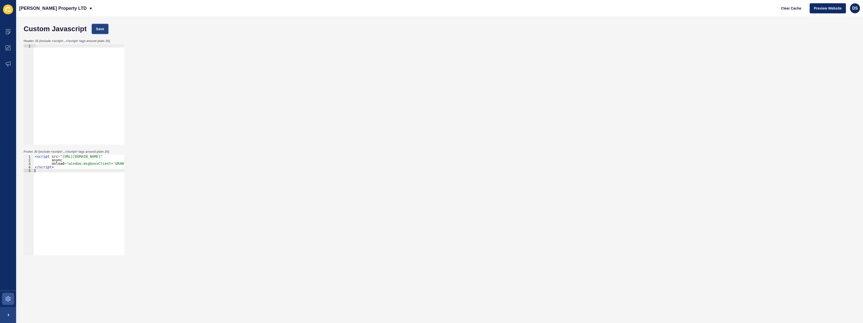
click at [102, 24] on button "Save" at bounding box center [100, 29] width 17 height 10
click at [11, 299] on span at bounding box center [8, 299] width 16 height 16
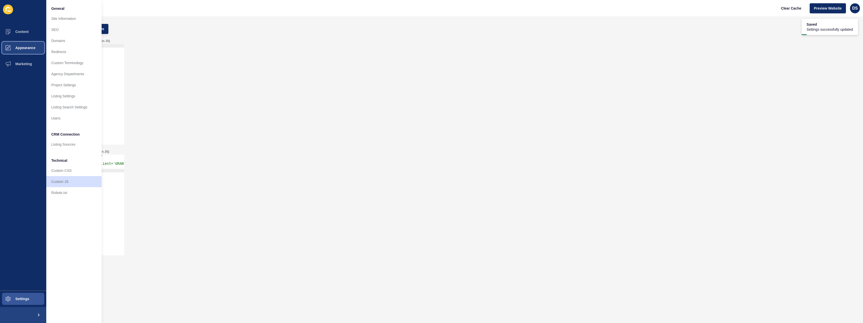
click at [29, 49] on span "Appearance" at bounding box center [17, 48] width 36 height 4
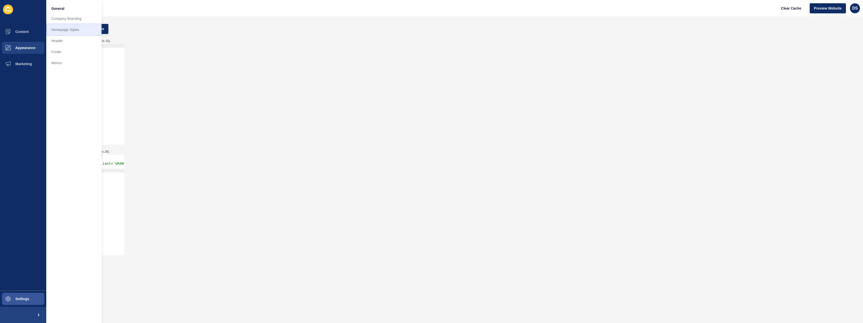
click at [73, 31] on link "Homepage Styles" at bounding box center [73, 29] width 55 height 11
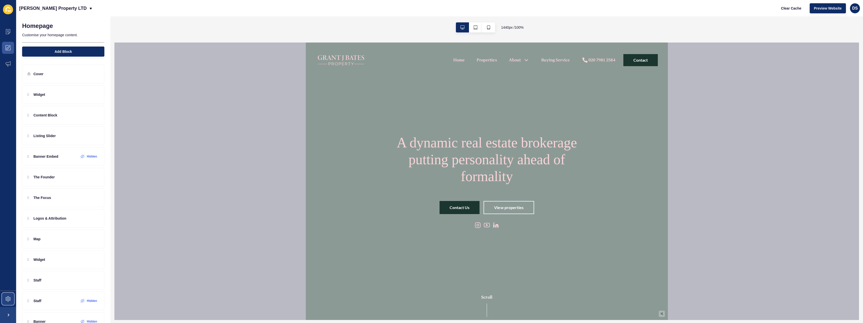
click at [4, 296] on span at bounding box center [8, 299] width 16 height 16
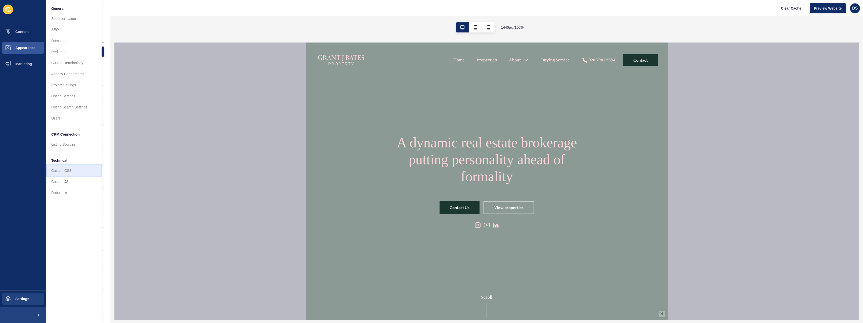
click at [63, 171] on link "Custom CSS" at bounding box center [73, 170] width 55 height 11
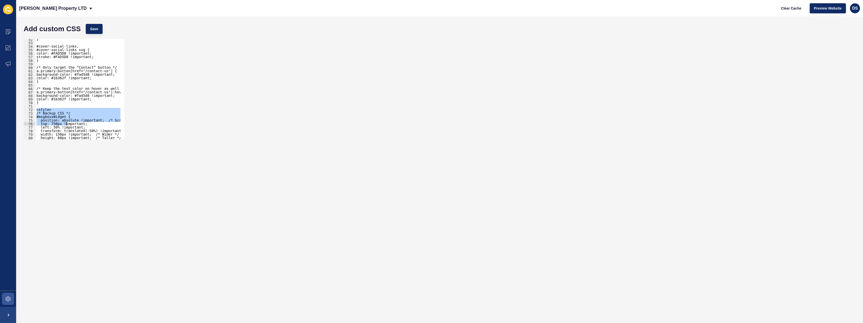
scroll to position [220, 0]
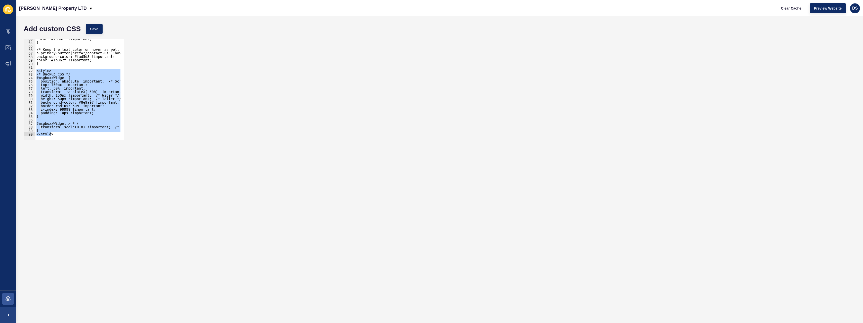
drag, startPoint x: 37, startPoint y: 109, endPoint x: 97, endPoint y: 157, distance: 77.2
click at [97, 157] on form "Add custom CSS Save <style> 63 64 65 66 67 68 69 70 71 72 73 74 75 76 77 78 79 …" at bounding box center [439, 169] width 836 height 296
type textarea "} </style>"
paste textarea
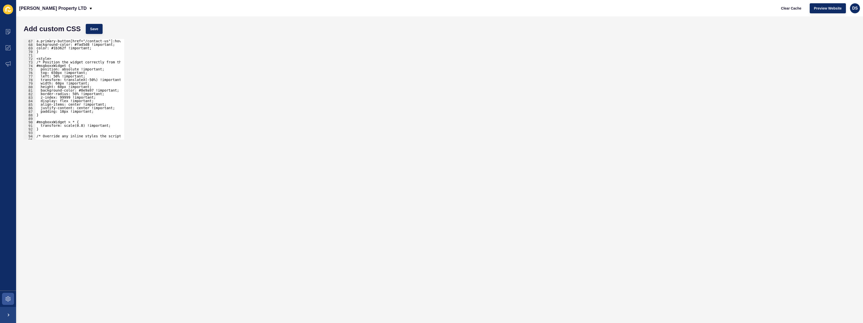
scroll to position [217, 0]
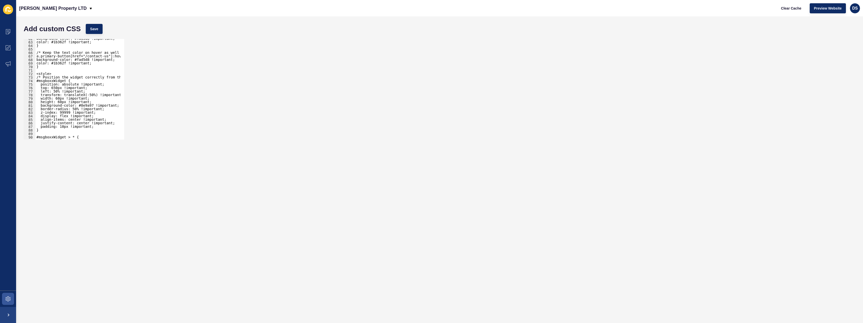
click at [56, 87] on div "background-color: #fad5d8 !important; color: #1b362f !important; } /* Keep the …" at bounding box center [118, 89] width 166 height 104
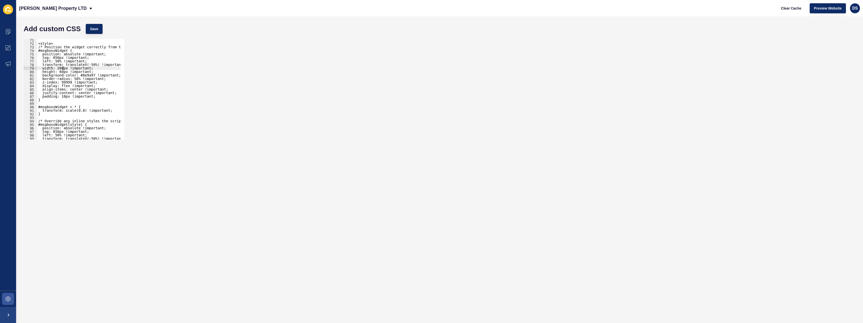
scroll to position [262, 0]
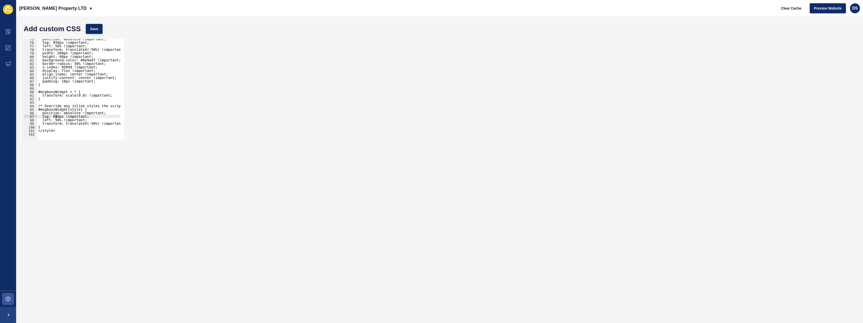
click at [56, 117] on div "position: absolute !important; top: 850px !important; left: 50% !important; tra…" at bounding box center [120, 89] width 166 height 104
type textarea "top: 850px !important;"
click at [91, 33] on button "Save" at bounding box center [94, 29] width 17 height 10
click at [9, 49] on icon at bounding box center [8, 47] width 5 height 5
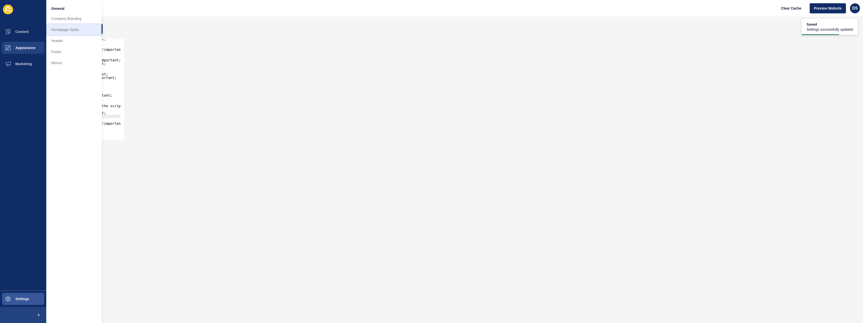
click at [73, 31] on link "Homepage Styles" at bounding box center [73, 29] width 55 height 11
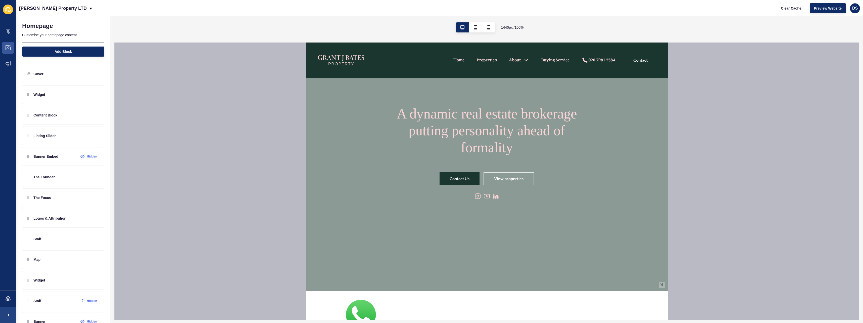
scroll to position [25, 0]
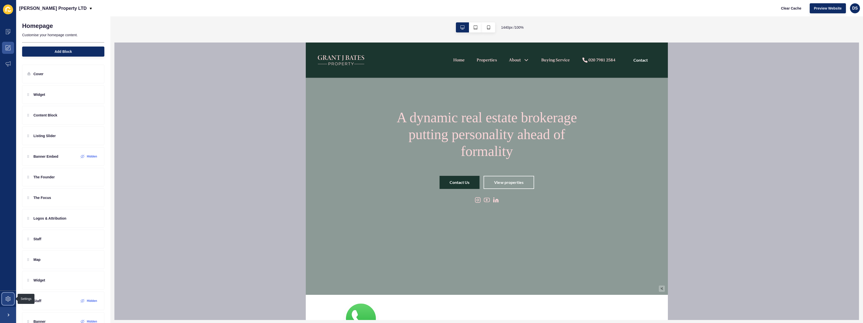
click at [6, 302] on span at bounding box center [8, 299] width 16 height 16
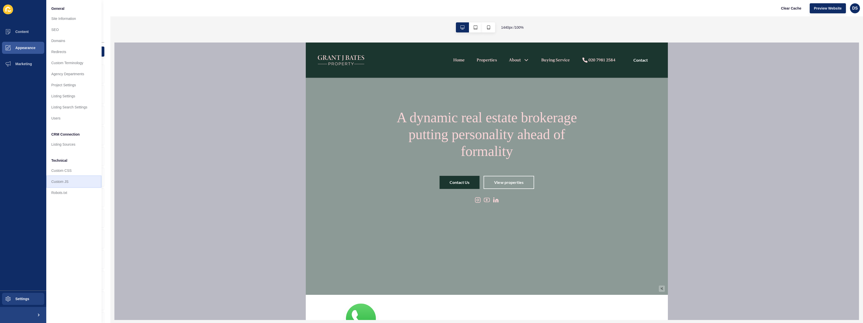
click at [66, 181] on link "Custom JS" at bounding box center [73, 181] width 55 height 11
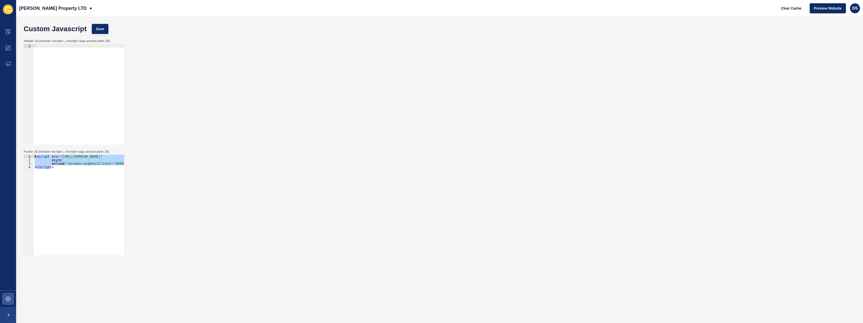
drag, startPoint x: 65, startPoint y: 168, endPoint x: 24, endPoint y: 155, distance: 42.5
click at [24, 155] on div "</script> 1 2 3 4 < script src = "https://cdn.msgboxx.io/static/js/bundle.min.j…" at bounding box center [74, 205] width 101 height 101
click at [65, 167] on div "< script src = "[URL][DOMAIN_NAME]" async onload = "window.msgboxxClient='GRANT…" at bounding box center [79, 205] width 90 height 101
paste textarea
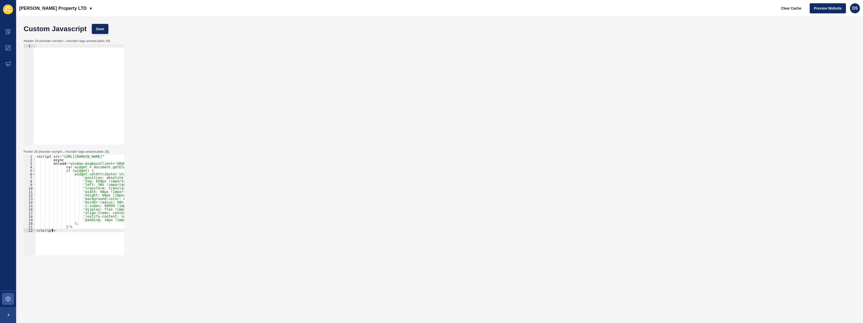
click at [93, 181] on div "< script src = "https://cdn.msgboxx.io/static/js/bundle.min.js" async onload = …" at bounding box center [97, 207] width 125 height 104
click at [92, 182] on div "< script src = "https://cdn.msgboxx.io/static/js/bundle.min.js" async onload = …" at bounding box center [97, 207] width 125 height 104
type textarea "'width: 200px !important;' +"
click at [100, 28] on span "Save" at bounding box center [100, 28] width 8 height 5
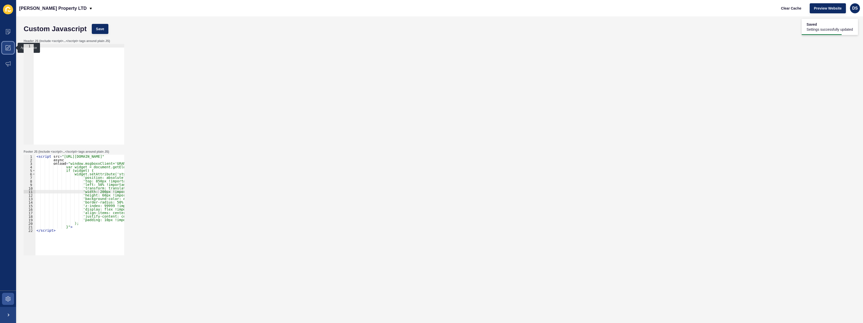
click at [9, 49] on icon at bounding box center [8, 47] width 5 height 5
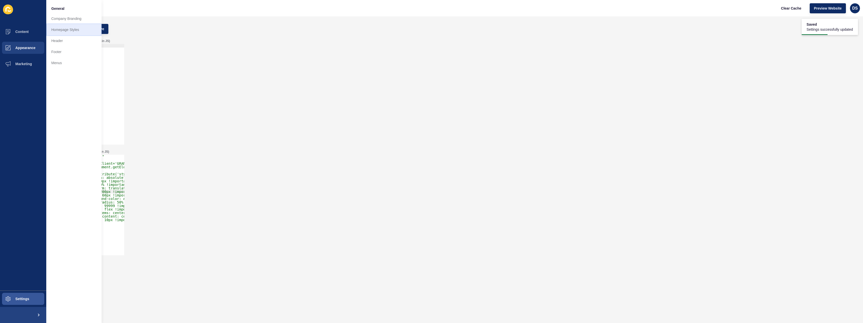
click at [72, 34] on link "Homepage Styles" at bounding box center [73, 29] width 55 height 11
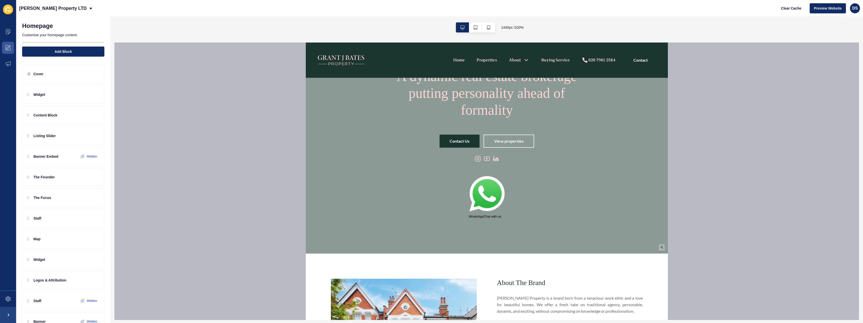
scroll to position [50, 0]
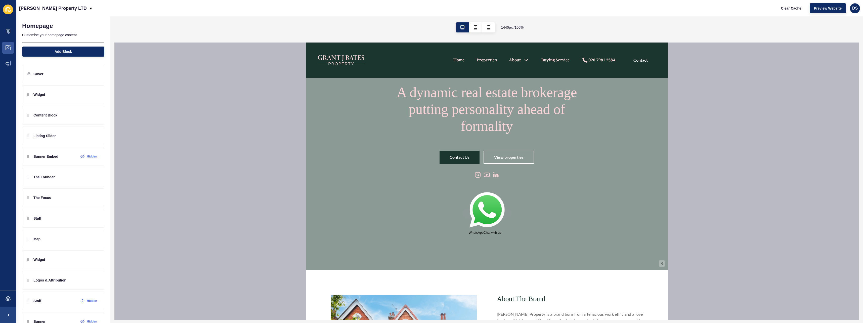
click at [486, 215] on img at bounding box center [486, 211] width 36 height 38
click at [471, 156] on img at bounding box center [471, 156] width 6 height 6
click at [490, 207] on img at bounding box center [486, 211] width 36 height 38
click at [469, 155] on img at bounding box center [471, 156] width 6 height 6
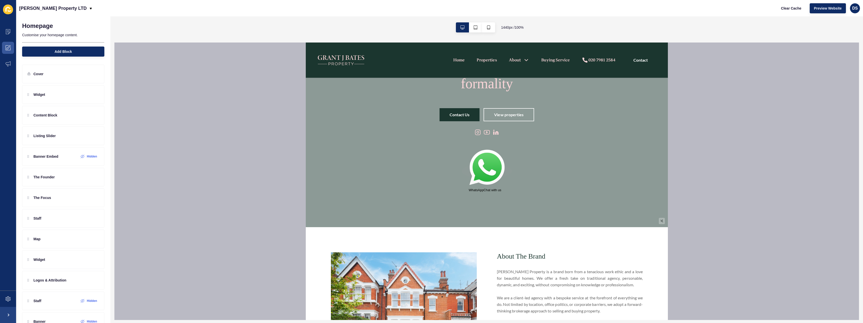
scroll to position [101, 0]
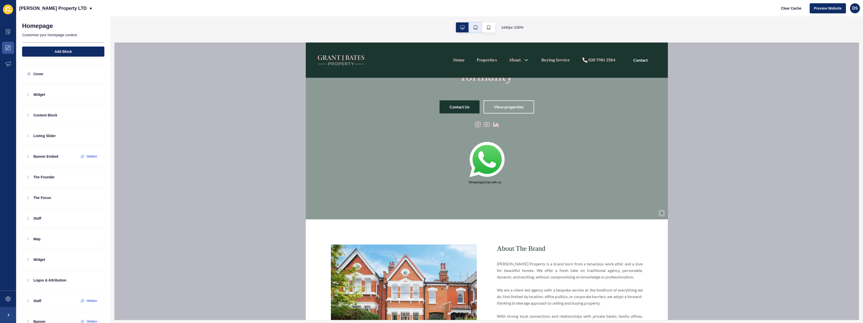
click at [473, 28] on icon "button" at bounding box center [475, 27] width 4 height 4
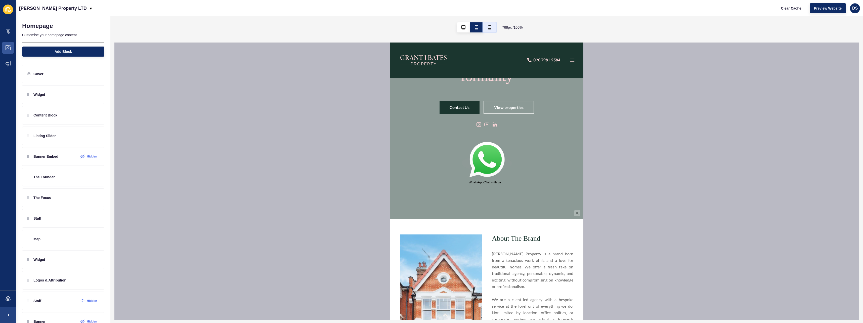
click at [487, 27] on icon "button" at bounding box center [489, 27] width 4 height 4
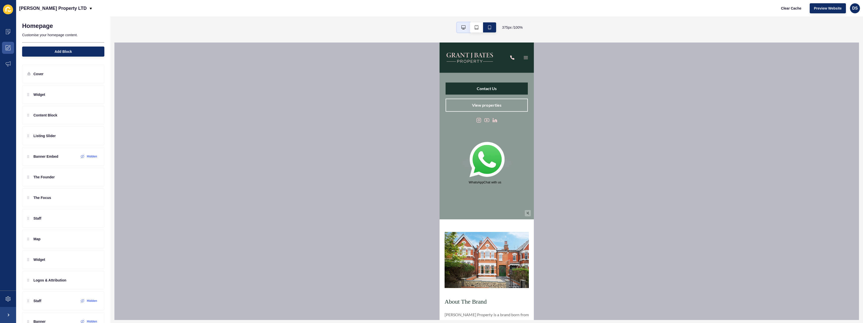
click at [463, 28] on icon "button" at bounding box center [463, 27] width 4 height 4
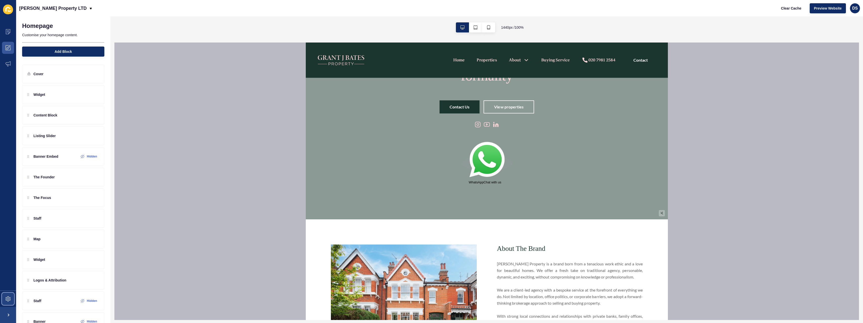
click at [10, 298] on icon at bounding box center [8, 298] width 5 height 5
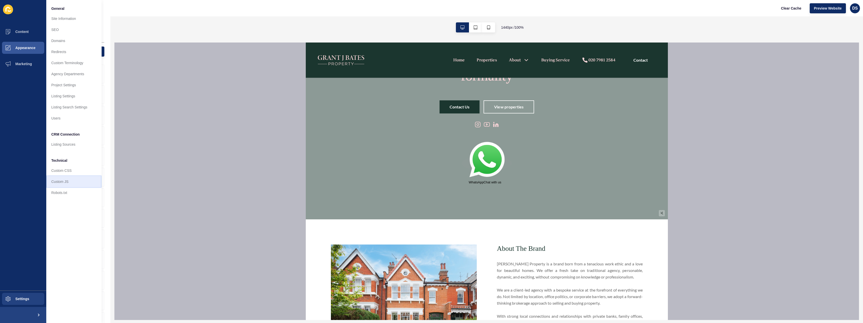
click at [67, 182] on link "Custom JS" at bounding box center [73, 181] width 55 height 11
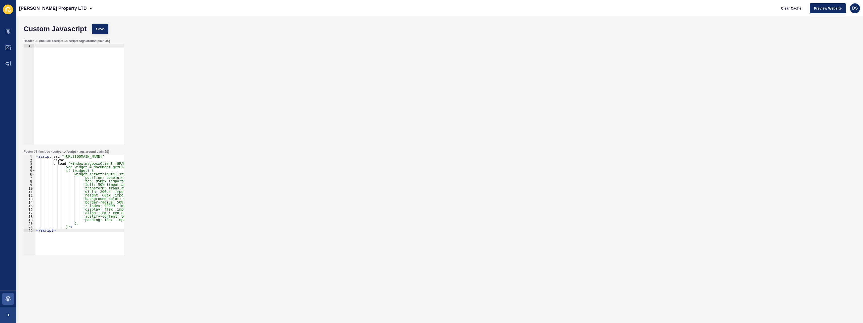
click at [64, 174] on div "< script src = "https://cdn.msgboxx.io/static/js/bundle.min.js" async onload = …" at bounding box center [97, 207] width 125 height 104
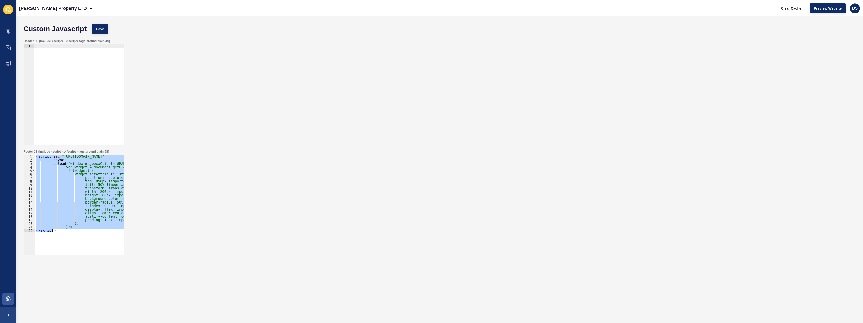
paste textarea
type textarea "</script>"
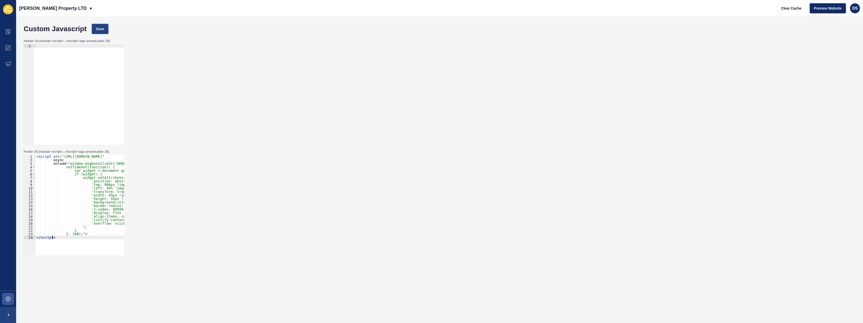
click at [101, 27] on span "Save" at bounding box center [100, 28] width 8 height 5
click at [6, 50] on icon at bounding box center [8, 47] width 5 height 5
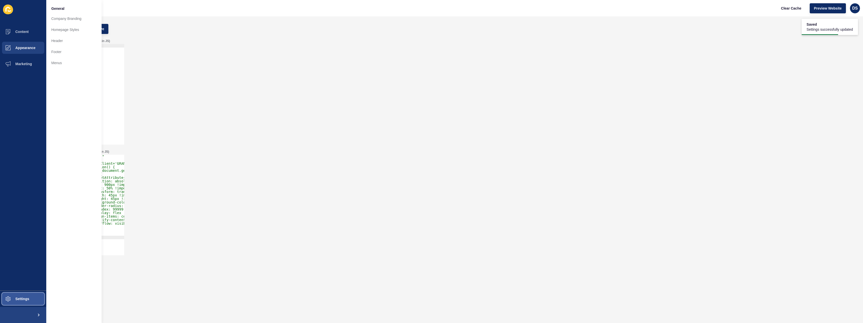
click at [20, 294] on button "Settings" at bounding box center [23, 299] width 46 height 16
click at [70, 169] on link "Custom CSS" at bounding box center [73, 170] width 55 height 11
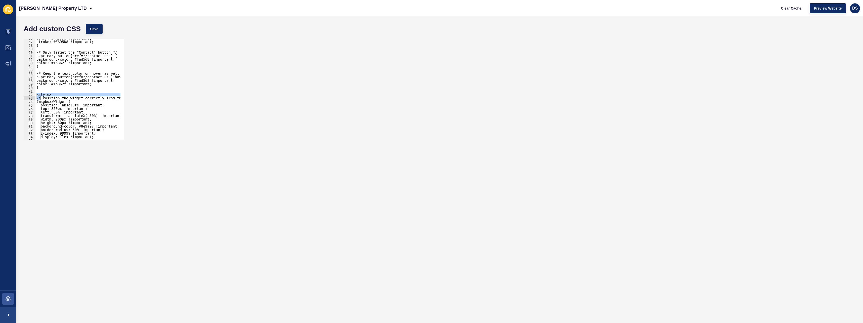
scroll to position [259, 0]
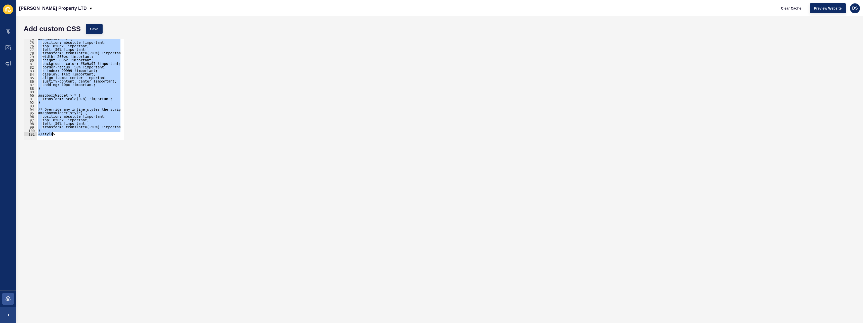
drag, startPoint x: 36, startPoint y: 95, endPoint x: 105, endPoint y: 159, distance: 94.2
click at [105, 159] on form "Add custom CSS Save <style> 74 75 76 77 78 79 80 81 82 83 84 85 86 87 88 89 90 …" at bounding box center [439, 169] width 836 height 296
paste textarea
type textarea "</style>"
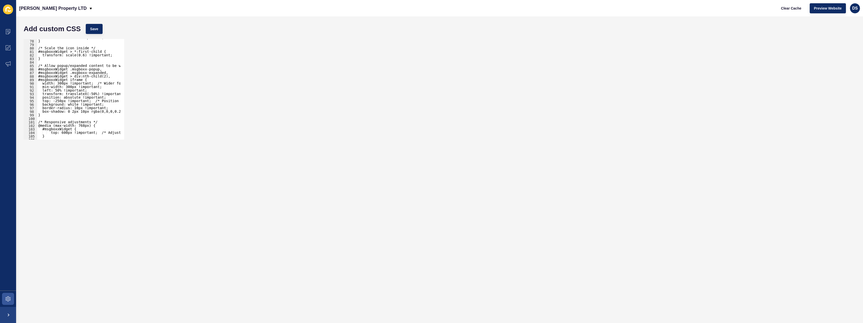
scroll to position [256, 0]
click at [96, 25] on button "Save" at bounding box center [94, 29] width 17 height 10
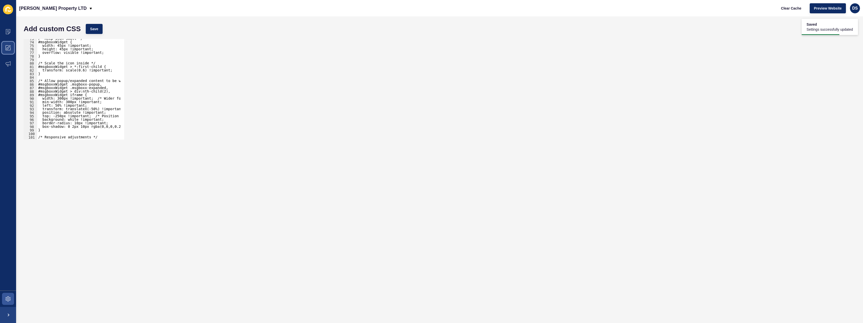
click at [6, 52] on span at bounding box center [8, 48] width 16 height 16
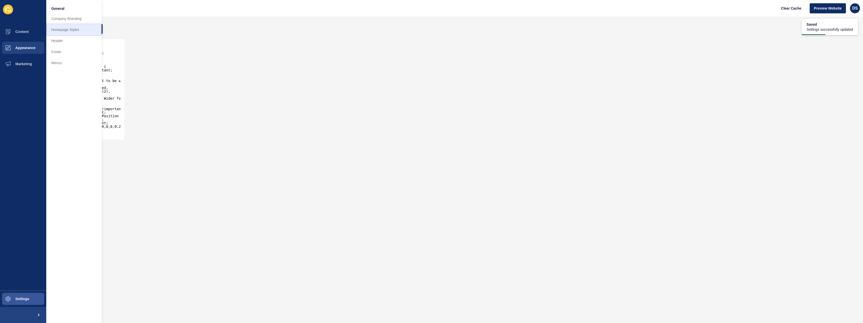
click at [71, 34] on link "Homepage Styles" at bounding box center [73, 29] width 55 height 11
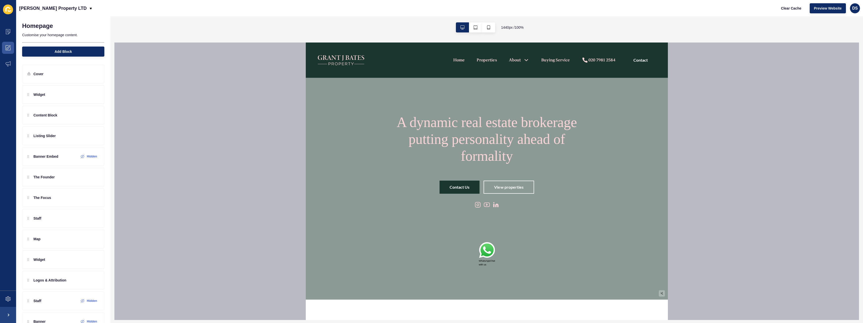
scroll to position [75, 0]
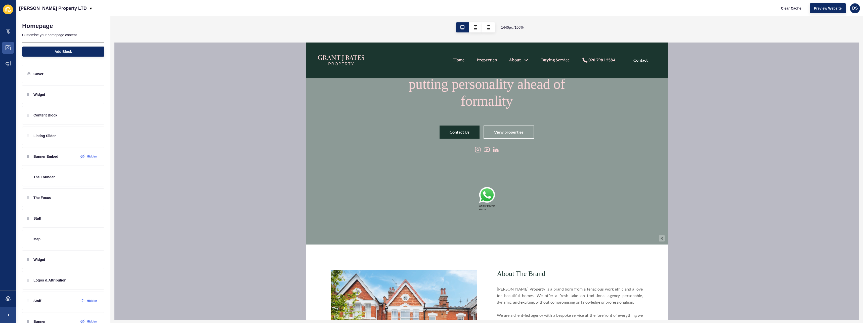
click at [482, 201] on img at bounding box center [486, 195] width 16 height 17
click at [482, 164] on img at bounding box center [483, 161] width 5 height 5
click at [489, 200] on img at bounding box center [486, 195] width 16 height 17
click at [481, 164] on img at bounding box center [483, 161] width 5 height 5
click at [474, 25] on button "button" at bounding box center [475, 27] width 13 height 10
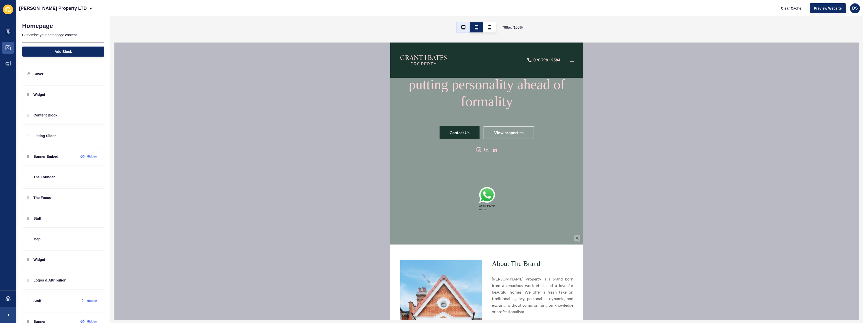
click at [465, 31] on button "button" at bounding box center [463, 27] width 13 height 10
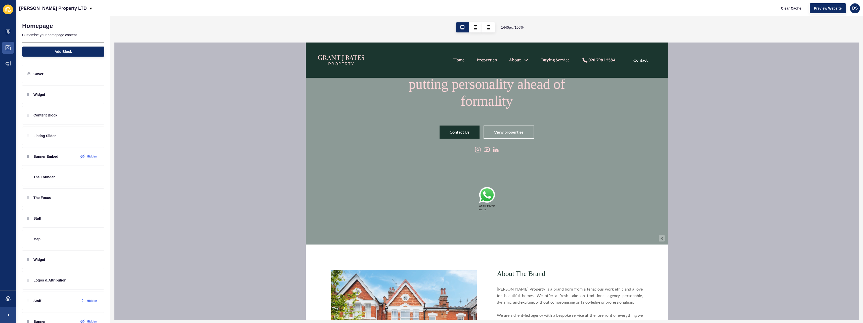
click at [484, 192] on img at bounding box center [486, 195] width 16 height 17
click at [488, 188] on button "👉 Start chat" at bounding box center [487, 189] width 12 height 7
click at [484, 204] on button "👈 Go Back" at bounding box center [483, 205] width 13 height 4
click at [486, 188] on button "👉 Start chat" at bounding box center [487, 189] width 12 height 7
click at [485, 204] on button "👈 Go Back" at bounding box center [483, 205] width 13 height 4
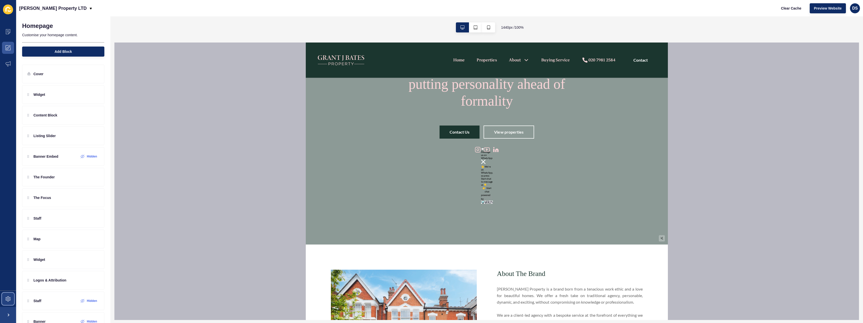
click at [6, 294] on span at bounding box center [8, 299] width 16 height 16
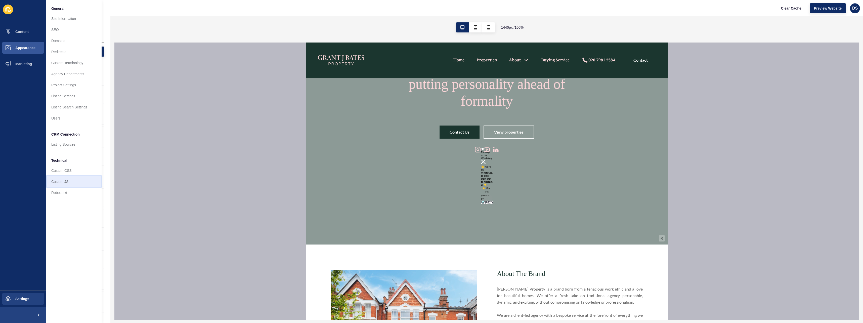
click at [69, 182] on link "Custom JS" at bounding box center [73, 181] width 55 height 11
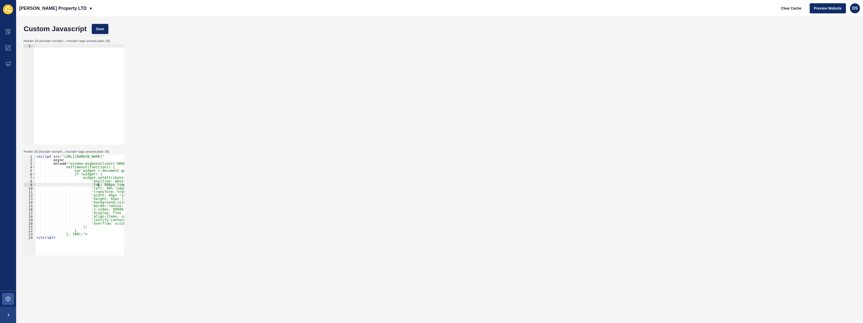
click at [99, 183] on div "< script src = "https://cdn.msgboxx.io/static/js/bundle.min.js" async onload = …" at bounding box center [101, 207] width 132 height 104
click at [102, 185] on div "< script src = "https://cdn.msgboxx.io/static/js/bundle.min.js" async onload = …" at bounding box center [101, 207] width 132 height 104
type textarea "'top: 1000px !important;' +"
click at [99, 31] on span "Save" at bounding box center [100, 28] width 8 height 5
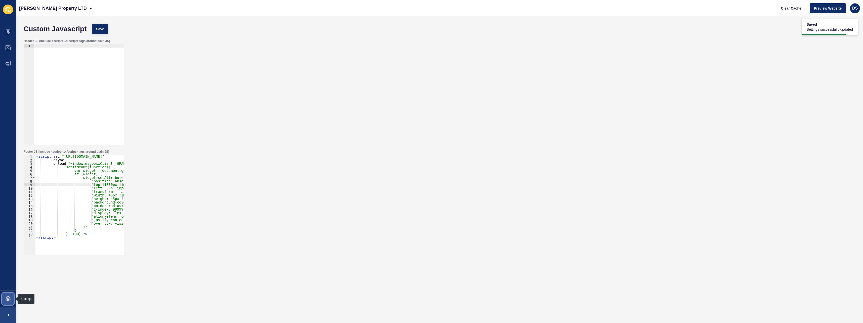
click at [10, 299] on icon at bounding box center [8, 298] width 5 height 5
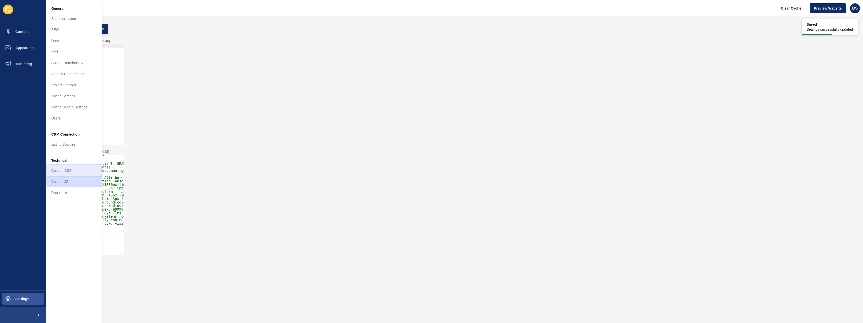
click at [71, 167] on link "Custom CSS" at bounding box center [73, 170] width 55 height 11
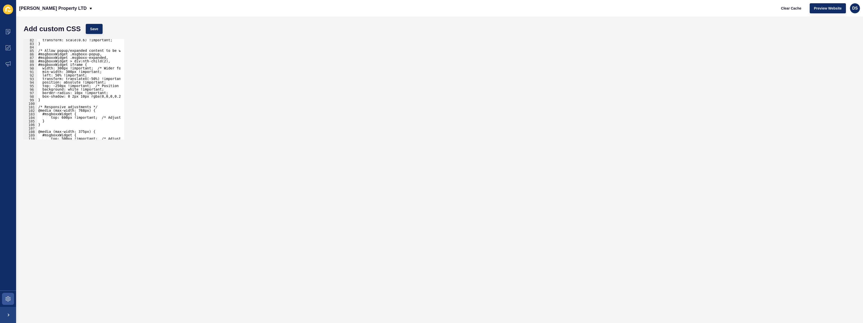
scroll to position [301, 0]
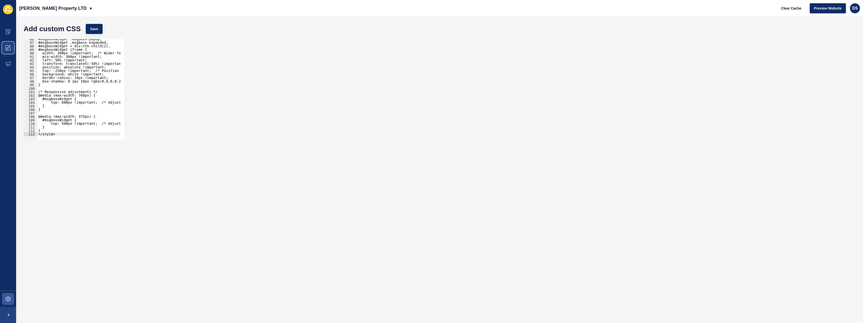
click at [9, 50] on span at bounding box center [8, 48] width 16 height 16
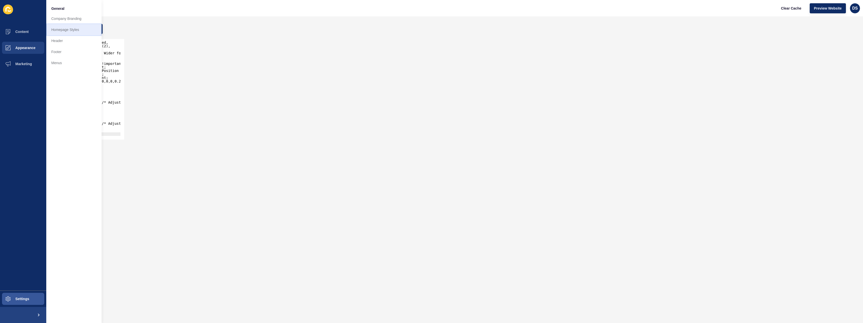
click at [79, 30] on link "Homepage Styles" at bounding box center [73, 29] width 55 height 11
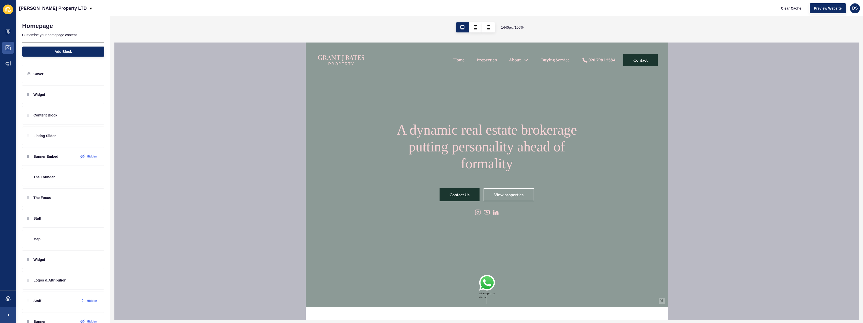
scroll to position [25, 0]
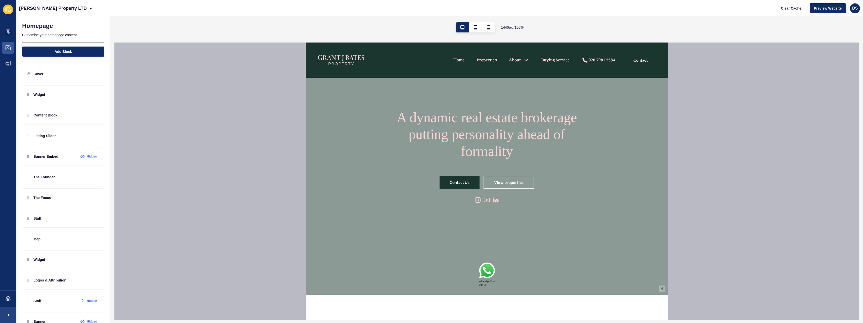
click at [483, 273] on img at bounding box center [486, 270] width 16 height 17
click at [488, 264] on button "👉 Start chat" at bounding box center [487, 264] width 12 height 7
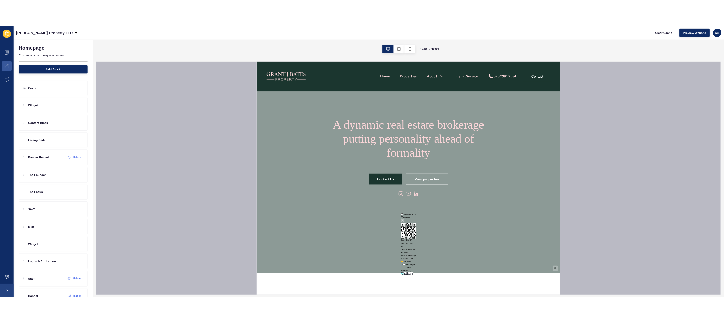
scroll to position [50, 0]
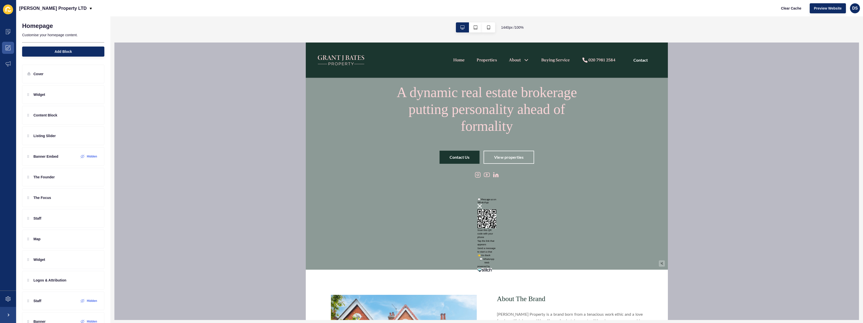
click at [477, 205] on img at bounding box center [479, 206] width 5 height 5
click at [483, 246] on img at bounding box center [486, 245] width 16 height 17
click at [477, 206] on img at bounding box center [479, 206] width 5 height 5
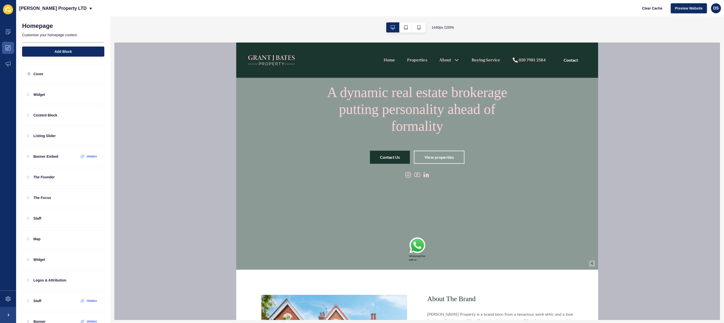
click at [413, 246] on img at bounding box center [417, 245] width 16 height 17
click at [6, 296] on icon at bounding box center [8, 298] width 5 height 5
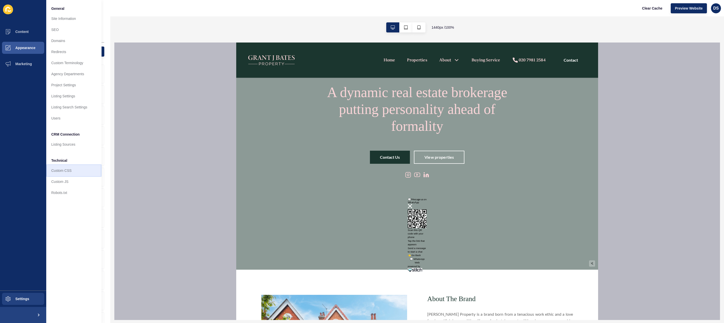
click at [68, 173] on link "Custom CSS" at bounding box center [73, 170] width 55 height 11
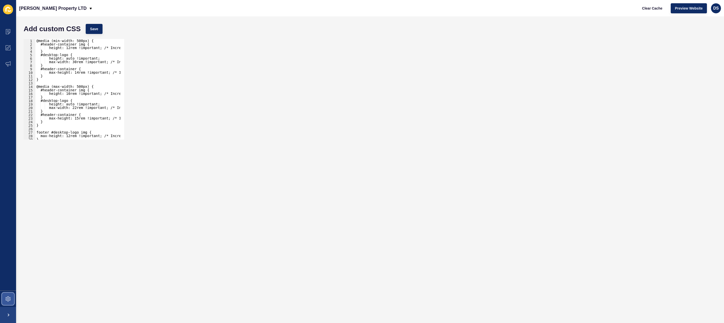
click at [11, 297] on span at bounding box center [8, 299] width 16 height 16
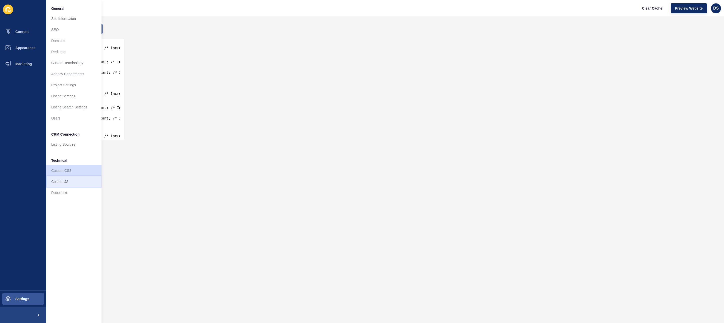
click at [73, 185] on link "Custom JS" at bounding box center [73, 181] width 55 height 11
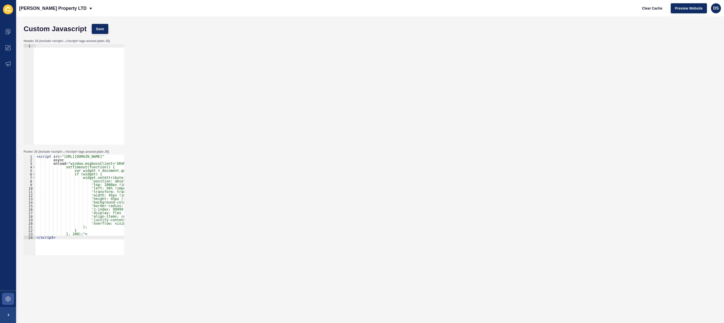
click at [51, 168] on div "< script src = "https://cdn.msgboxx.io/static/js/bundle.min.js" async onload = …" at bounding box center [101, 207] width 132 height 104
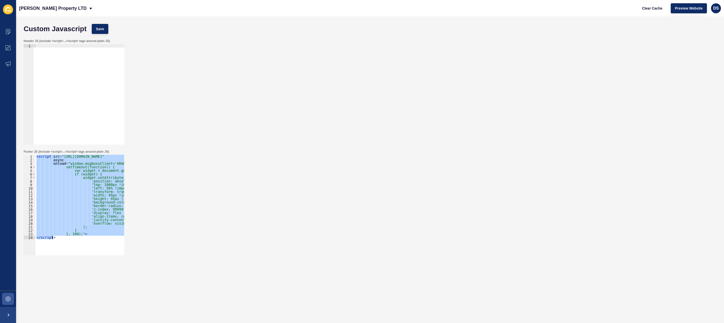
paste textarea "#msgboxxWidget div[class*="poClaude can make mistakes. Please double-check resp…"
type textarea "#msgboxxWidget div[class*="poClaude can make mistakes. Please double-check resp…"
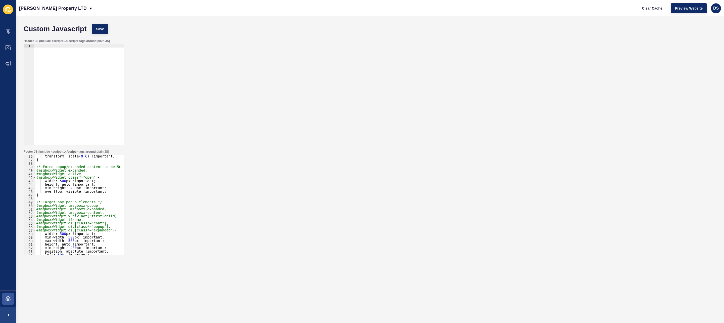
scroll to position [108, 0]
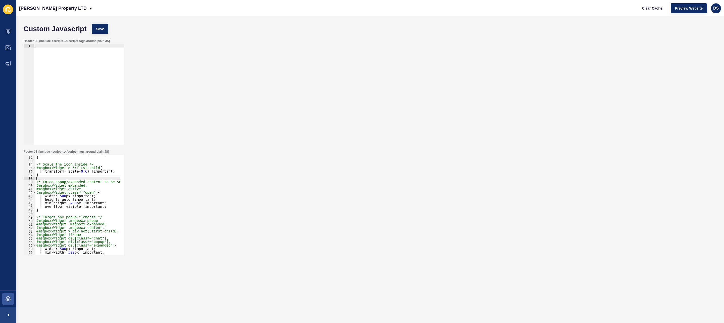
click at [64, 180] on div "overflow : visible ! important ; } /* Scale the icon inside */ #msgboxxWidget >…" at bounding box center [114, 204] width 159 height 104
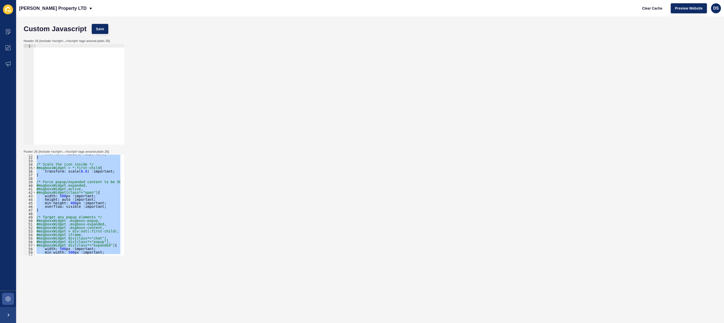
paste textarea "</script>"
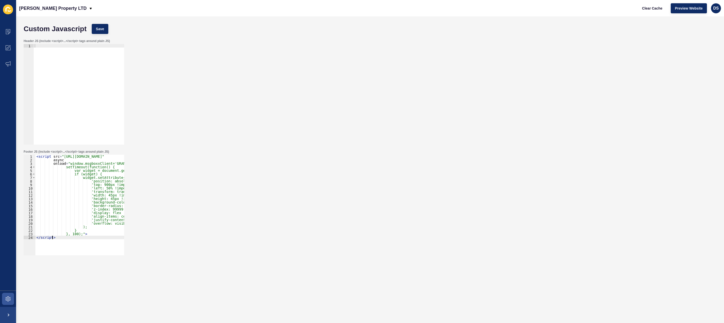
click at [99, 183] on div "< script src = "https://cdn.msgboxx.io/static/js/bundle.min.js" async onload = …" at bounding box center [101, 207] width 132 height 104
type textarea "'top: 1000px !important;' +"
click at [102, 29] on span "Save" at bounding box center [100, 28] width 8 height 5
click at [8, 297] on icon at bounding box center [8, 298] width 5 height 5
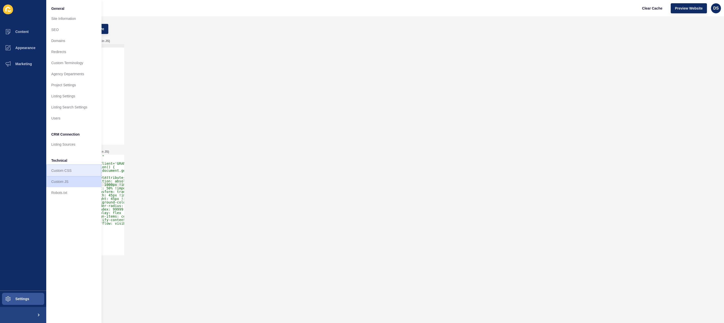
click at [69, 171] on link "Custom CSS" at bounding box center [73, 170] width 55 height 11
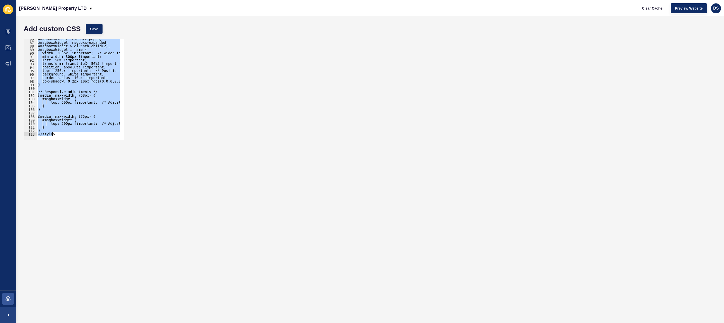
drag, startPoint x: 37, startPoint y: 50, endPoint x: 133, endPoint y: 170, distance: 153.4
click at [133, 170] on form "Add custom CSS Save <style> 86 87 88 89 90 91 92 93 94 95 96 97 98 99 100 101 1…" at bounding box center [370, 169] width 698 height 296
paste textarea
type textarea "</style>"
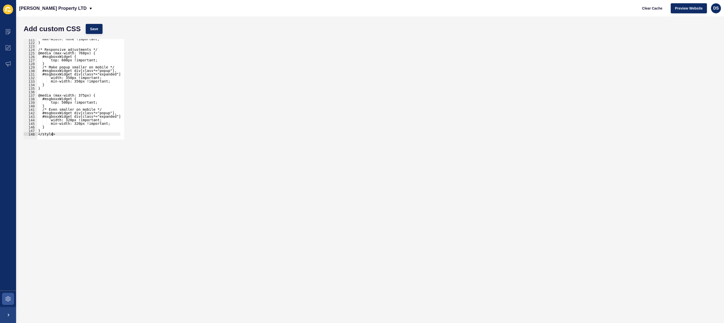
scroll to position [424, 0]
click at [90, 28] on span "Save" at bounding box center [94, 28] width 8 height 5
click at [9, 51] on span at bounding box center [8, 48] width 16 height 16
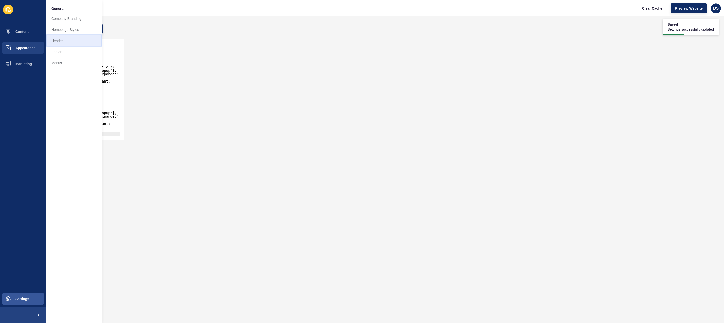
click at [72, 39] on link "Header" at bounding box center [73, 40] width 55 height 11
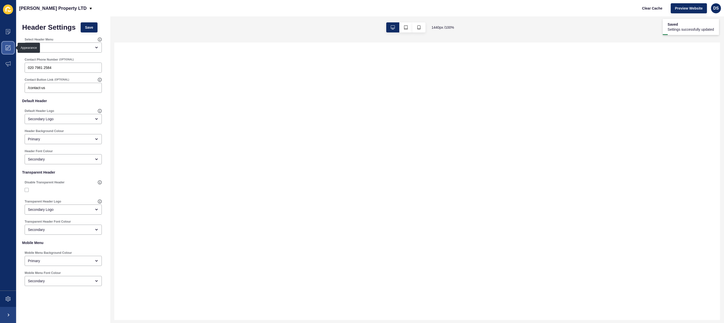
click at [9, 48] on icon at bounding box center [8, 47] width 5 height 5
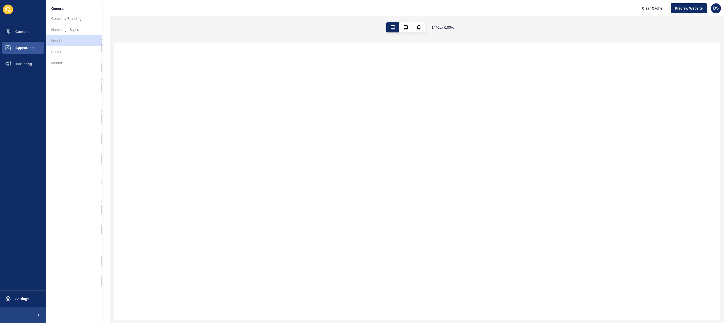
click at [73, 28] on link "Homepage Styles" at bounding box center [73, 29] width 55 height 11
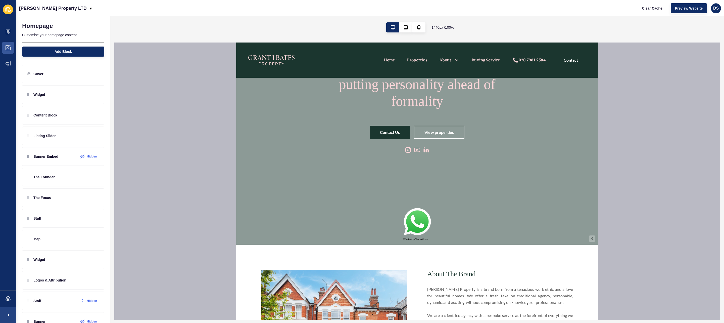
scroll to position [75, 0]
click at [412, 221] on img at bounding box center [417, 222] width 28 height 29
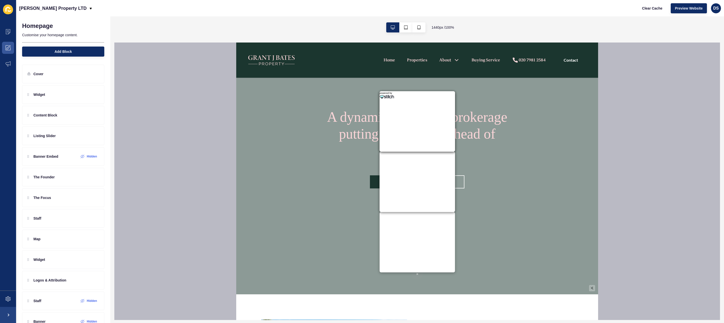
scroll to position [25, 0]
click at [352, 218] on div "A dynamic real estate brokerage putting personality ahead of formality Contact …" at bounding box center [417, 155] width 362 height 277
click at [416, 274] on img at bounding box center [417, 274] width 2 height 2
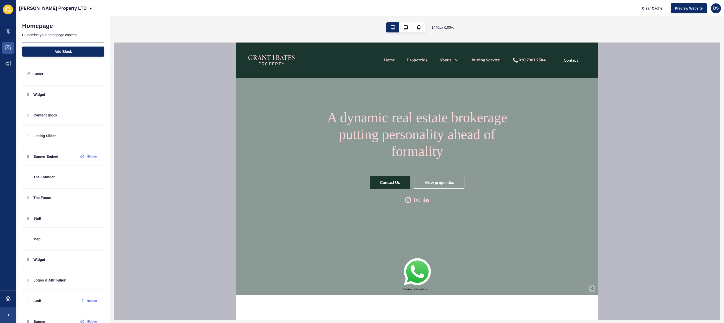
click at [416, 272] on img at bounding box center [417, 272] width 28 height 29
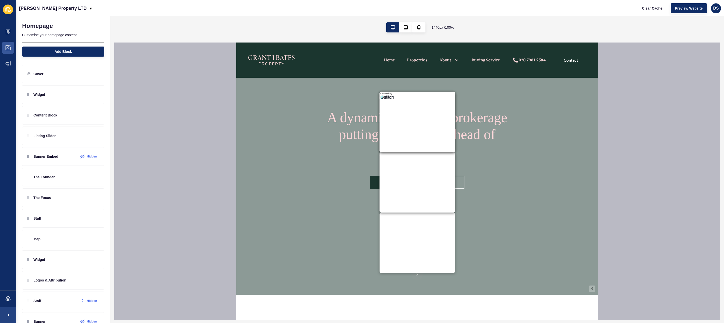
click at [416, 274] on img at bounding box center [417, 274] width 2 height 2
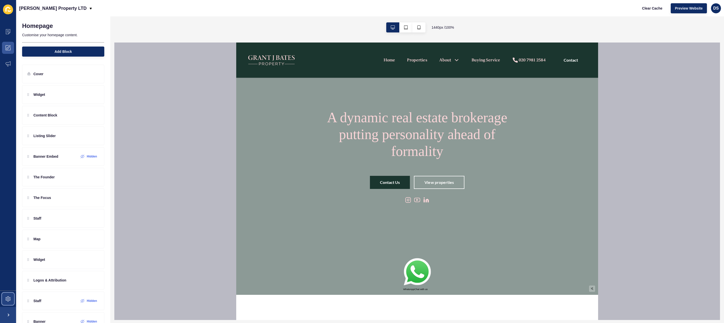
click at [4, 298] on span at bounding box center [8, 299] width 16 height 16
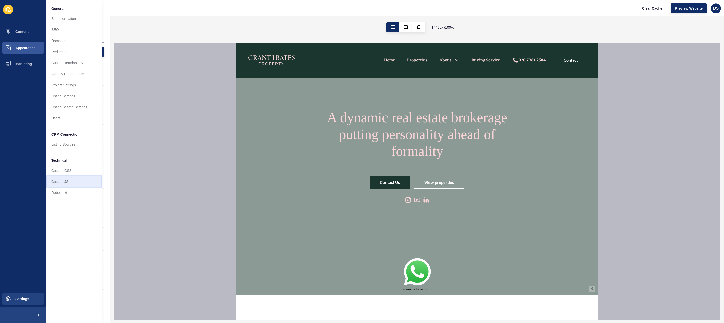
click at [67, 183] on link "Custom JS" at bounding box center [73, 181] width 55 height 11
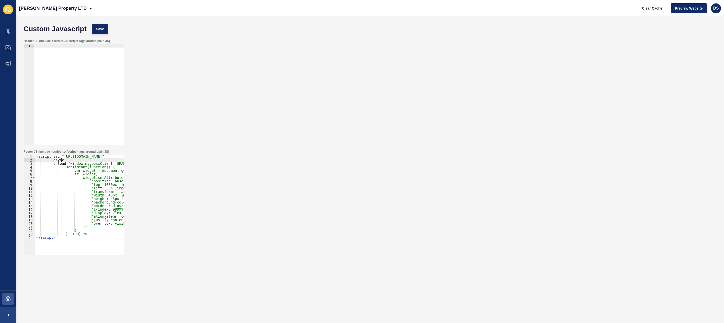
click at [71, 160] on div "< script src = "https://cdn.msgboxx.io/static/js/bundle.min.js" async onload = …" at bounding box center [101, 207] width 132 height 104
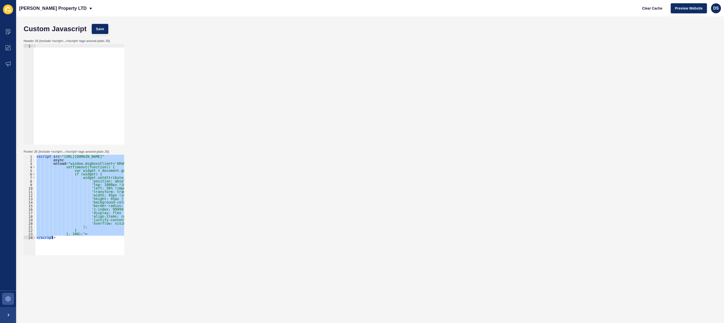
paste textarea
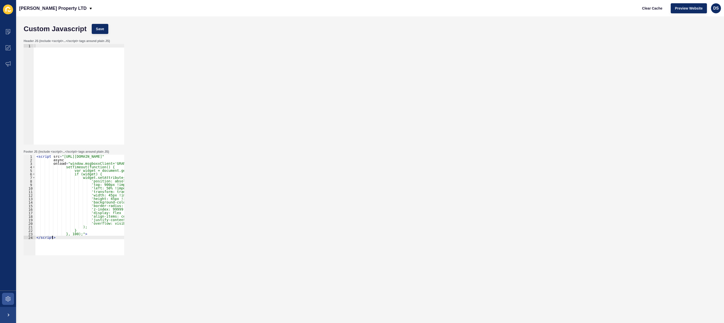
click at [98, 184] on div "< script src = "https://cdn.msgboxx.io/static/js/bundle.min.js" async onload = …" at bounding box center [101, 207] width 132 height 104
type textarea "'top: 1000px !important;' +"
click at [101, 26] on button "Save" at bounding box center [100, 29] width 17 height 10
click at [9, 300] on icon at bounding box center [8, 298] width 5 height 5
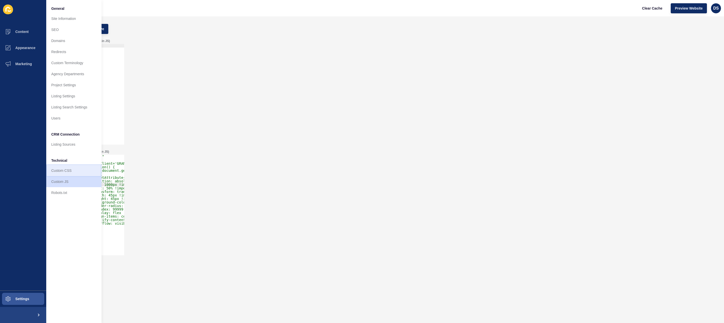
click at [68, 173] on link "Custom CSS" at bounding box center [73, 170] width 55 height 11
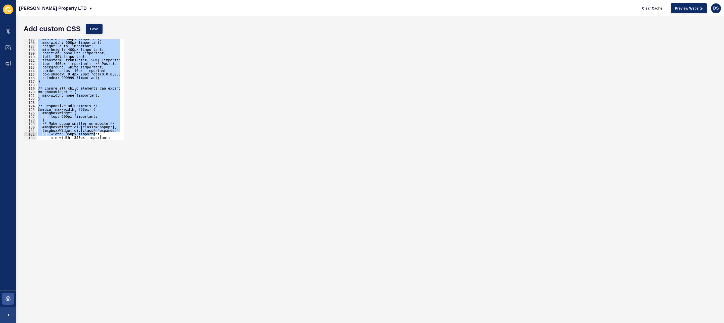
scroll to position [424, 0]
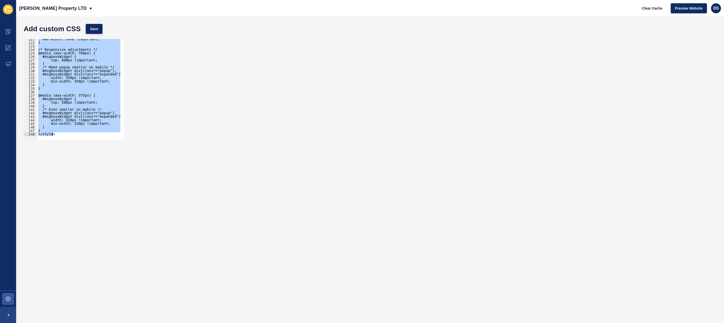
drag, startPoint x: 36, startPoint y: 110, endPoint x: 145, endPoint y: 197, distance: 139.3
click at [145, 197] on form "Add custom CSS Save <style> 121 122 123 124 125 126 127 128 129 130 131 132 133…" at bounding box center [370, 169] width 698 height 296
paste textarea
type textarea "</style>"
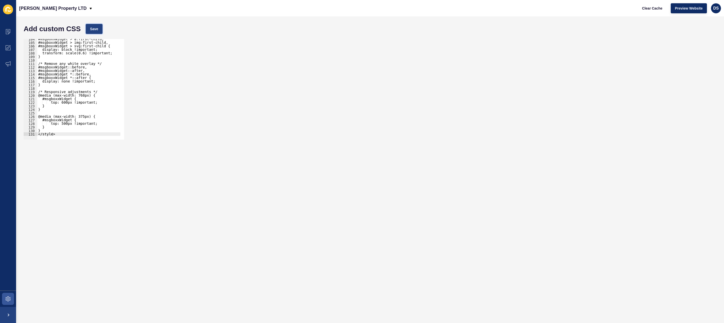
click at [98, 29] on button "Save" at bounding box center [94, 29] width 17 height 10
click at [10, 45] on span at bounding box center [8, 48] width 16 height 16
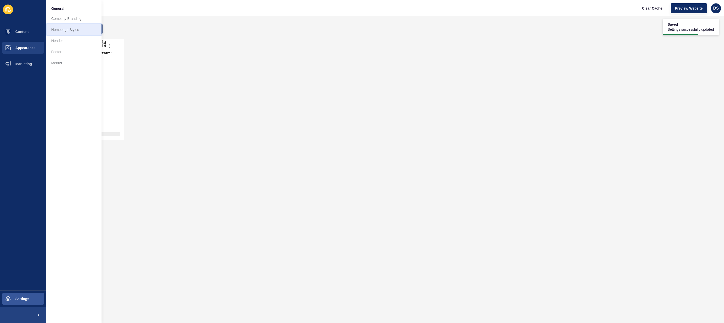
click at [78, 30] on link "Homepage Styles" at bounding box center [73, 29] width 55 height 11
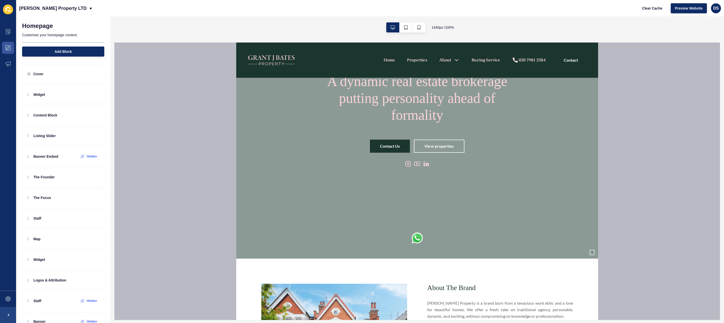
scroll to position [75, 0]
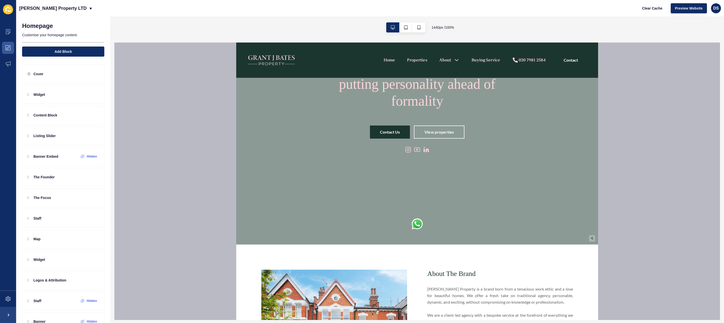
click at [416, 227] on img at bounding box center [417, 224] width 11 height 12
click at [416, 225] on img at bounding box center [417, 223] width 3 height 3
click at [413, 225] on img at bounding box center [417, 224] width 11 height 12
click at [416, 224] on img at bounding box center [417, 223] width 3 height 3
click at [415, 223] on img at bounding box center [417, 224] width 11 height 12
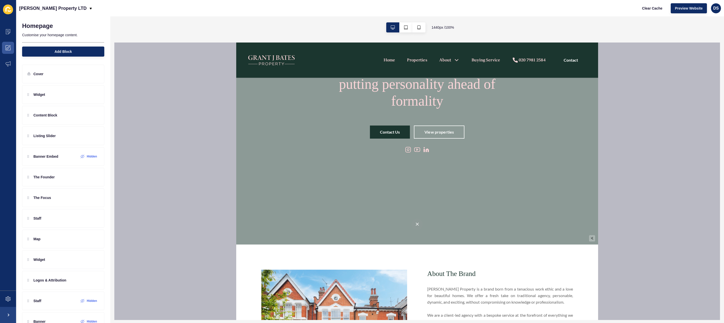
click at [416, 224] on img at bounding box center [417, 223] width 3 height 3
click at [415, 225] on img at bounding box center [417, 224] width 11 height 12
click at [416, 225] on img at bounding box center [417, 223] width 3 height 3
click at [415, 225] on img at bounding box center [417, 224] width 11 height 12
click at [413, 223] on div "💬 Message us on WhatsApp 👋 We're on WhatsApp, so press Start chat to message us…" at bounding box center [417, 223] width 11 height 11
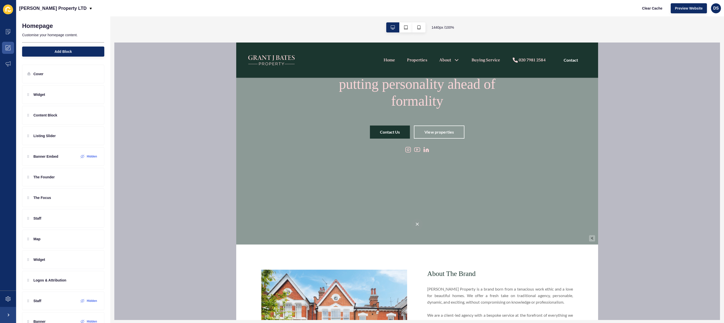
click at [416, 223] on img at bounding box center [417, 223] width 3 height 3
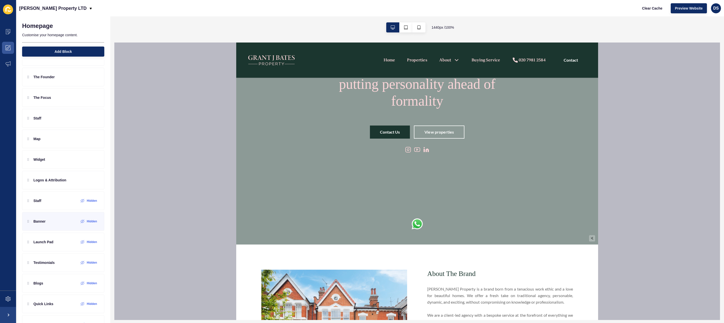
scroll to position [101, 0]
click at [1, 298] on span at bounding box center [8, 299] width 16 height 16
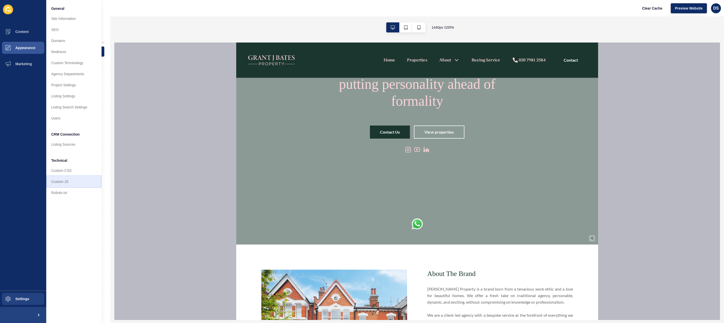
click at [68, 181] on link "Custom JS" at bounding box center [73, 181] width 55 height 11
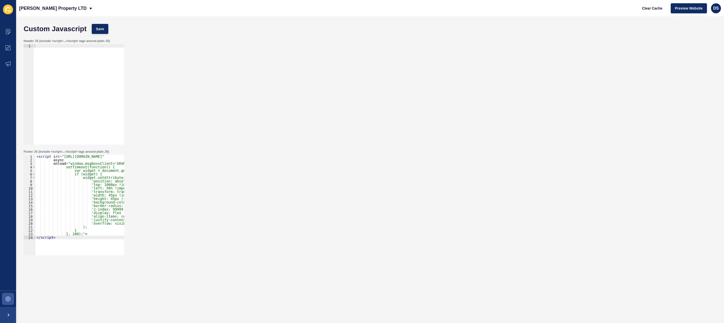
click at [72, 175] on div "< script src = "https://cdn.msgboxx.io/static/js/bundle.min.js" async onload = …" at bounding box center [101, 207] width 132 height 104
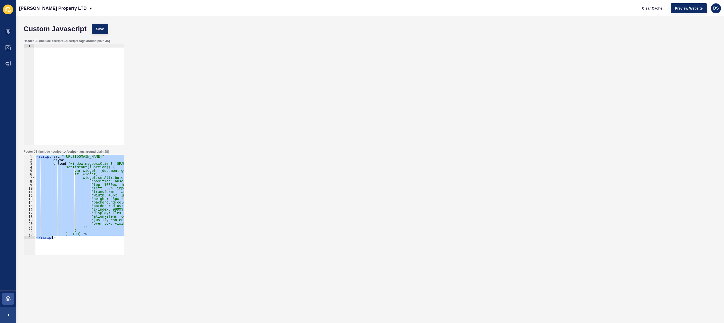
paste textarea
type textarea "</script>"
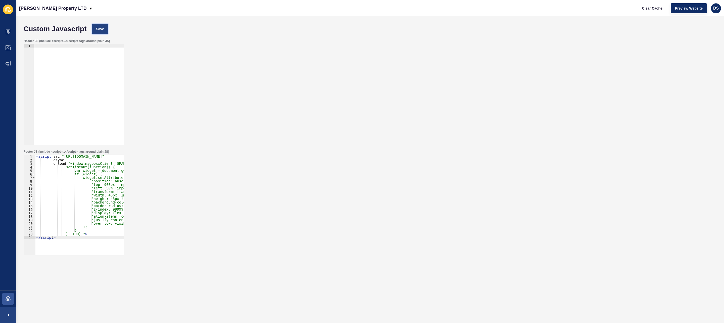
click at [101, 28] on span "Save" at bounding box center [100, 28] width 8 height 5
drag, startPoint x: 10, startPoint y: 300, endPoint x: 15, endPoint y: 296, distance: 6.4
click at [10, 300] on icon at bounding box center [8, 298] width 5 height 5
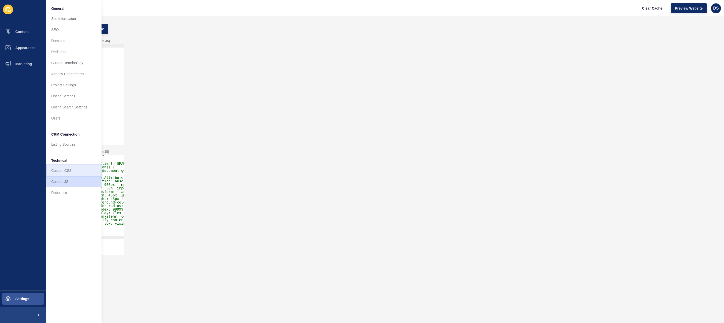
click at [74, 168] on link "Custom CSS" at bounding box center [73, 170] width 55 height 11
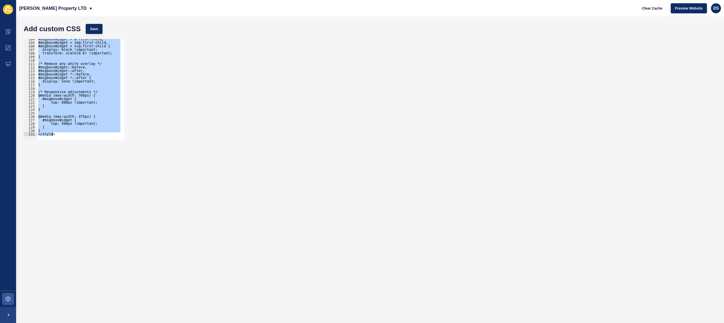
drag, startPoint x: 36, startPoint y: 79, endPoint x: 144, endPoint y: 153, distance: 129.9
click at [144, 153] on form "Add custom CSS Save <style> 104 105 106 107 108 109 110 111 112 113 114 115 116…" at bounding box center [370, 169] width 698 height 296
paste textarea
type textarea "</style>"
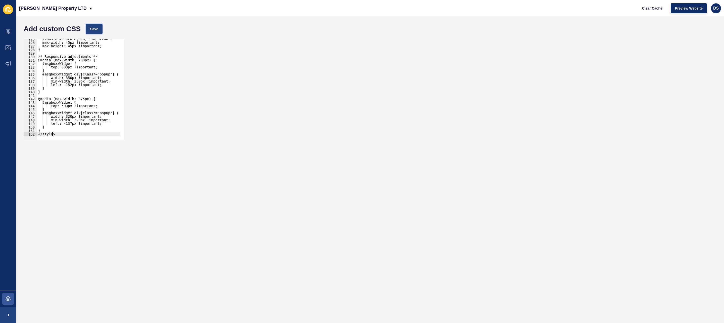
click at [90, 28] on span "Save" at bounding box center [94, 28] width 8 height 5
click at [7, 46] on icon at bounding box center [8, 47] width 5 height 5
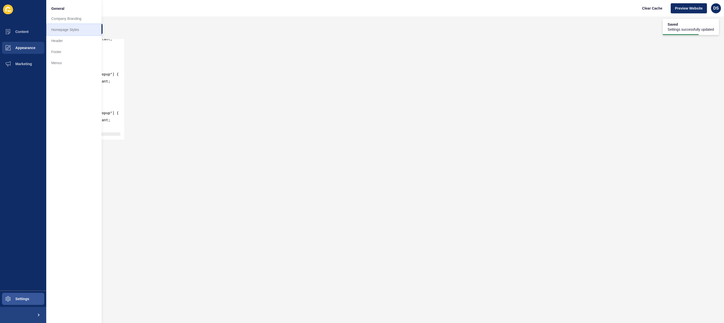
click at [77, 28] on link "Homepage Styles" at bounding box center [73, 29] width 55 height 11
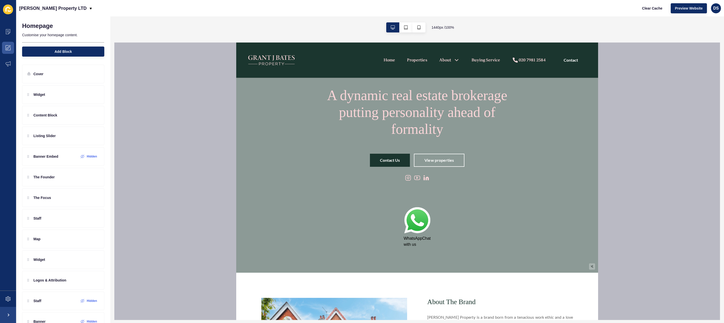
scroll to position [50, 0]
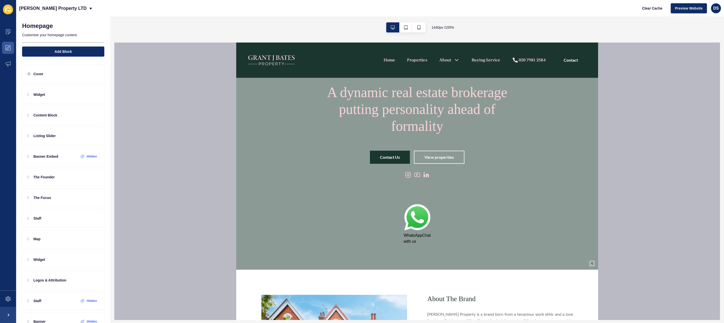
click at [418, 222] on img at bounding box center [417, 218] width 27 height 28
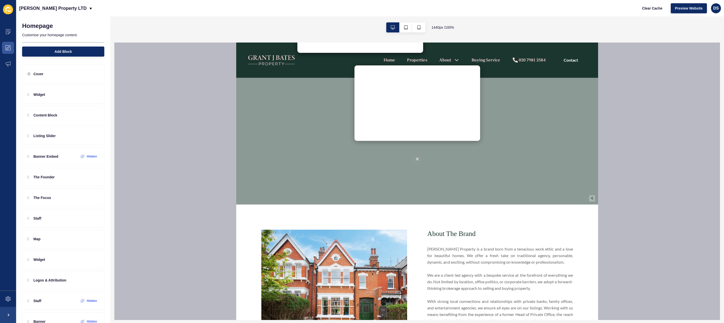
scroll to position [126, 0]
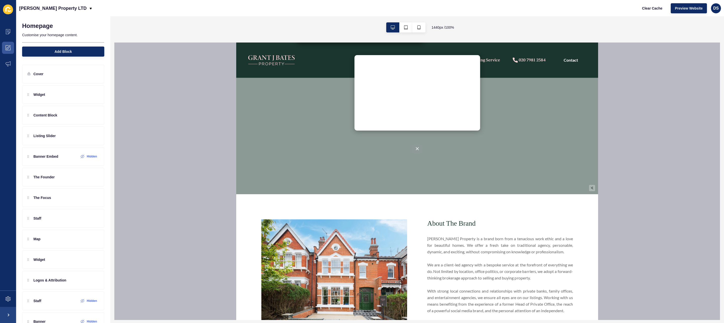
click at [416, 149] on img at bounding box center [417, 148] width 3 height 3
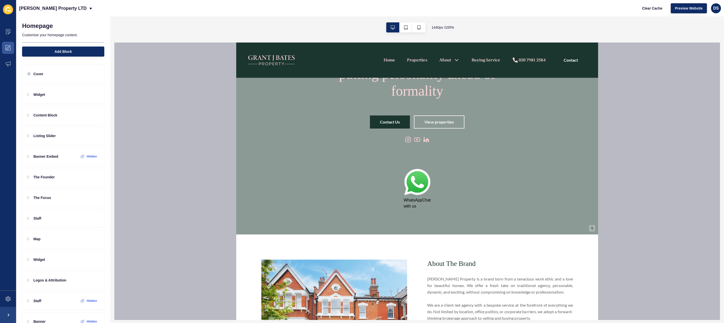
scroll to position [75, 0]
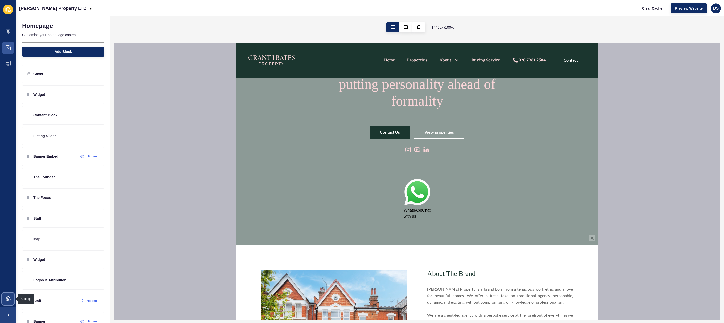
click at [7, 297] on icon at bounding box center [8, 298] width 5 height 5
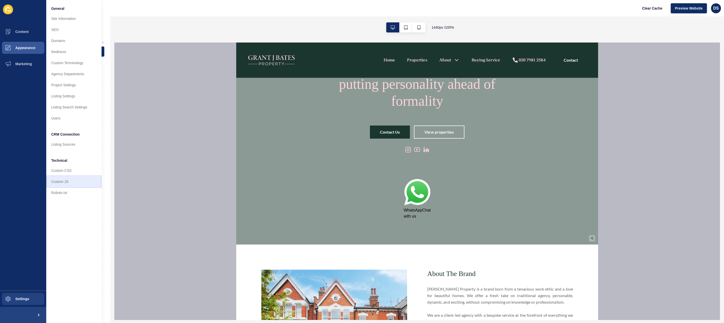
click at [65, 184] on link "Custom JS" at bounding box center [73, 181] width 55 height 11
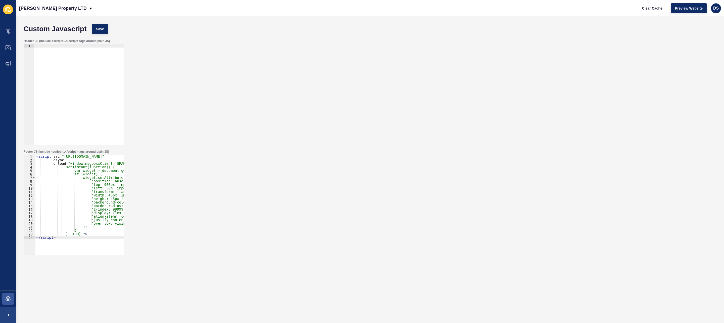
click at [95, 176] on div "< script src = "https://cdn.msgboxx.io/static/js/bundle.min.js" async onload = …" at bounding box center [101, 207] width 132 height 104
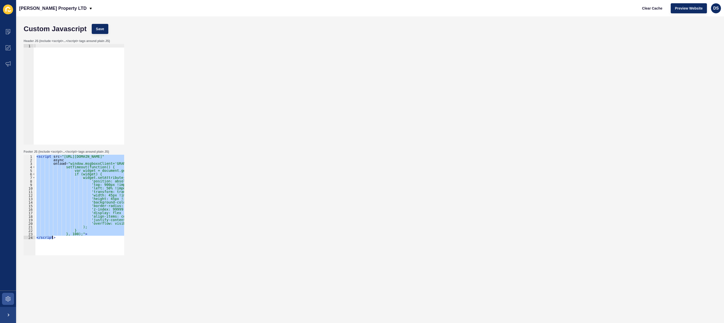
paste textarea
type textarea "</script>"
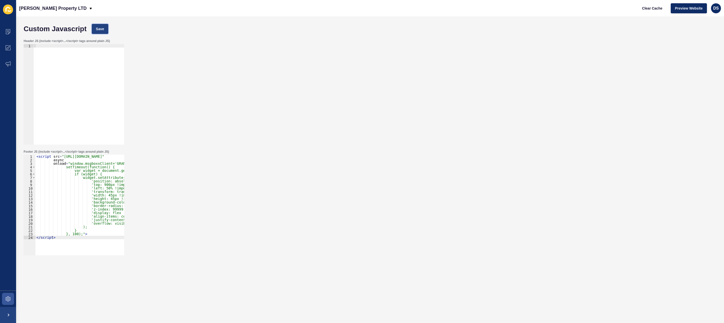
click at [105, 30] on button "Save" at bounding box center [100, 29] width 17 height 10
click at [9, 297] on icon at bounding box center [8, 298] width 5 height 5
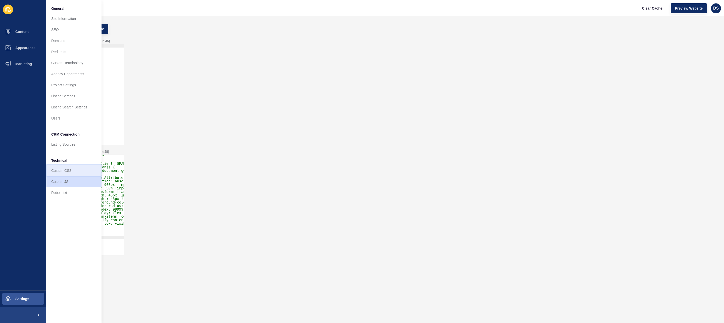
click at [71, 172] on link "Custom CSS" at bounding box center [73, 170] width 55 height 11
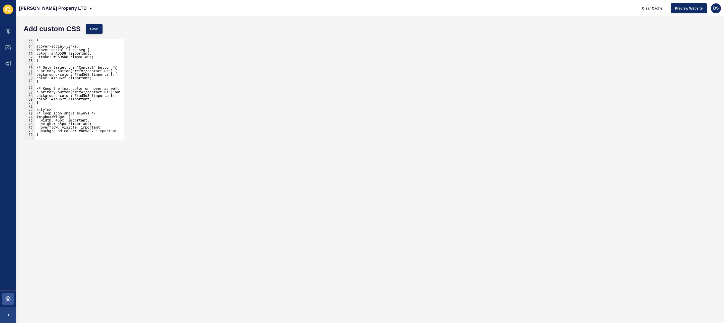
scroll to position [226, 0]
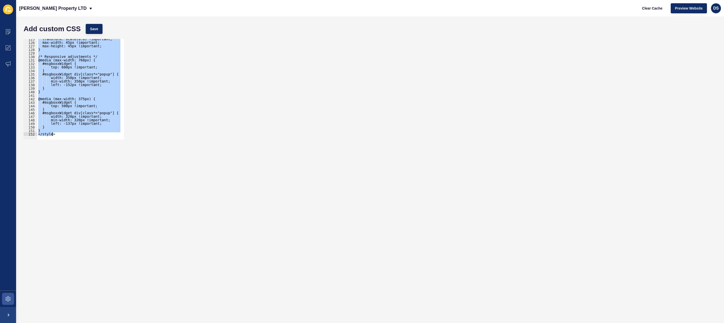
drag, startPoint x: 36, startPoint y: 65, endPoint x: 154, endPoint y: 208, distance: 185.5
click at [154, 208] on form "Add custom CSS Save <style> 125 126 127 128 129 130 131 132 133 134 135 136 137…" at bounding box center [370, 169] width 698 height 296
paste textarea
type textarea "</style>"
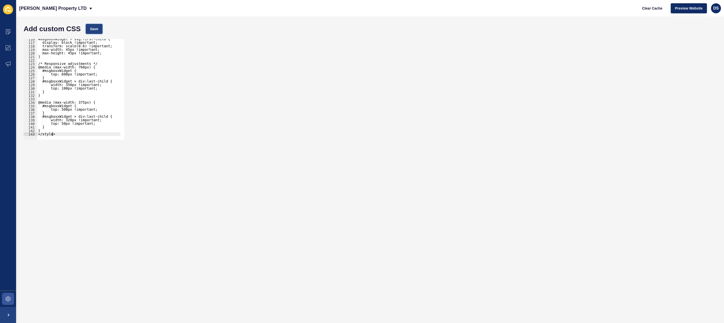
click at [95, 30] on span "Save" at bounding box center [94, 28] width 8 height 5
click at [8, 47] on icon at bounding box center [8, 47] width 5 height 5
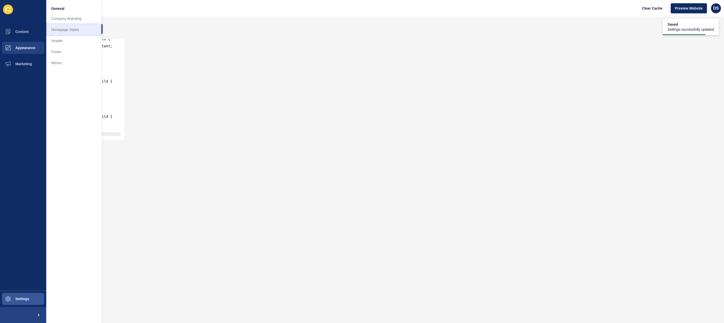
click at [78, 32] on link "Homepage Styles" at bounding box center [73, 29] width 55 height 11
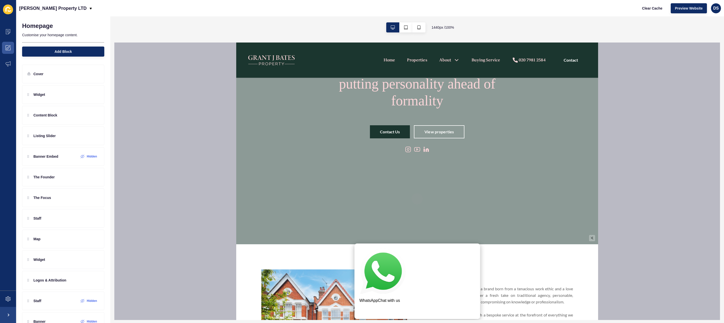
scroll to position [75, 0]
click at [399, 273] on img at bounding box center [382, 273] width 46 height 49
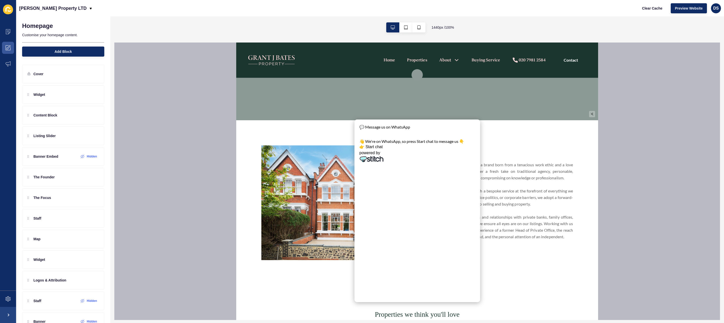
scroll to position [151, 0]
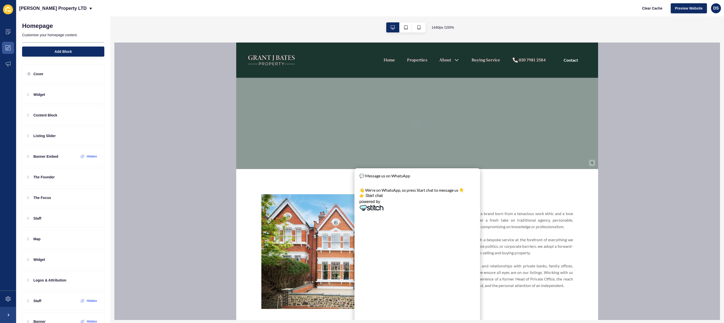
click at [499, 181] on div "About The Brand Grant J Bates Property is a brand born from a tenacious work et…" at bounding box center [417, 251] width 362 height 165
click at [361, 183] on img at bounding box center [363, 182] width 8 height 8
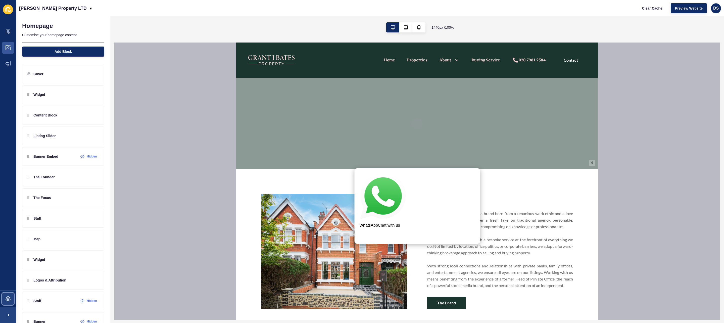
click at [6, 298] on icon at bounding box center [8, 298] width 5 height 5
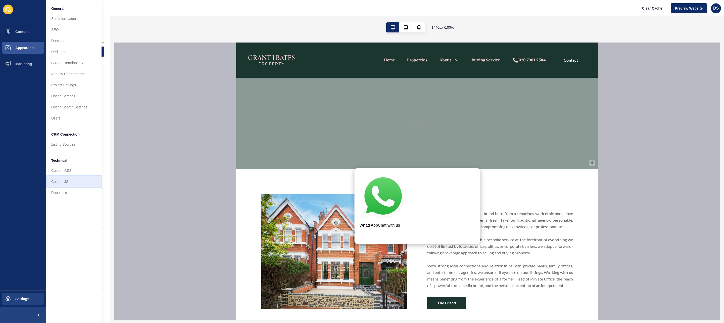
click at [65, 182] on link "Custom JS" at bounding box center [73, 181] width 55 height 11
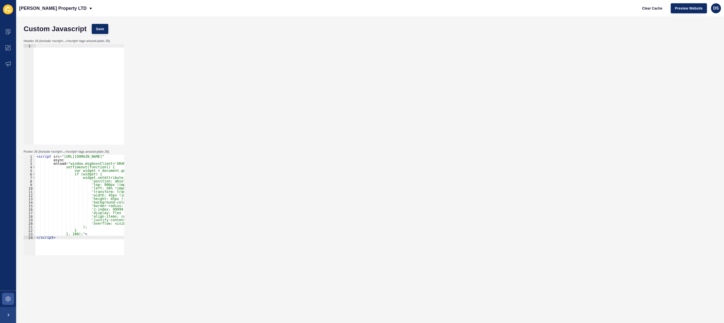
click at [63, 211] on div "< script src = "https://cdn.msgboxx.io/static/js/bundle.min.js" async onload = …" at bounding box center [101, 207] width 132 height 104
type textarea "}, 100);"> </script>"
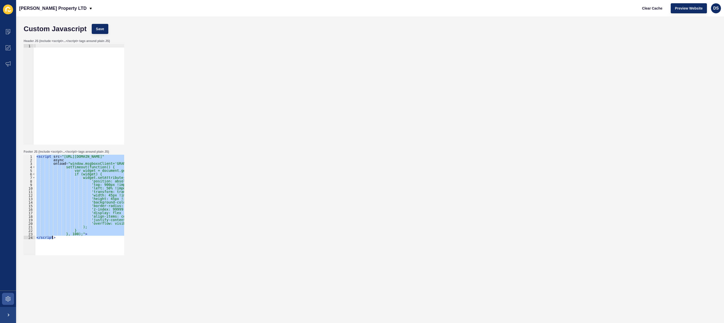
paste textarea
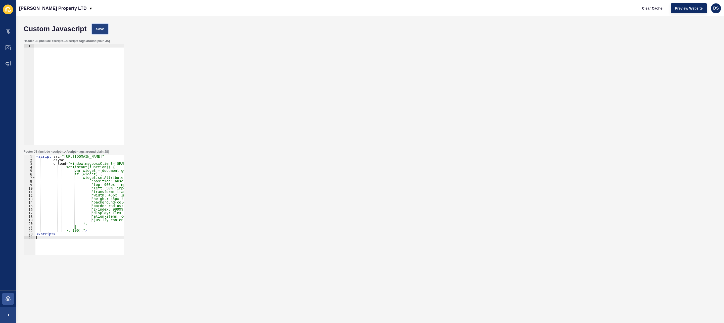
click at [98, 27] on span "Save" at bounding box center [100, 28] width 8 height 5
drag, startPoint x: 7, startPoint y: 296, endPoint x: 10, endPoint y: 293, distance: 3.9
click at [7, 296] on span at bounding box center [8, 299] width 16 height 16
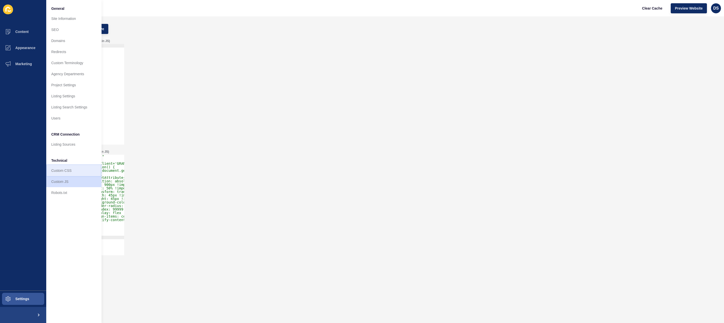
click at [74, 172] on link "Custom CSS" at bounding box center [73, 170] width 55 height 11
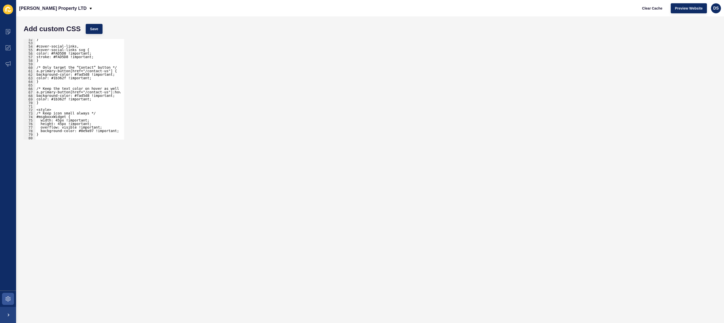
scroll to position [181, 0]
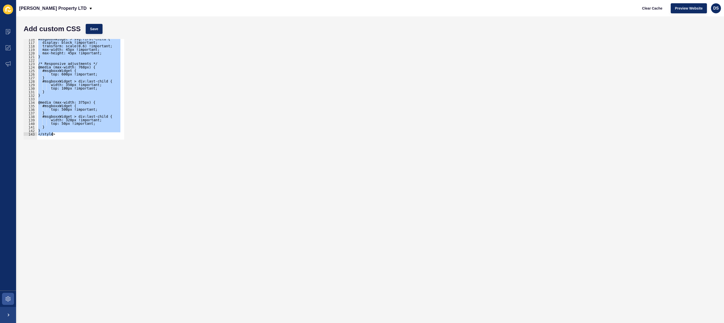
drag, startPoint x: 37, startPoint y: 110, endPoint x: 116, endPoint y: 162, distance: 94.7
click at [116, 162] on form "Add custom CSS Save <style> 116 117 118 119 120 121 122 123 124 125 126 127 128…" at bounding box center [370, 169] width 698 height 296
paste textarea
type textarea "</style>"
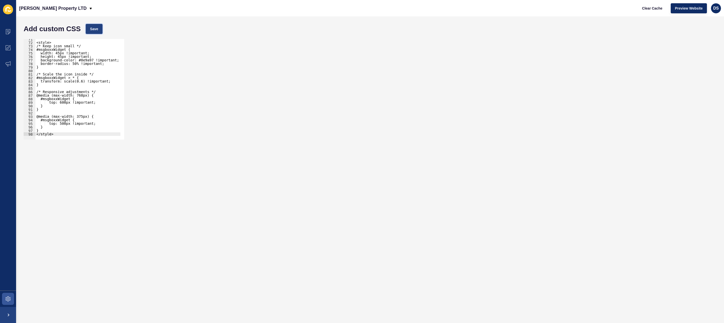
click at [93, 30] on span "Save" at bounding box center [94, 28] width 8 height 5
click at [9, 47] on icon at bounding box center [9, 46] width 3 height 3
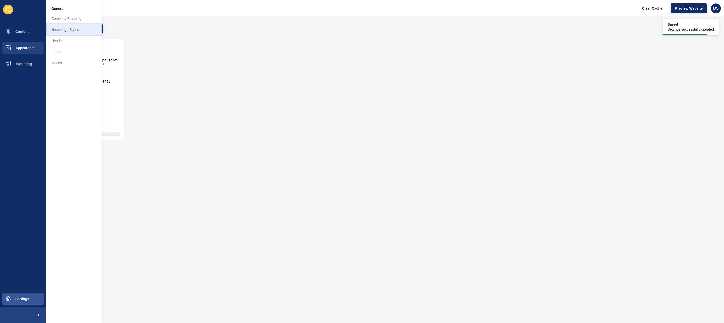
click at [83, 32] on link "Homepage Styles" at bounding box center [73, 29] width 55 height 11
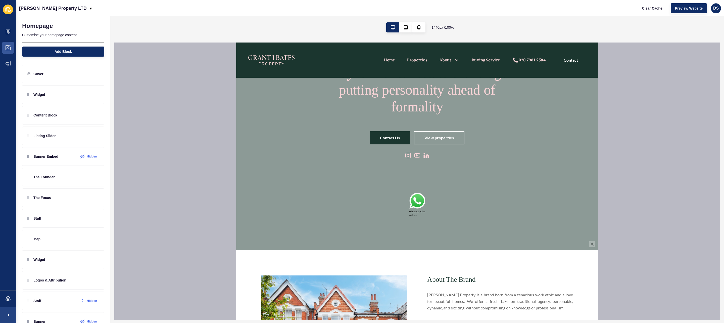
scroll to position [75, 0]
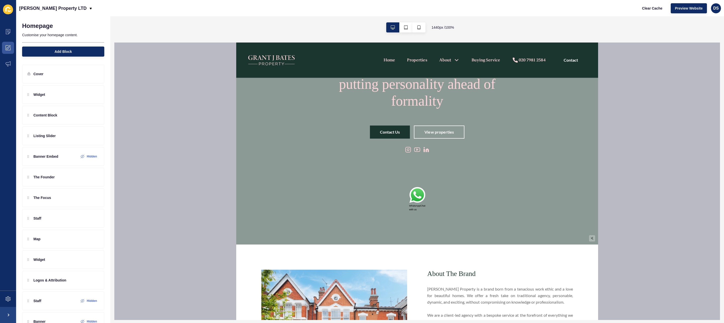
click at [411, 200] on img at bounding box center [417, 195] width 16 height 17
click at [413, 164] on img at bounding box center [413, 161] width 5 height 5
click at [415, 199] on img at bounding box center [417, 195] width 16 height 17
click at [411, 164] on div "💬 Message us on WhatsApp" at bounding box center [417, 156] width 12 height 18
click at [412, 163] on img at bounding box center [413, 161] width 5 height 5
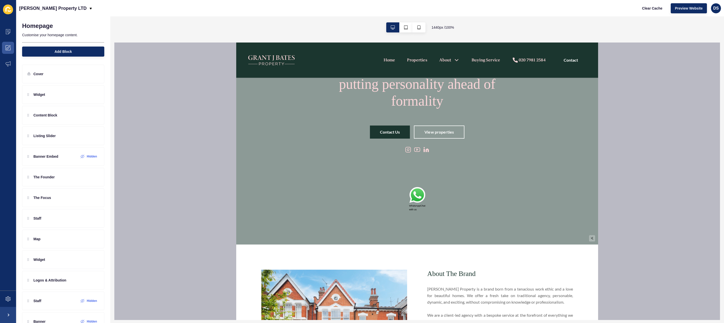
click at [414, 193] on img at bounding box center [417, 195] width 16 height 17
click at [412, 162] on img at bounding box center [413, 161] width 5 height 5
click at [416, 199] on img at bounding box center [417, 195] width 16 height 17
